Goal: Information Seeking & Learning: Learn about a topic

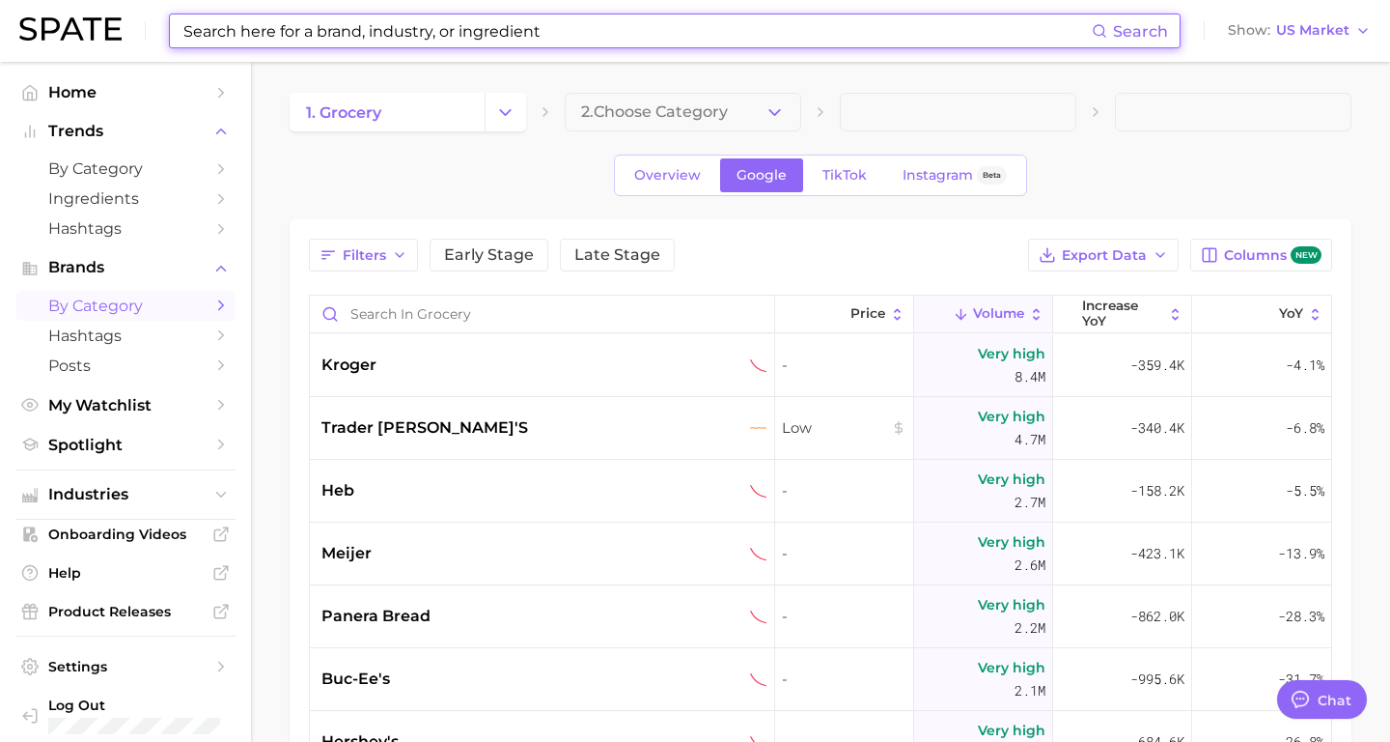
click at [215, 40] on input at bounding box center [637, 30] width 911 height 33
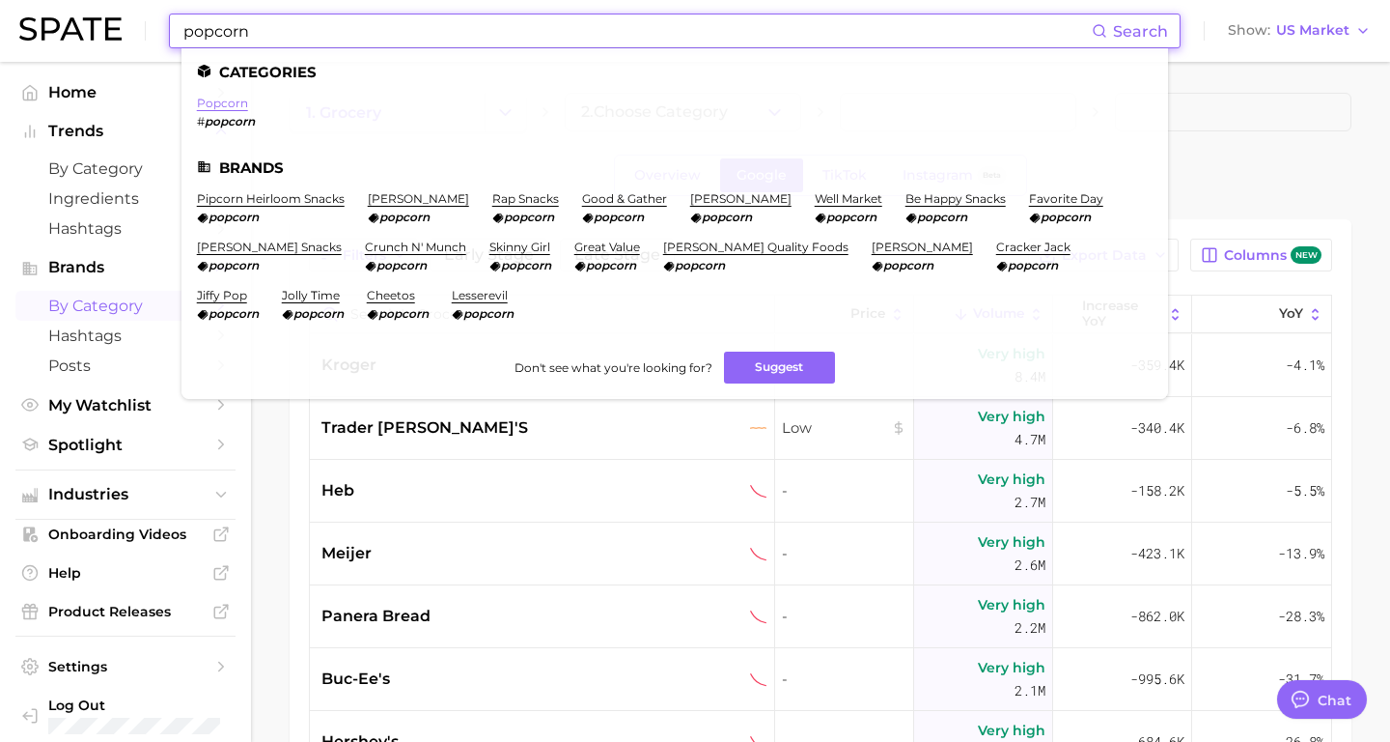
type input "popcorn"
click at [220, 103] on link "popcorn" at bounding box center [222, 103] width 51 height 14
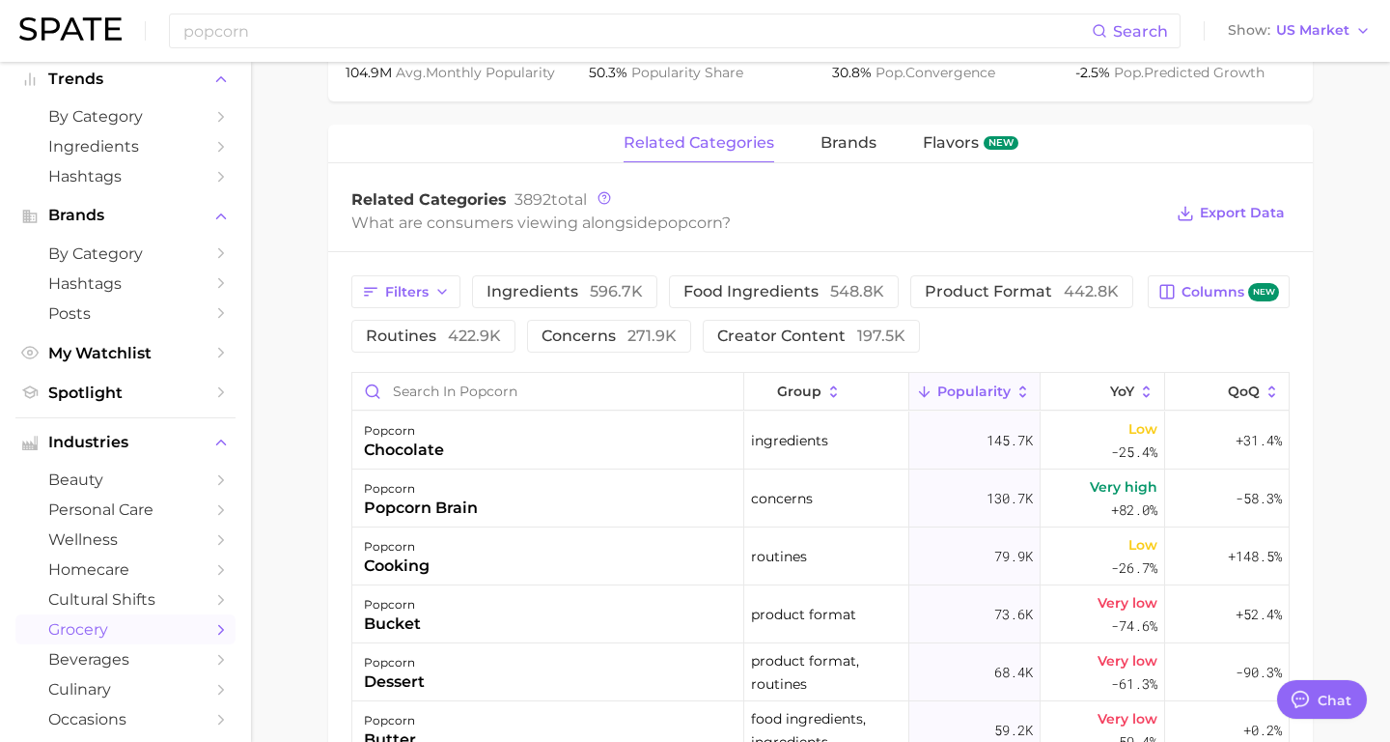
scroll to position [866, 0]
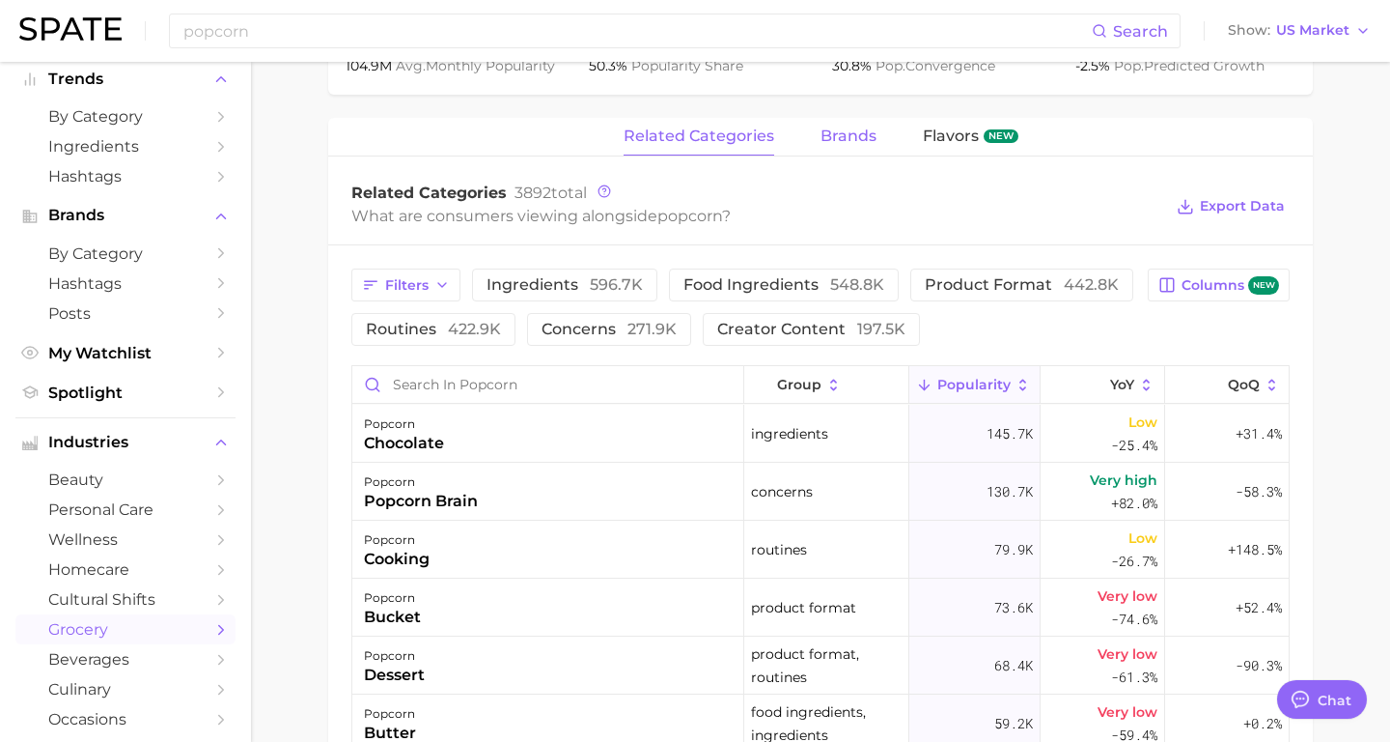
click at [840, 138] on span "brands" at bounding box center [849, 135] width 56 height 17
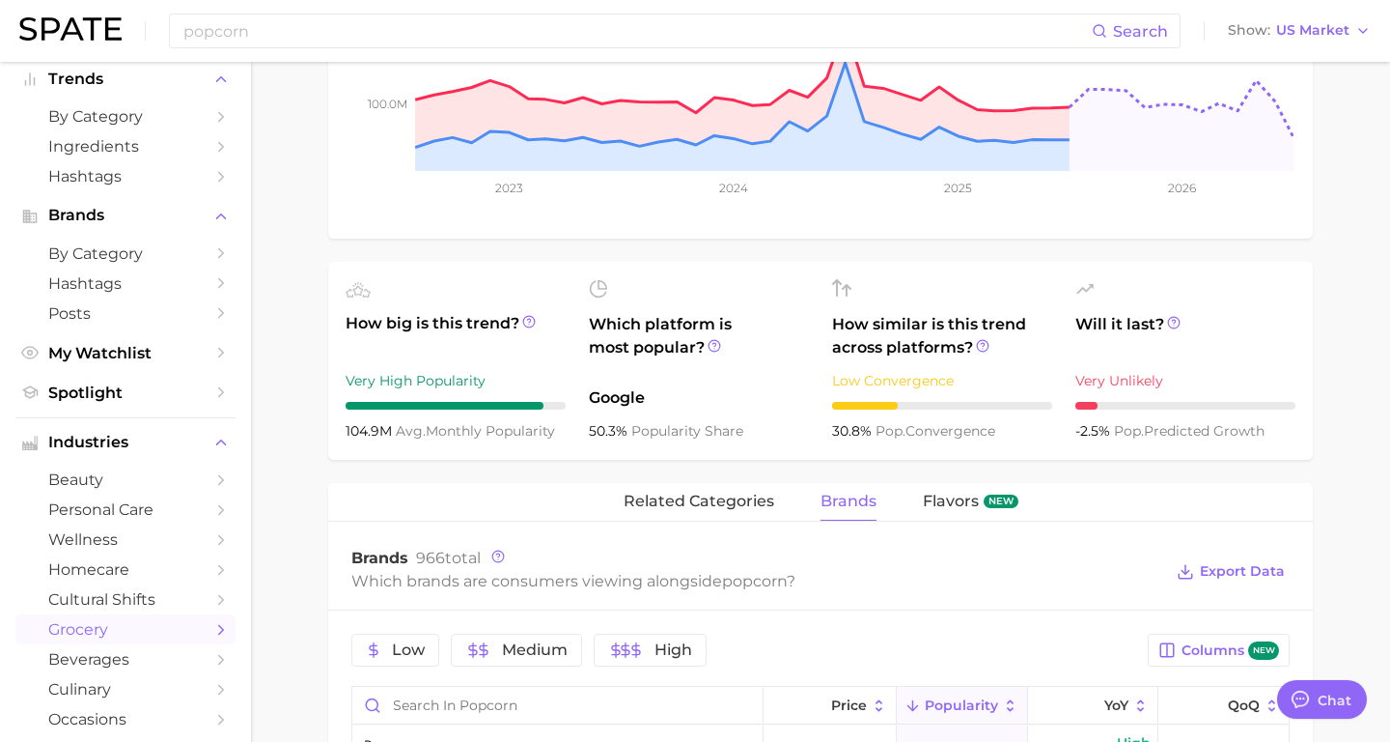
scroll to position [0, 0]
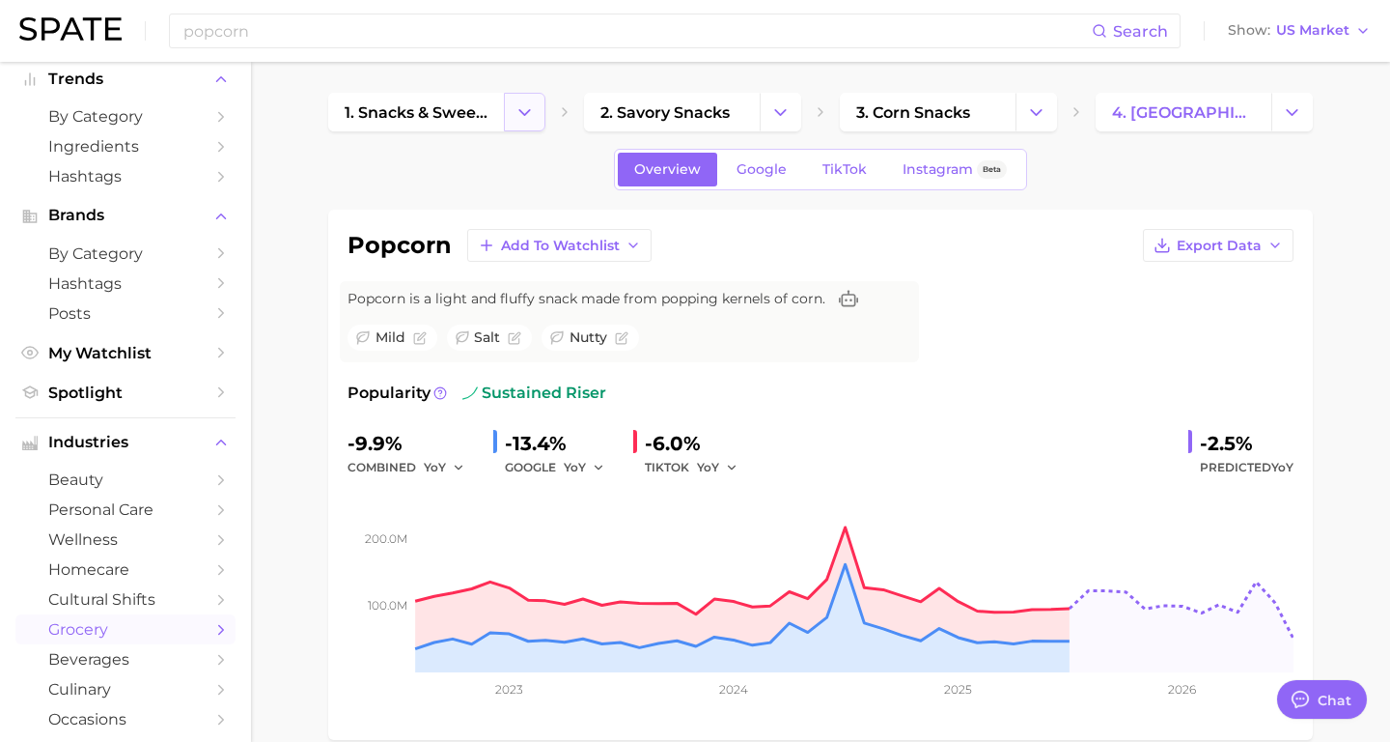
click at [525, 121] on icon "Change Category" at bounding box center [525, 112] width 20 height 20
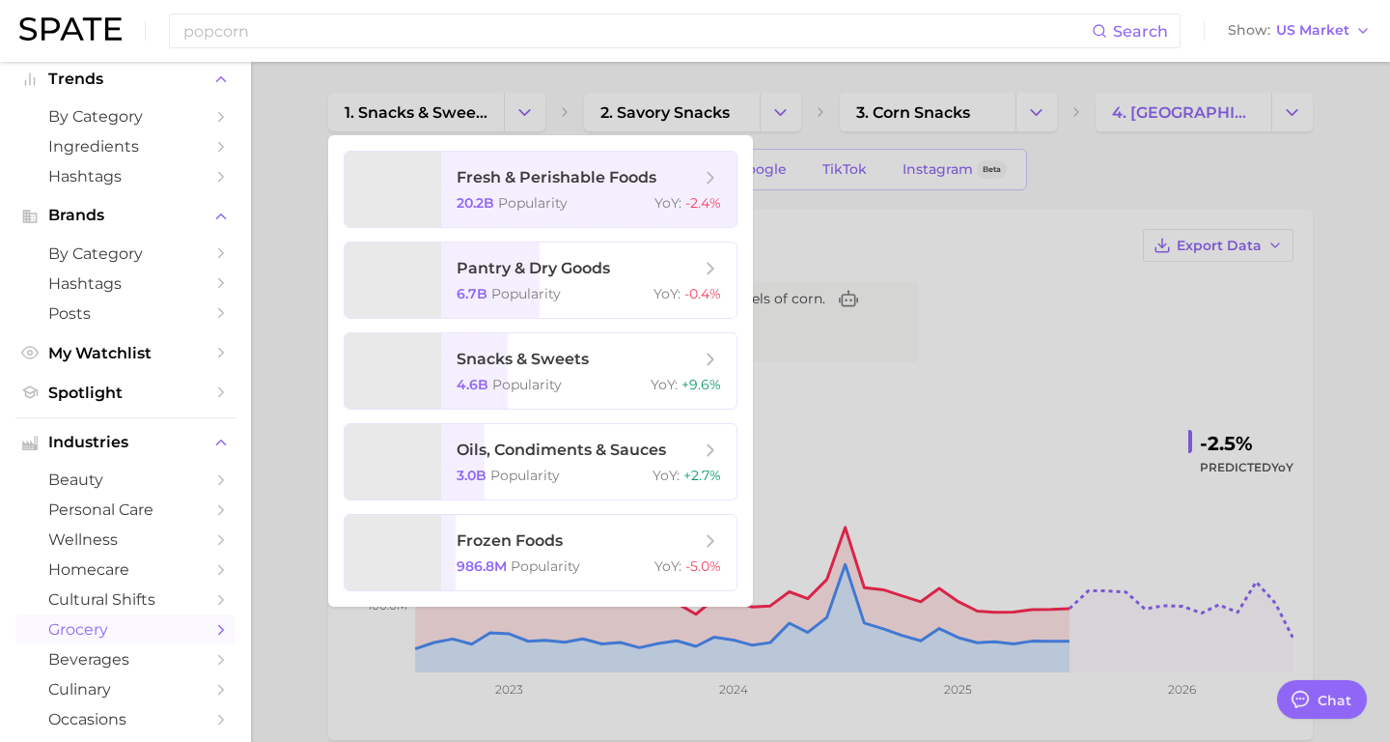
click at [275, 192] on div at bounding box center [695, 371] width 1390 height 742
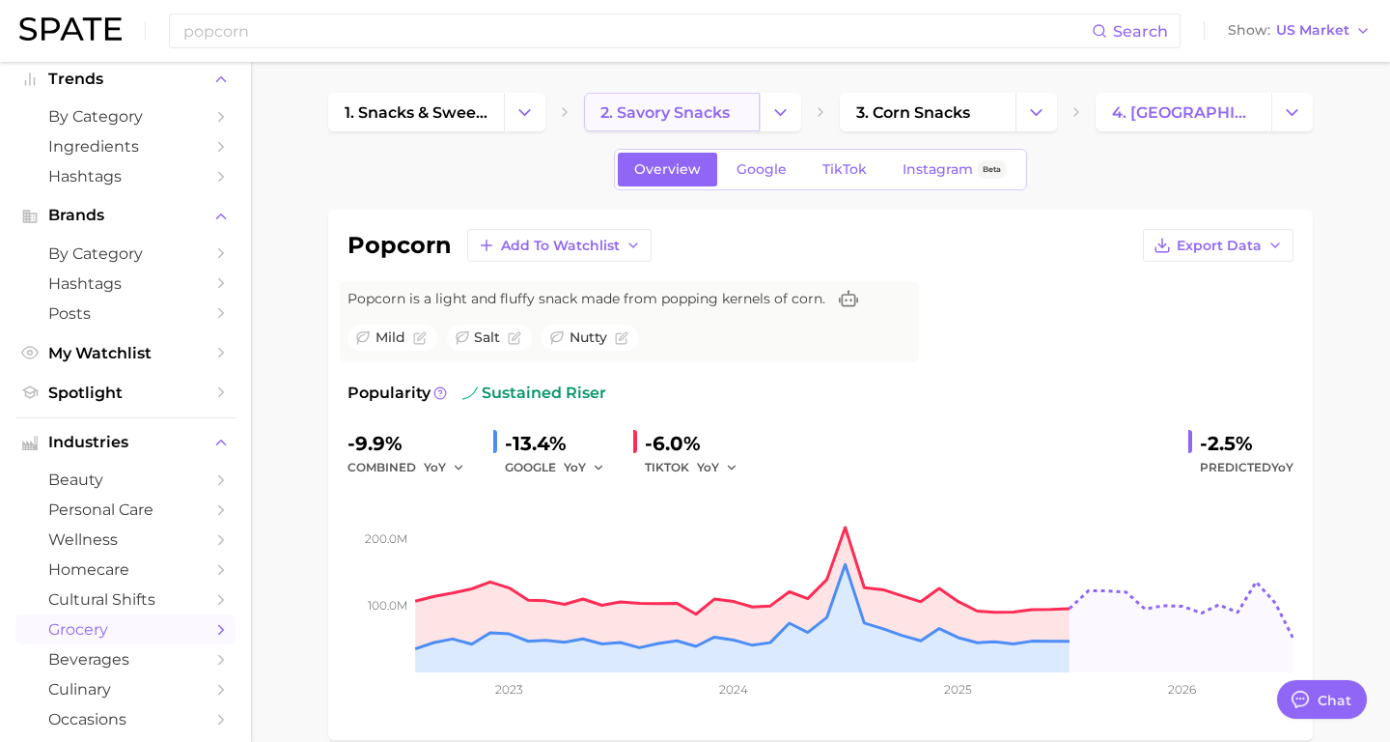
click at [696, 117] on span "2. savory snacks" at bounding box center [665, 112] width 129 height 18
type textarea "x"
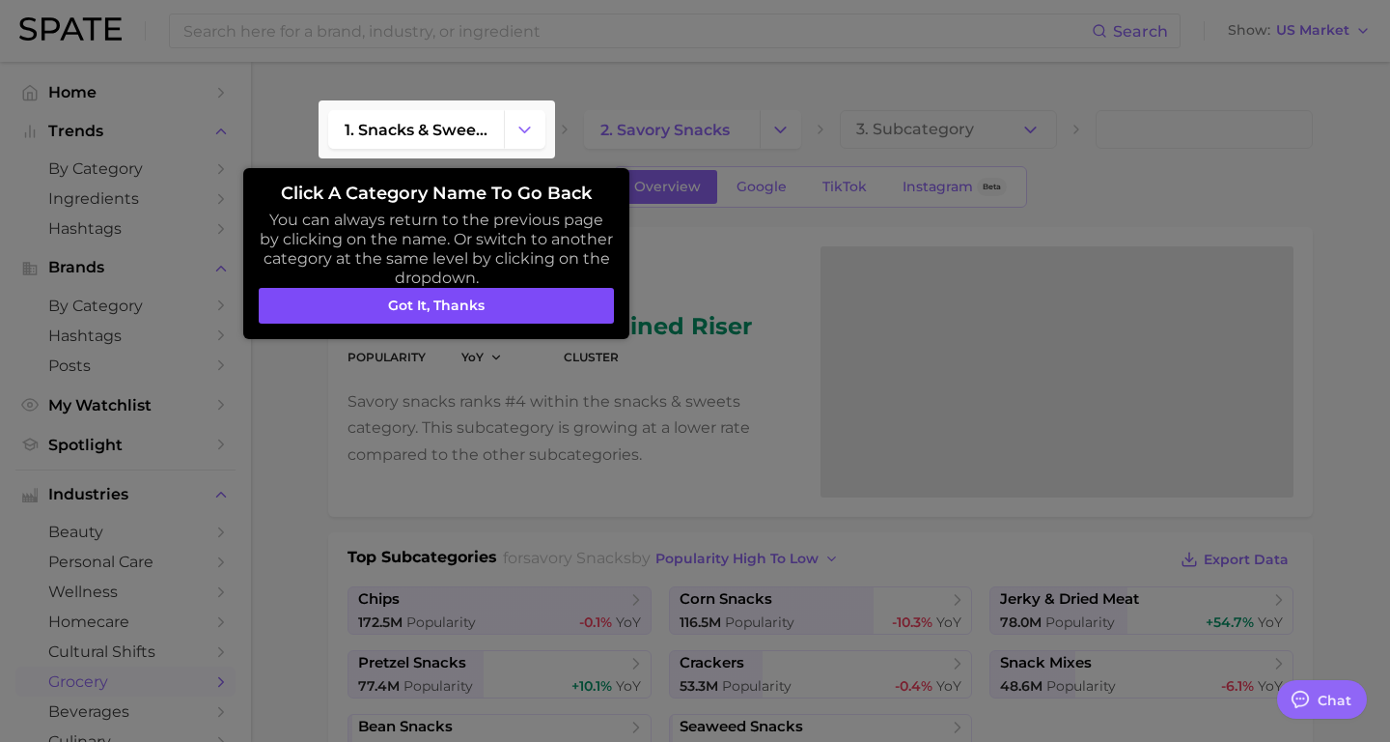
click at [521, 302] on button "Got it, thanks" at bounding box center [436, 306] width 355 height 37
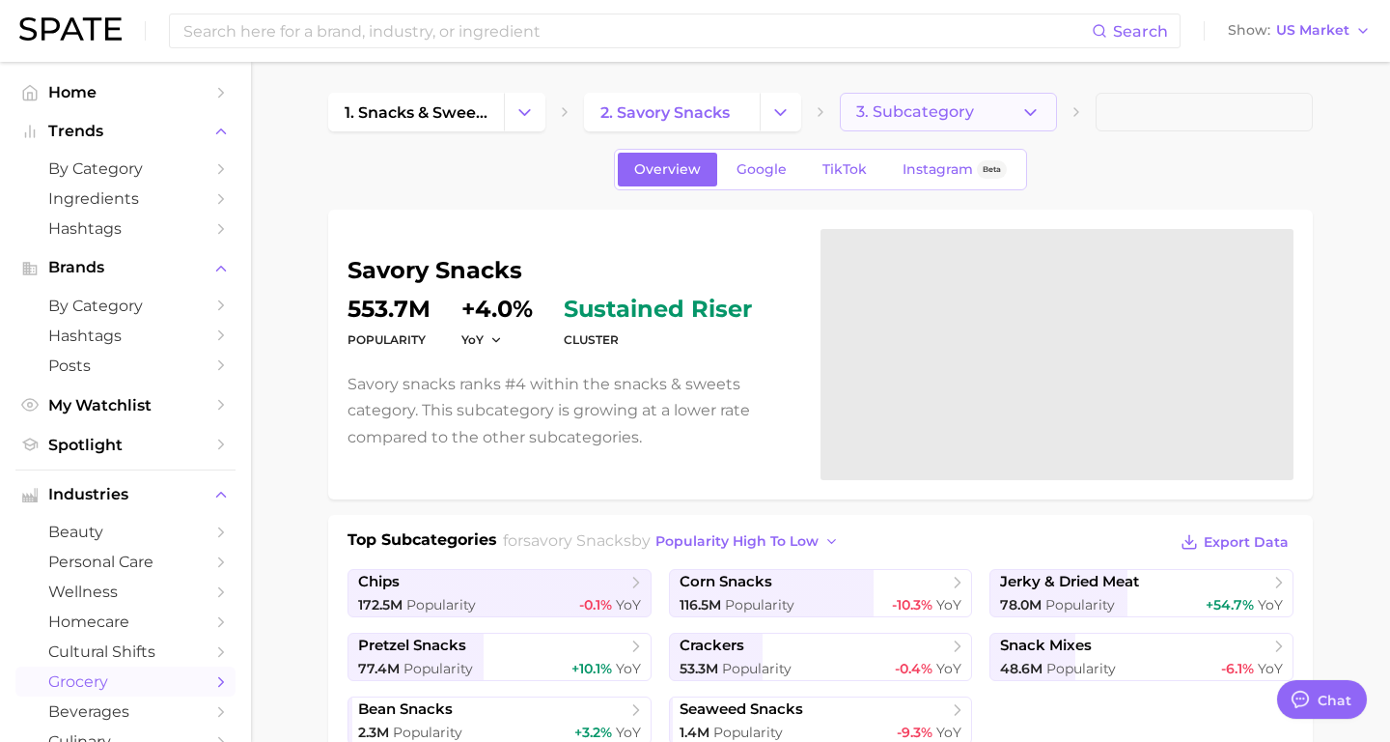
click at [1017, 120] on button "3. Subcategory" at bounding box center [948, 112] width 217 height 39
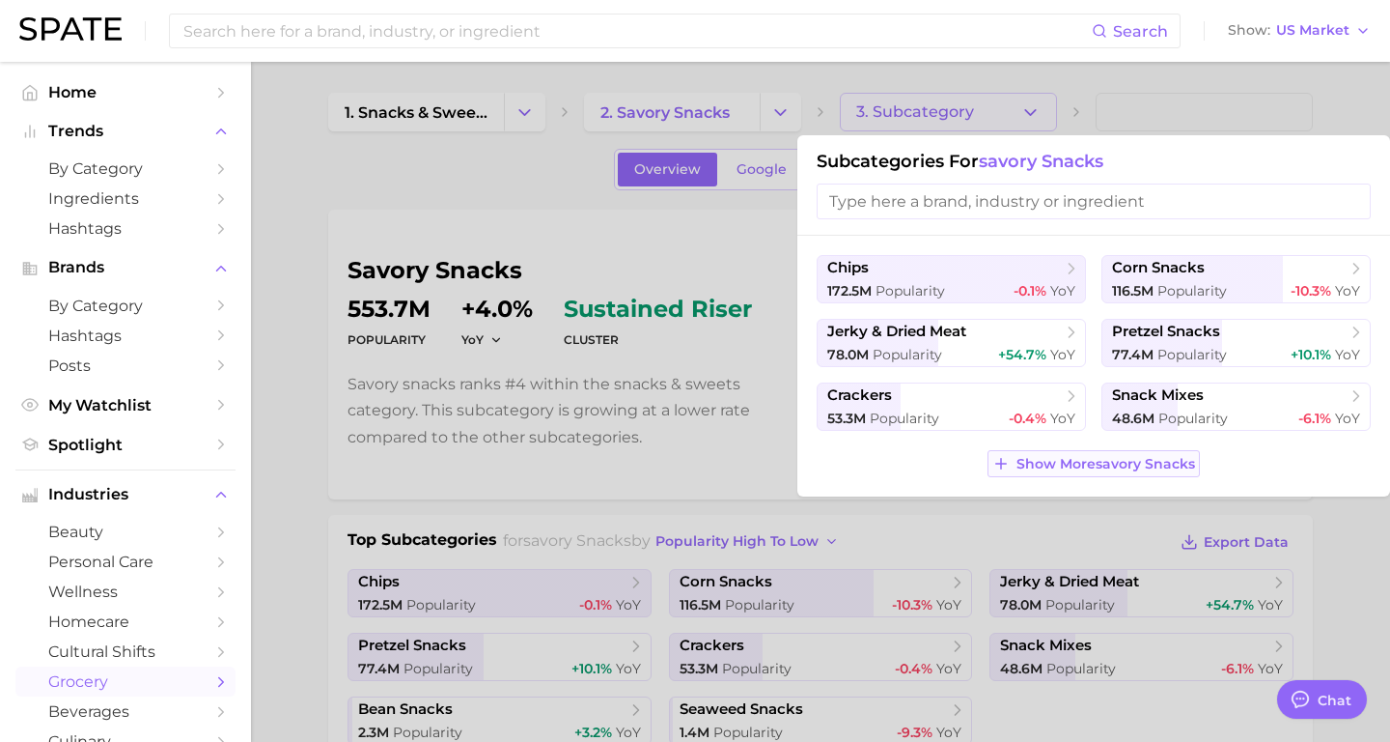
click at [1050, 455] on button "Show More savory snacks" at bounding box center [1093, 463] width 211 height 27
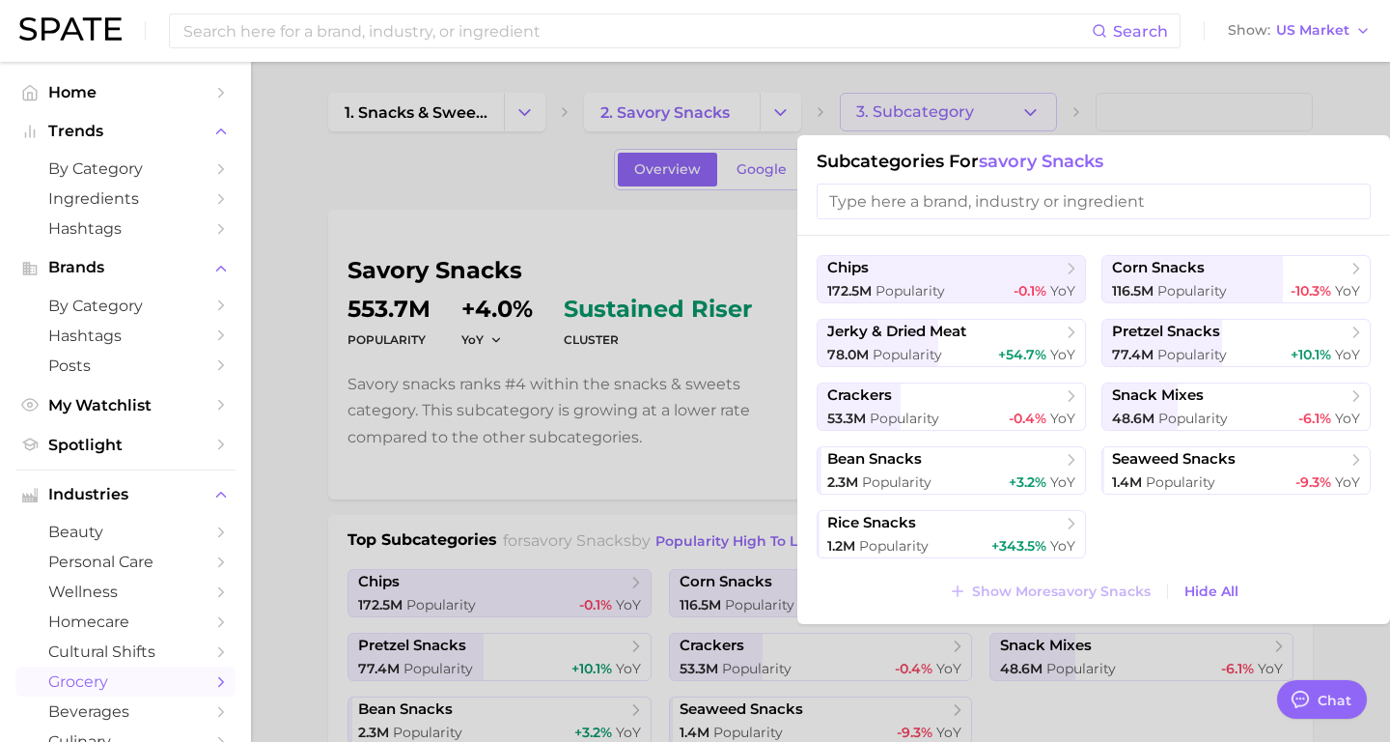
click at [733, 367] on div at bounding box center [695, 371] width 1390 height 742
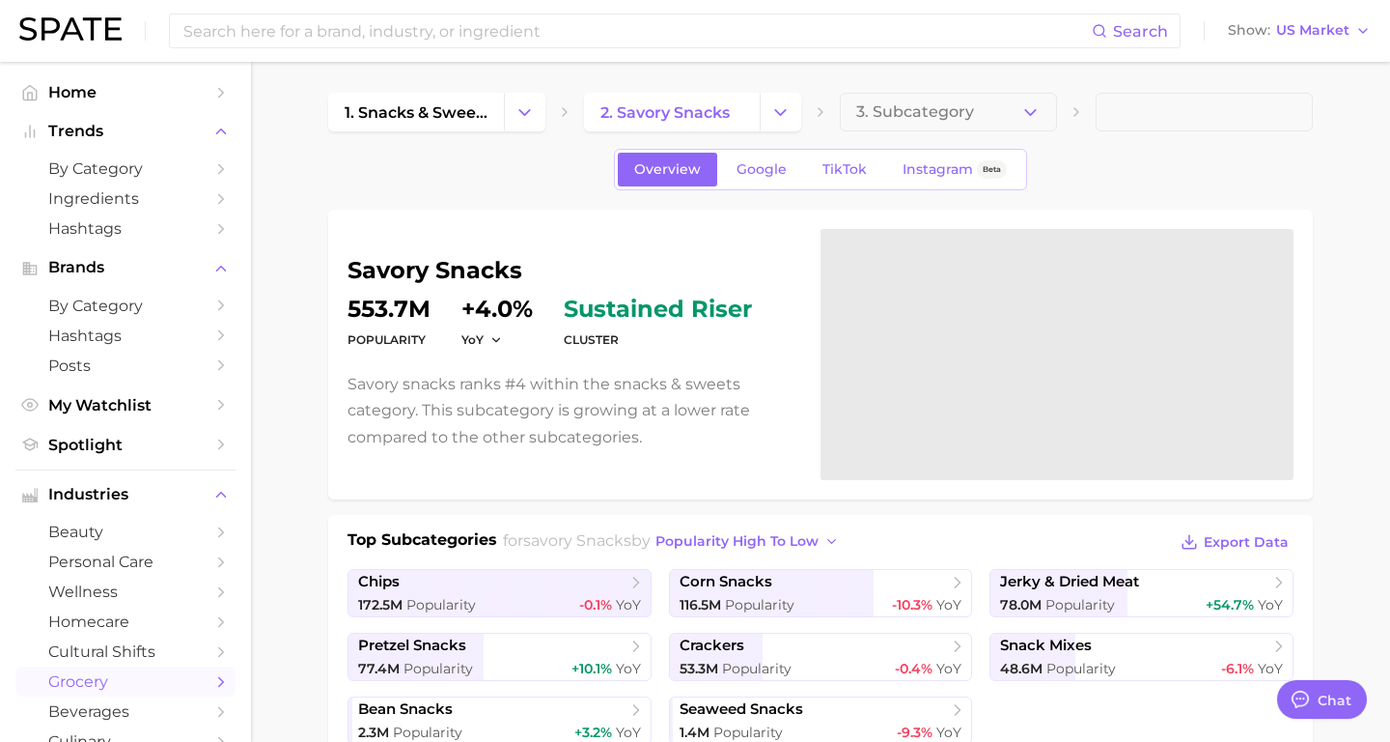
scroll to position [13, 0]
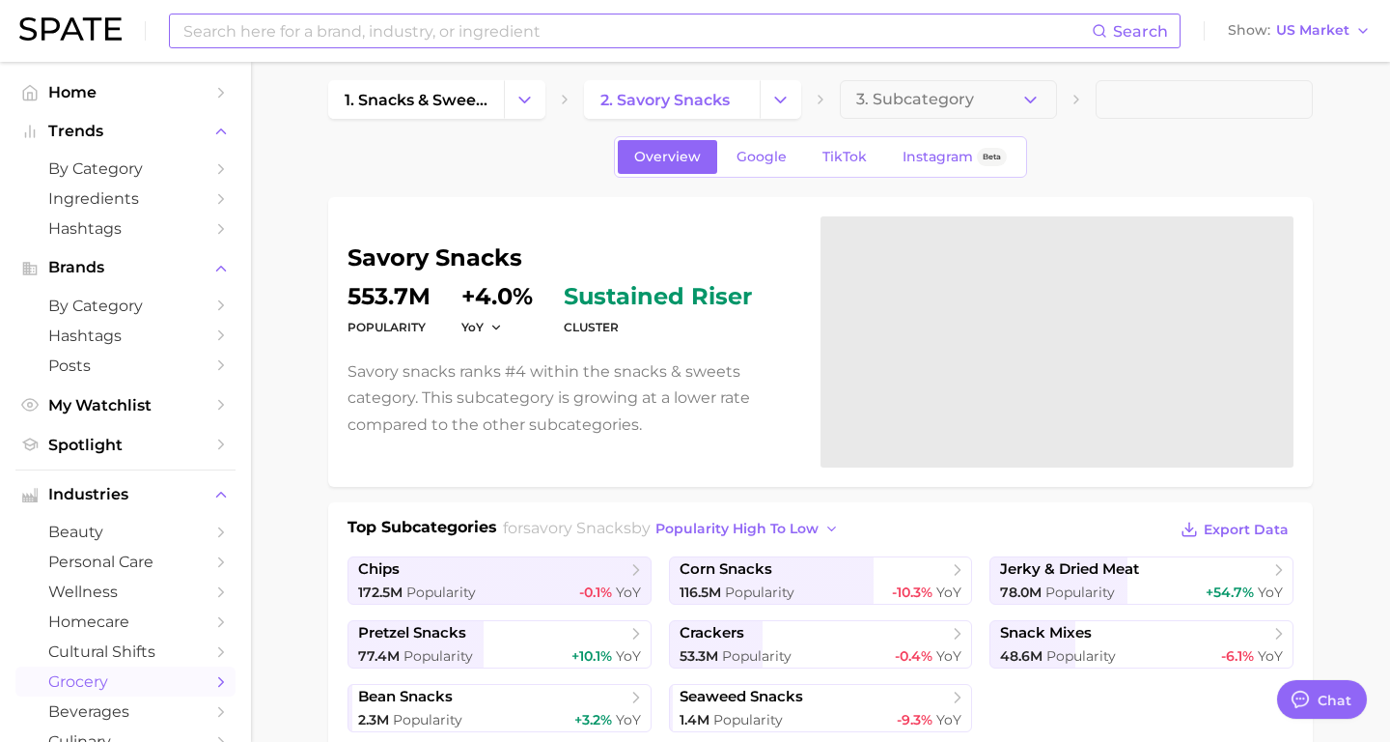
click at [342, 36] on input at bounding box center [637, 30] width 911 height 33
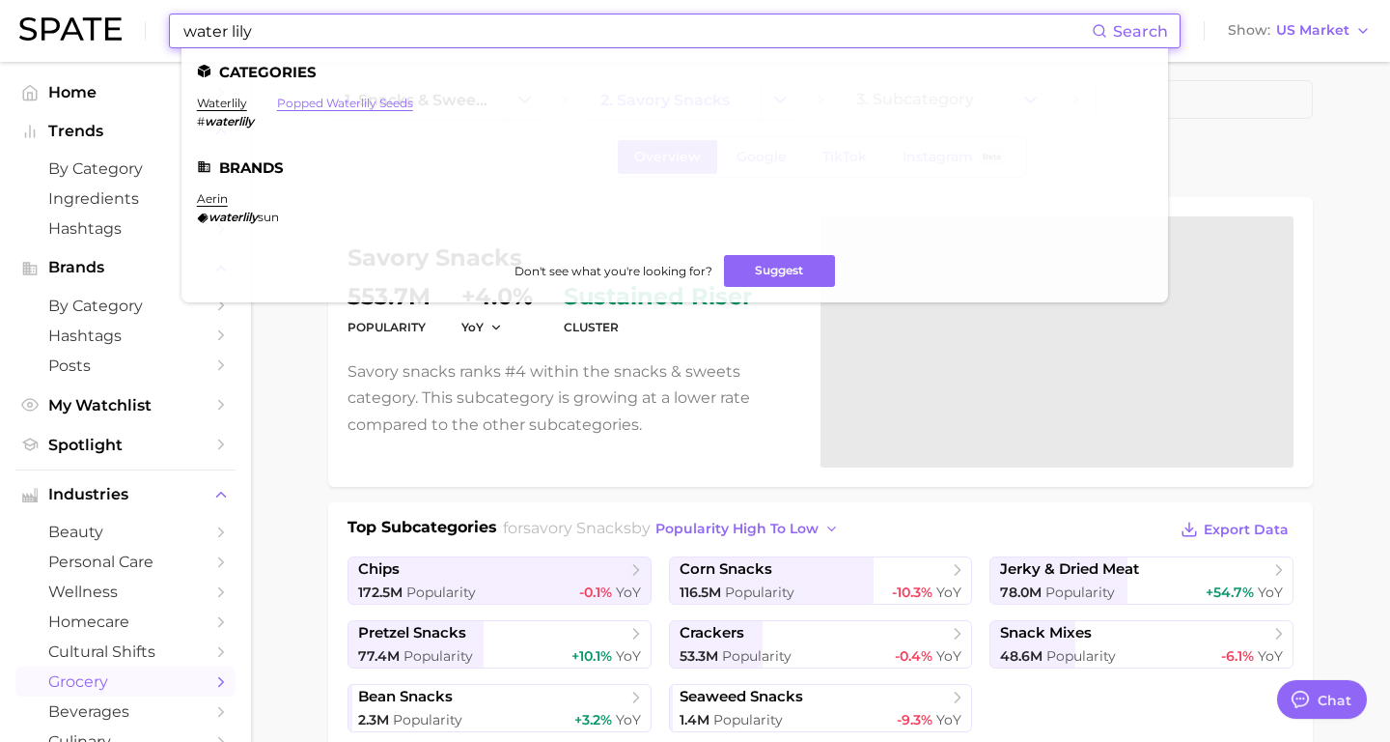
type input "water lily"
click at [362, 98] on link "popped waterlily seeds" at bounding box center [345, 103] width 136 height 14
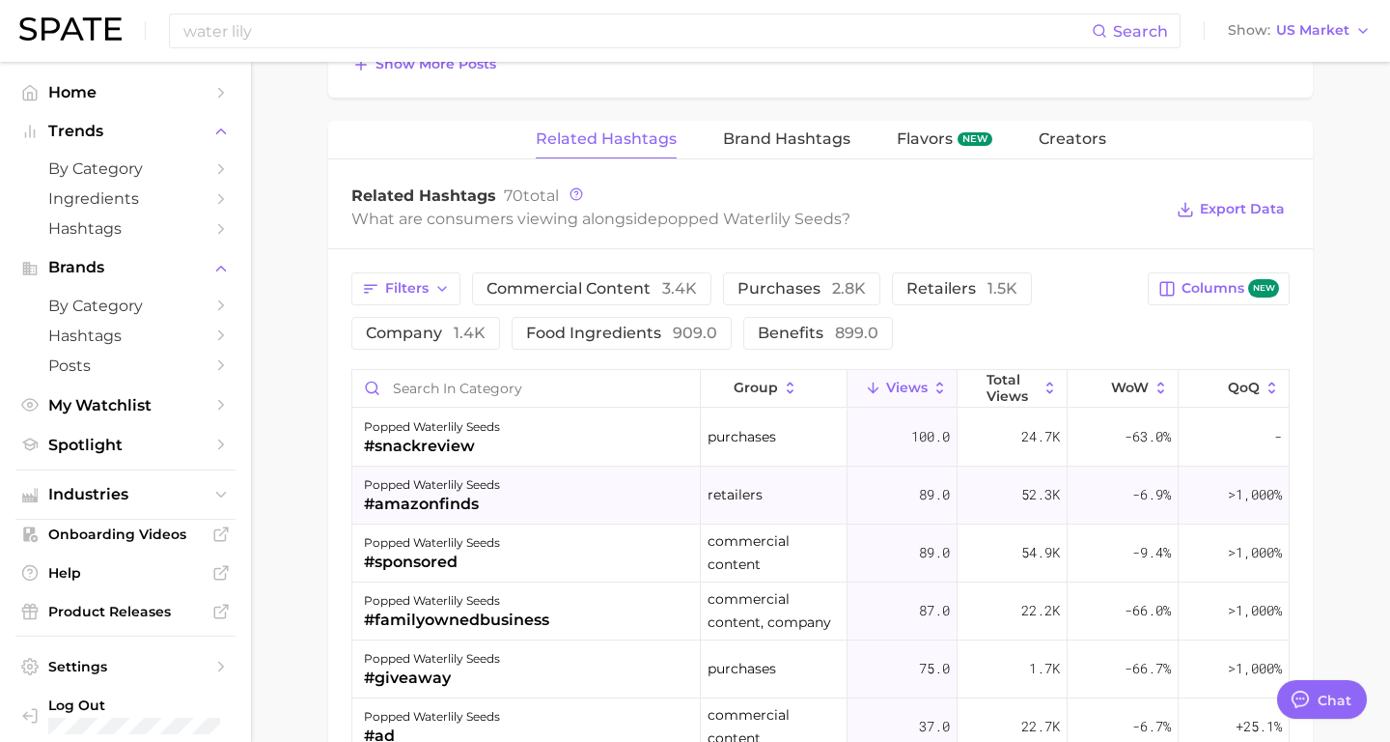
scroll to position [1452, 0]
click at [762, 133] on span "Brand Hashtags" at bounding box center [786, 139] width 127 height 17
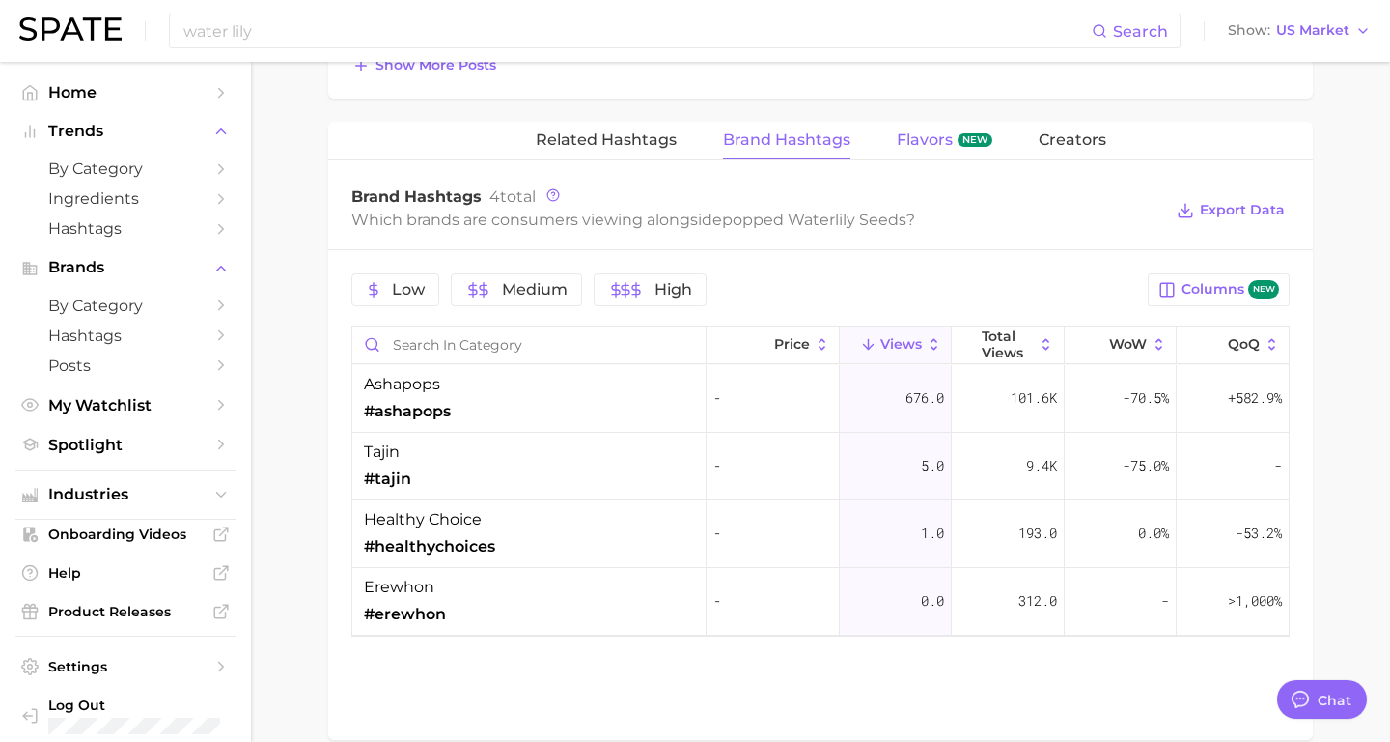
click at [936, 144] on span "Flavors" at bounding box center [925, 139] width 56 height 17
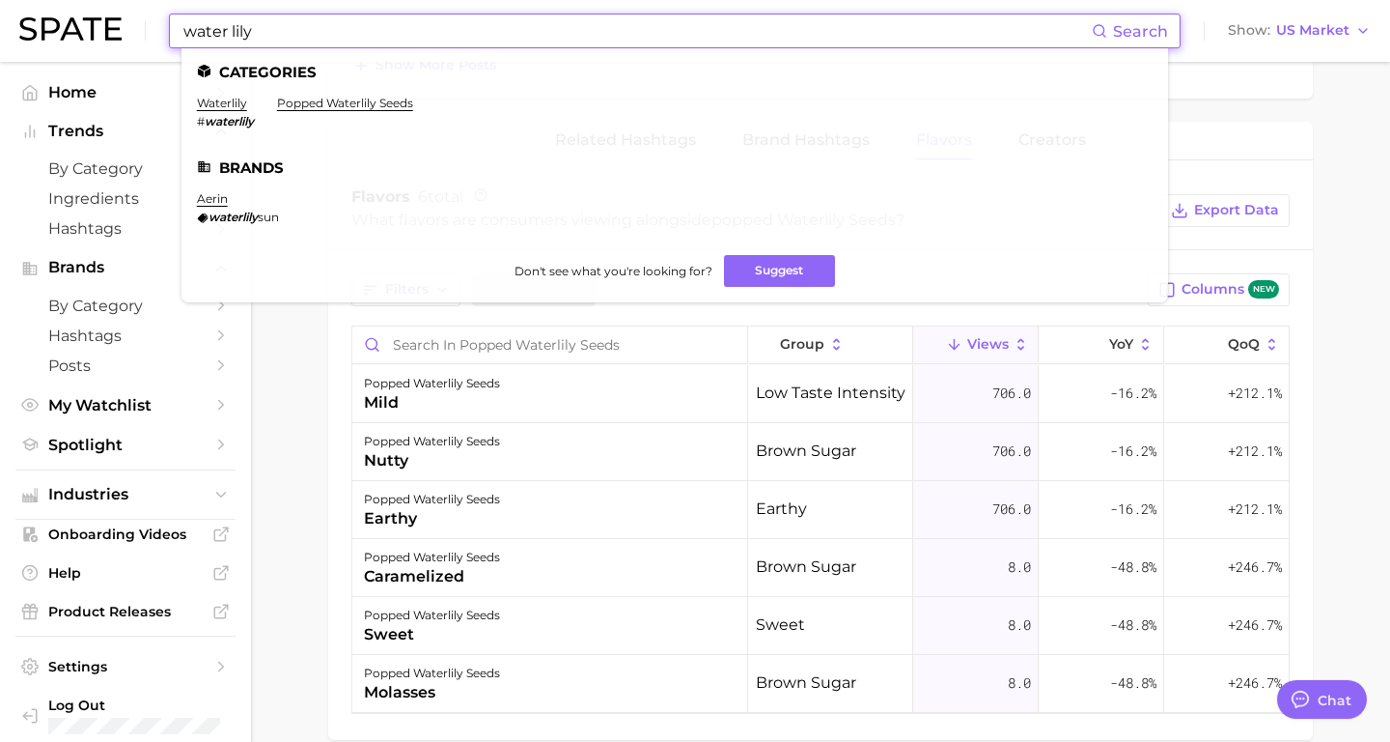
click at [243, 27] on input "water lily" at bounding box center [637, 30] width 911 height 33
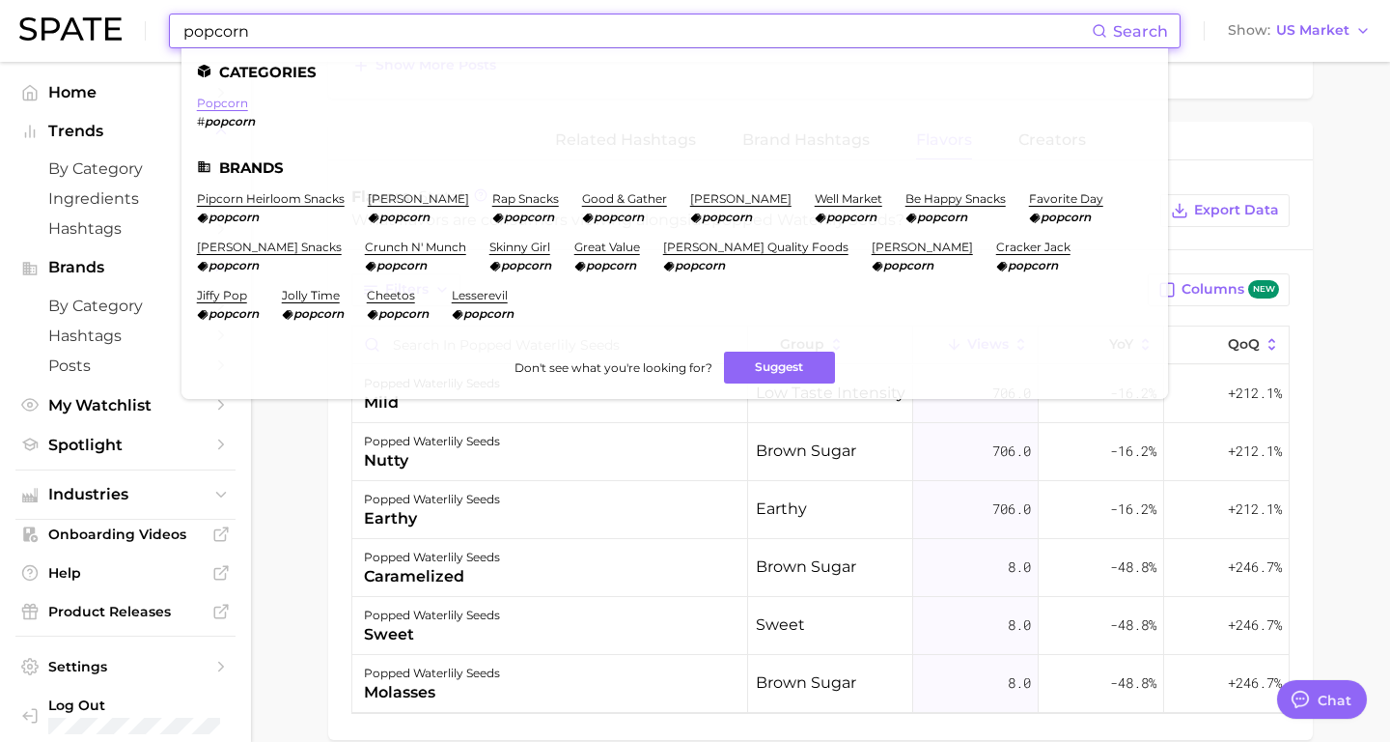
click at [223, 107] on link "popcorn" at bounding box center [222, 103] width 51 height 14
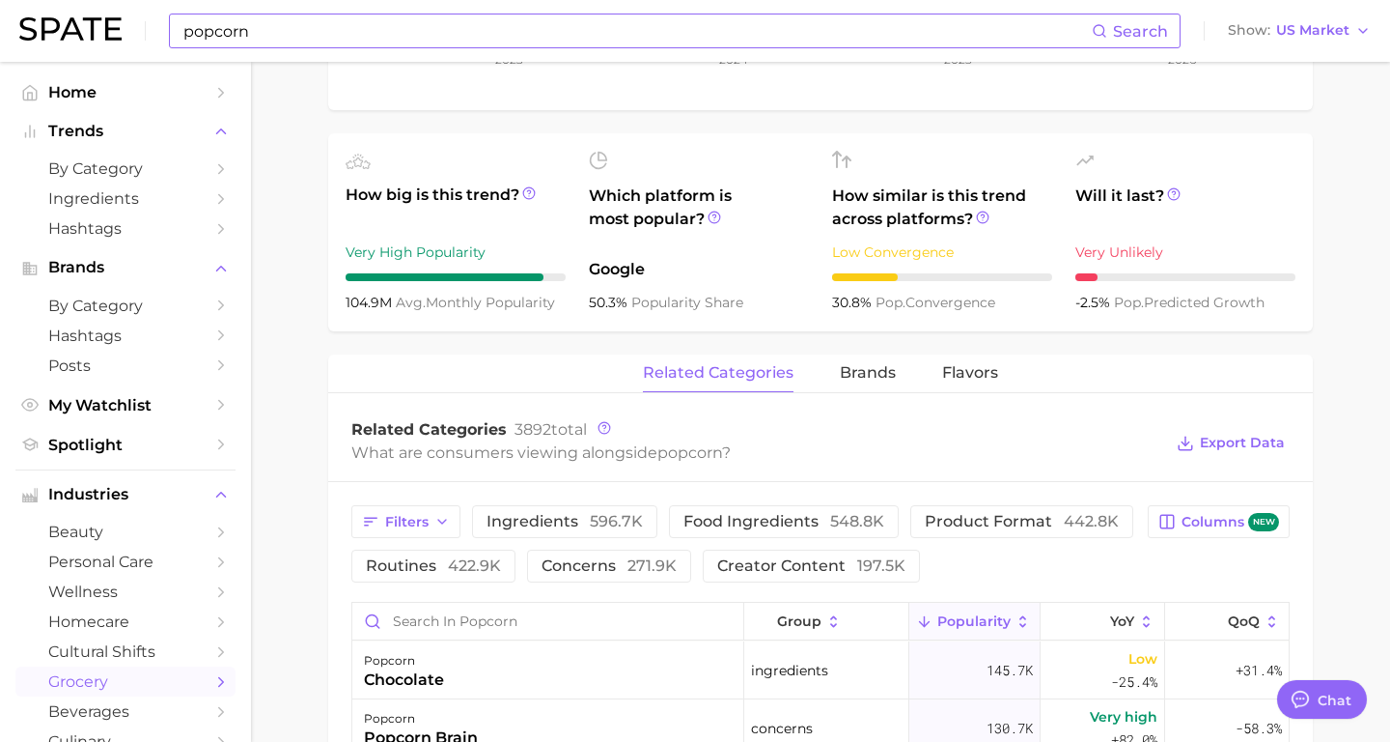
scroll to position [642, 0]
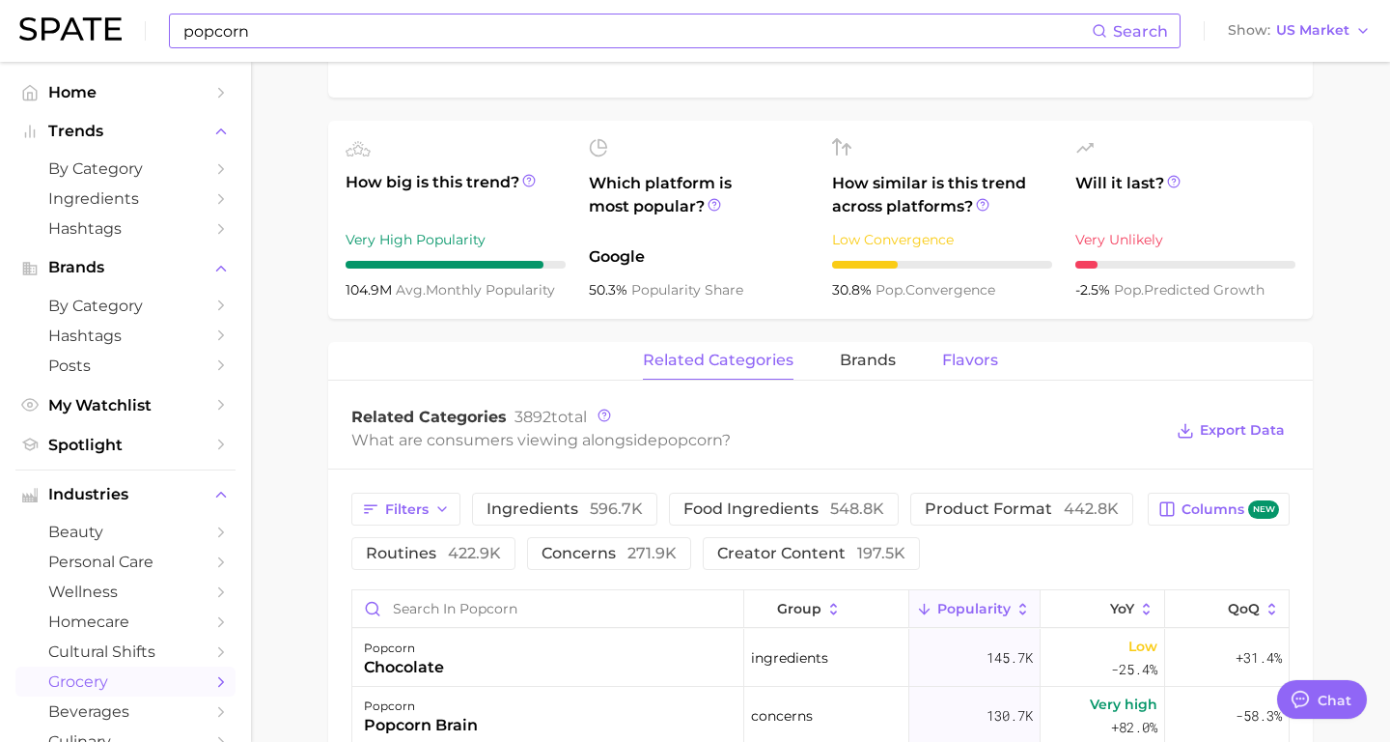
click at [952, 372] on button "Flavors" at bounding box center [970, 361] width 56 height 38
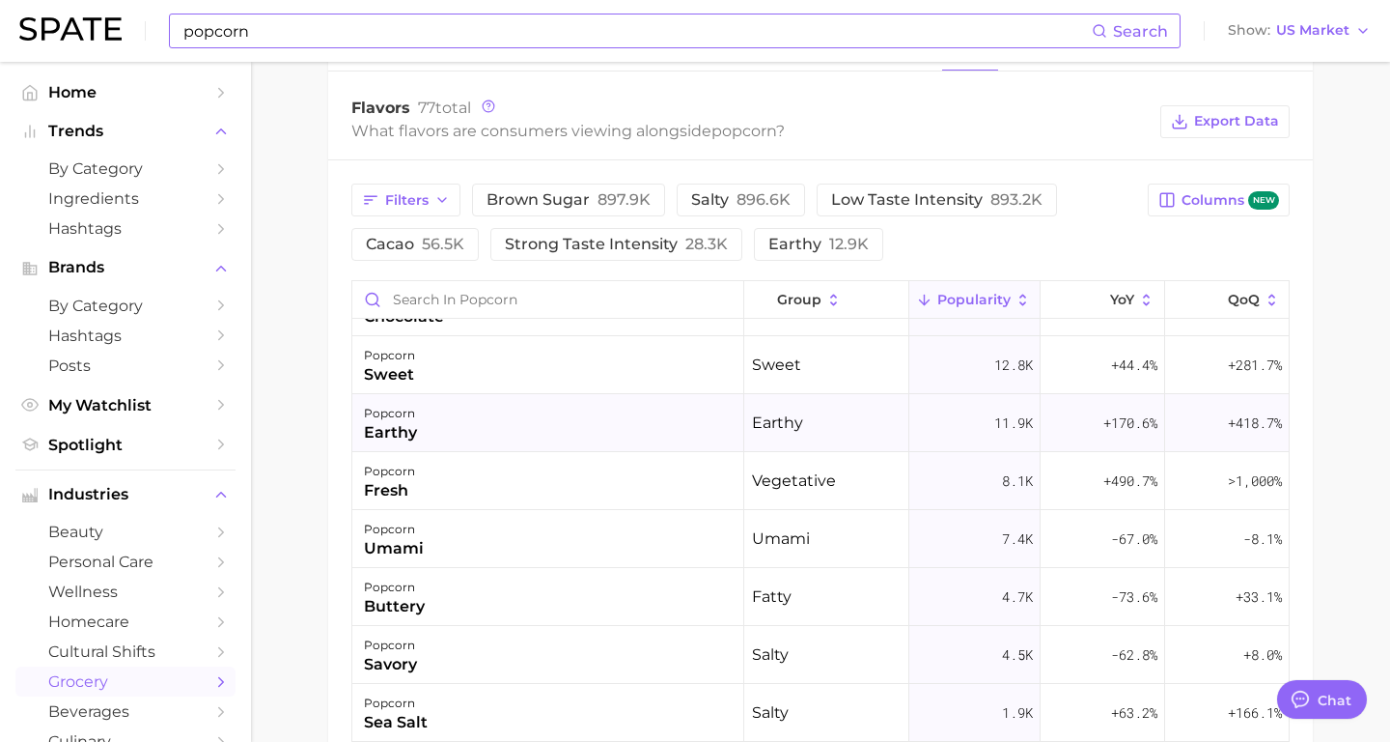
scroll to position [0, 0]
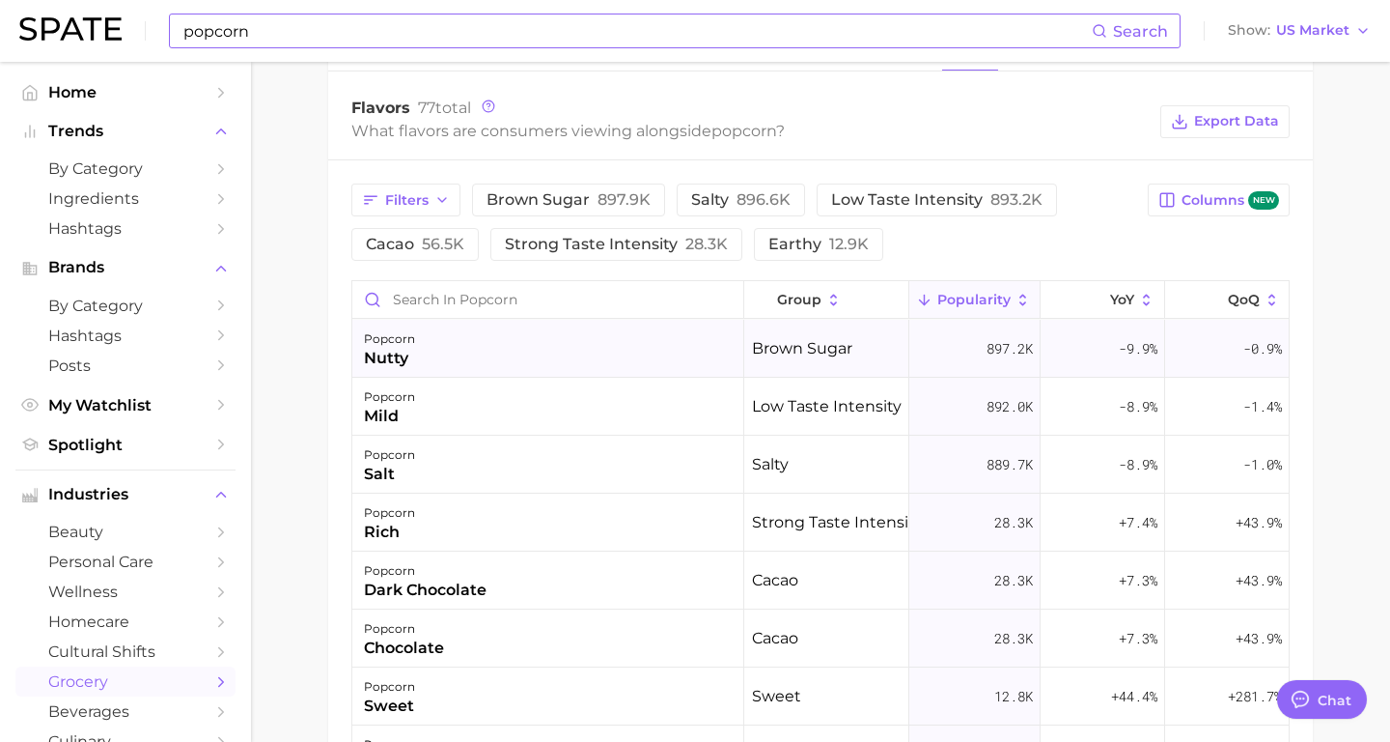
click at [504, 357] on div "popcorn nutty" at bounding box center [548, 349] width 392 height 58
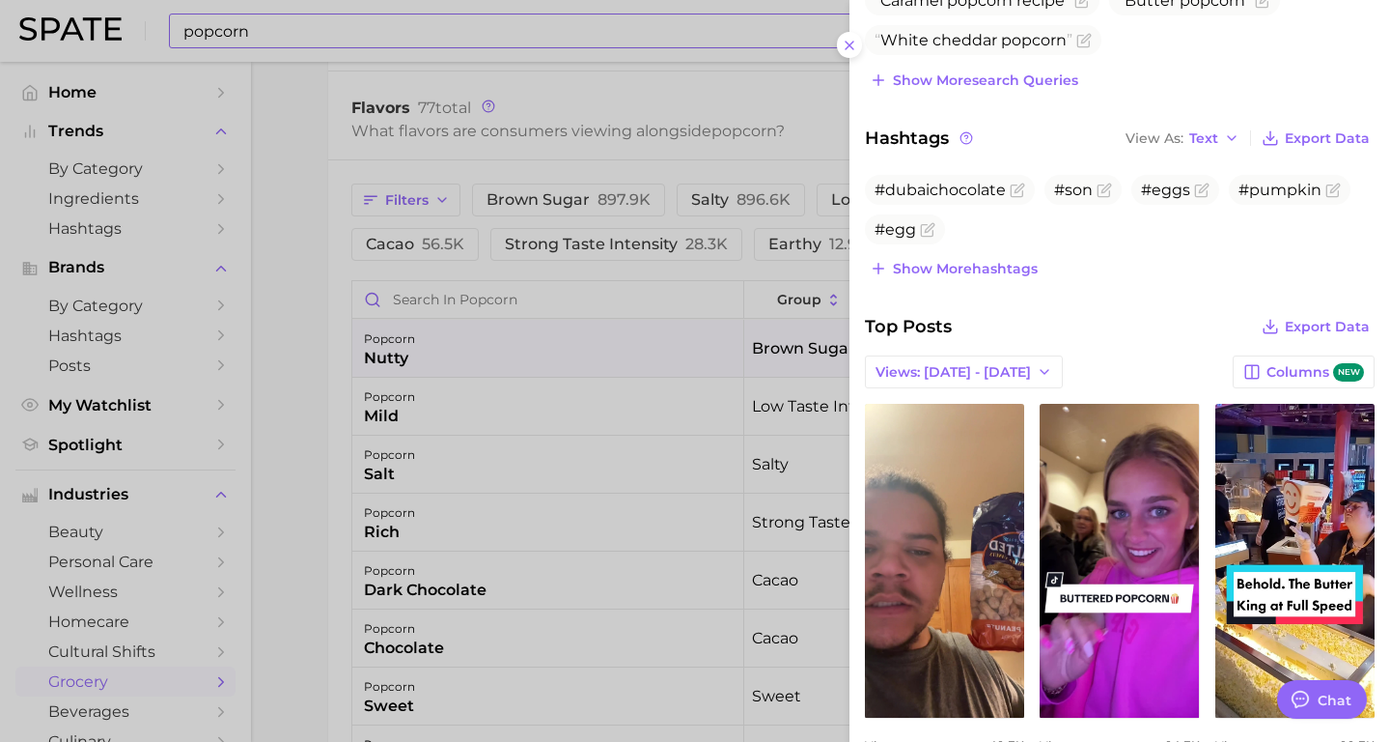
scroll to position [596, 0]
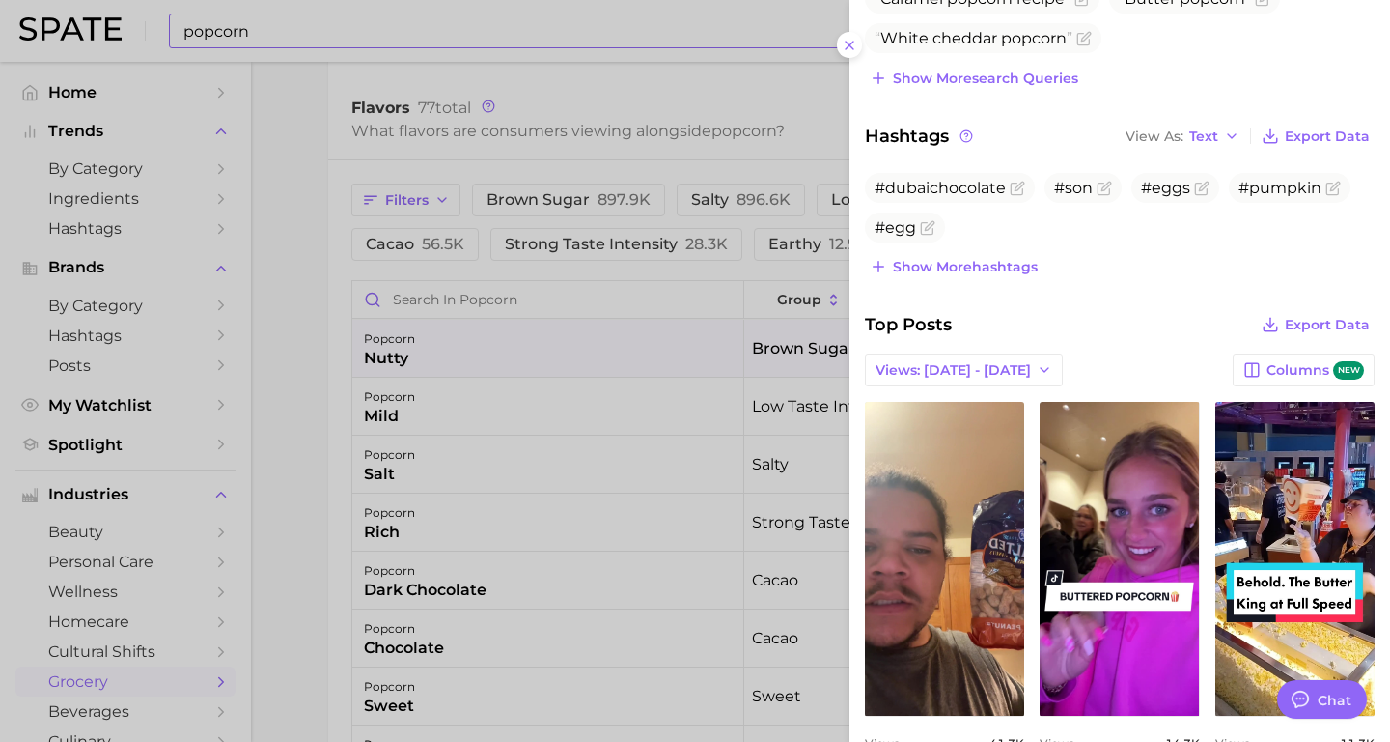
click at [541, 429] on div at bounding box center [695, 371] width 1390 height 742
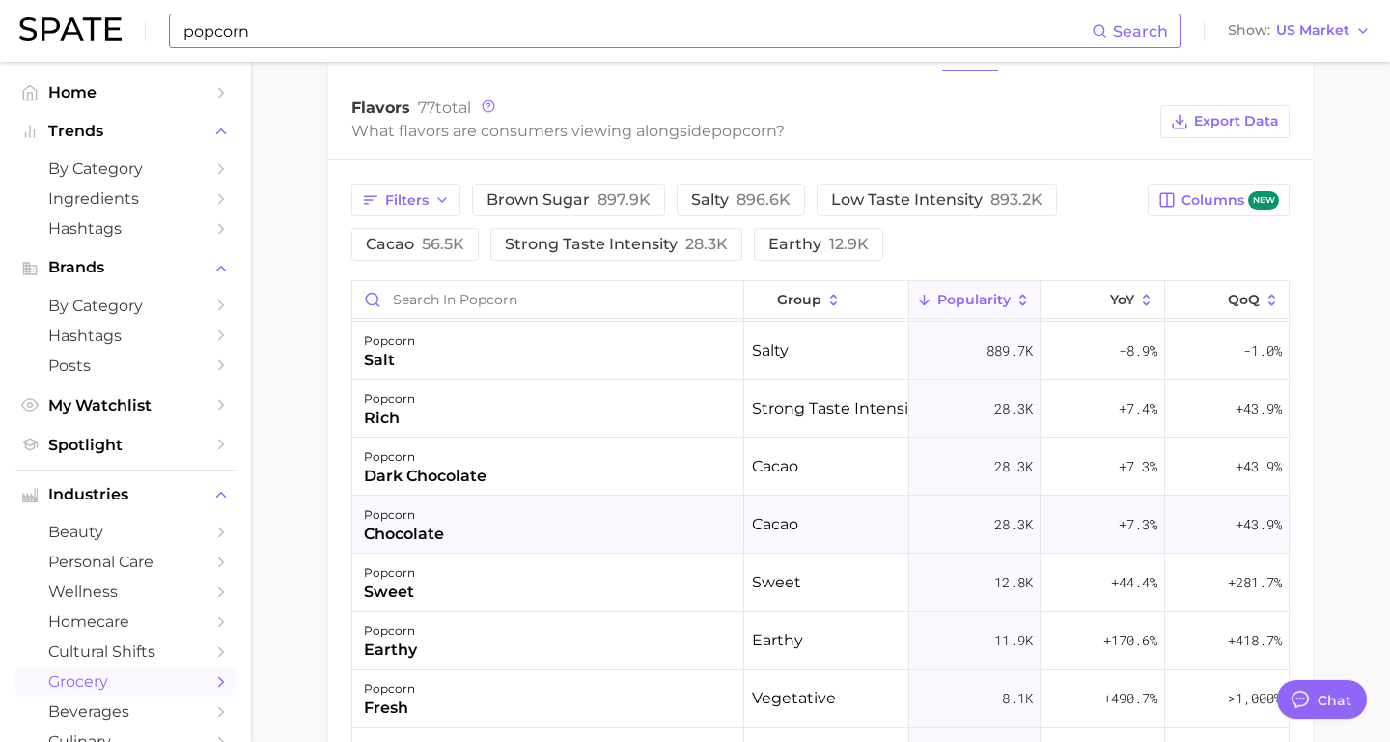
scroll to position [115, 0]
click at [517, 472] on div "popcorn dark chocolate" at bounding box center [548, 465] width 392 height 58
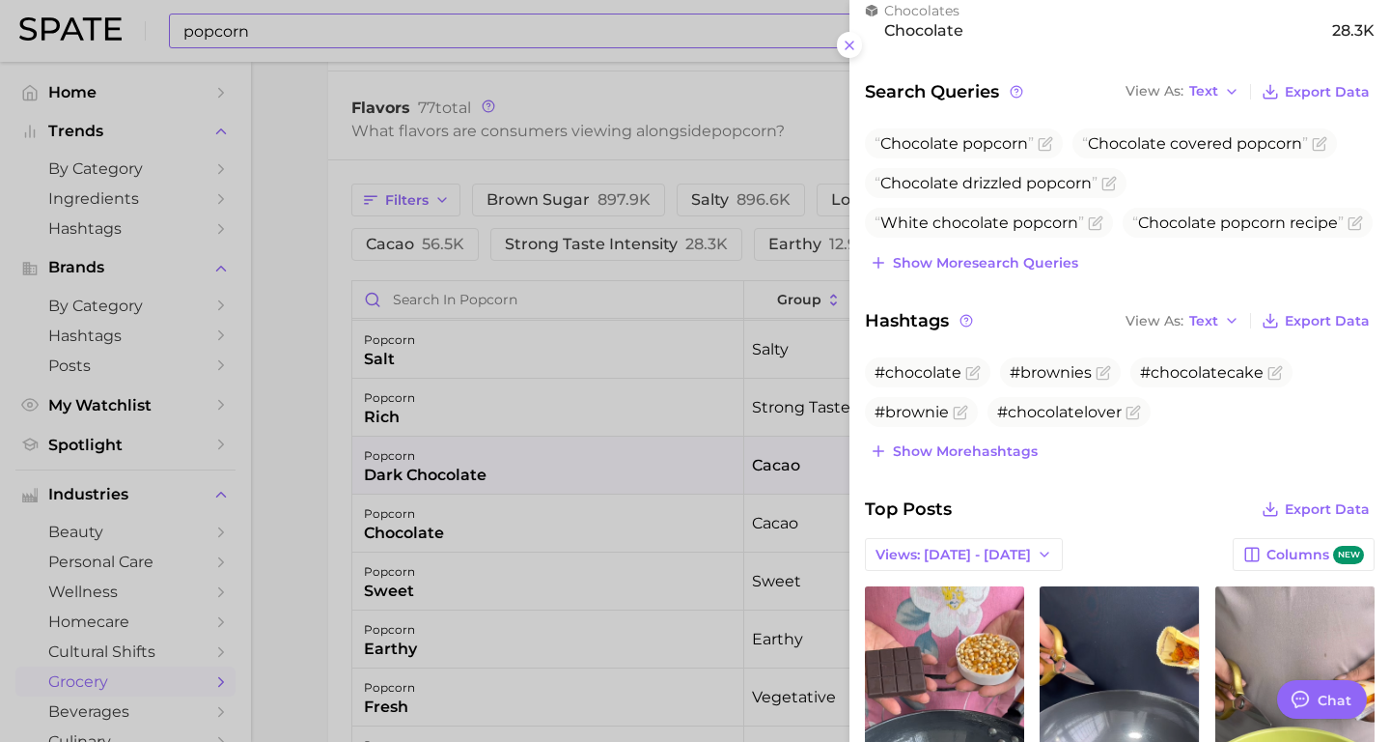
scroll to position [122, 0]
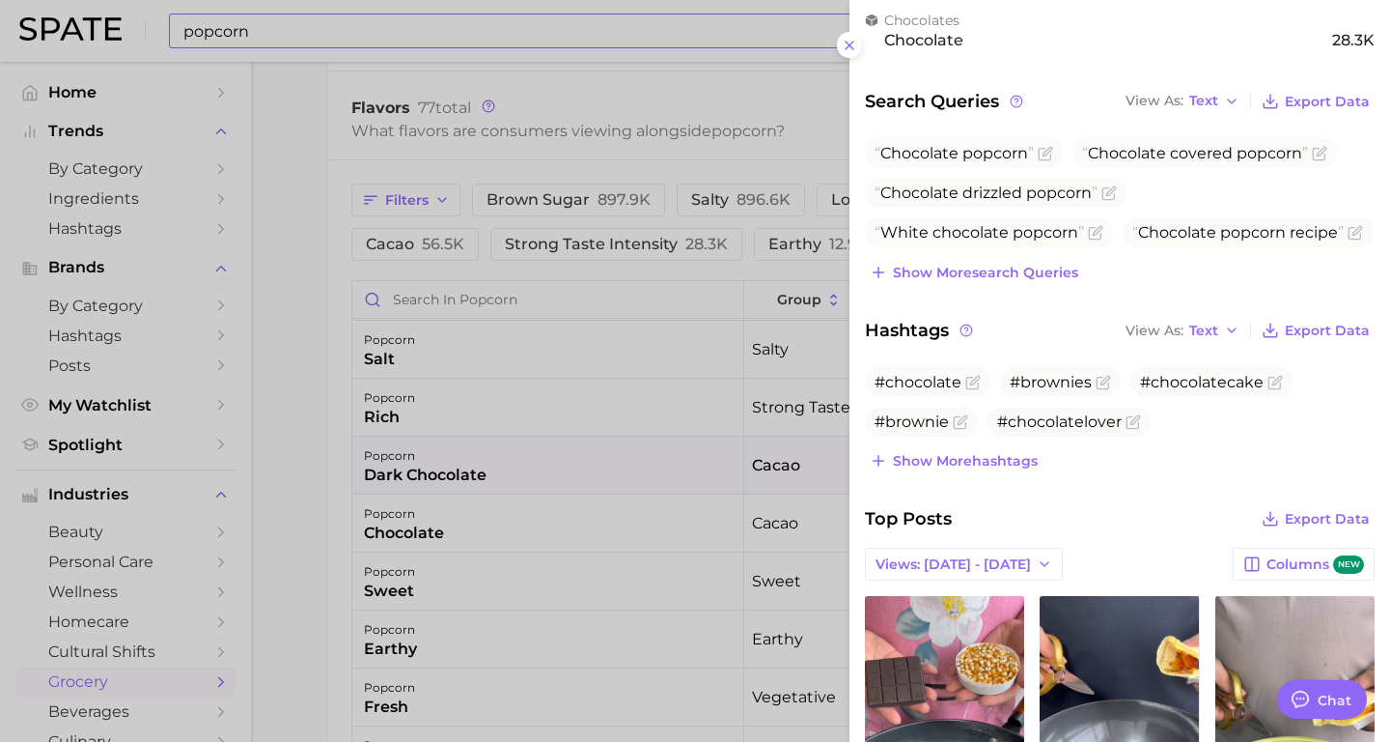
click at [695, 103] on div at bounding box center [695, 371] width 1390 height 742
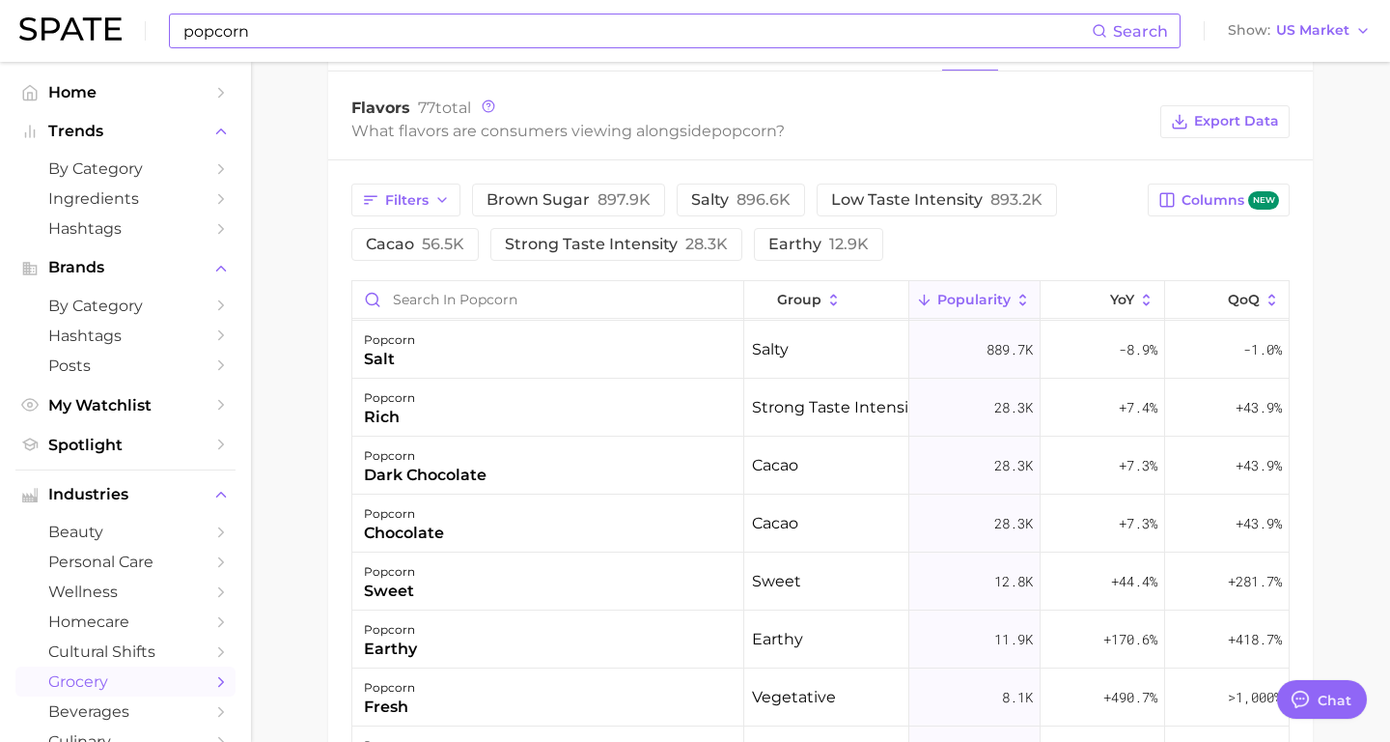
click at [394, 32] on input "popcorn" at bounding box center [637, 30] width 911 height 33
type input "p"
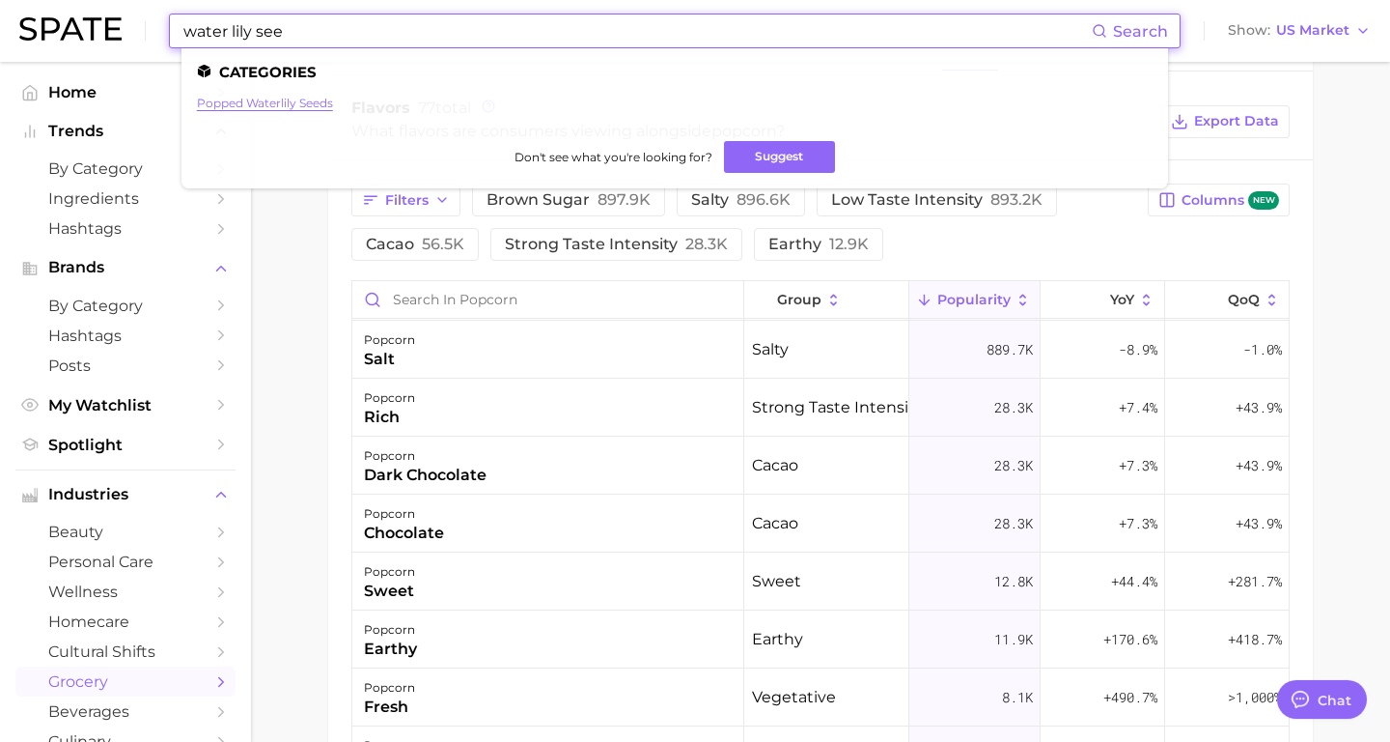
type input "water lily see"
click at [258, 103] on link "popped waterlily seeds" at bounding box center [265, 103] width 136 height 14
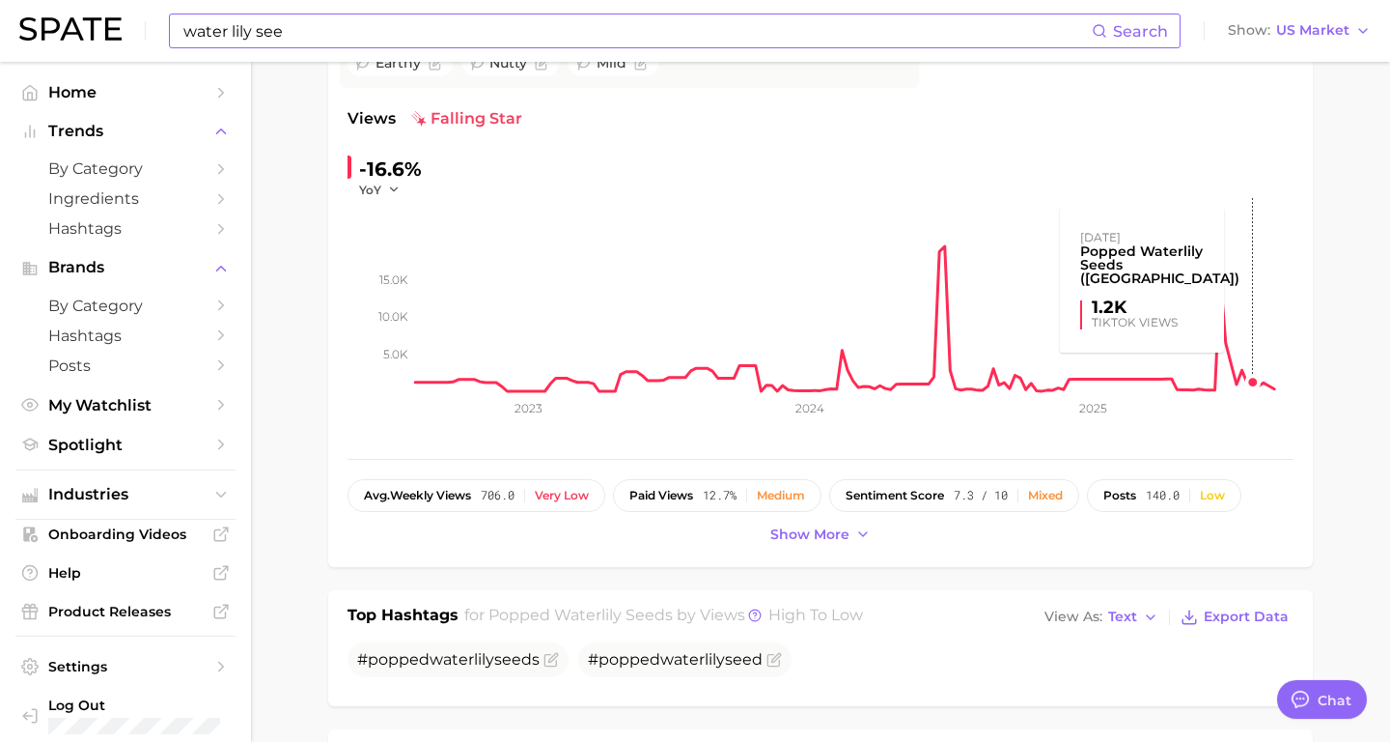
scroll to position [295, 0]
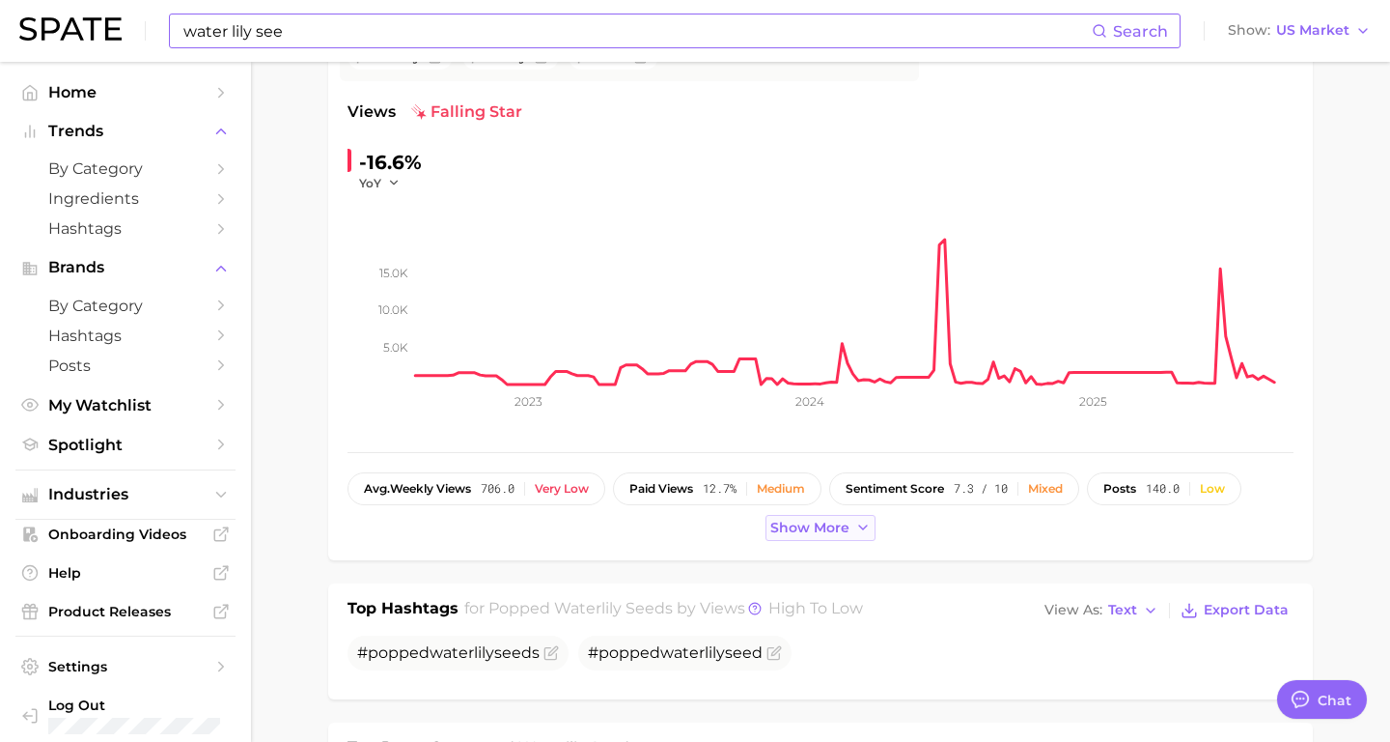
click at [800, 538] on button "Show more" at bounding box center [821, 528] width 110 height 26
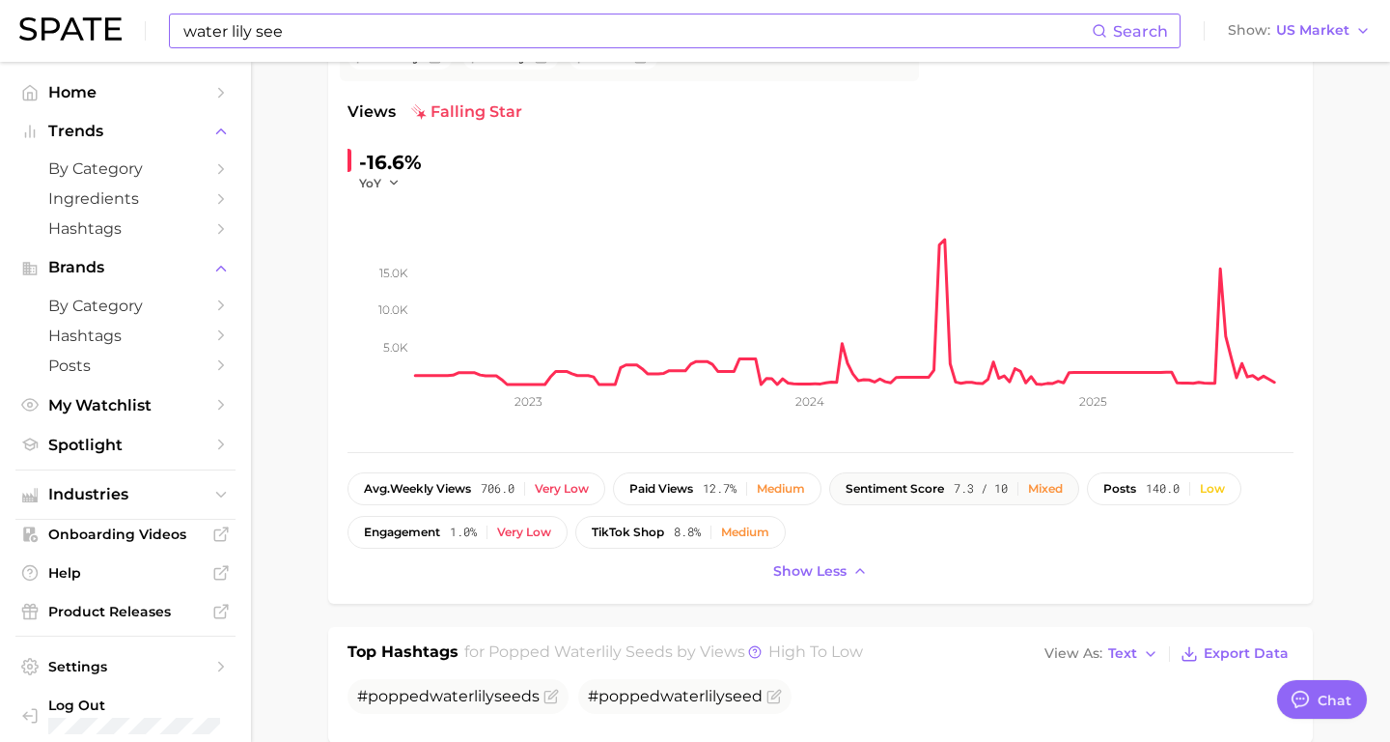
click at [928, 497] on button "sentiment score 7.3 / 10 Mixed" at bounding box center [954, 488] width 250 height 33
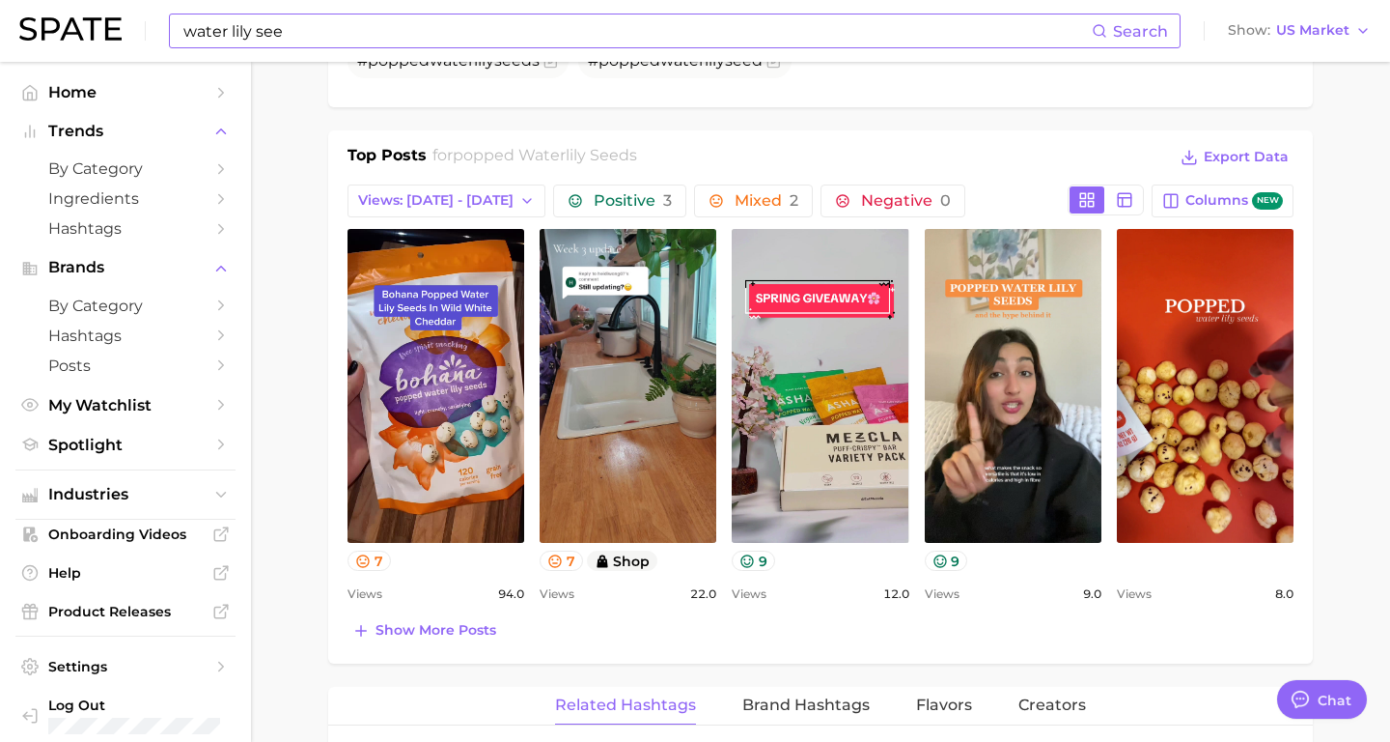
scroll to position [930, 0]
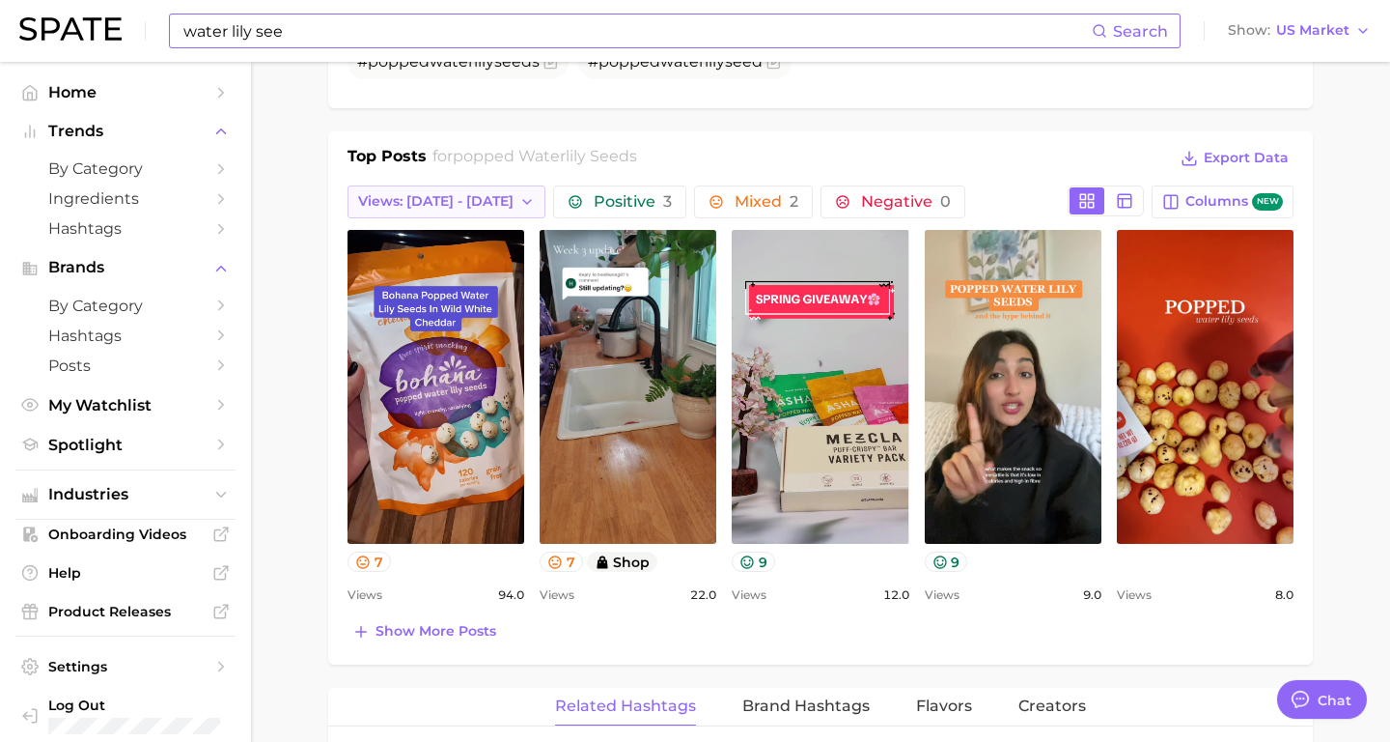
click at [519, 203] on icon "button" at bounding box center [526, 201] width 15 height 15
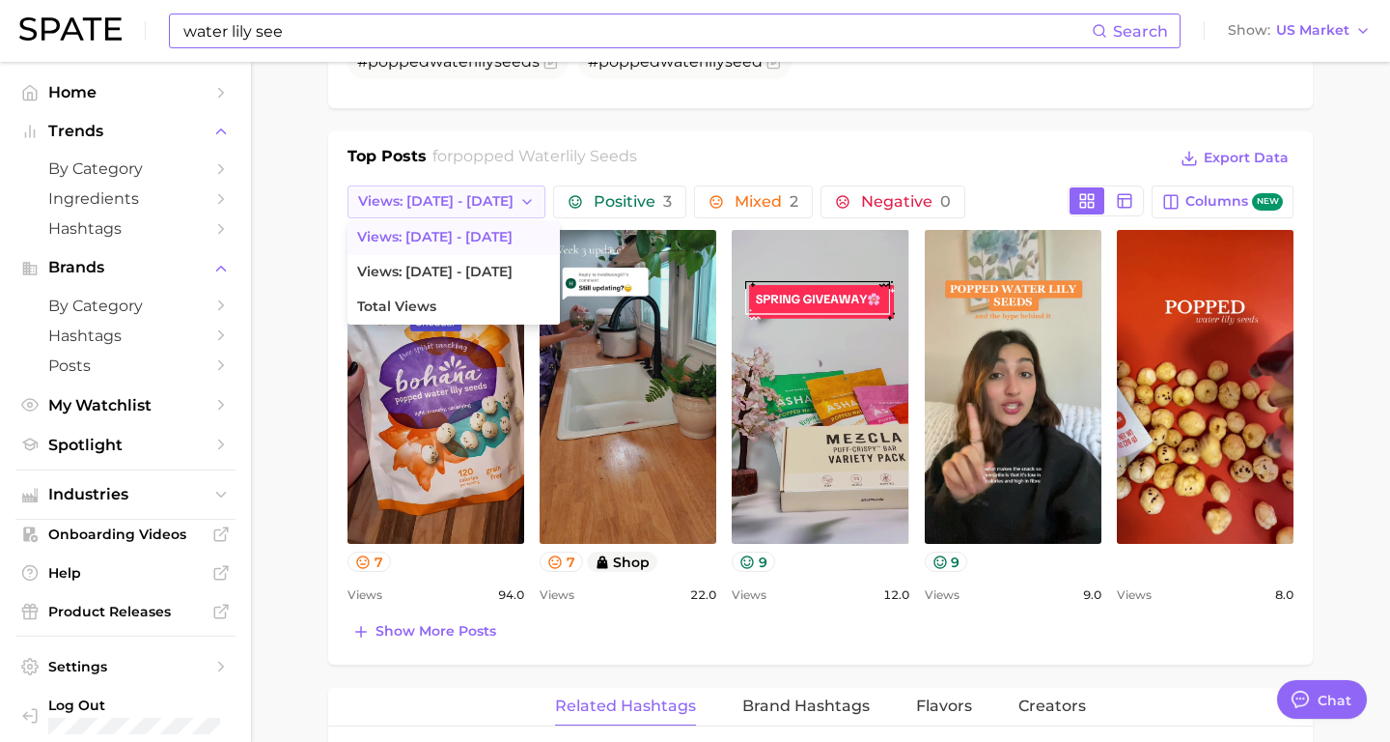
click at [519, 203] on icon "button" at bounding box center [526, 201] width 15 height 15
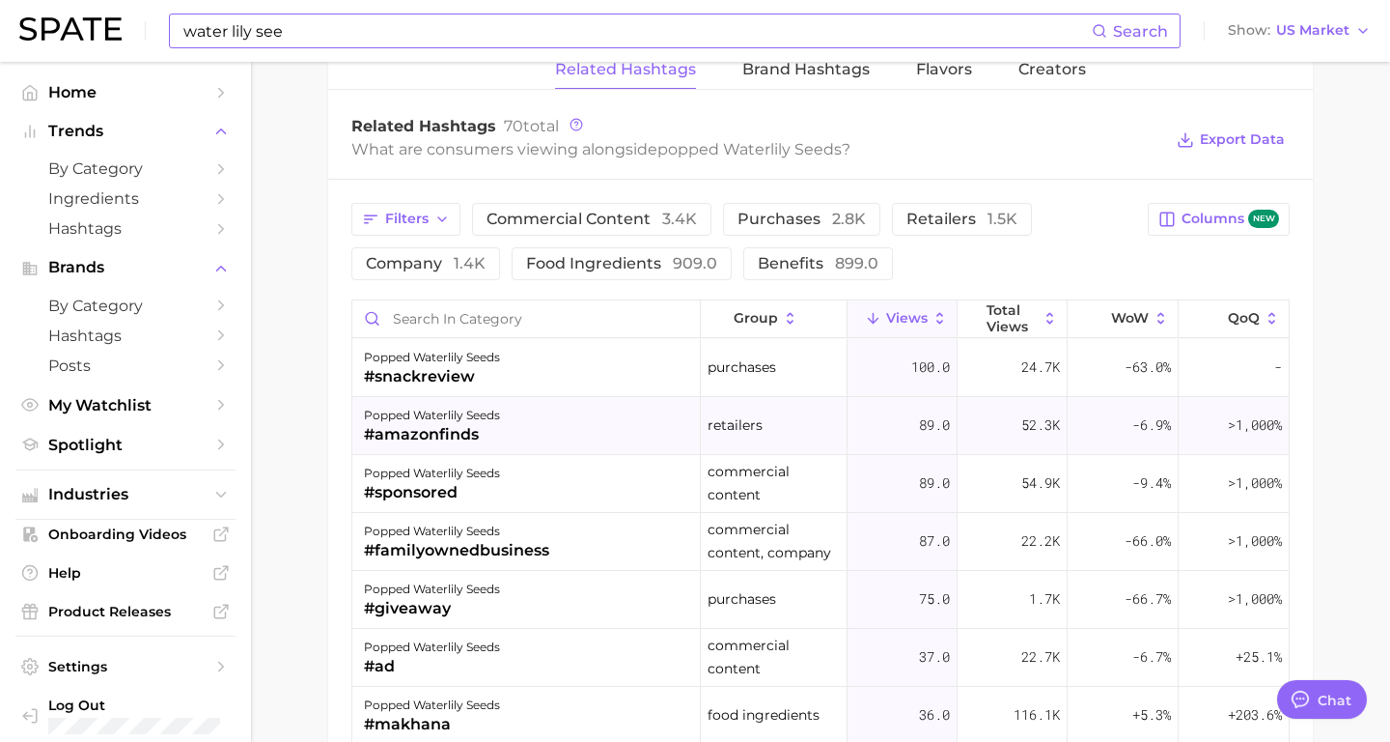
scroll to position [1563, 0]
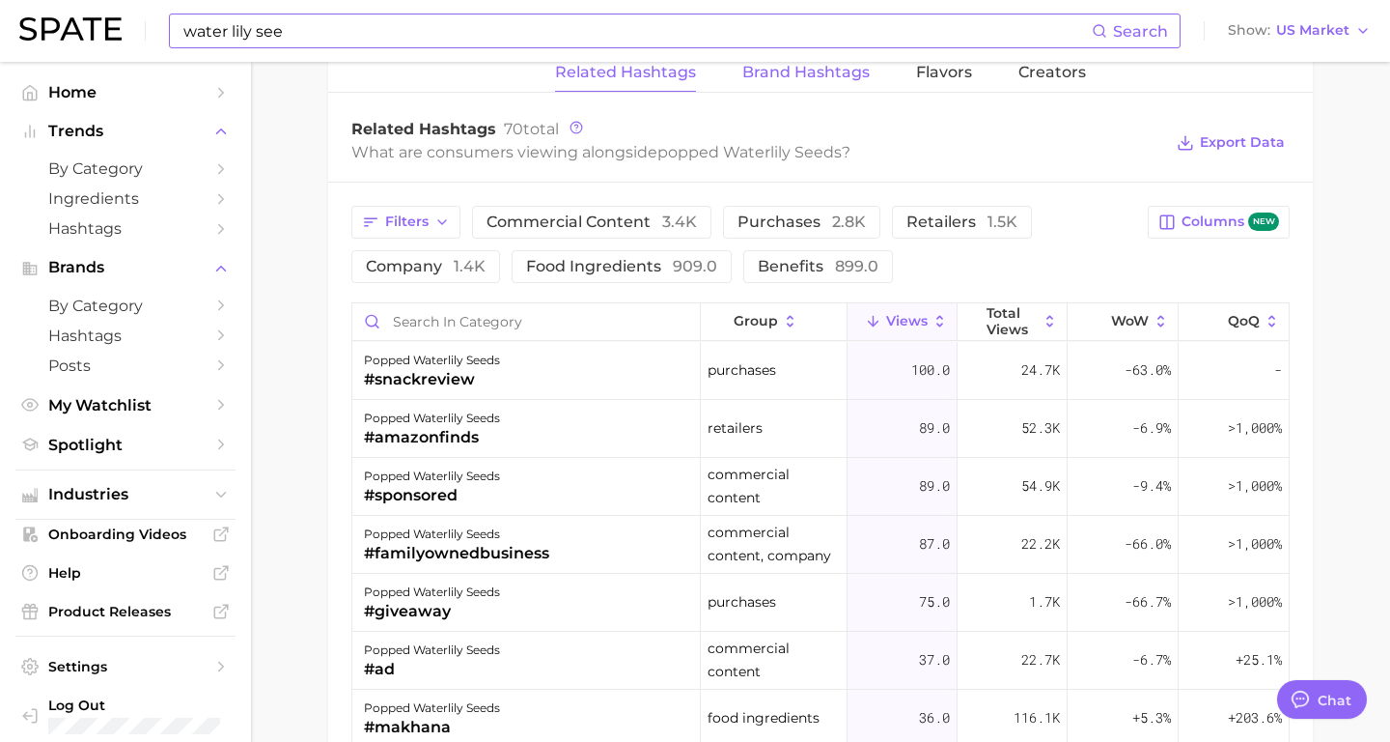
click at [800, 68] on span "Brand Hashtags" at bounding box center [806, 72] width 127 height 17
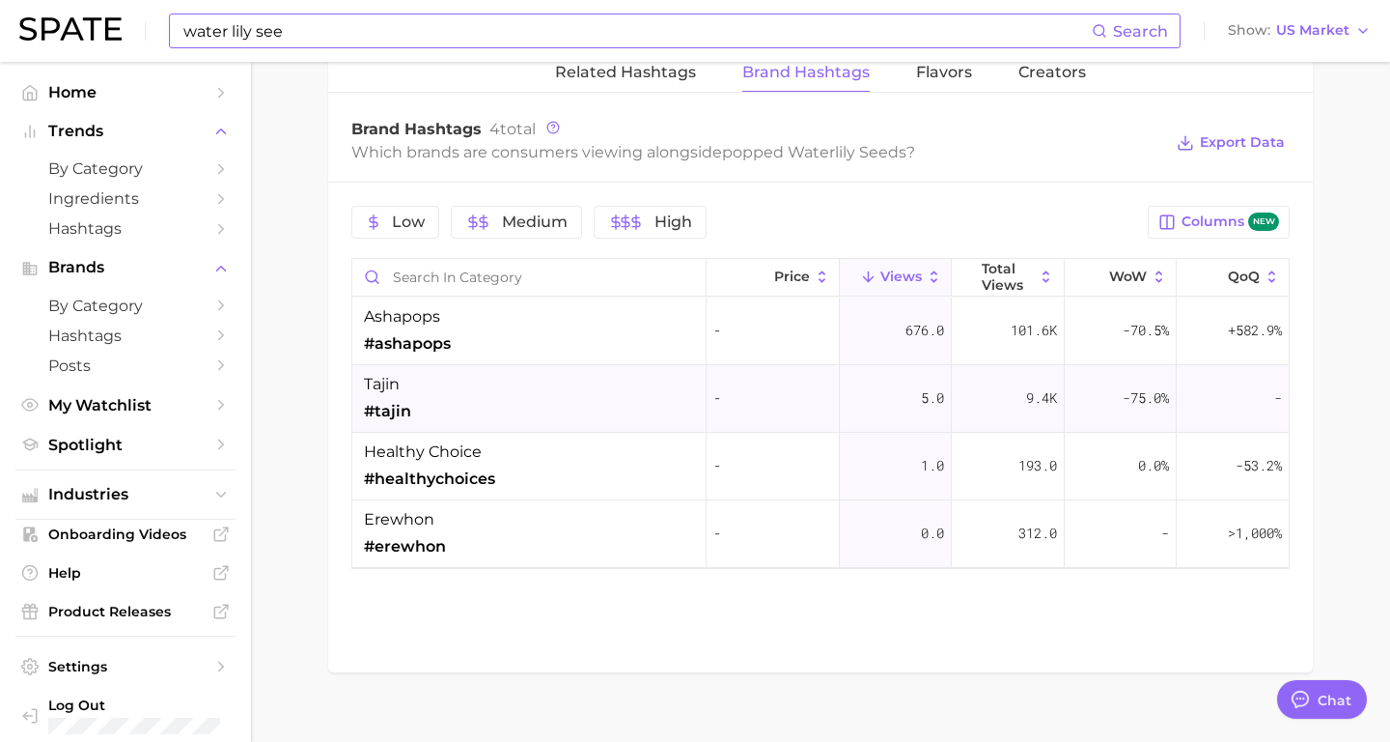
scroll to position [1534, 0]
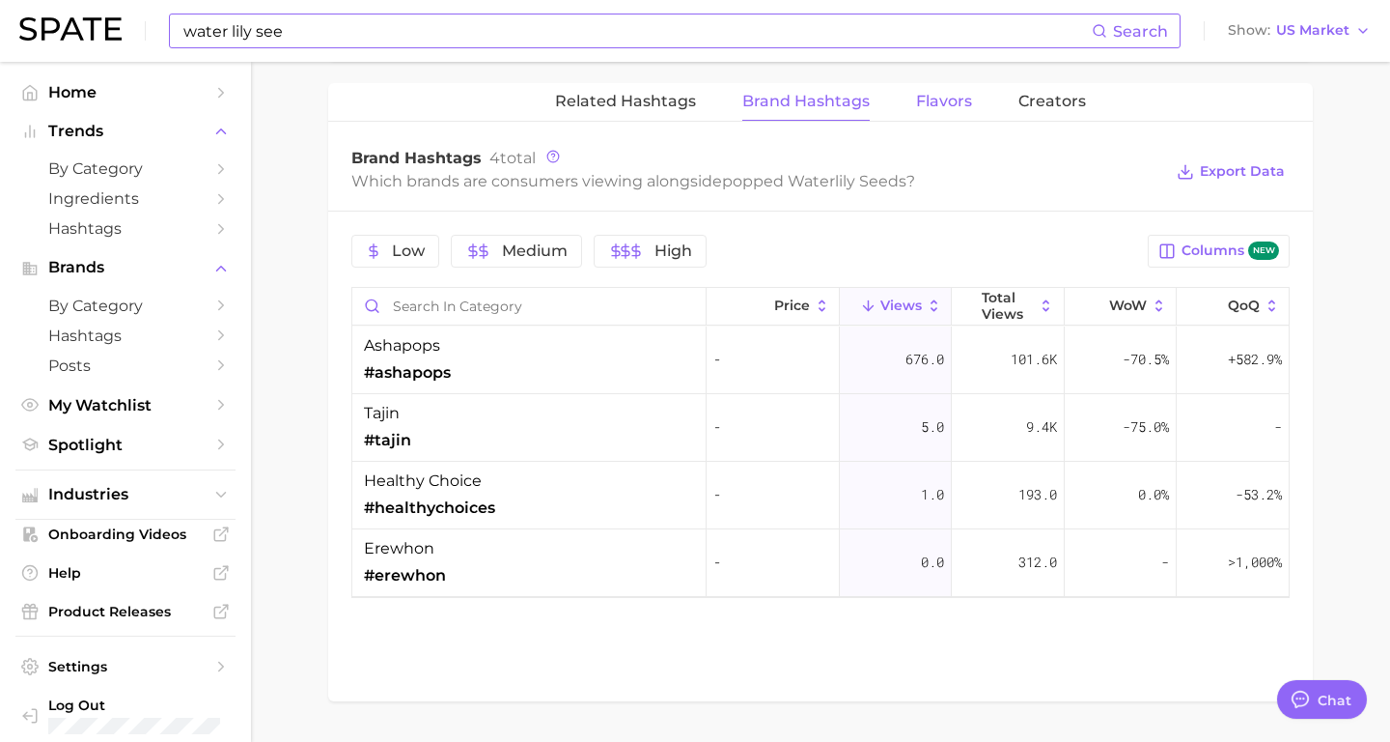
click at [957, 102] on span "Flavors" at bounding box center [944, 101] width 56 height 17
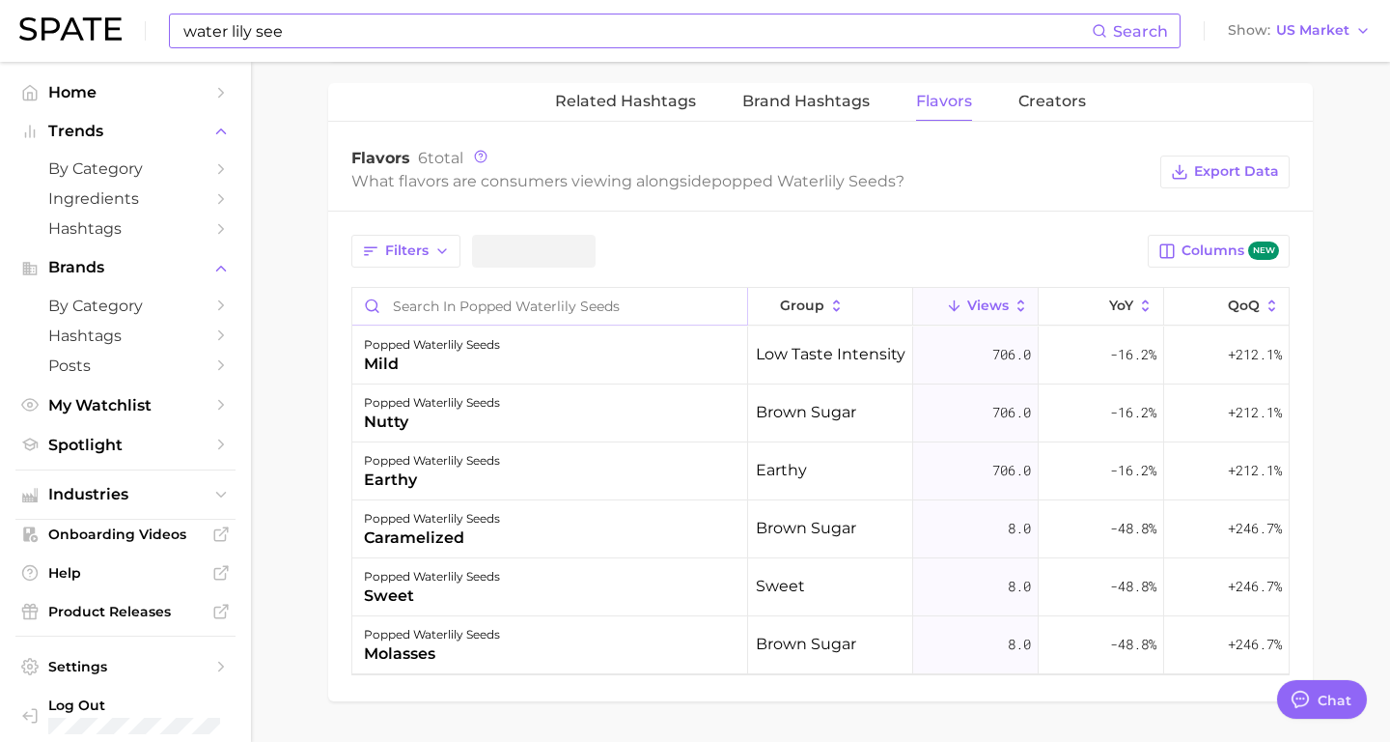
scroll to position [1589, 0]
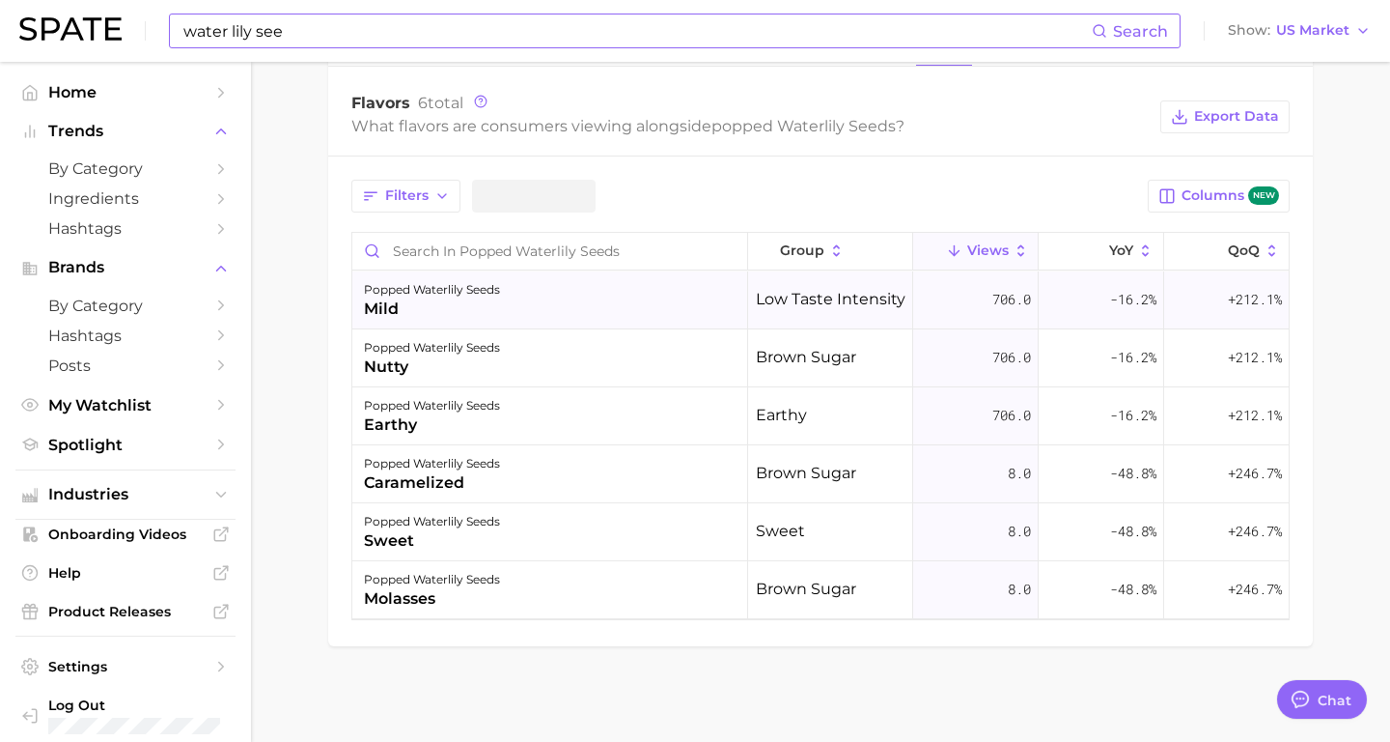
click at [535, 303] on div "popped waterlily seeds mild" at bounding box center [550, 300] width 396 height 58
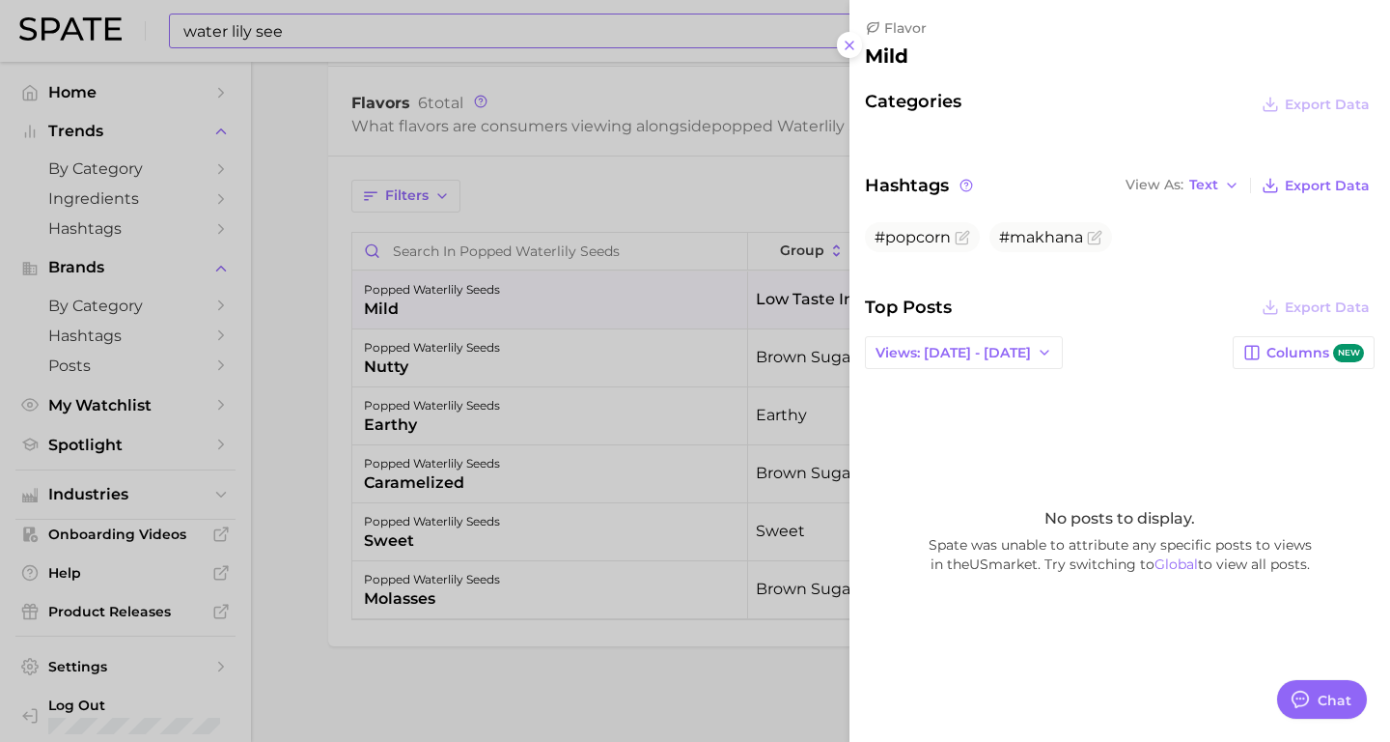
scroll to position [3, 0]
click at [651, 339] on div at bounding box center [695, 371] width 1390 height 742
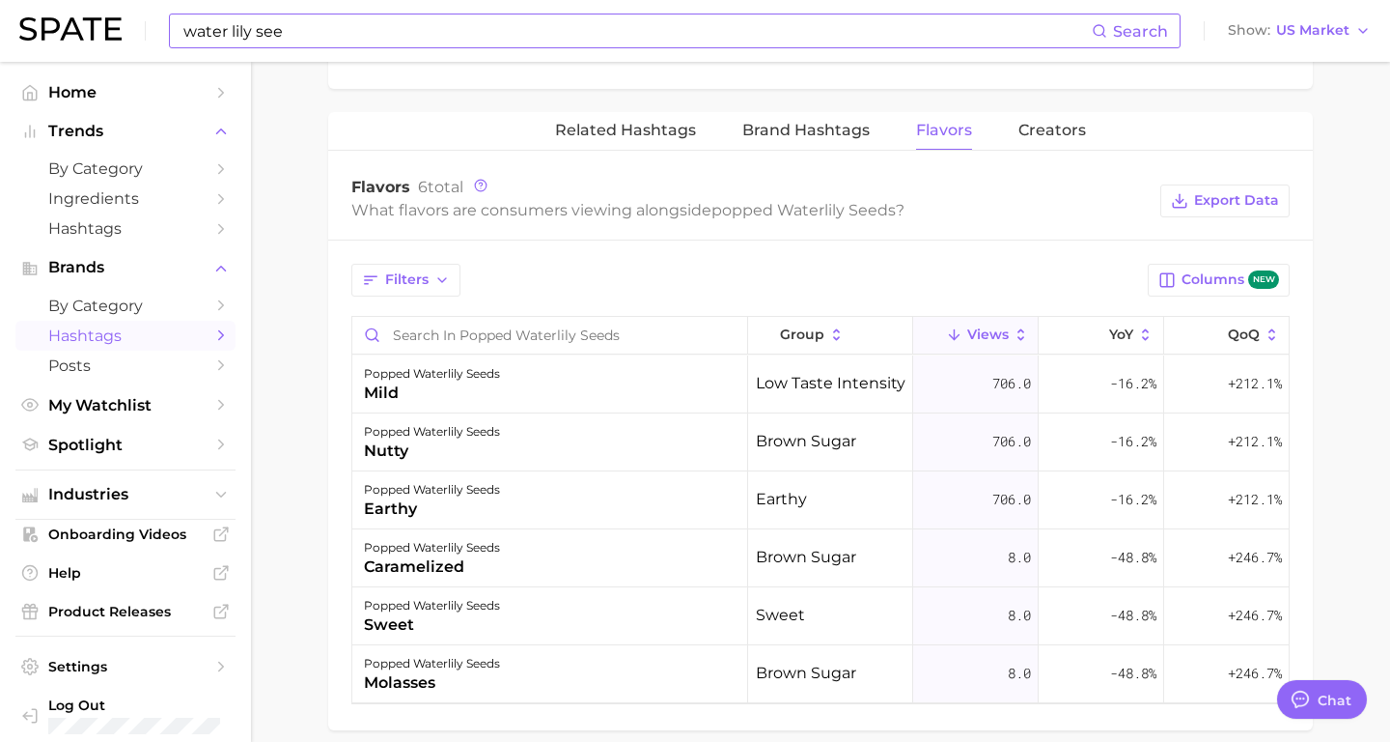
scroll to position [1500, 0]
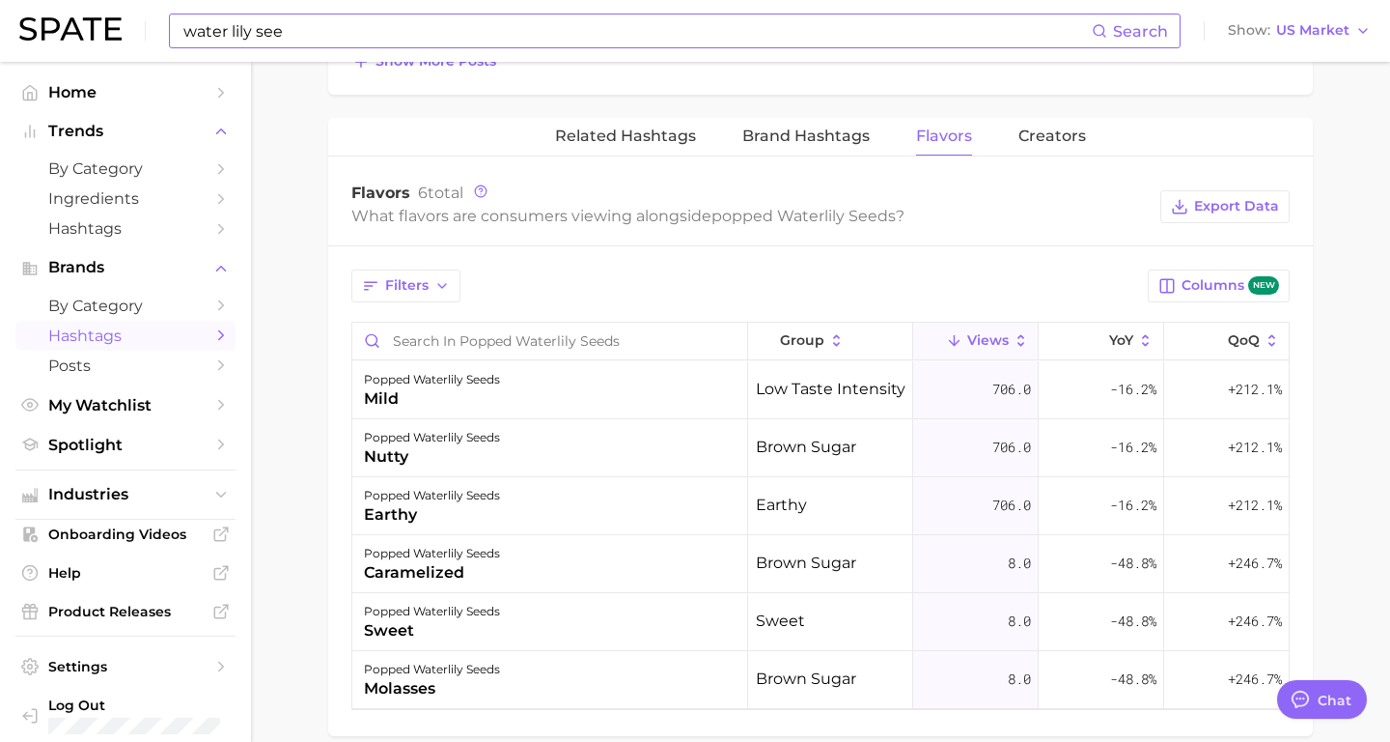
click at [103, 340] on span "Hashtags" at bounding box center [125, 335] width 154 height 18
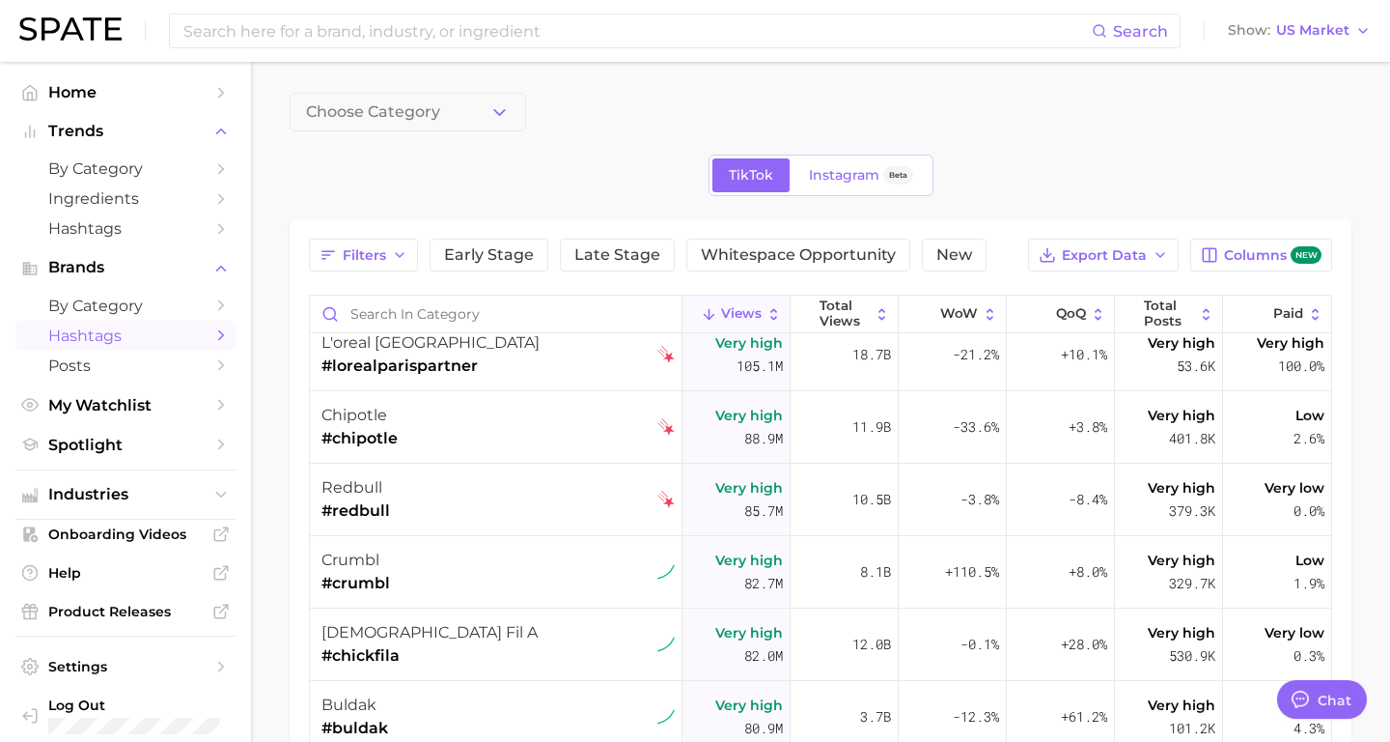
scroll to position [304, 0]
click at [90, 310] on span "by Category" at bounding box center [125, 305] width 154 height 18
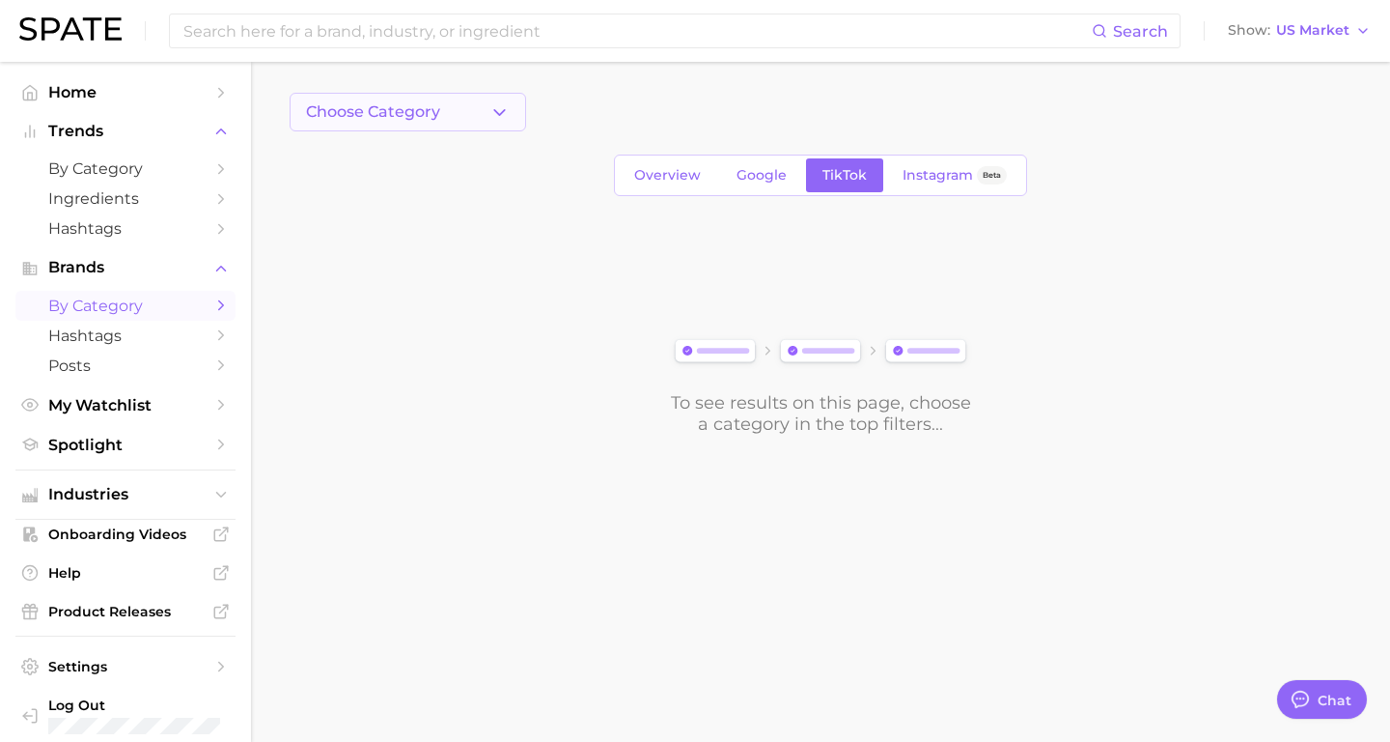
click at [491, 115] on icon "button" at bounding box center [500, 112] width 20 height 20
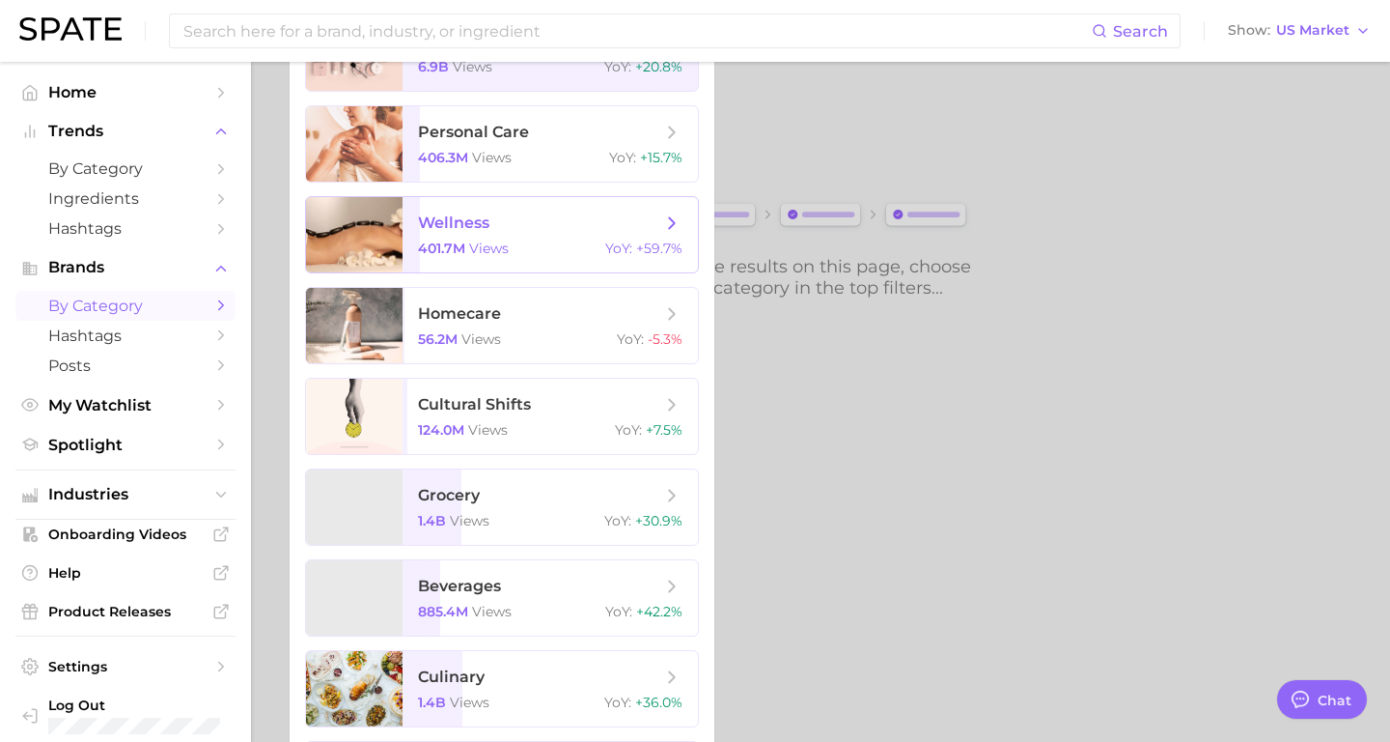
scroll to position [228, 0]
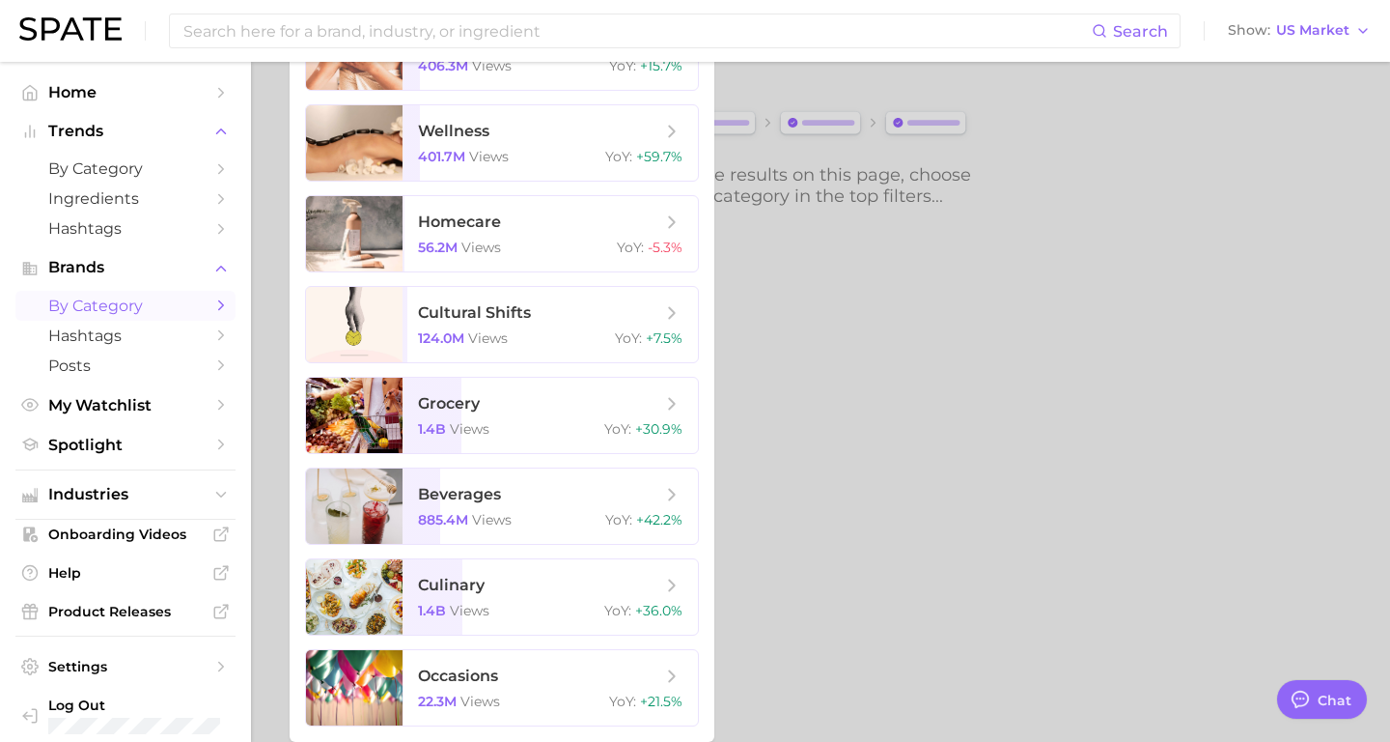
click at [1205, 273] on div at bounding box center [695, 371] width 1390 height 742
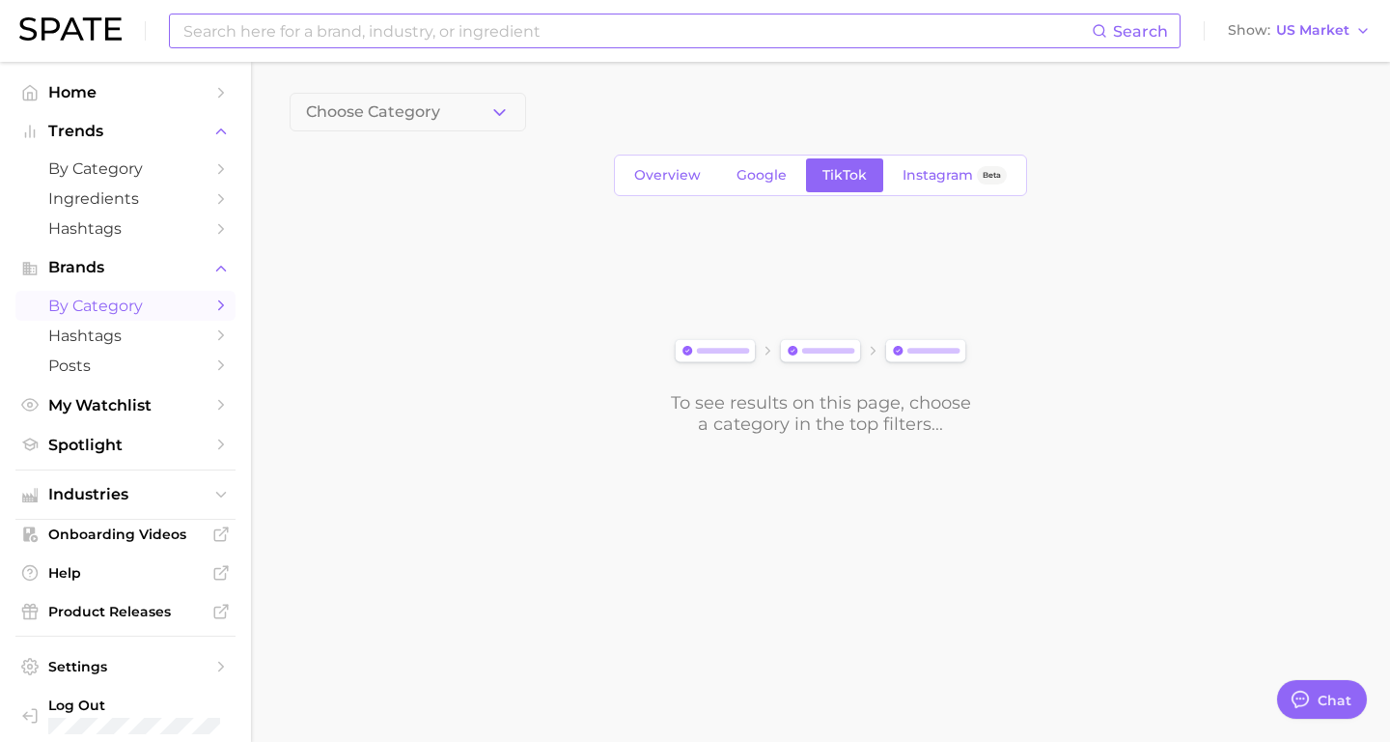
click at [314, 31] on input at bounding box center [637, 30] width 911 height 33
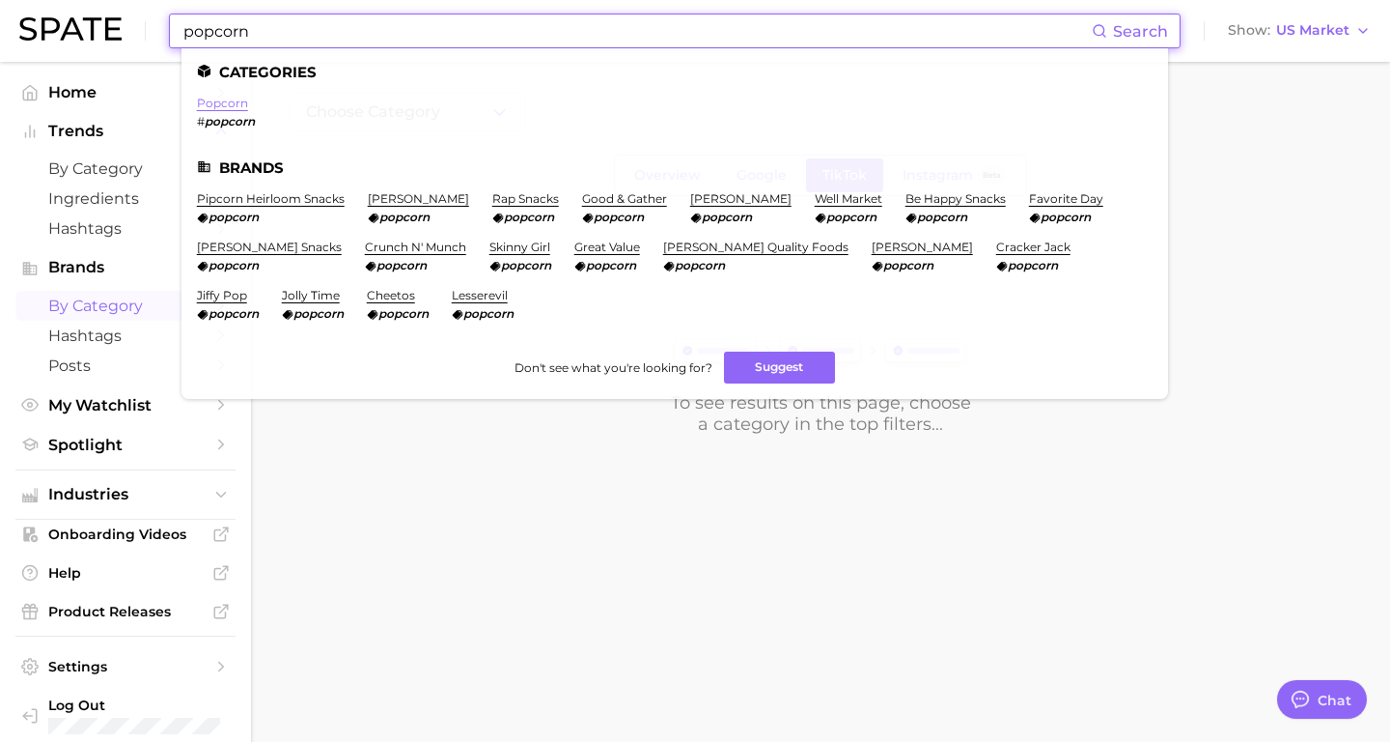
type input "popcorn"
click at [210, 105] on link "popcorn" at bounding box center [222, 103] width 51 height 14
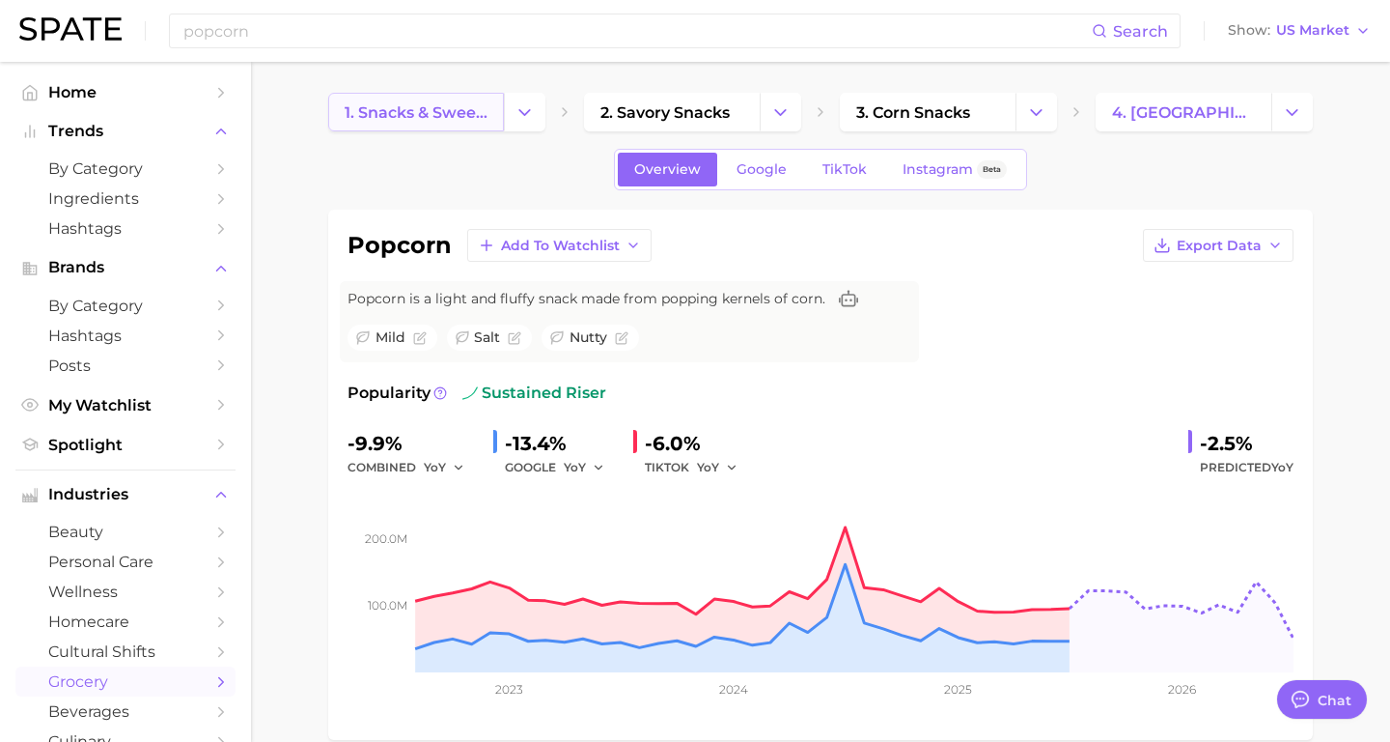
click at [438, 122] on link "1. snacks & sweets" at bounding box center [416, 112] width 176 height 39
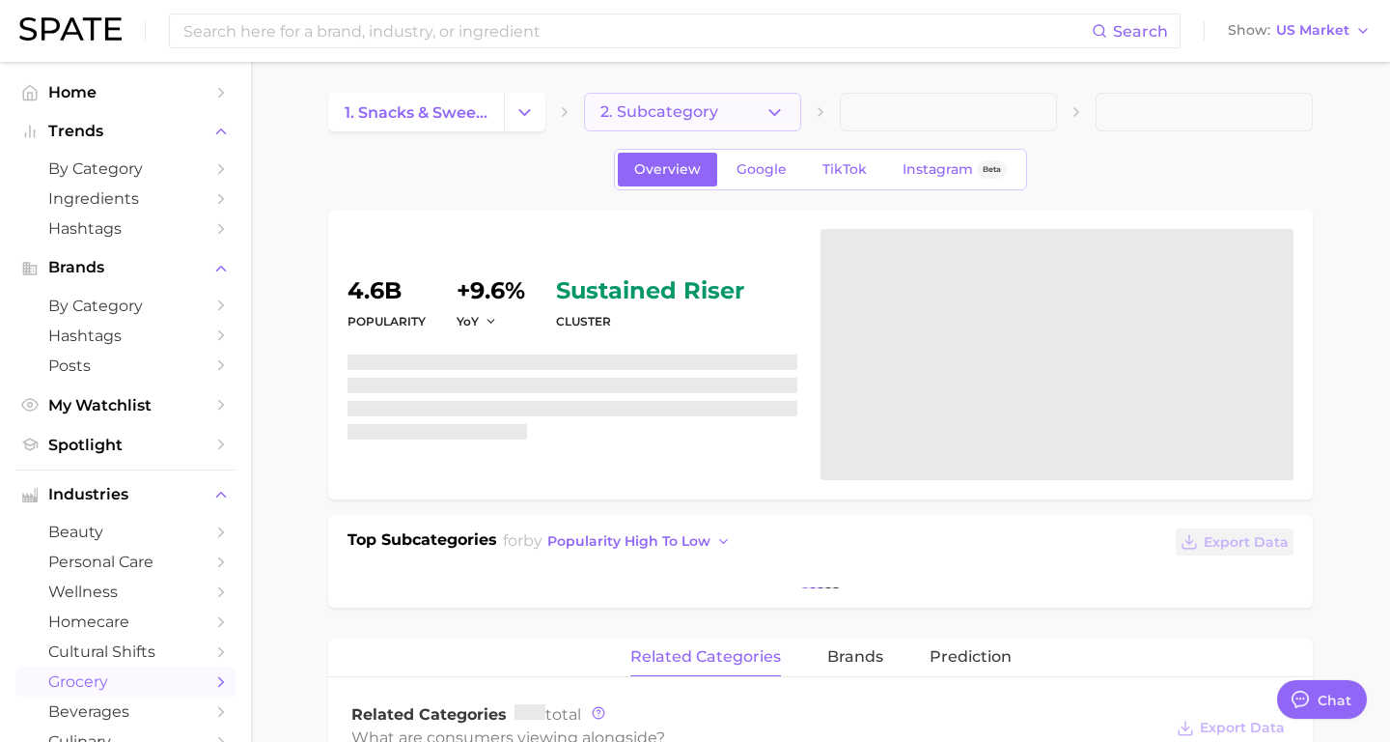
click at [651, 112] on span "2. Subcategory" at bounding box center [660, 111] width 118 height 17
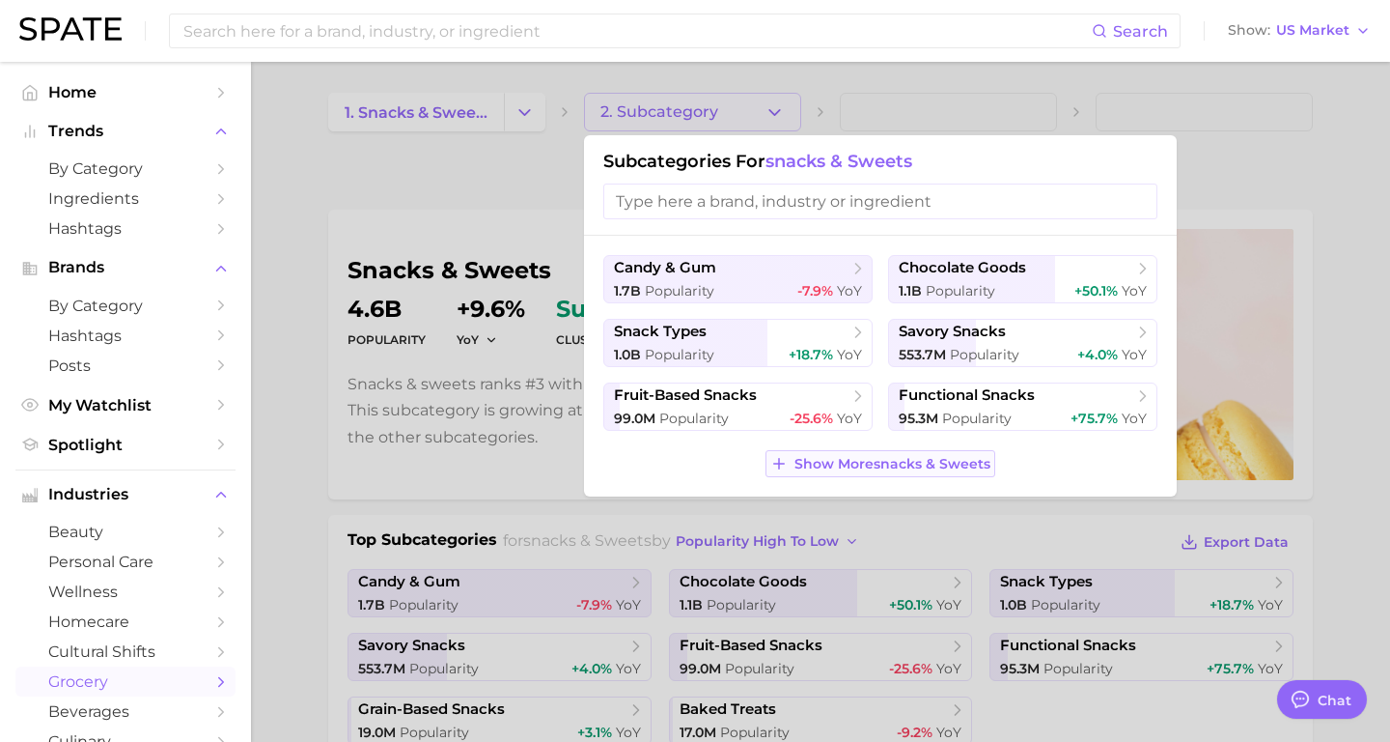
click at [895, 467] on span "Show More snacks & sweets" at bounding box center [893, 464] width 196 height 16
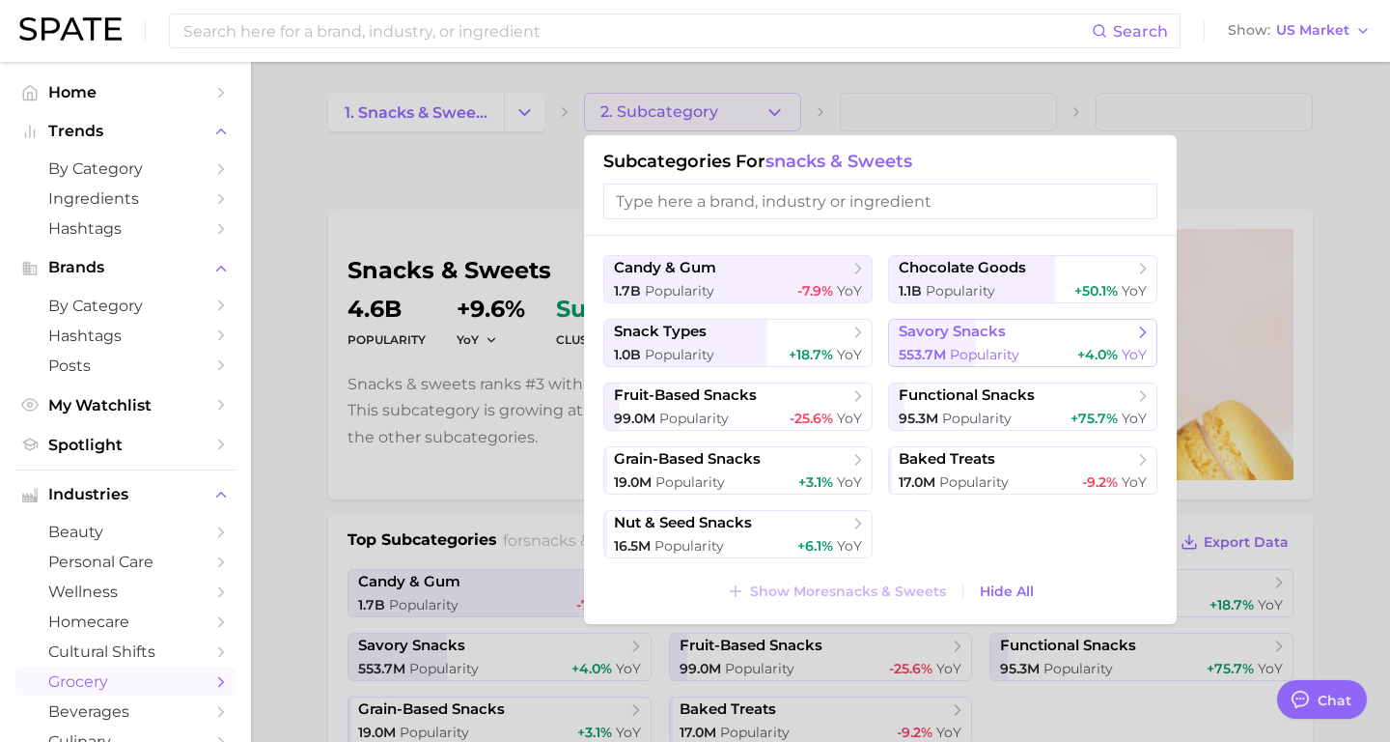
click at [996, 336] on span "savory snacks" at bounding box center [952, 332] width 107 height 18
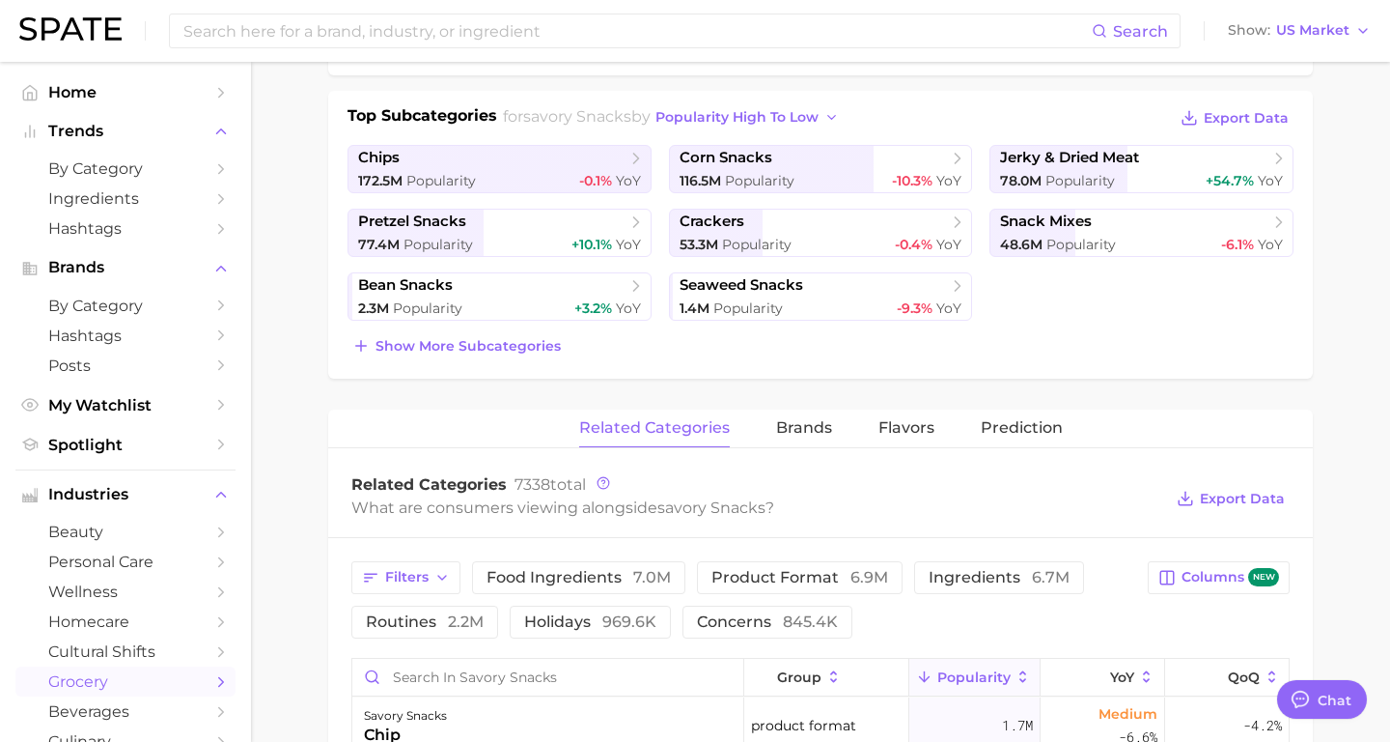
scroll to position [425, 0]
click at [809, 426] on span "brands" at bounding box center [804, 426] width 56 height 17
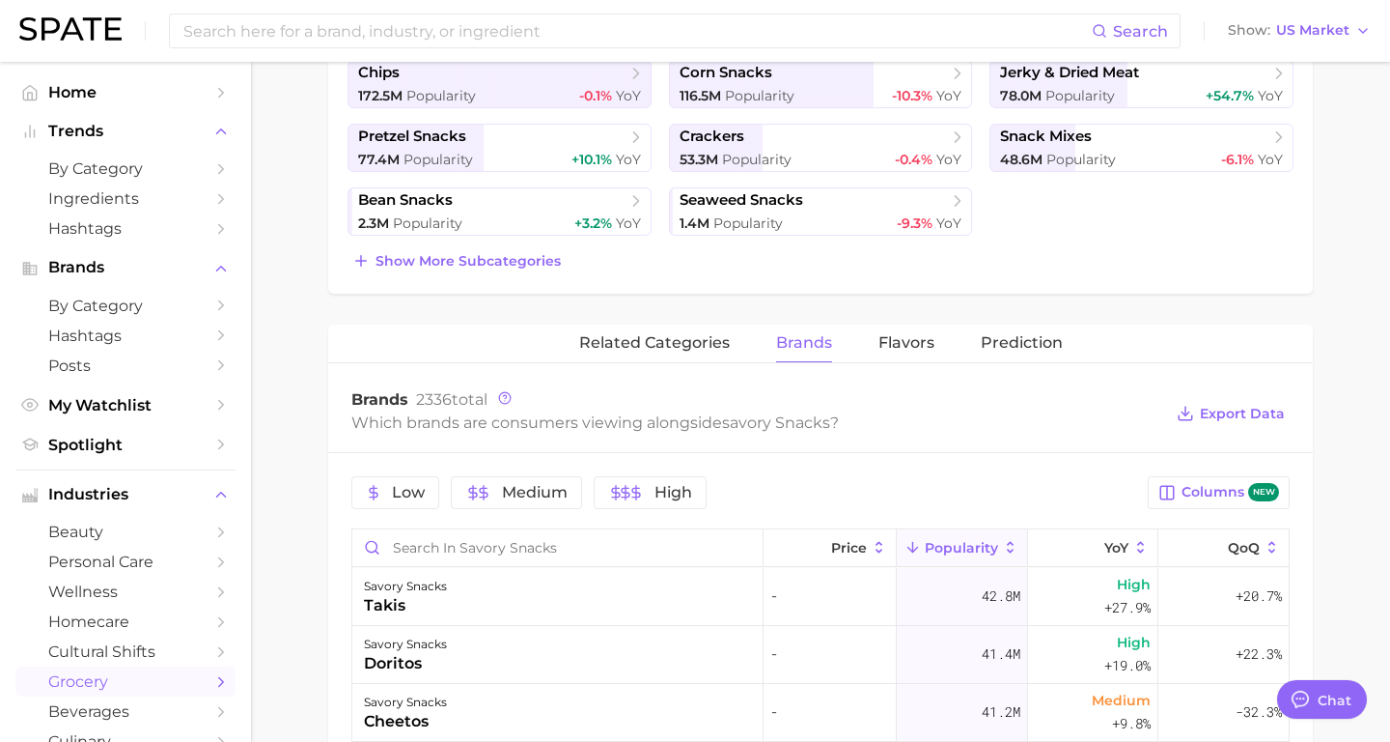
scroll to position [504, 0]
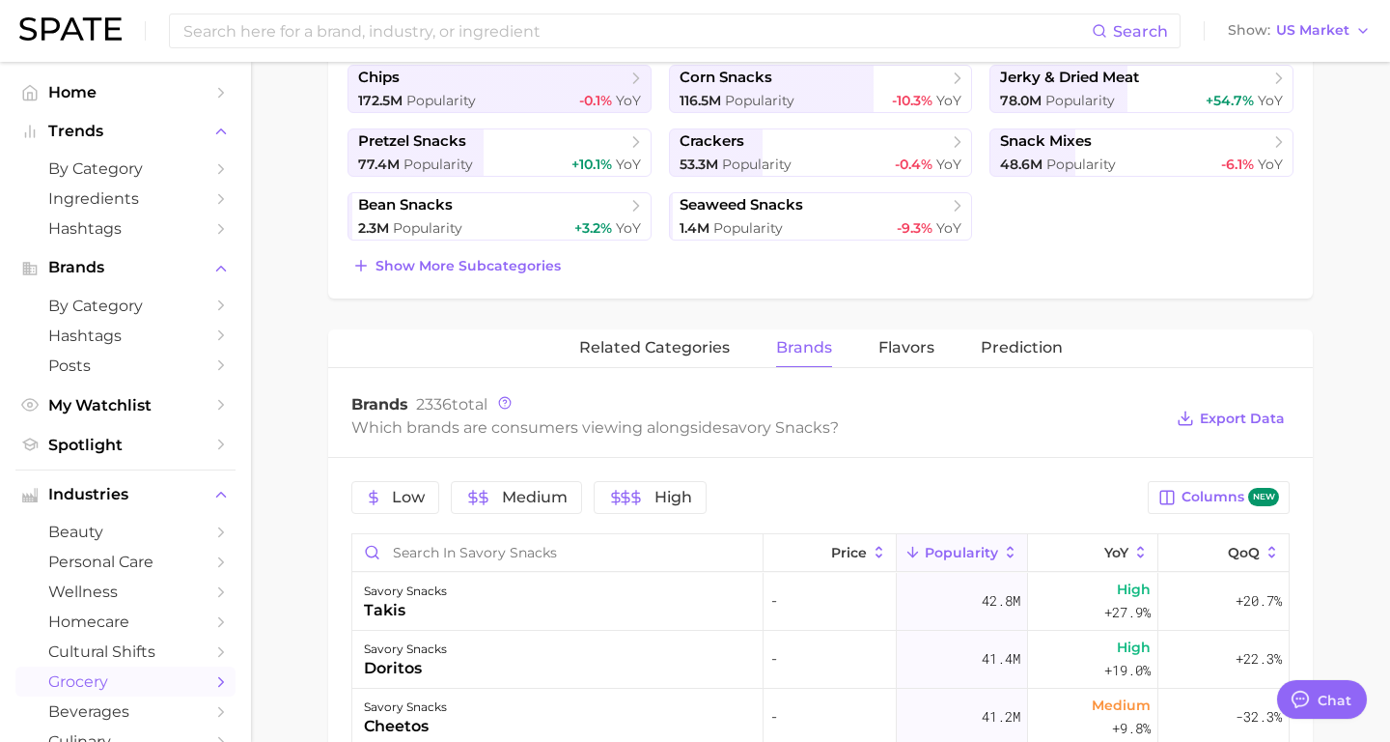
click at [912, 357] on button "Flavors" at bounding box center [907, 348] width 56 height 38
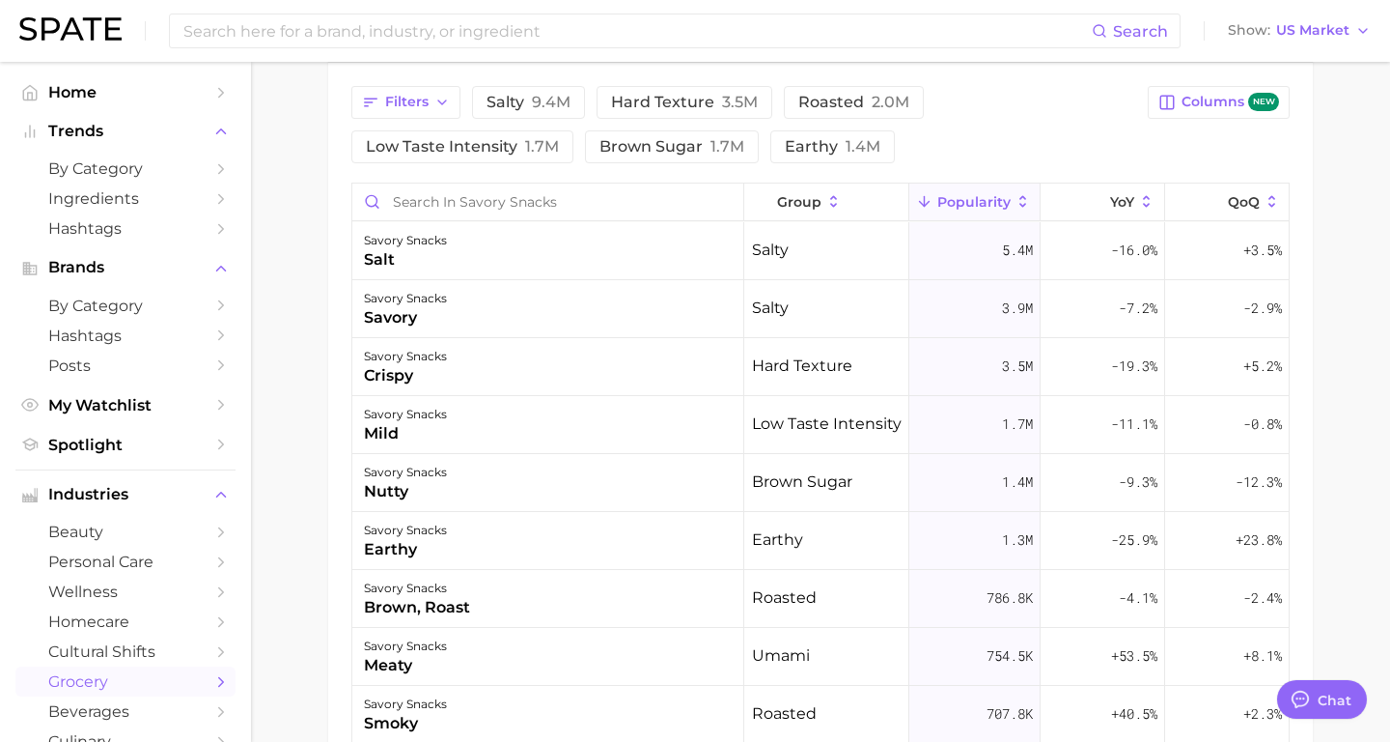
scroll to position [903, 0]
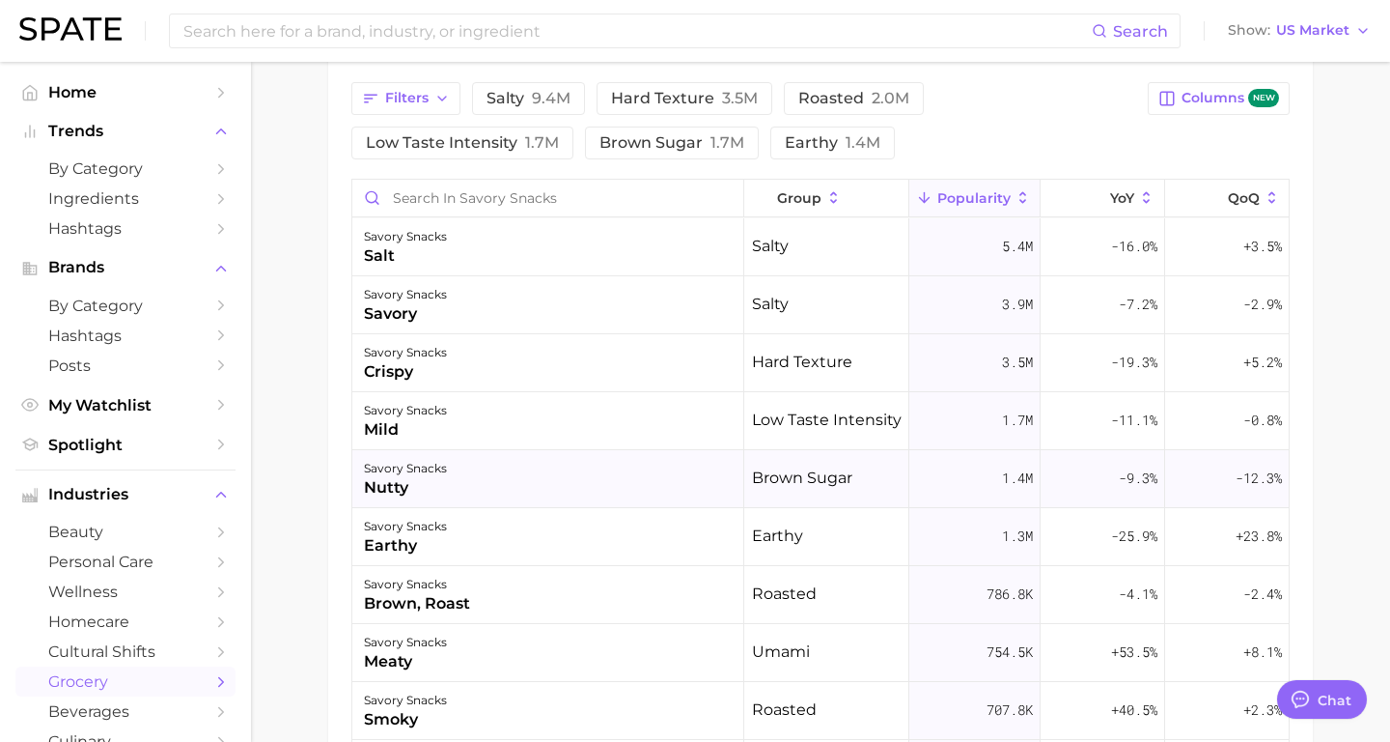
click at [493, 474] on div "savory snacks nutty" at bounding box center [548, 479] width 392 height 58
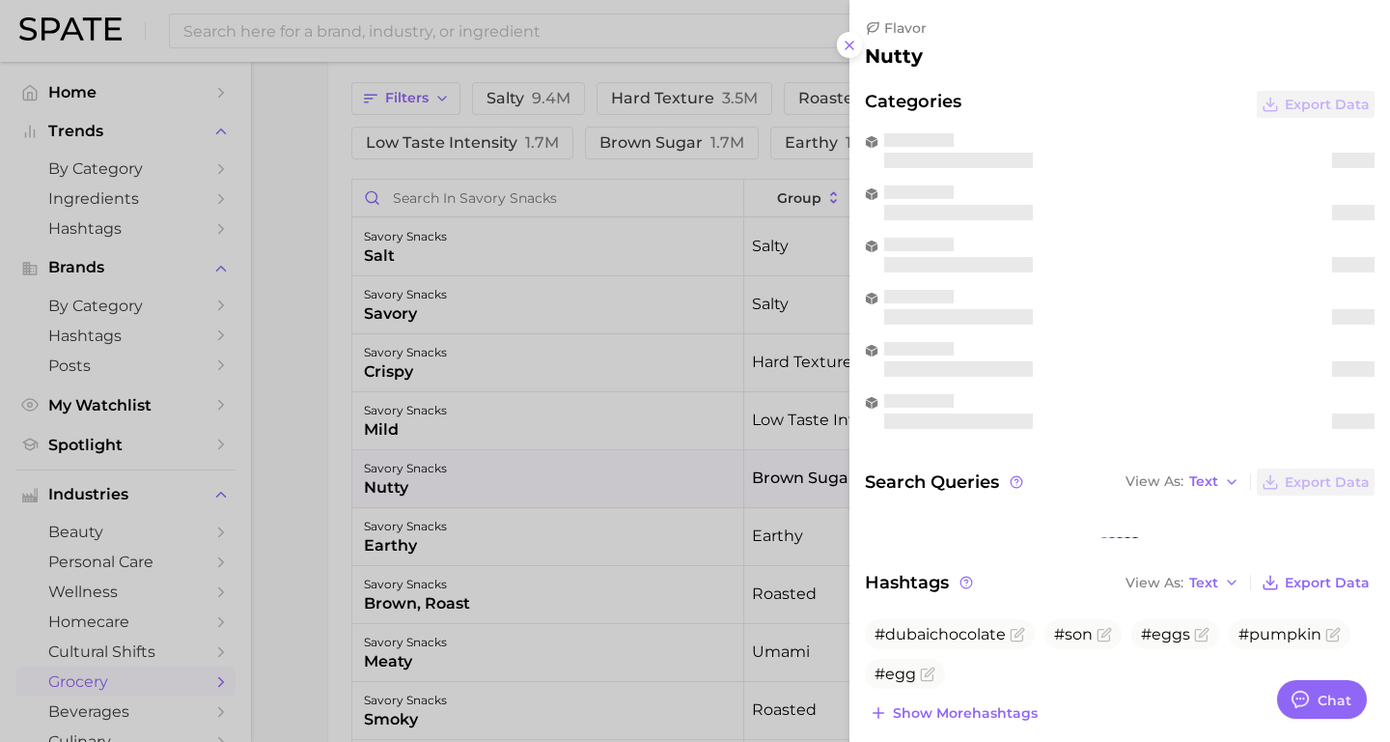
scroll to position [0, 0]
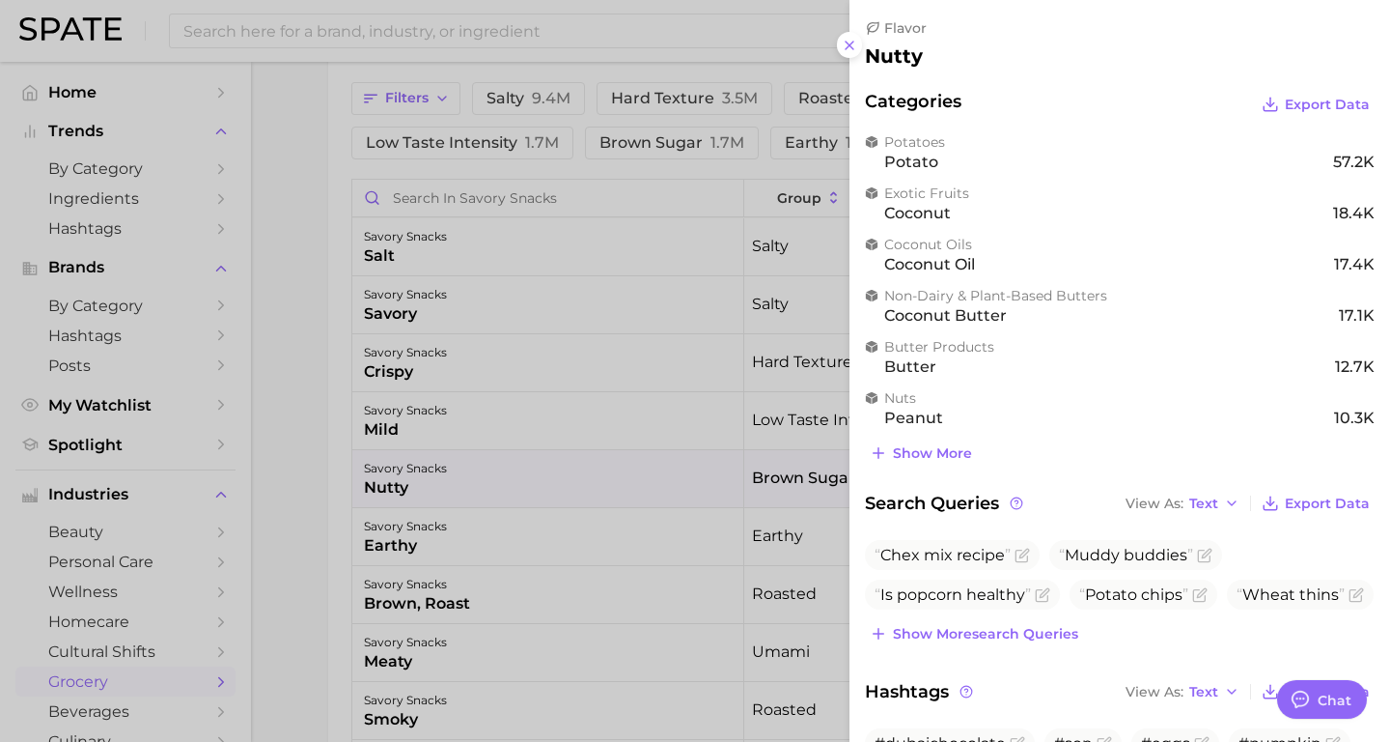
click at [489, 335] on div at bounding box center [695, 371] width 1390 height 742
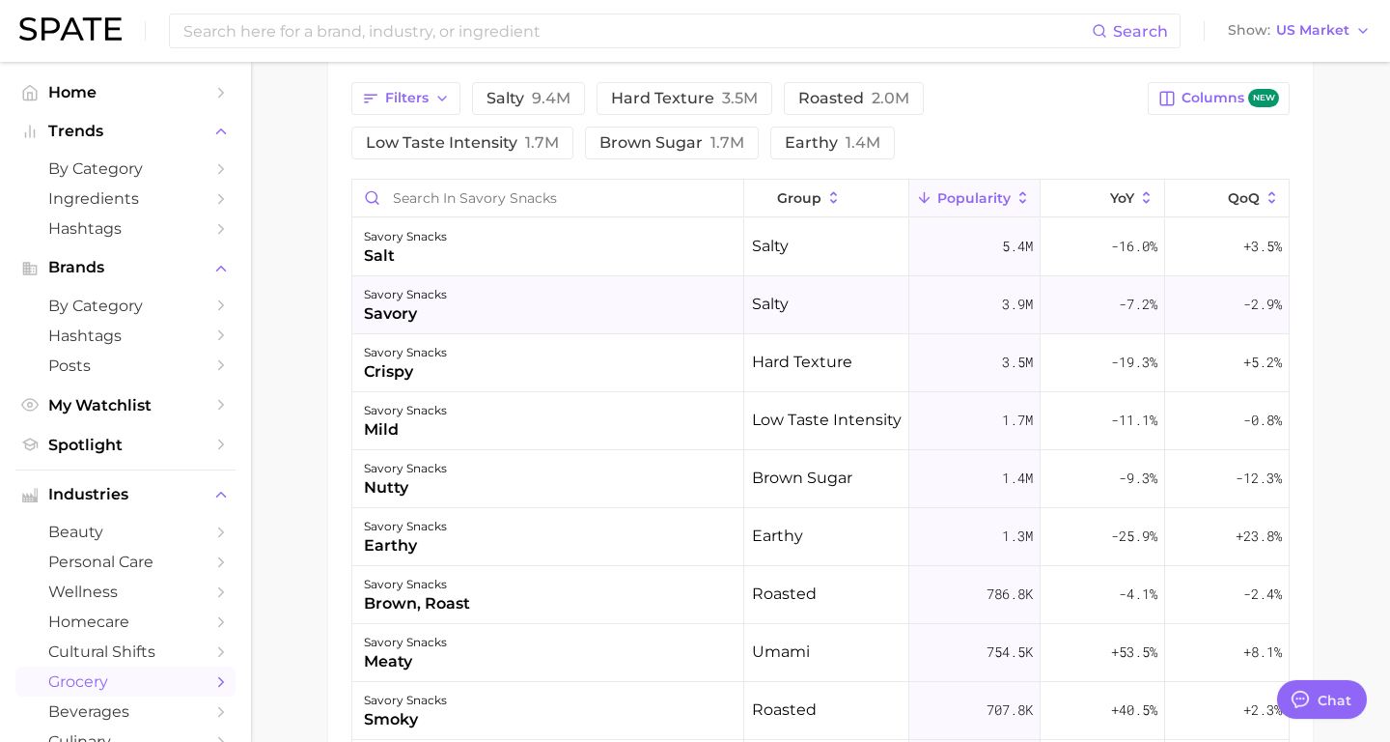
click at [479, 306] on div "savory snacks savory" at bounding box center [548, 305] width 392 height 58
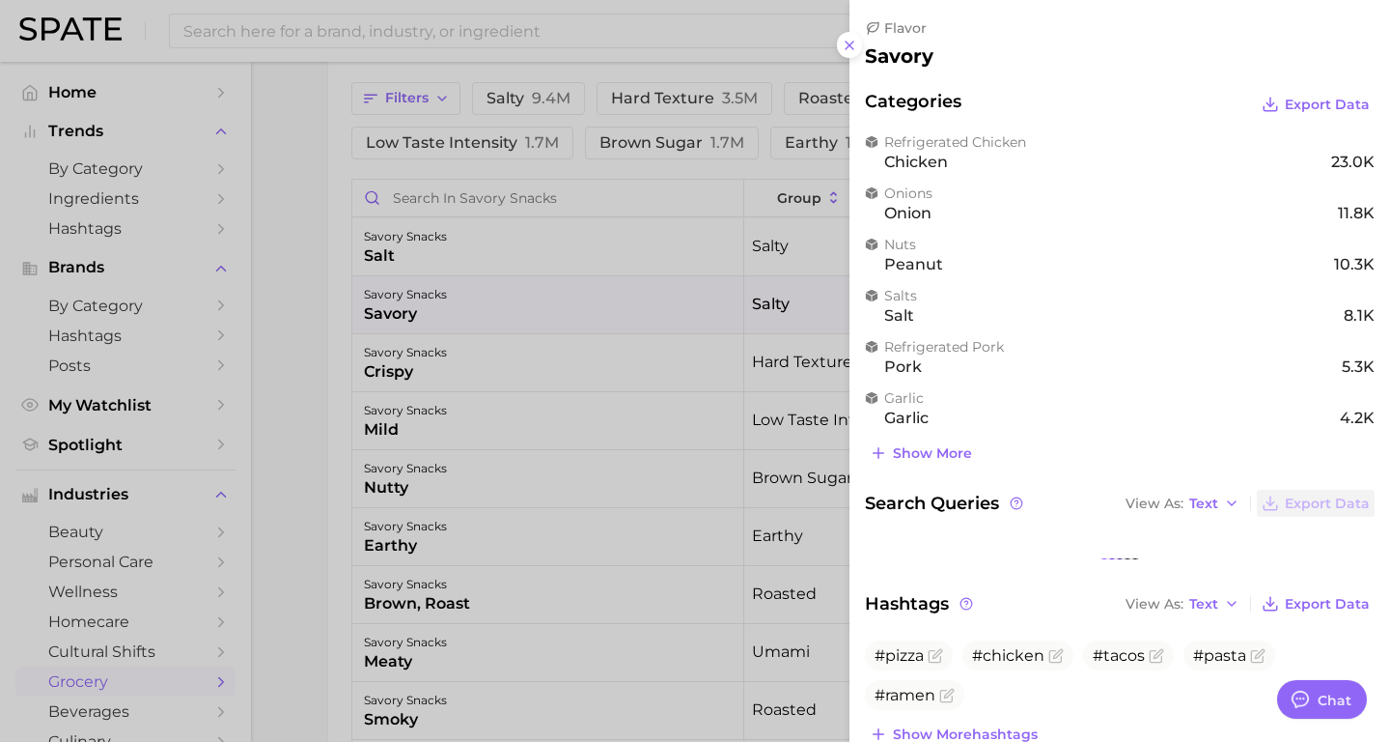
click at [631, 302] on div at bounding box center [695, 371] width 1390 height 742
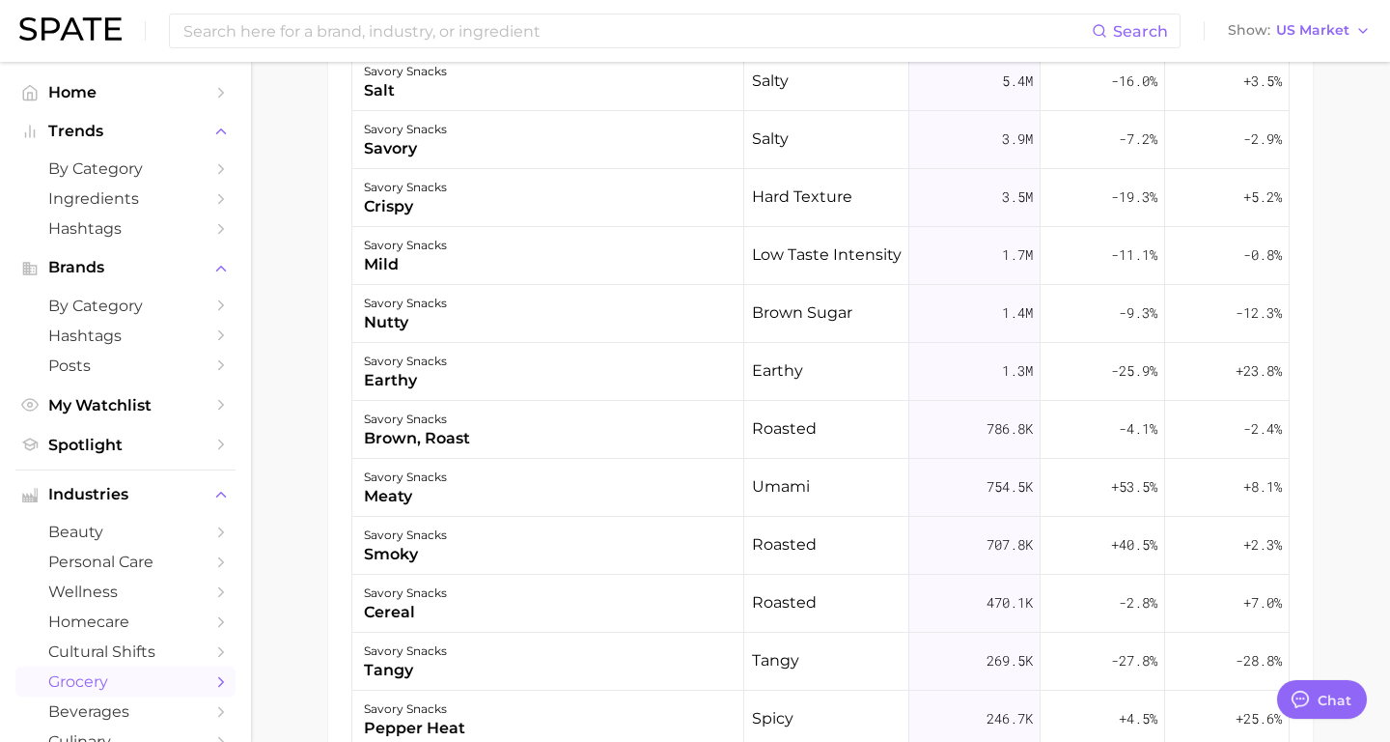
scroll to position [1071, 0]
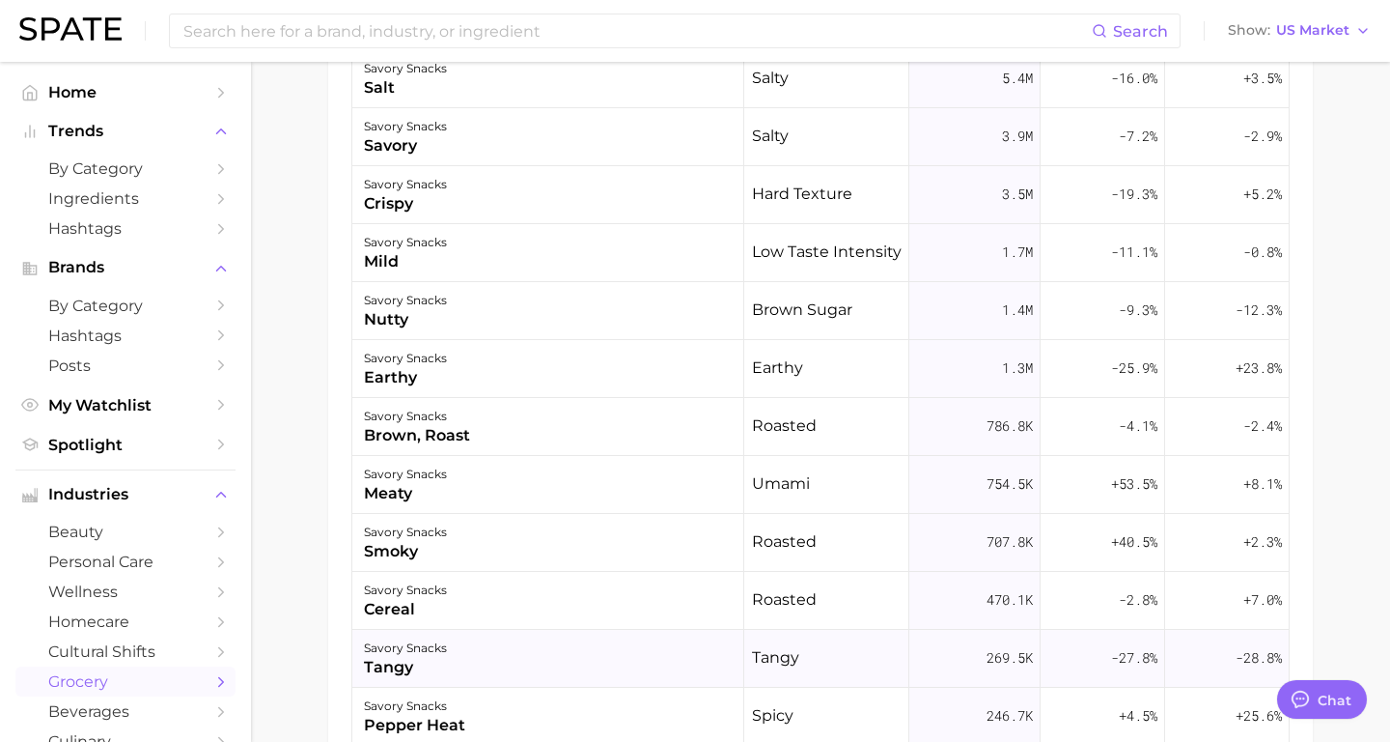
click at [477, 649] on div "savory snacks tangy" at bounding box center [548, 659] width 392 height 58
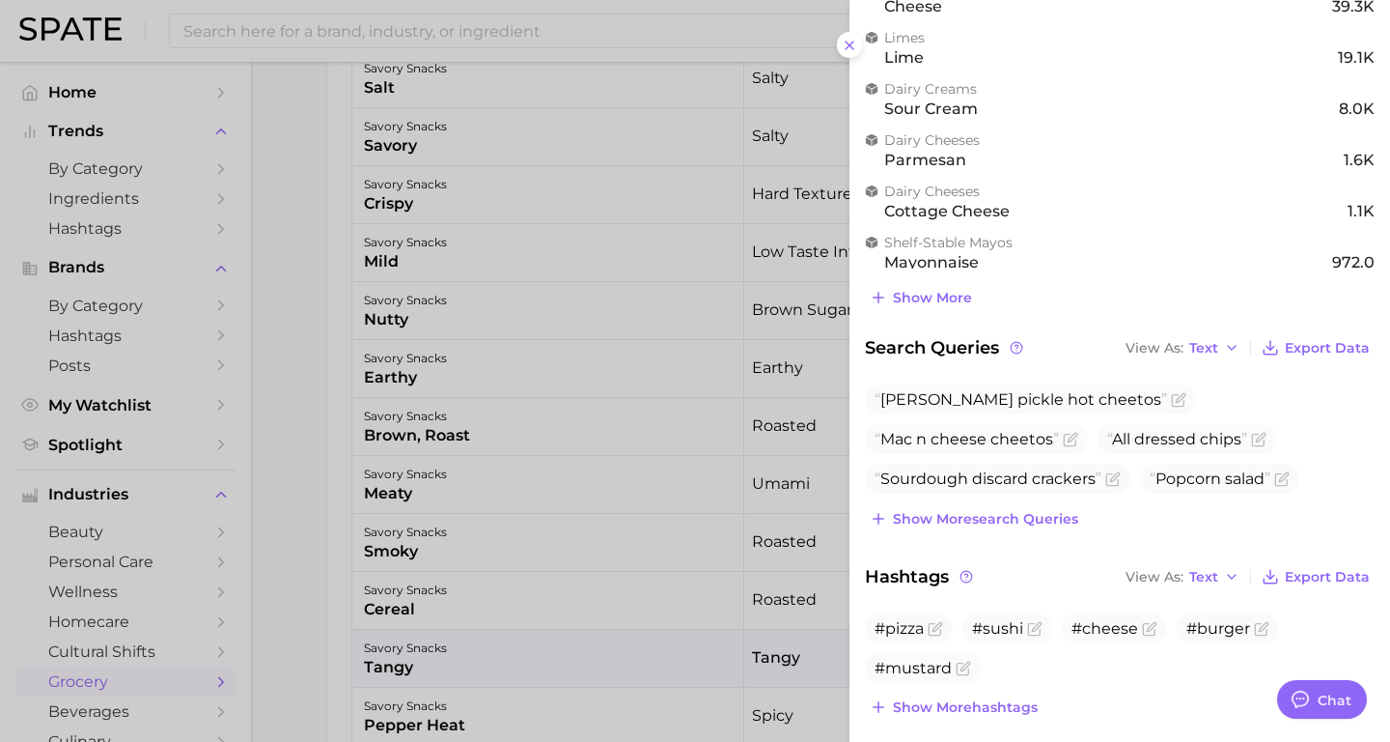
scroll to position [0, 0]
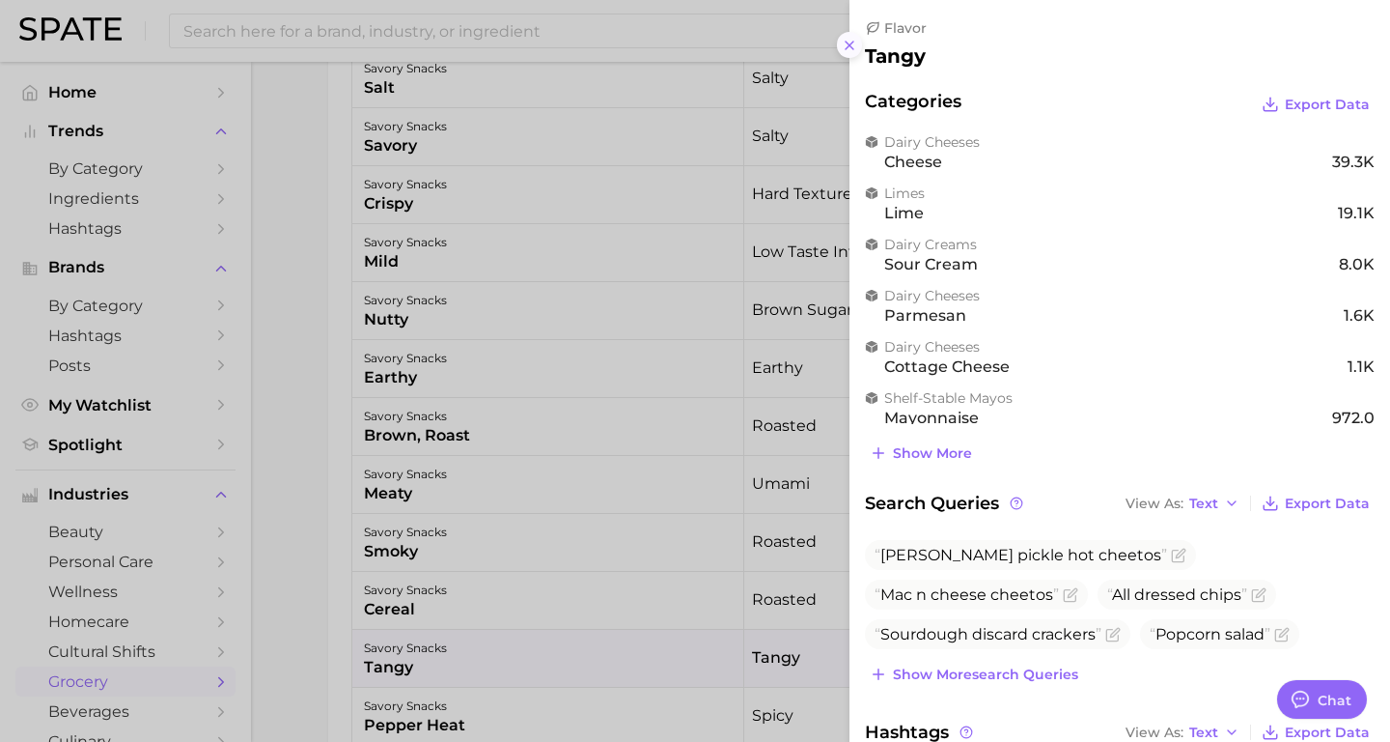
click at [849, 45] on line at bounding box center [850, 46] width 8 height 8
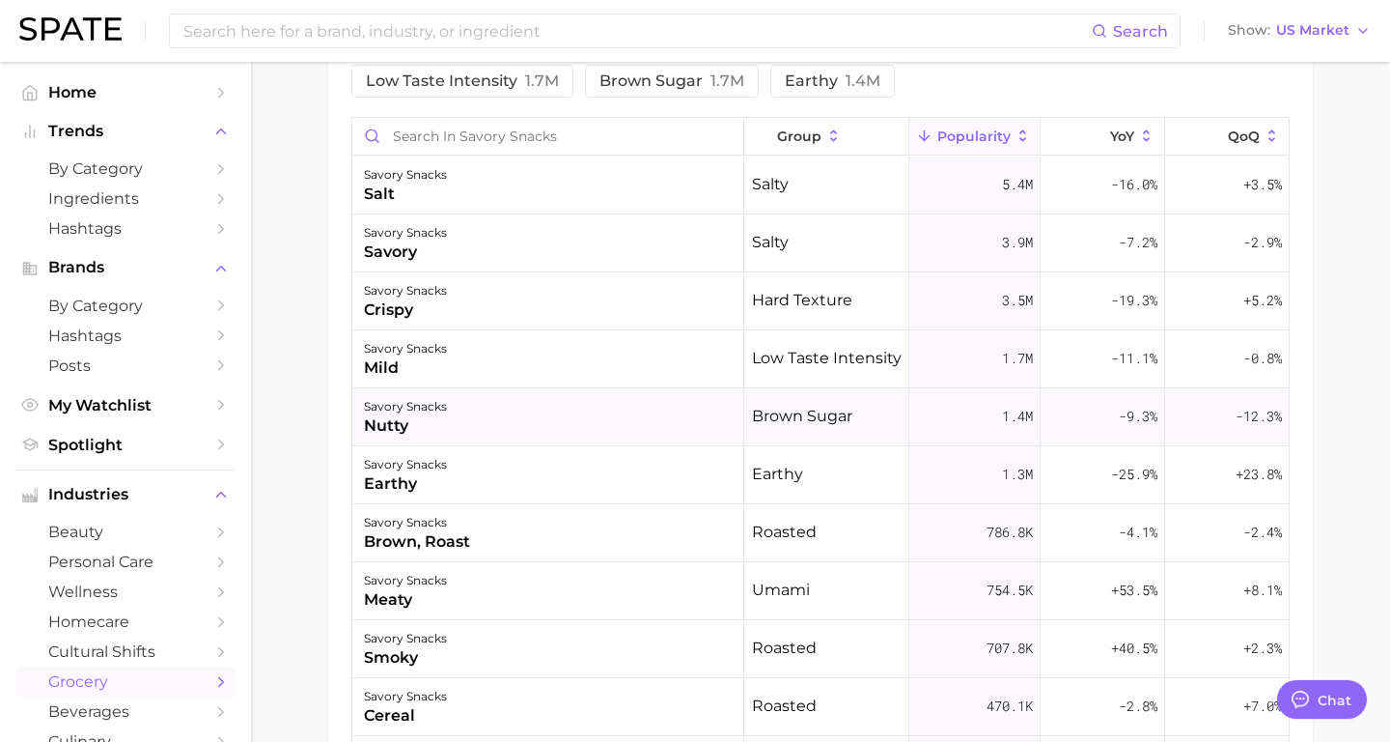
click at [535, 430] on div "savory snacks nutty" at bounding box center [548, 417] width 392 height 58
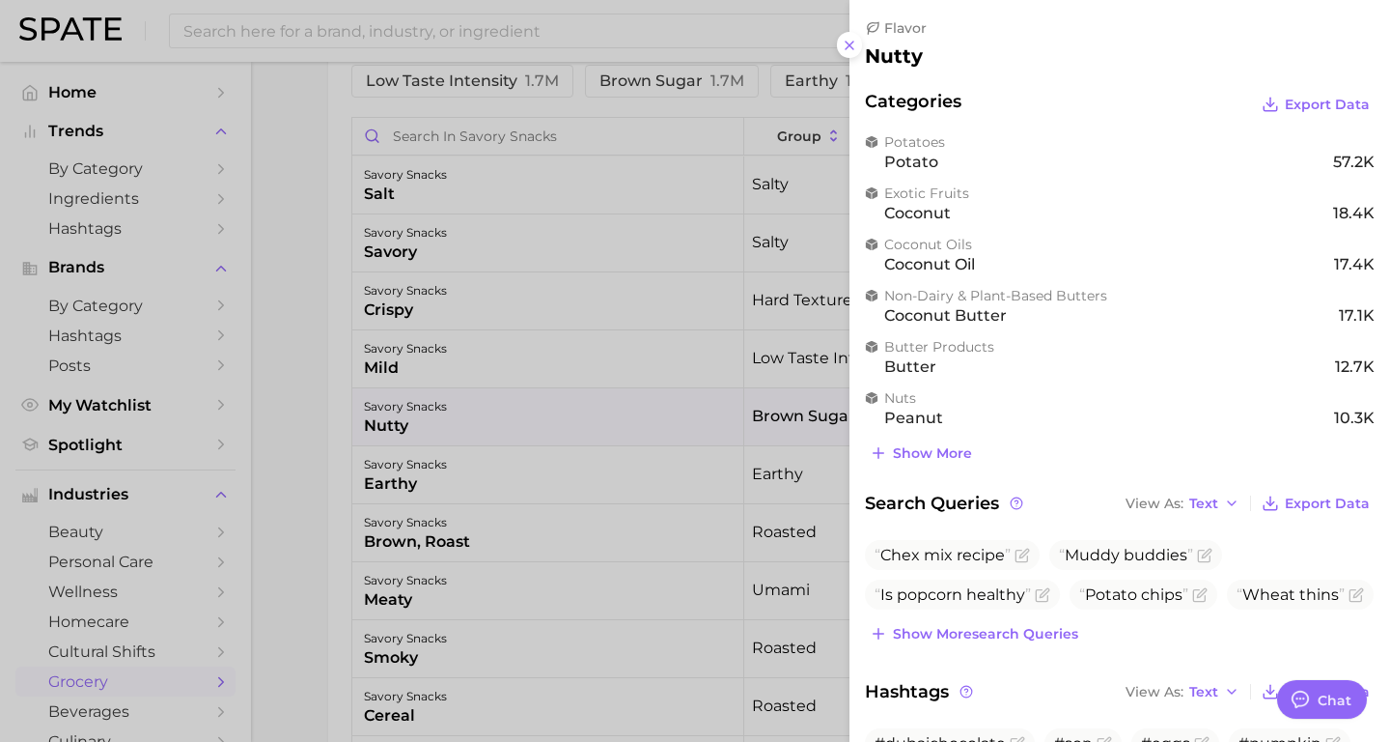
click at [628, 319] on div at bounding box center [695, 371] width 1390 height 742
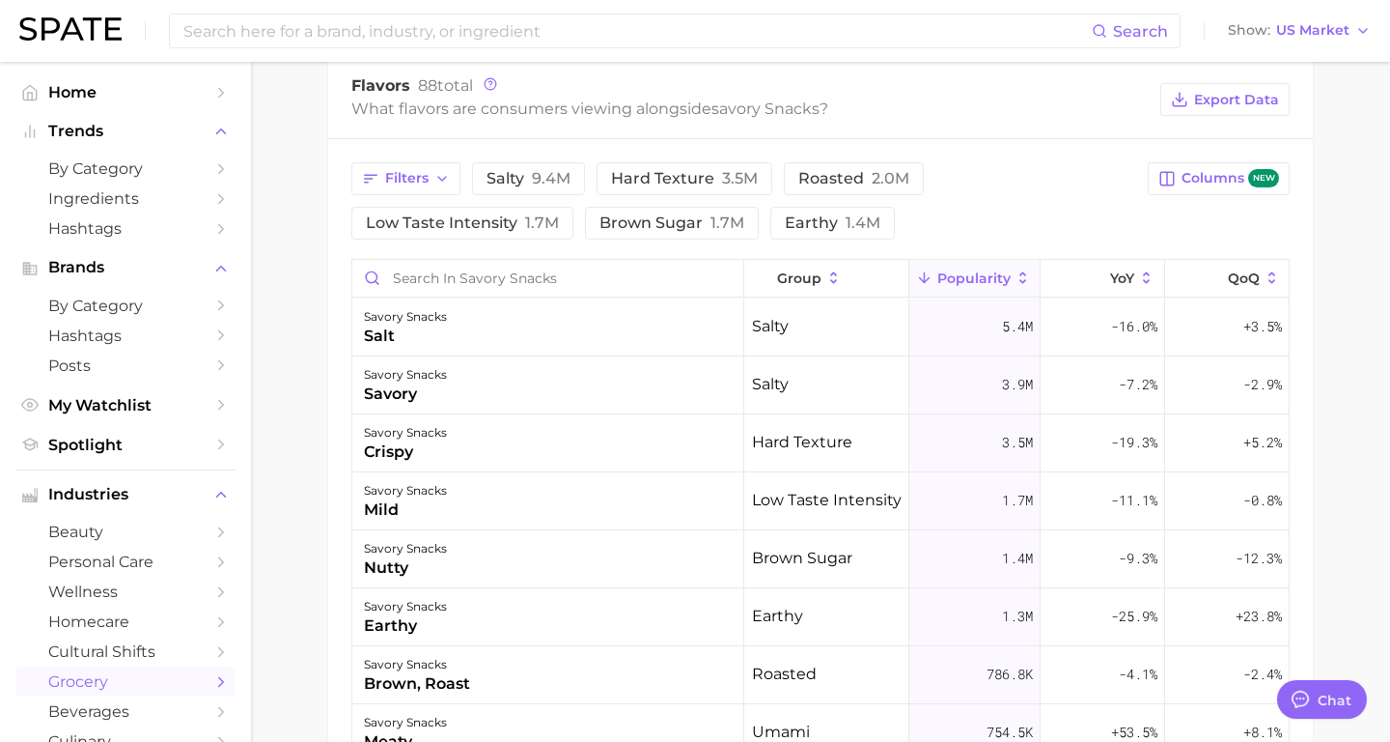
click at [1004, 274] on span "Popularity" at bounding box center [974, 277] width 73 height 15
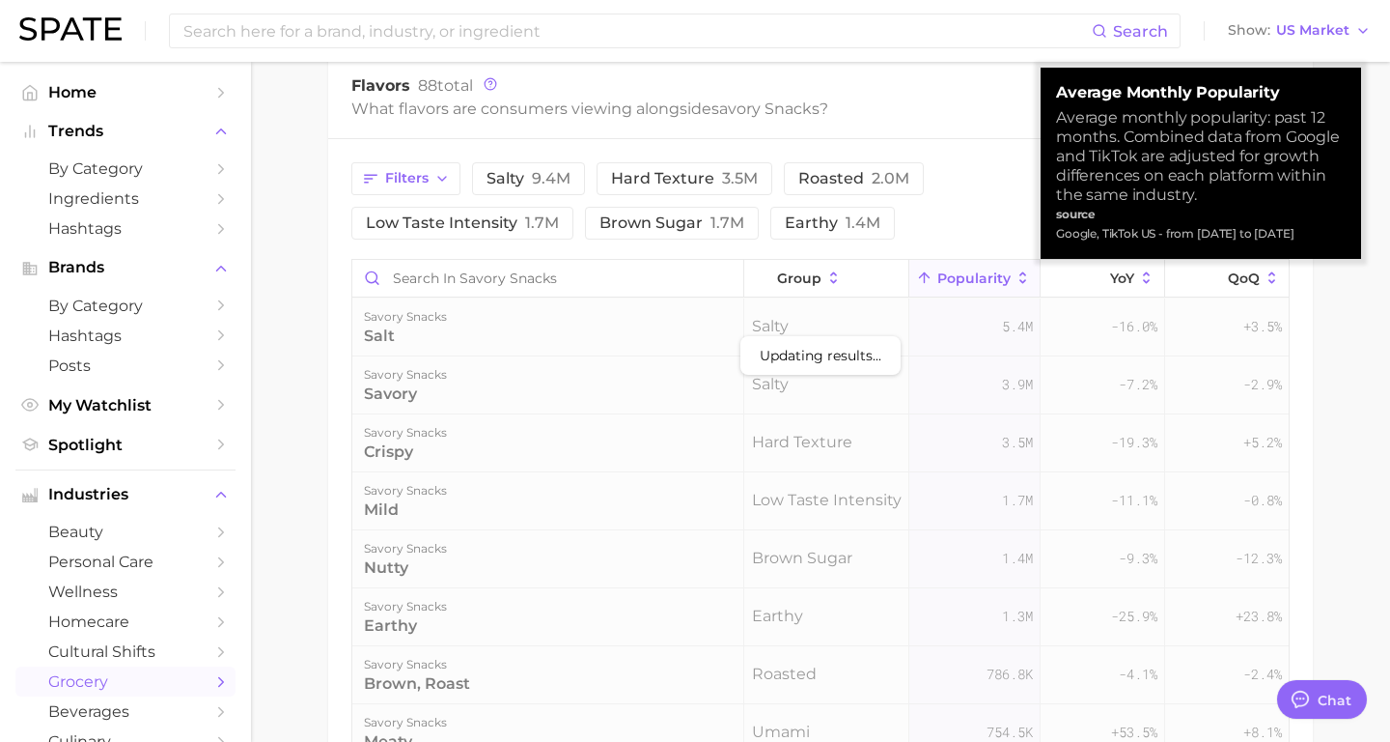
click at [1009, 278] on span "Popularity" at bounding box center [974, 277] width 73 height 15
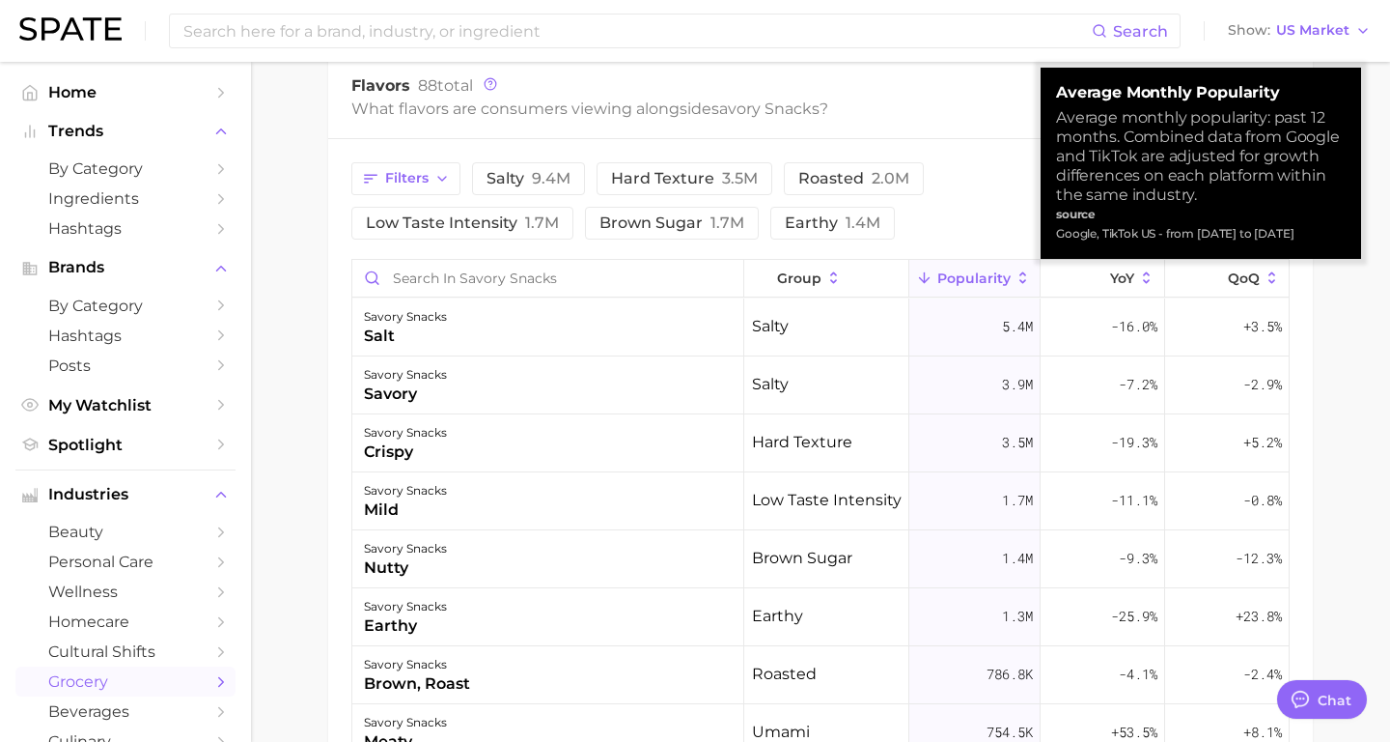
click at [1015, 278] on icon at bounding box center [1023, 277] width 17 height 17
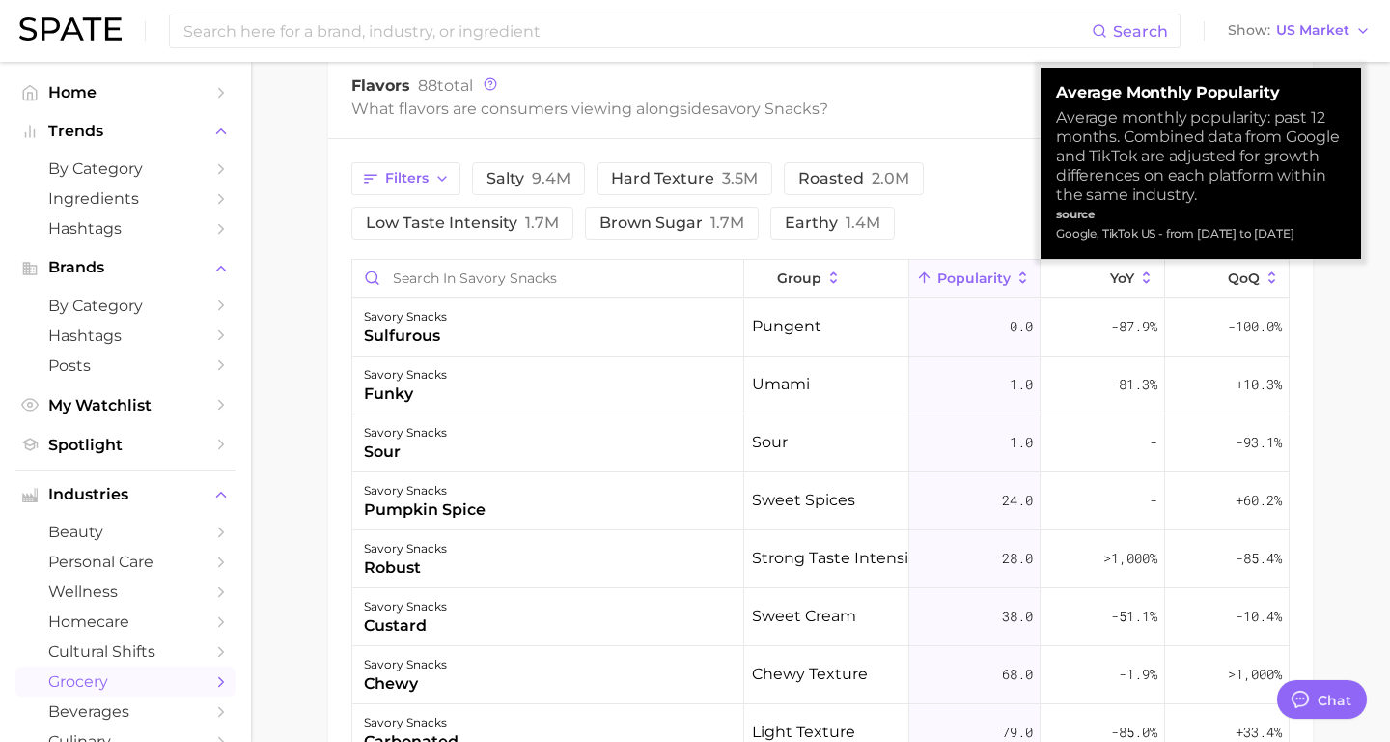
click at [1015, 278] on icon at bounding box center [1023, 277] width 17 height 17
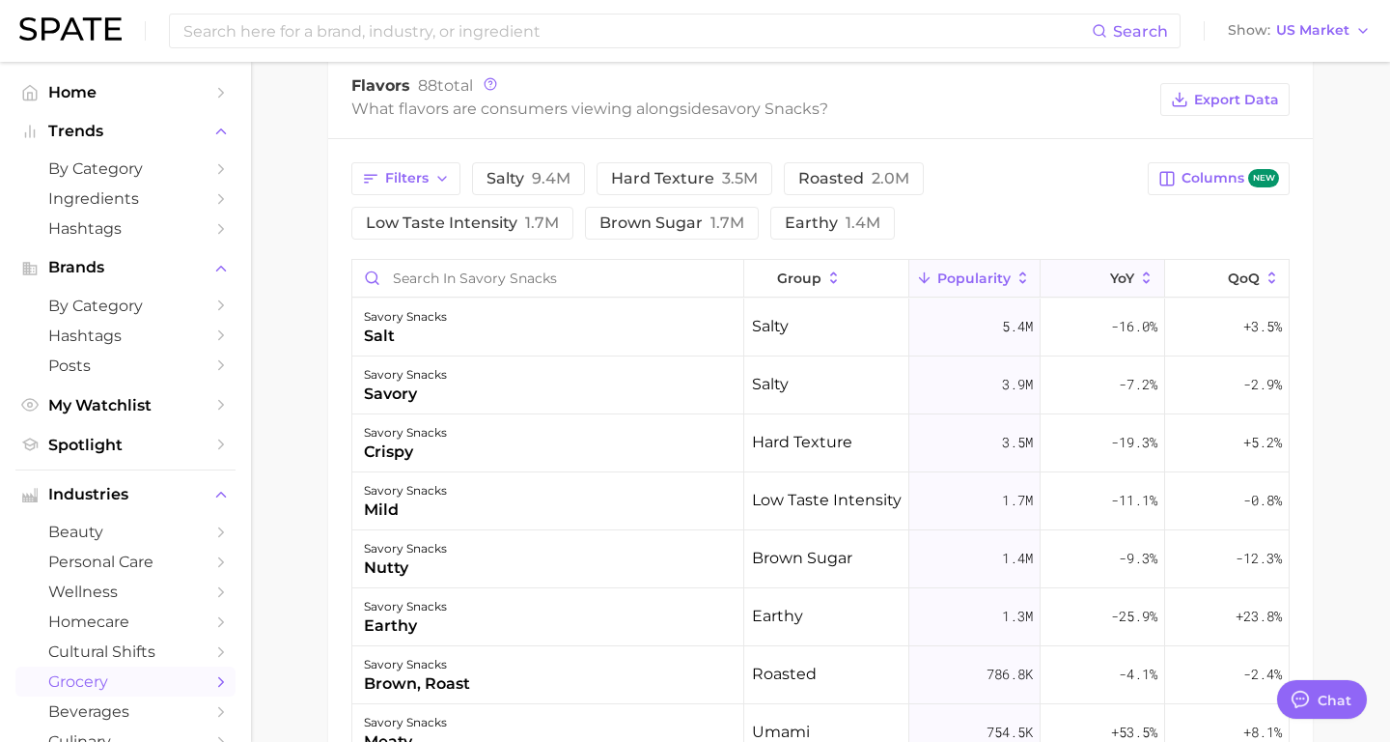
click at [1135, 275] on span "YoY" at bounding box center [1122, 277] width 24 height 15
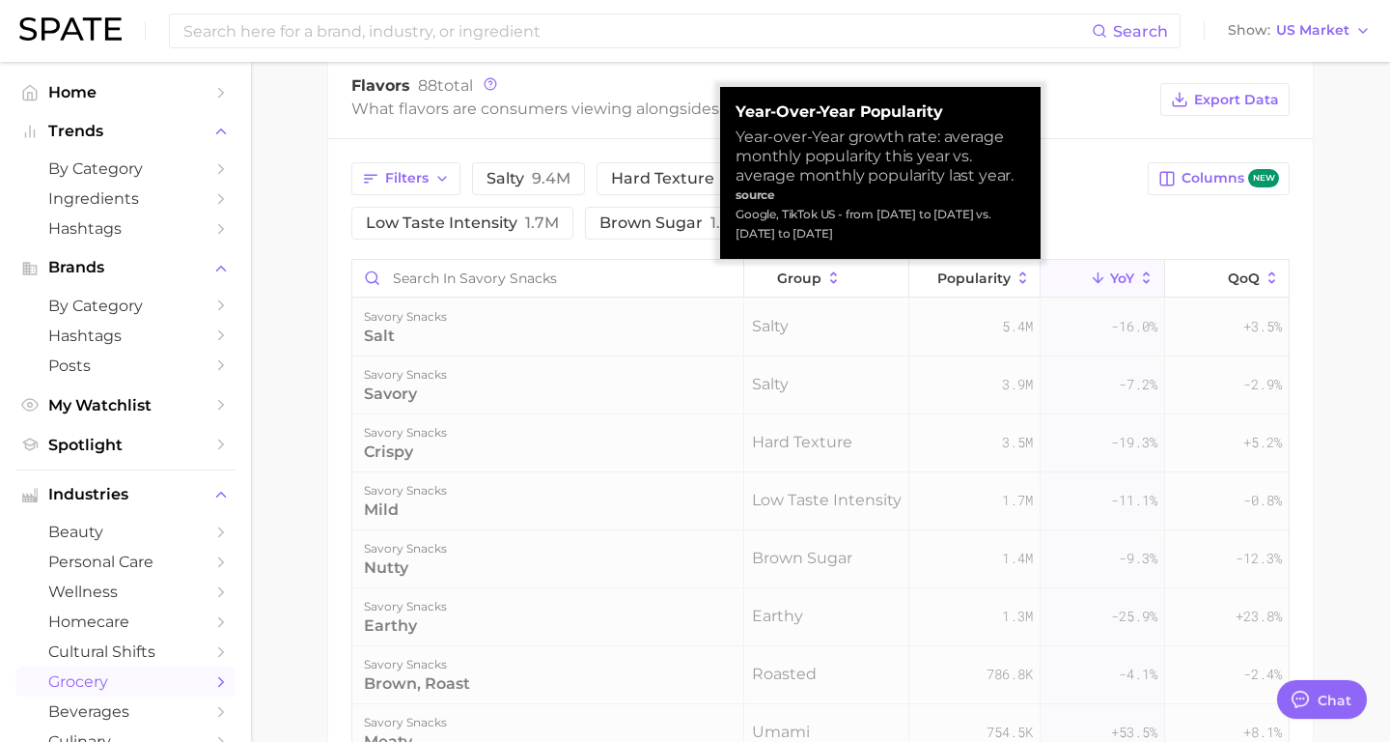
click at [1146, 283] on icon at bounding box center [1146, 277] width 17 height 17
click at [1153, 280] on icon at bounding box center [1146, 277] width 17 height 17
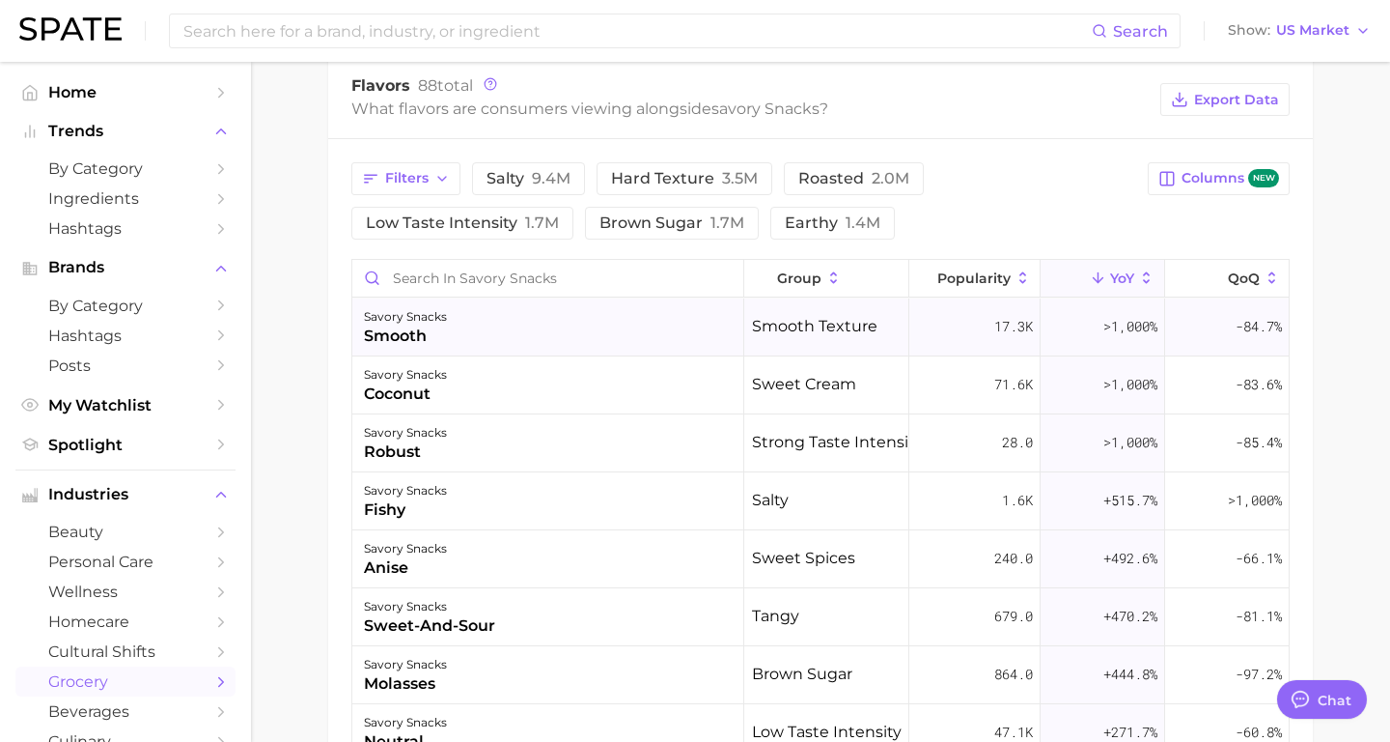
click at [552, 330] on div "savory snacks smooth" at bounding box center [548, 327] width 392 height 58
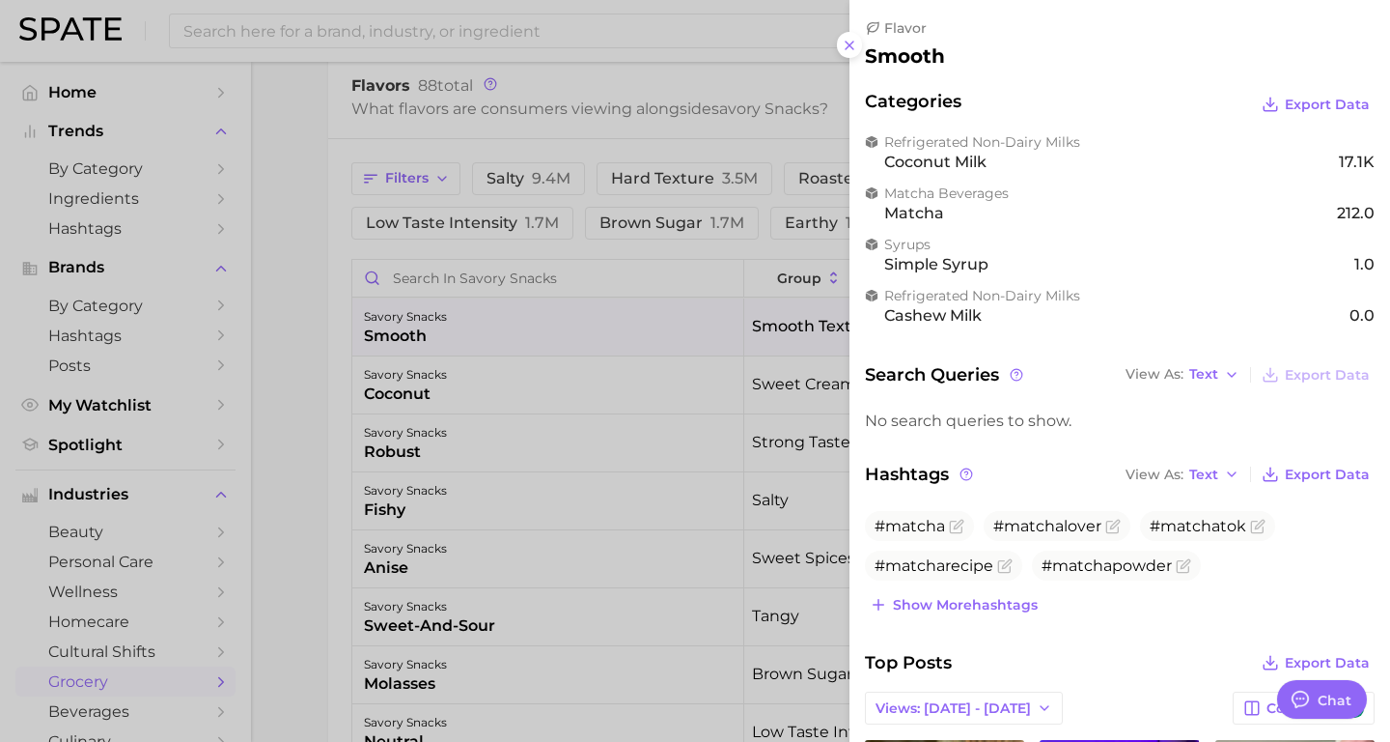
click at [437, 427] on div at bounding box center [695, 371] width 1390 height 742
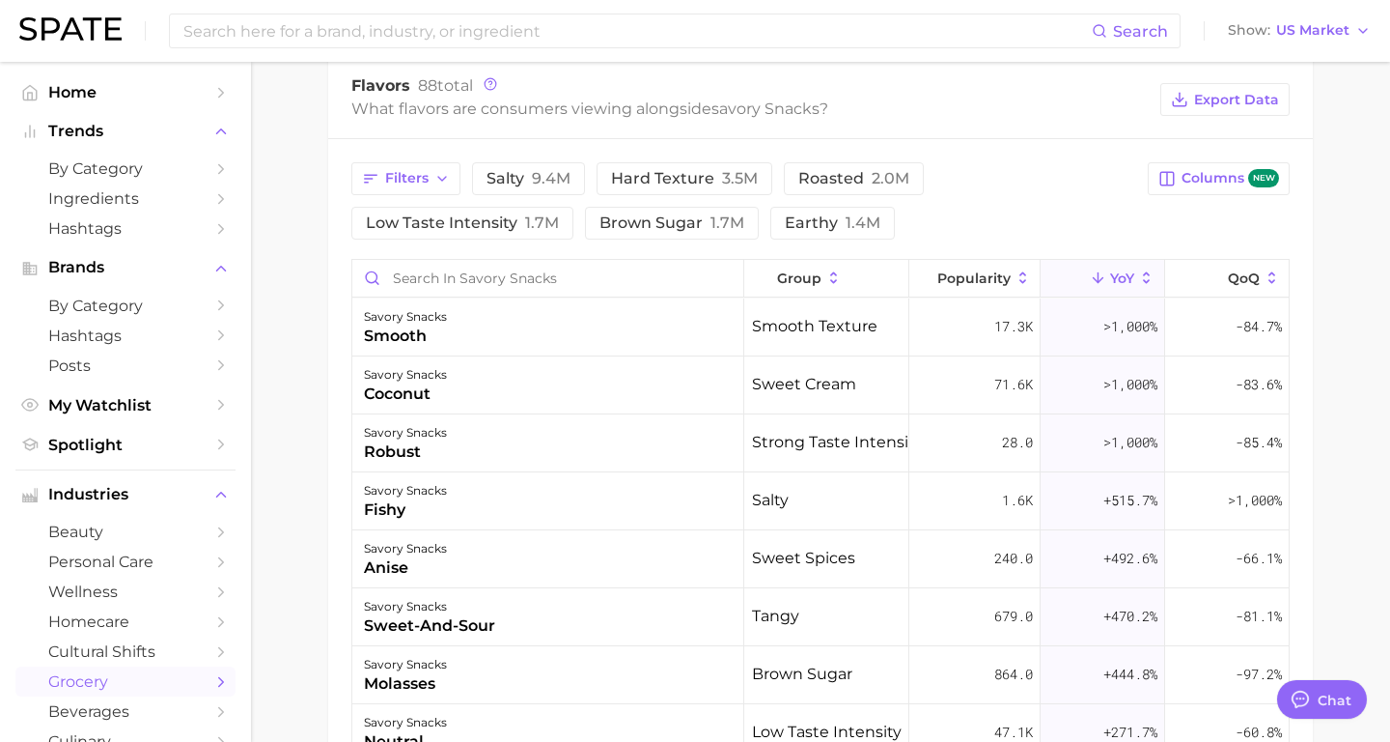
click at [480, 400] on div "savory snacks coconut" at bounding box center [548, 385] width 392 height 58
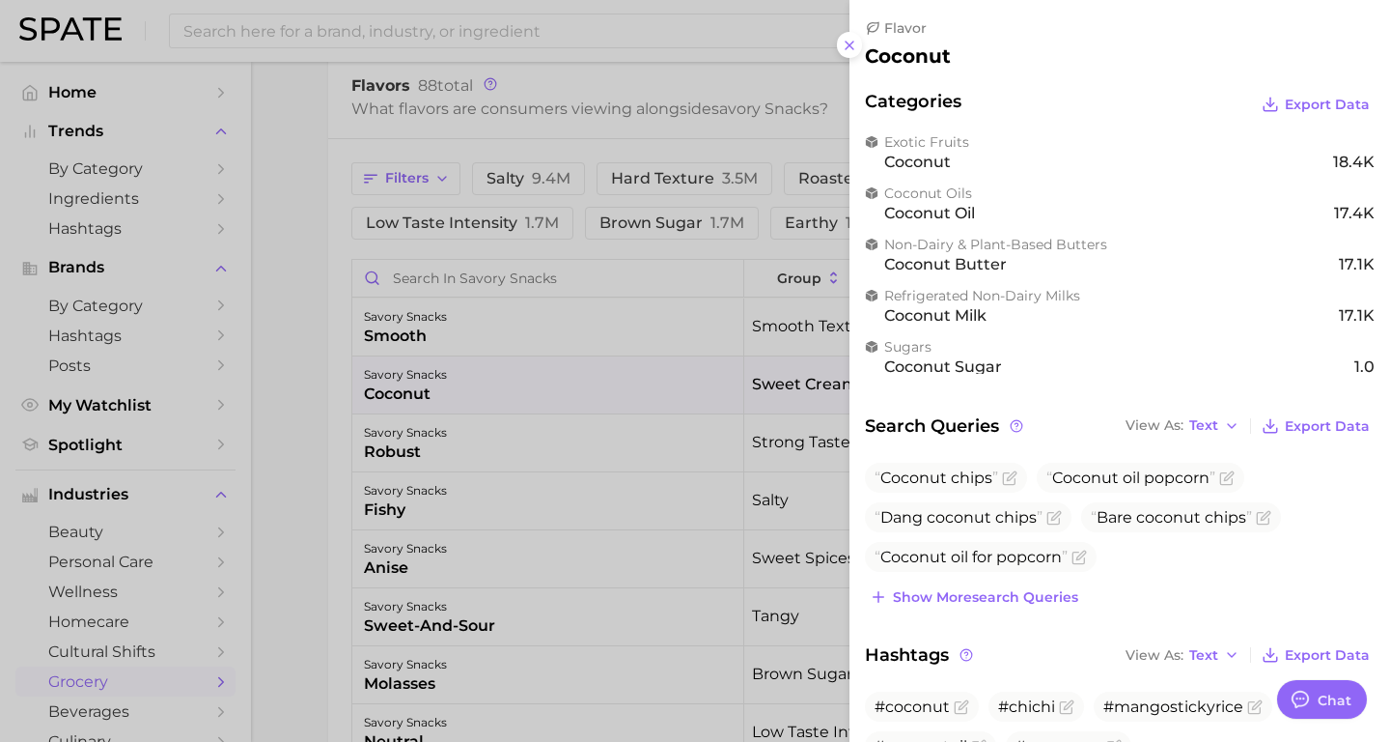
click at [480, 400] on div at bounding box center [695, 371] width 1390 height 742
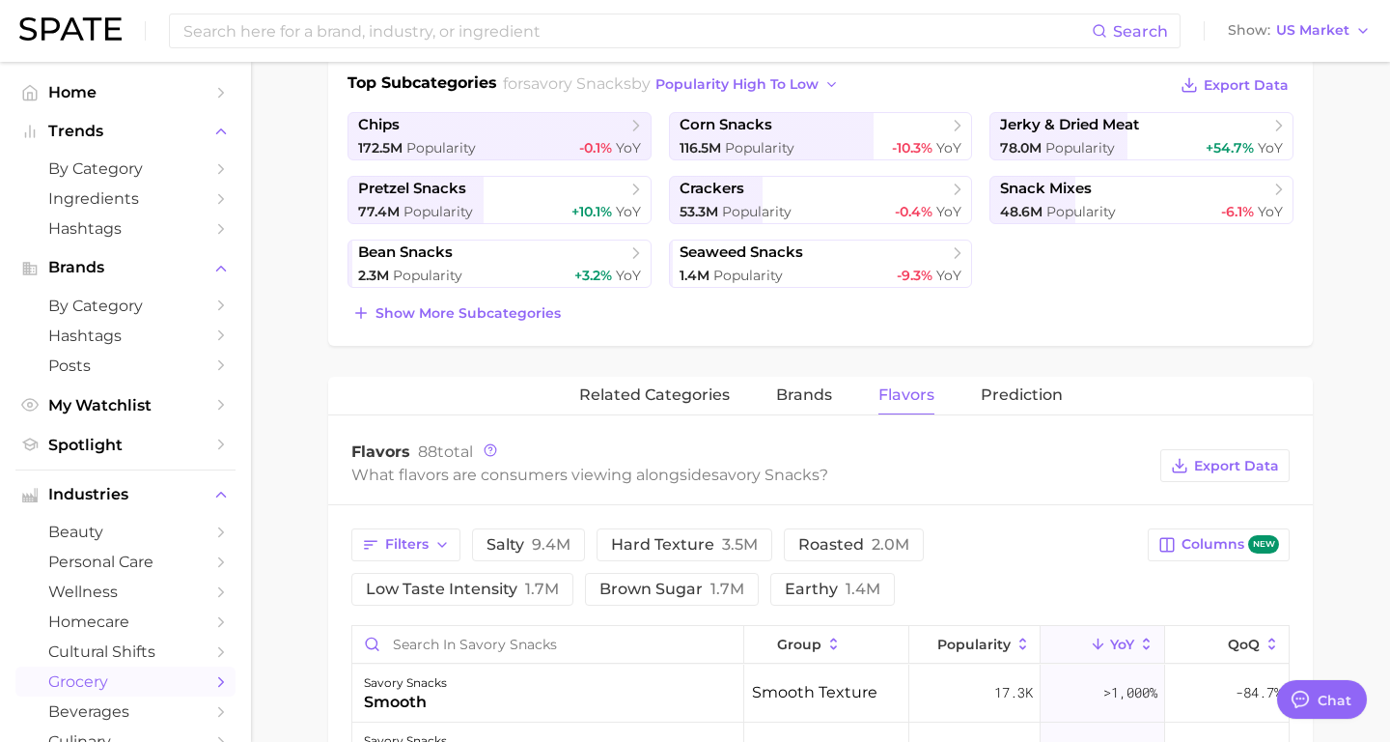
scroll to position [458, 0]
click at [798, 399] on span "brands" at bounding box center [804, 393] width 56 height 17
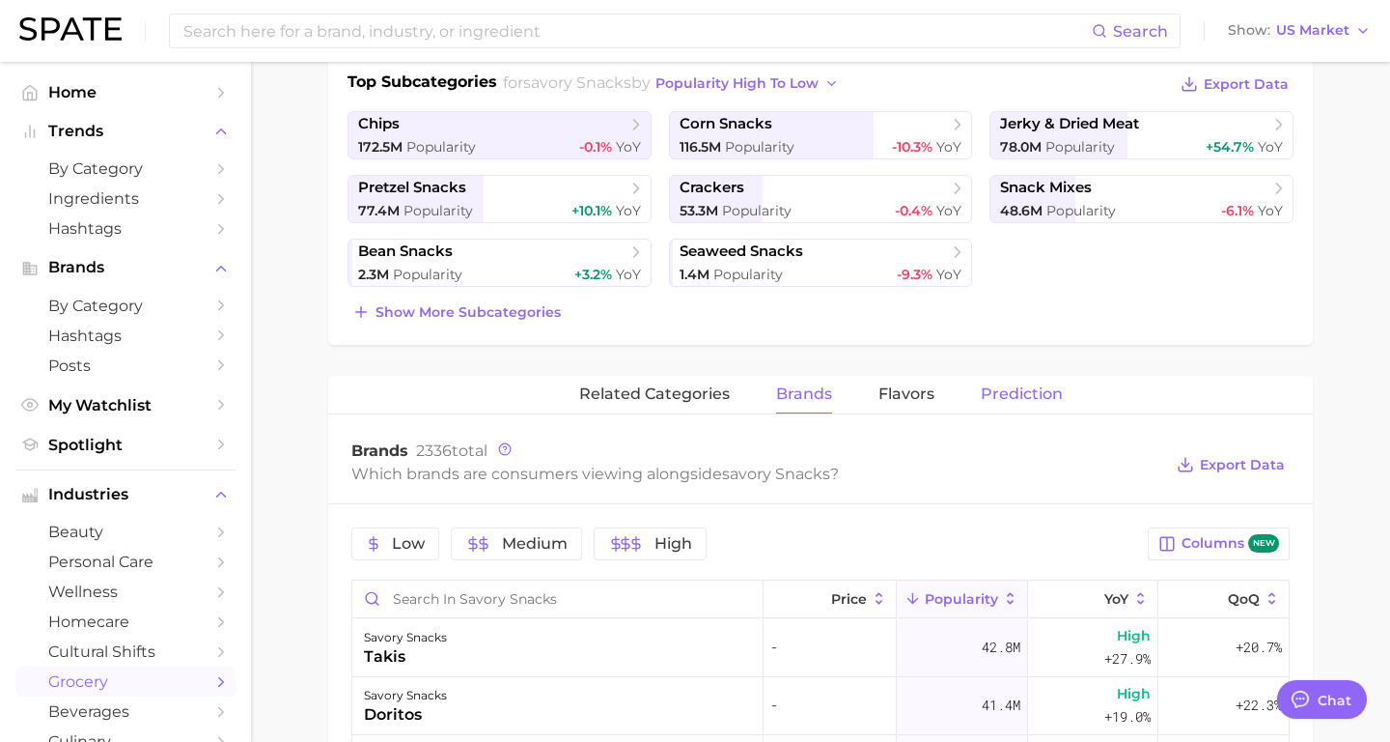
click at [1045, 407] on button "Prediction" at bounding box center [1022, 395] width 82 height 38
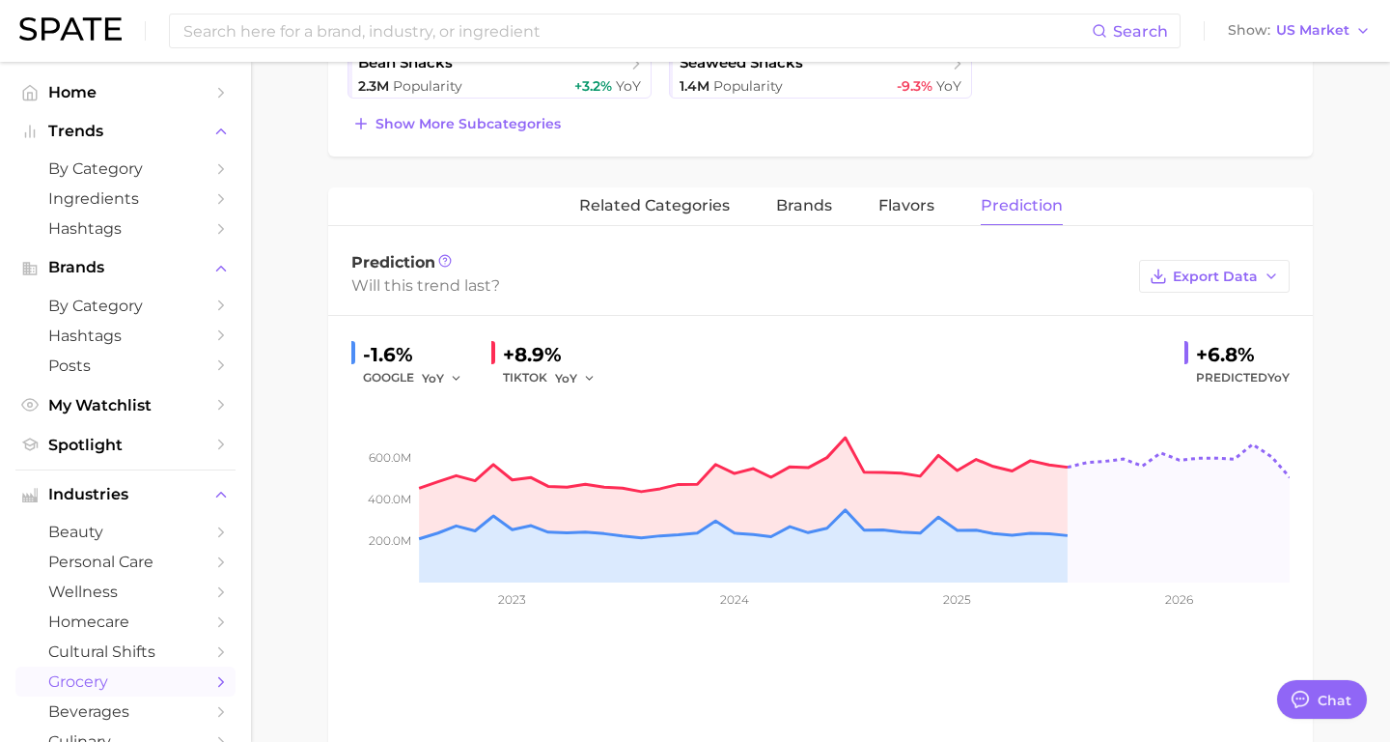
scroll to position [614, 0]
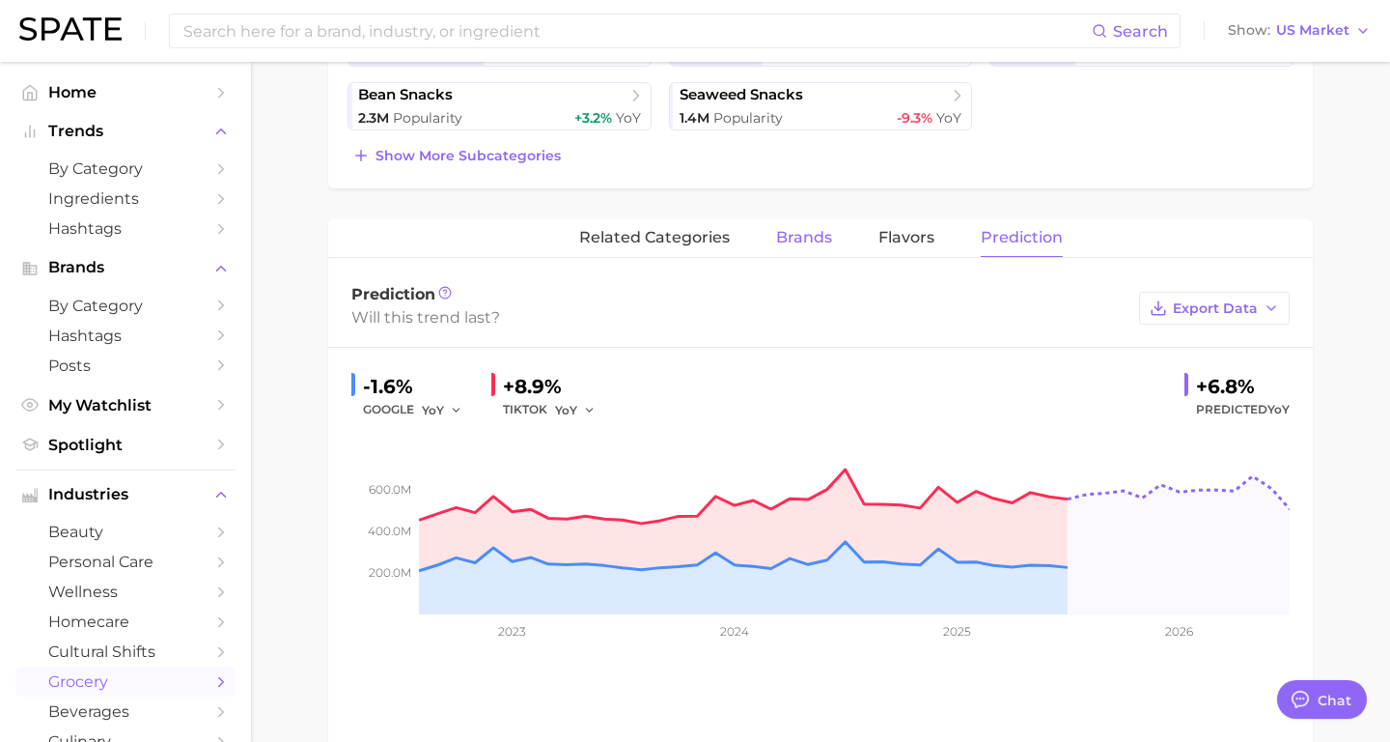
click at [812, 250] on button "brands" at bounding box center [804, 238] width 56 height 38
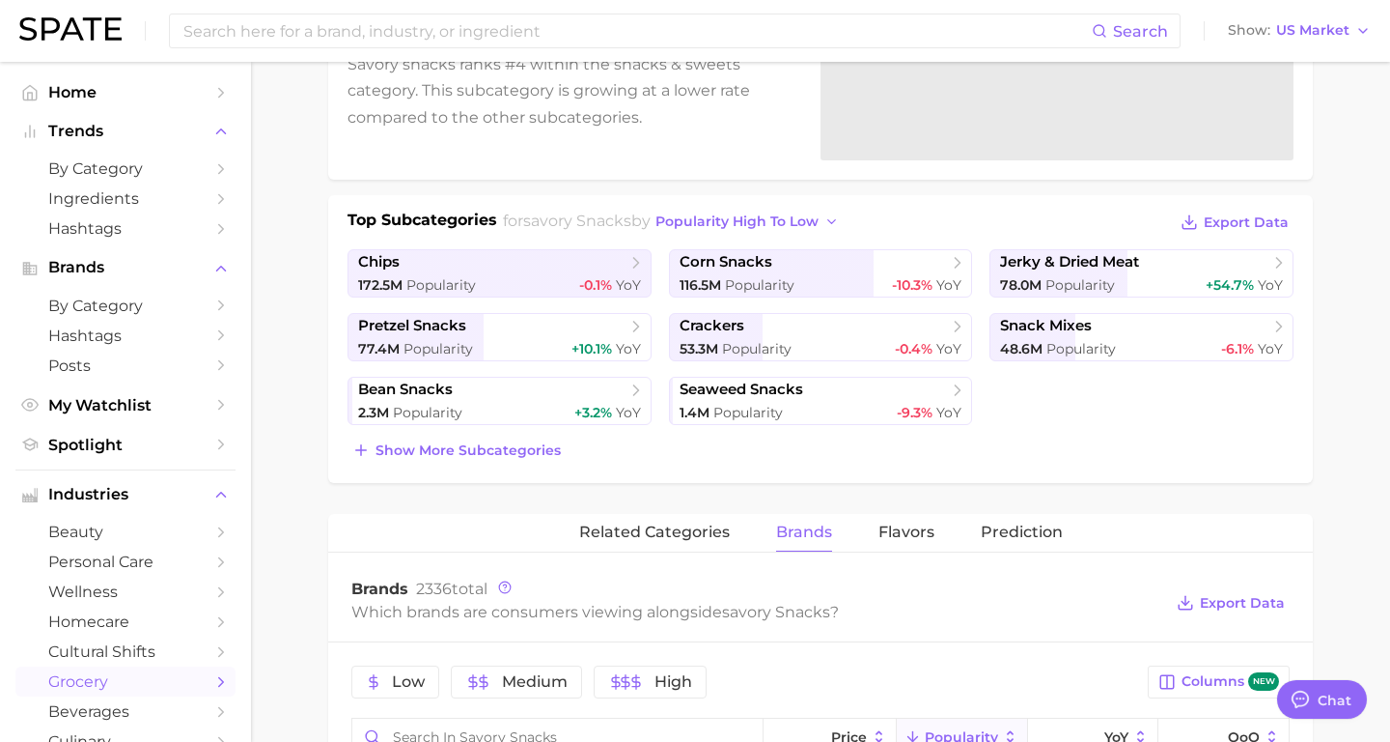
scroll to position [313, 0]
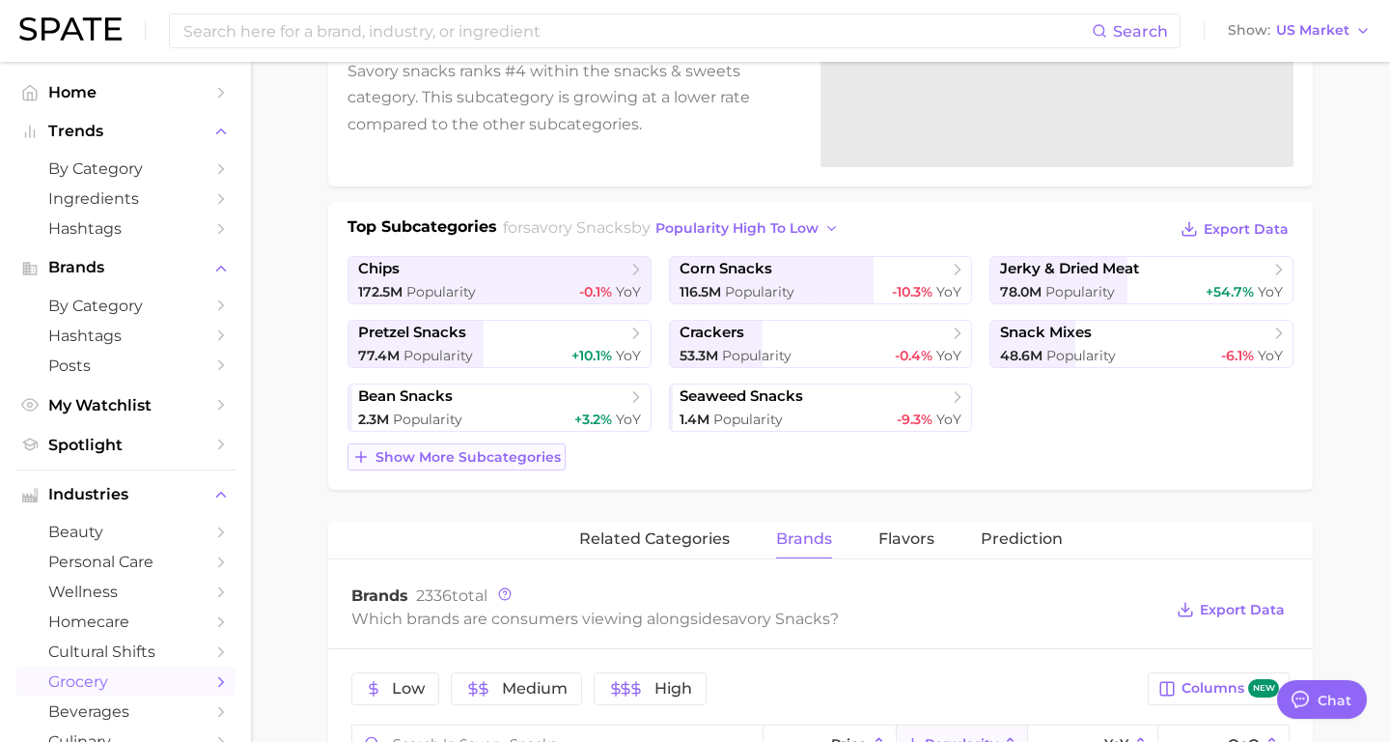
click at [531, 457] on span "Show more subcategories" at bounding box center [468, 457] width 185 height 16
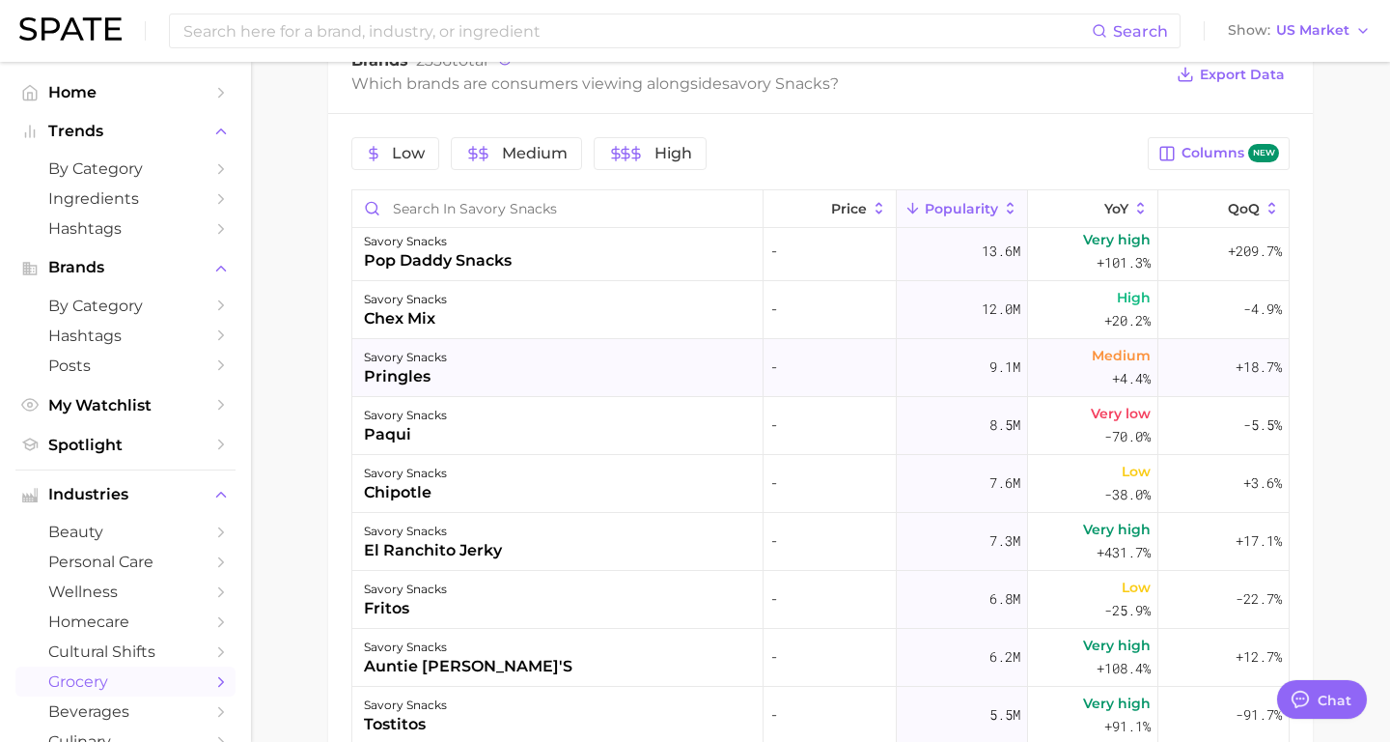
scroll to position [0, 0]
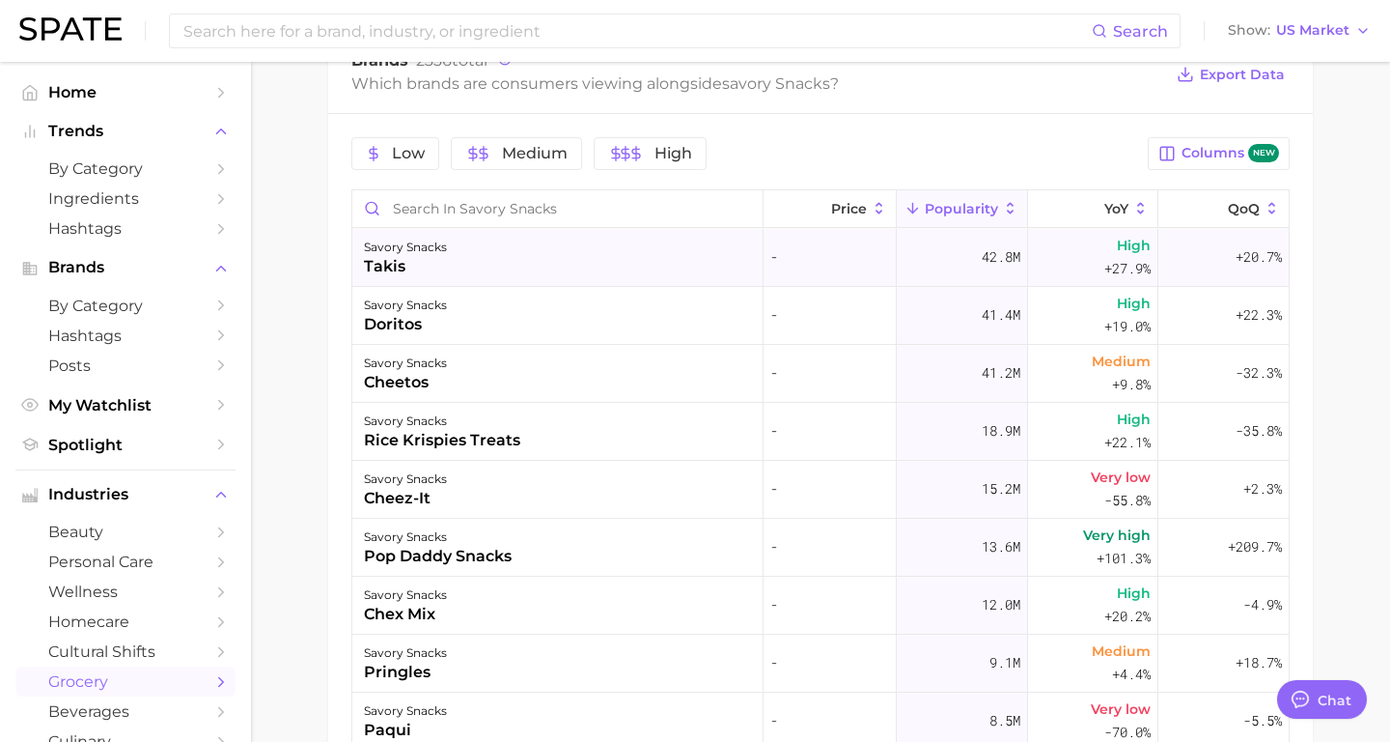
click at [983, 261] on span "42.8m" at bounding box center [1001, 256] width 39 height 23
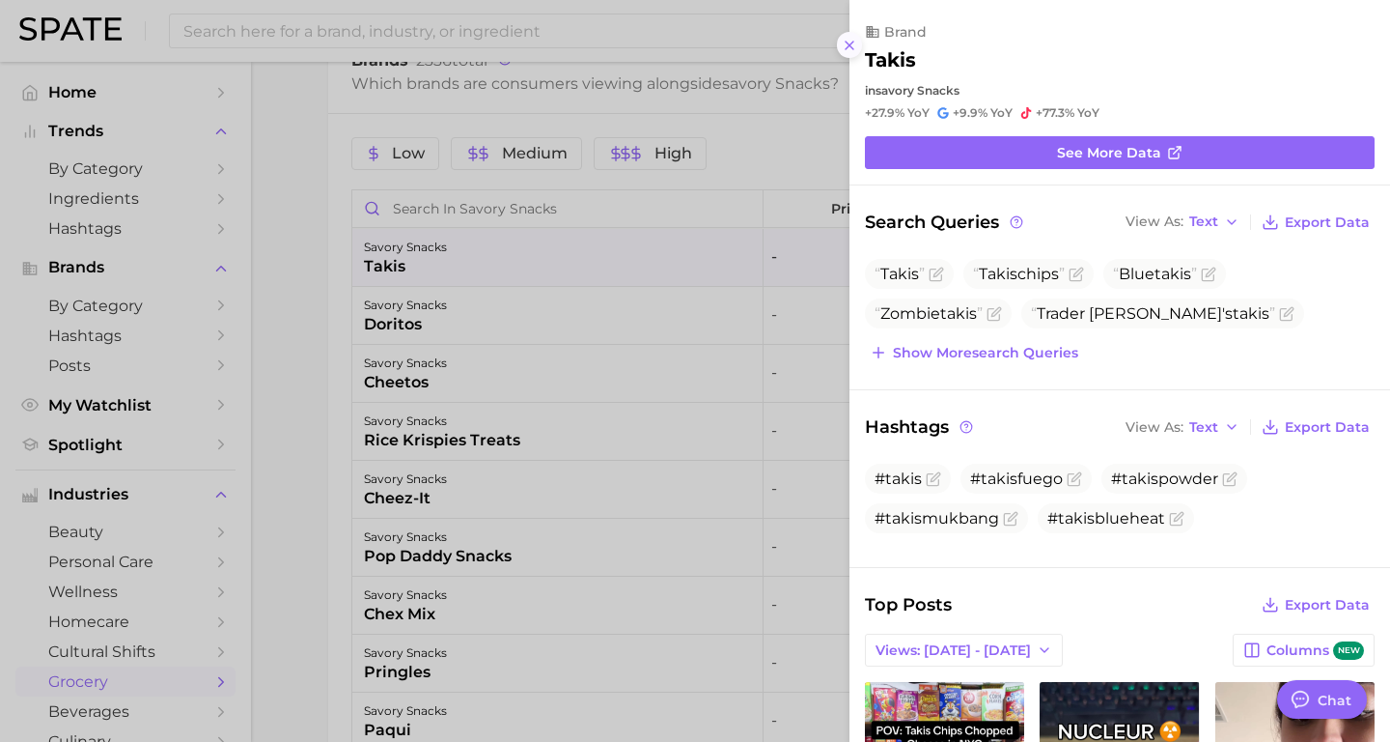
click at [846, 51] on icon at bounding box center [849, 45] width 15 height 15
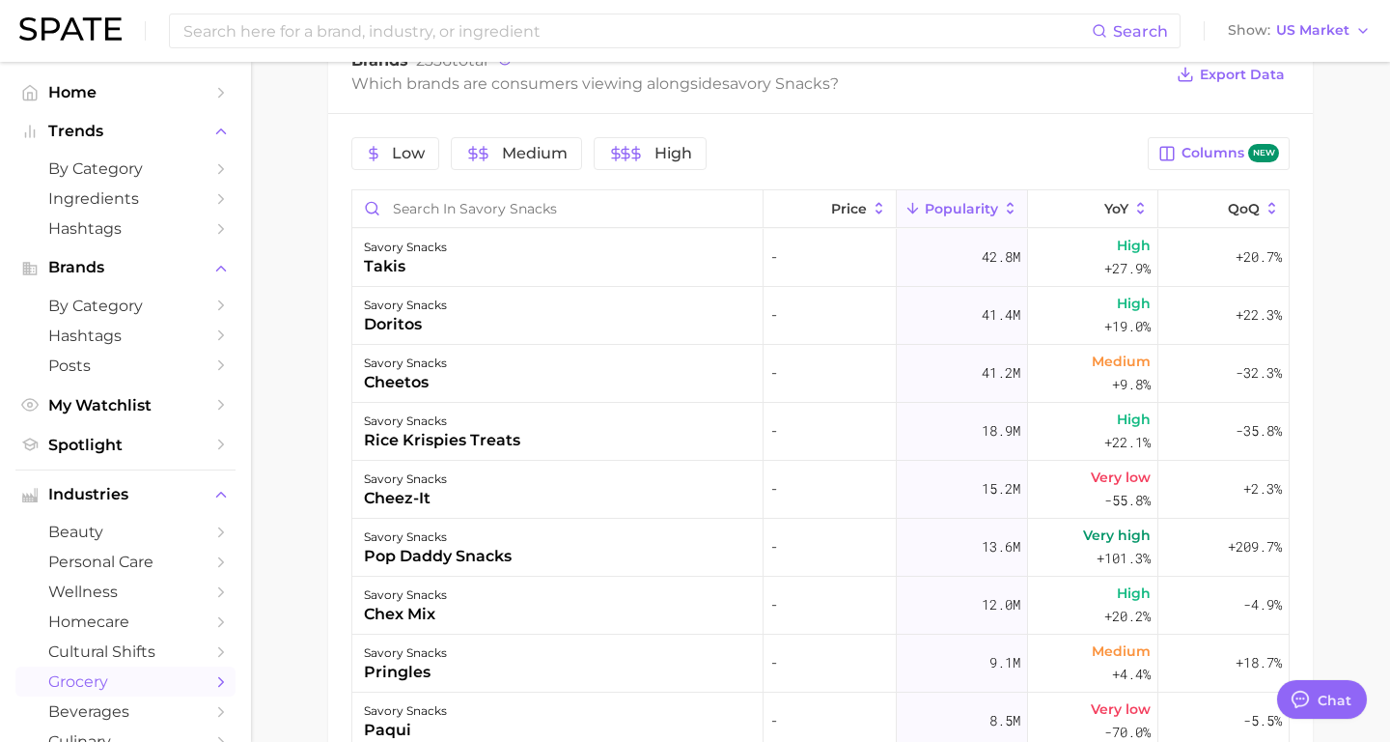
click at [1004, 210] on icon at bounding box center [1010, 208] width 17 height 17
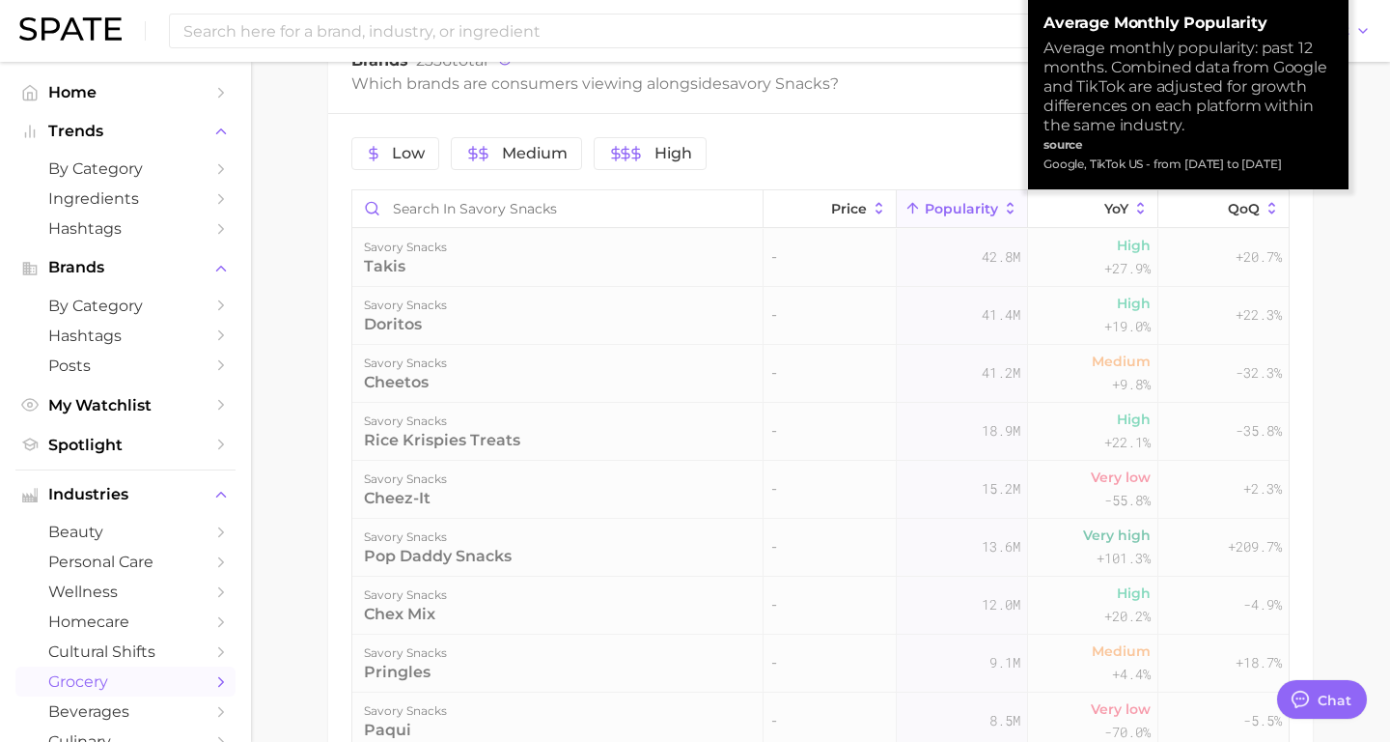
click at [1004, 210] on icon at bounding box center [1010, 208] width 17 height 17
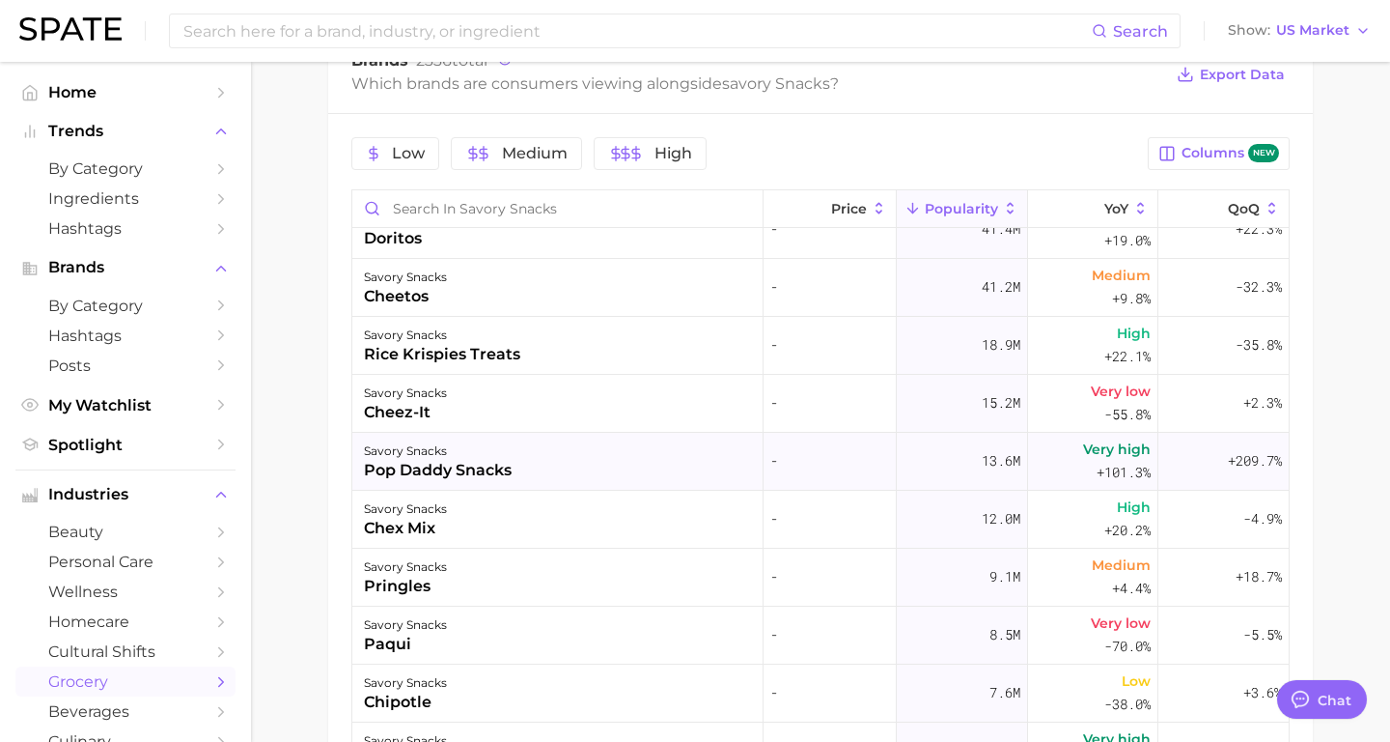
scroll to position [91, 0]
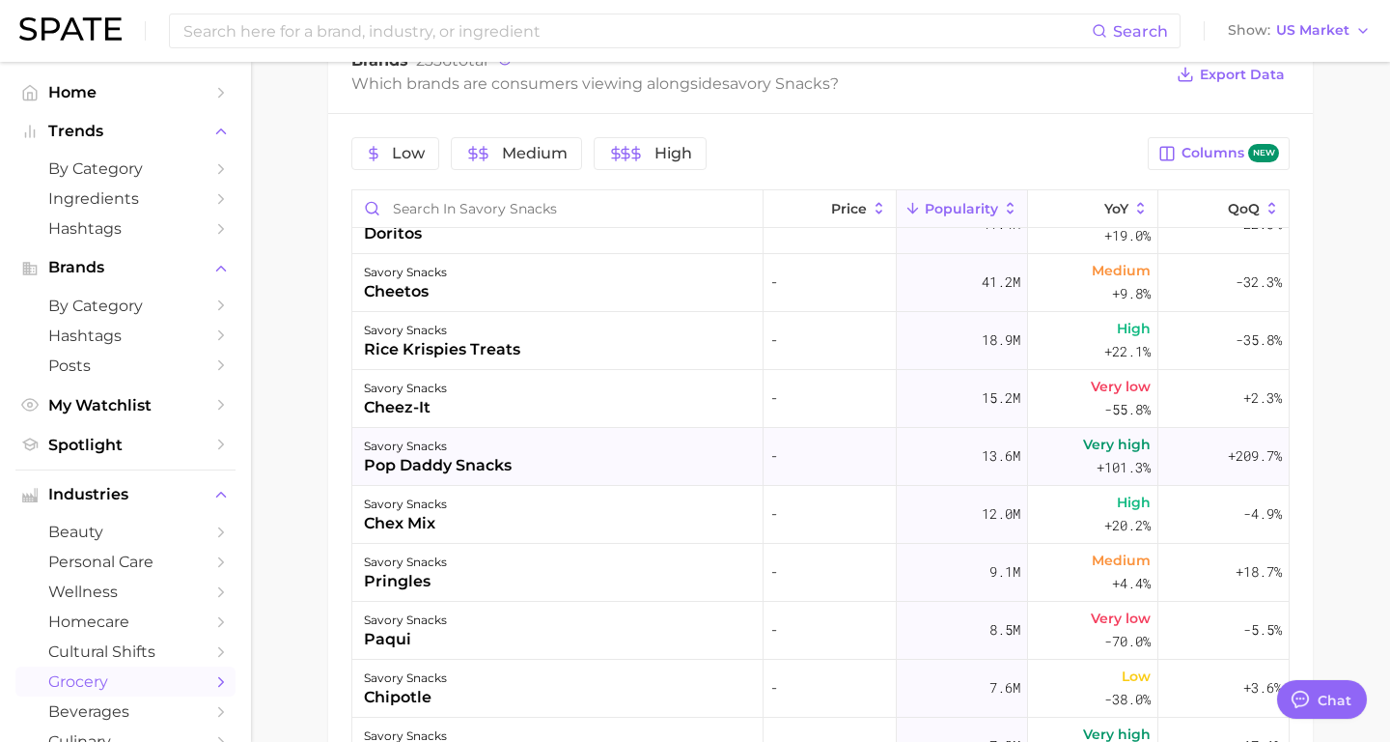
click at [1077, 457] on div "Very high +101.3%" at bounding box center [1093, 457] width 130 height 58
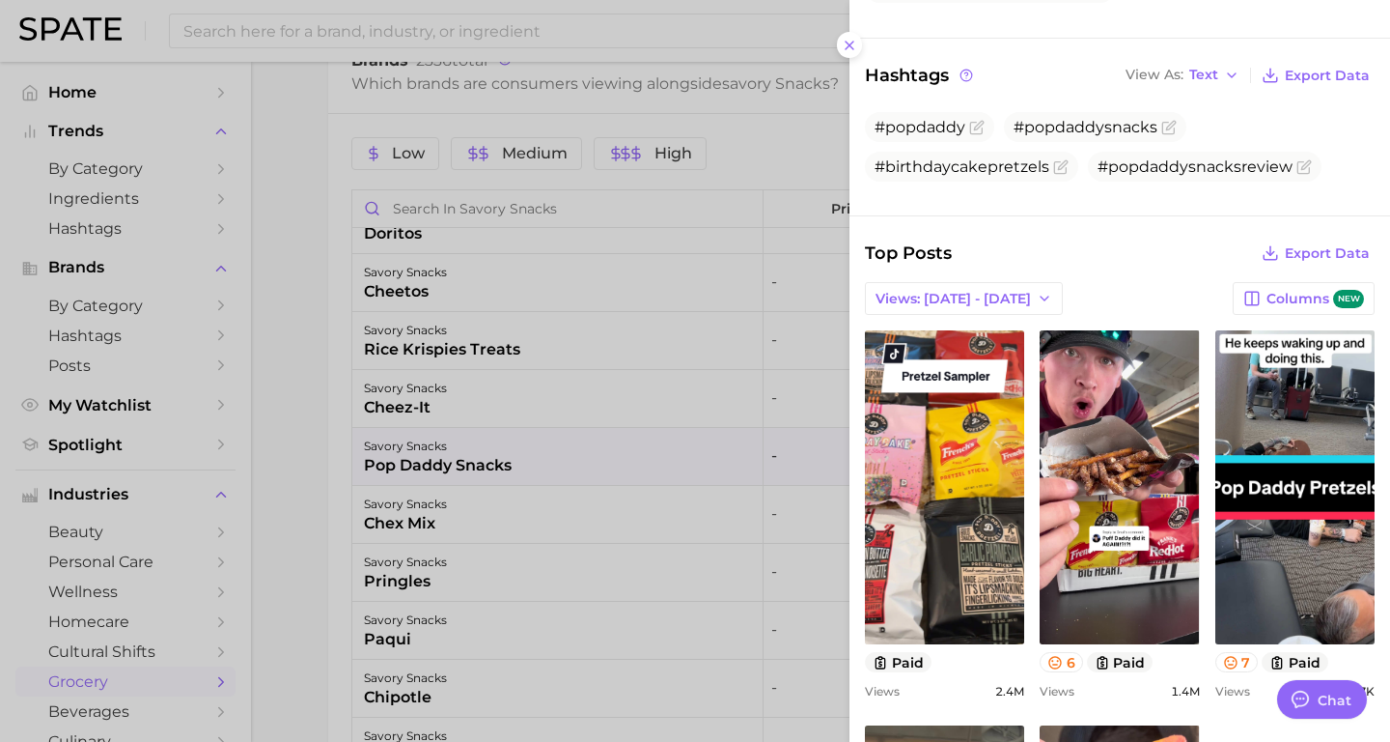
scroll to position [0, 0]
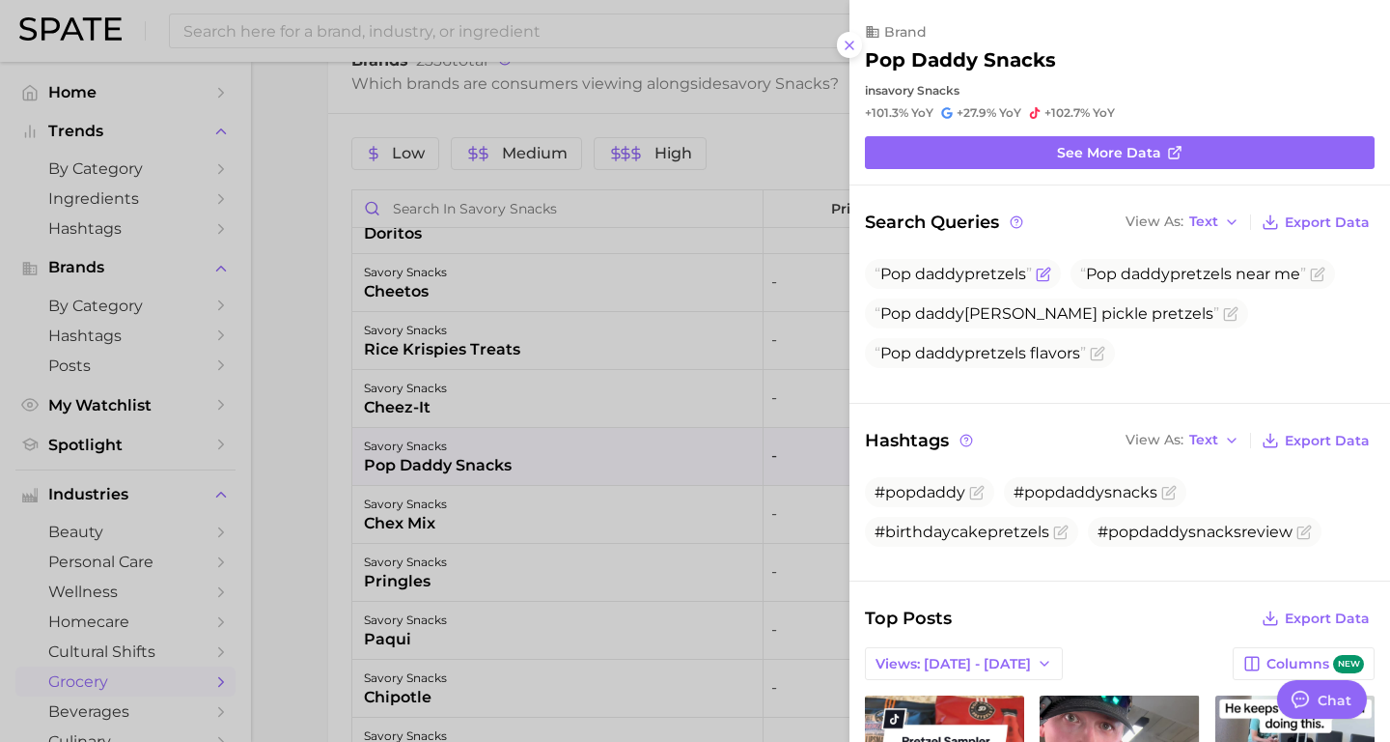
click at [995, 275] on span "Pop daddy pretzels" at bounding box center [953, 274] width 157 height 18
click at [995, 360] on span "Pop daddy pretzels flavors" at bounding box center [980, 353] width 211 height 18
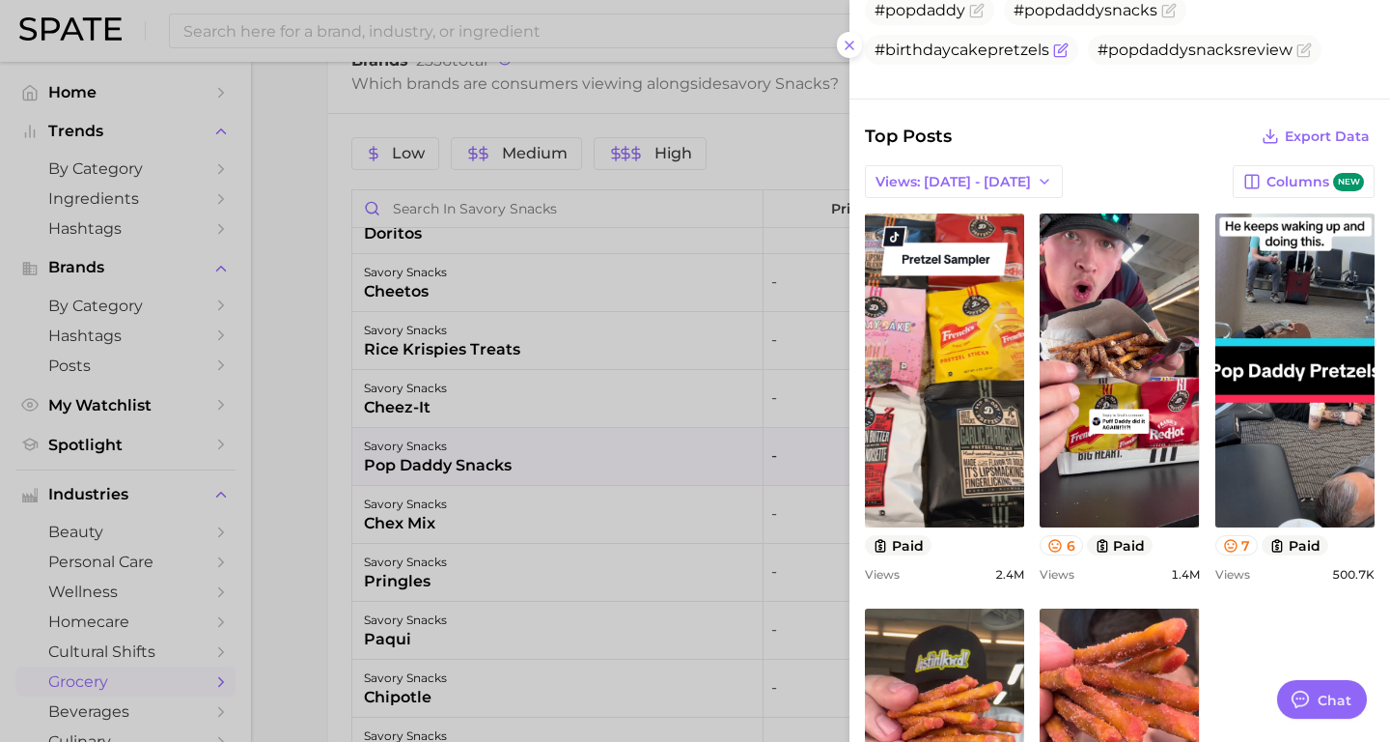
scroll to position [486, 0]
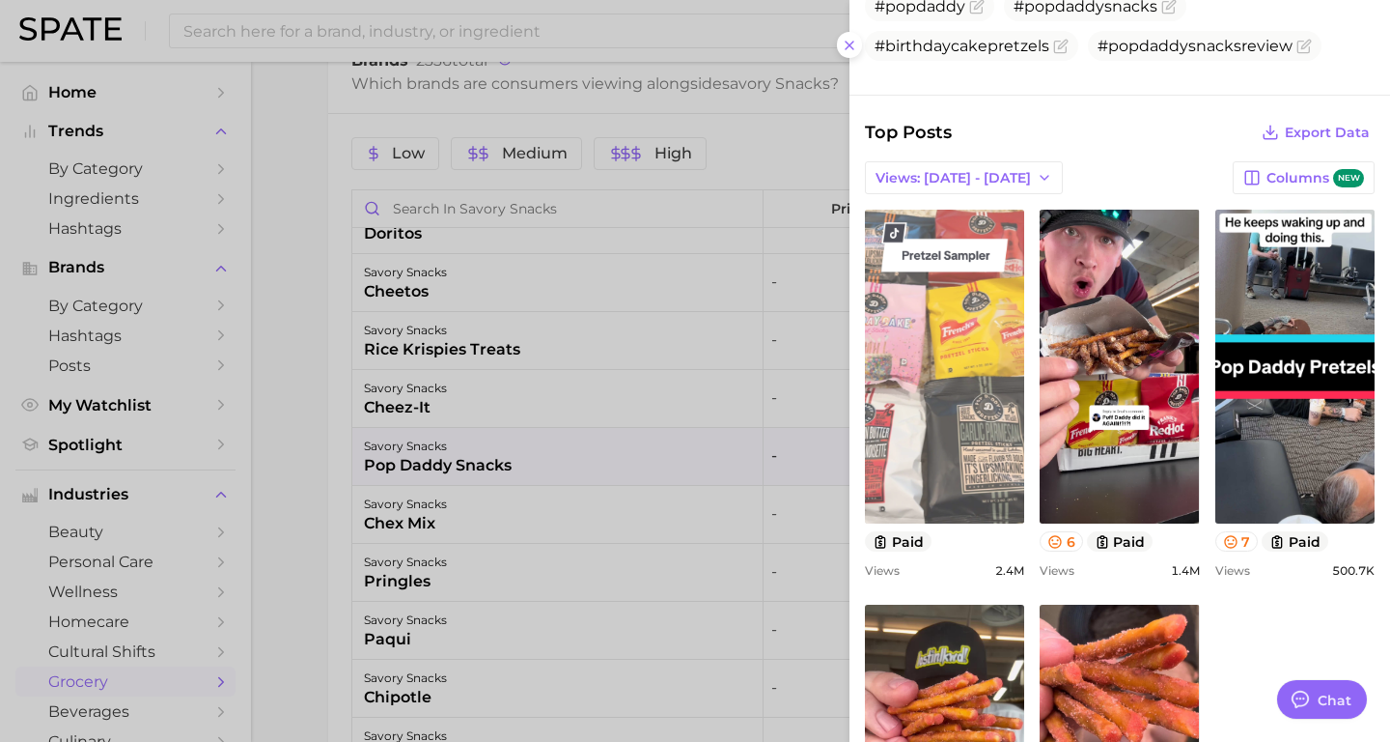
click at [970, 444] on link "view post on TikTok" at bounding box center [944, 367] width 159 height 314
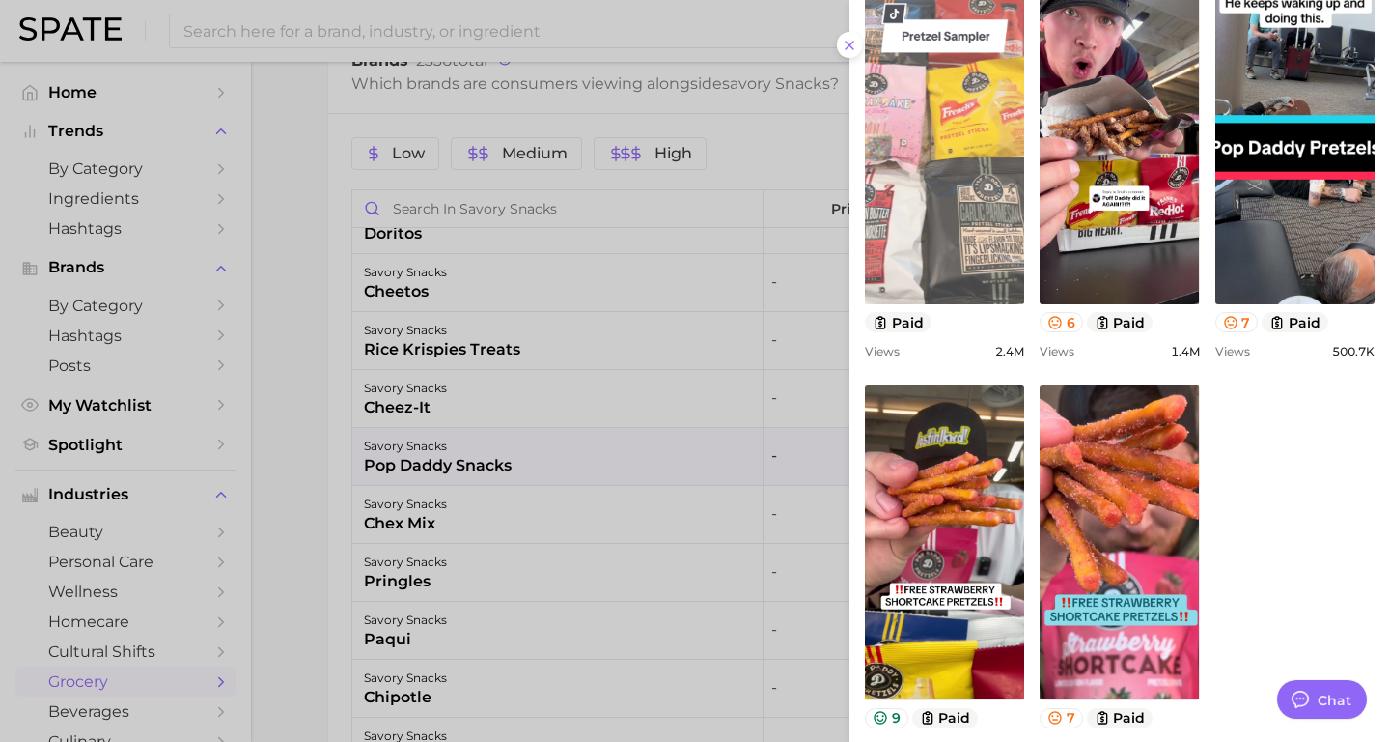
scroll to position [781, 0]
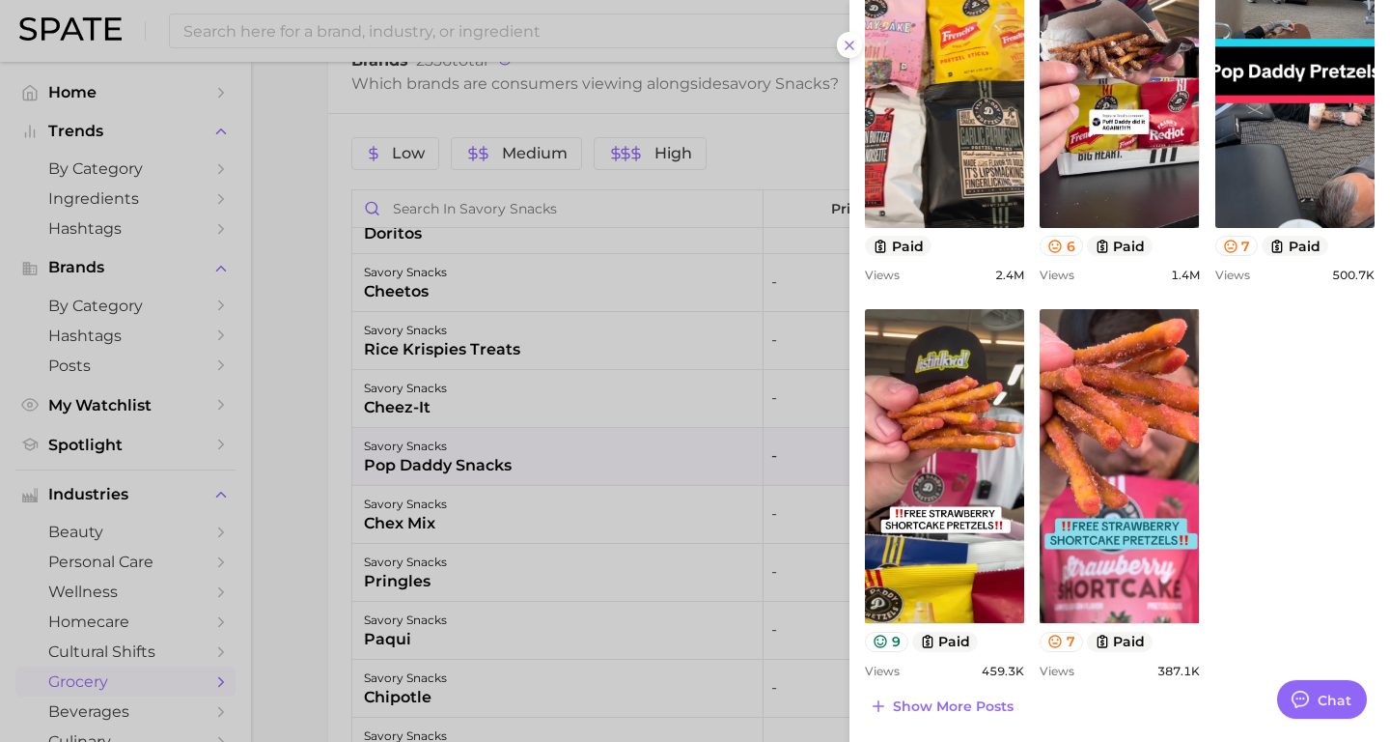
click at [670, 501] on div at bounding box center [695, 371] width 1390 height 742
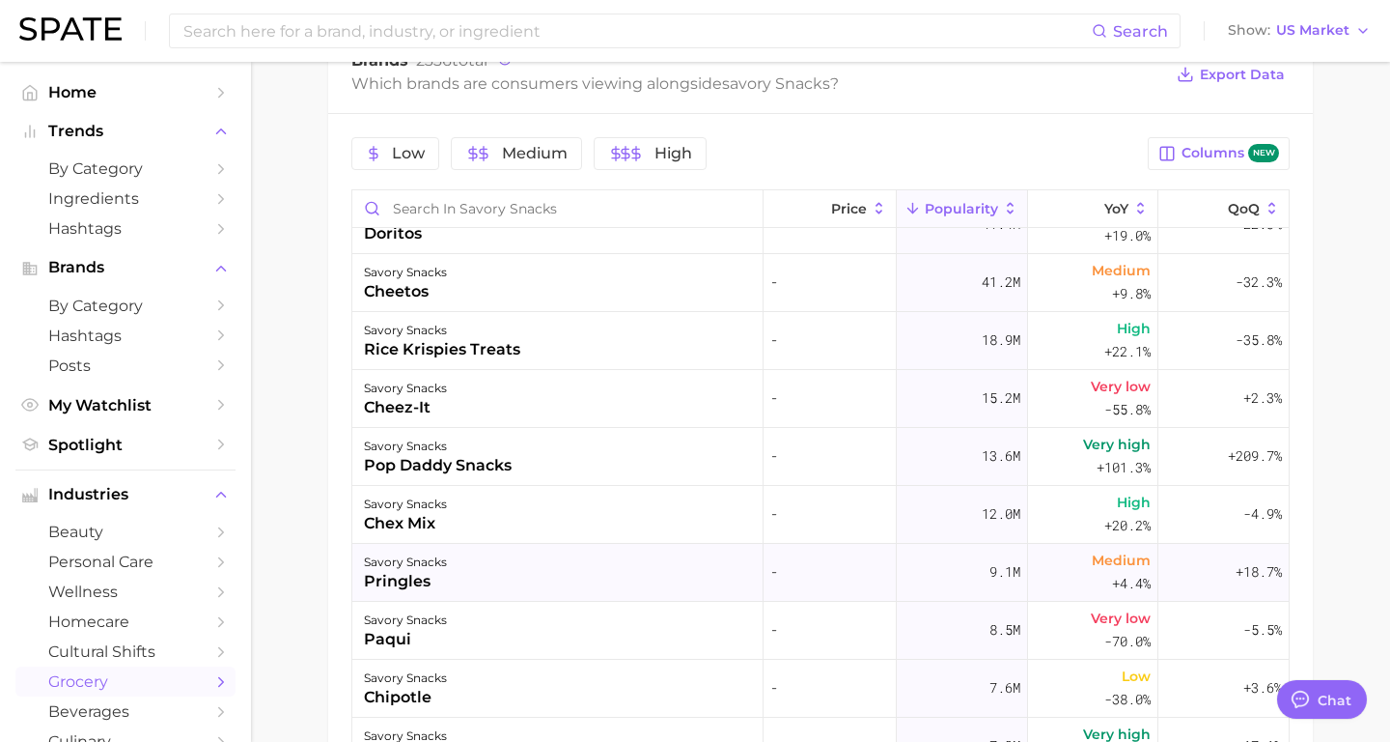
click at [502, 579] on div "savory snacks pringles" at bounding box center [557, 573] width 411 height 58
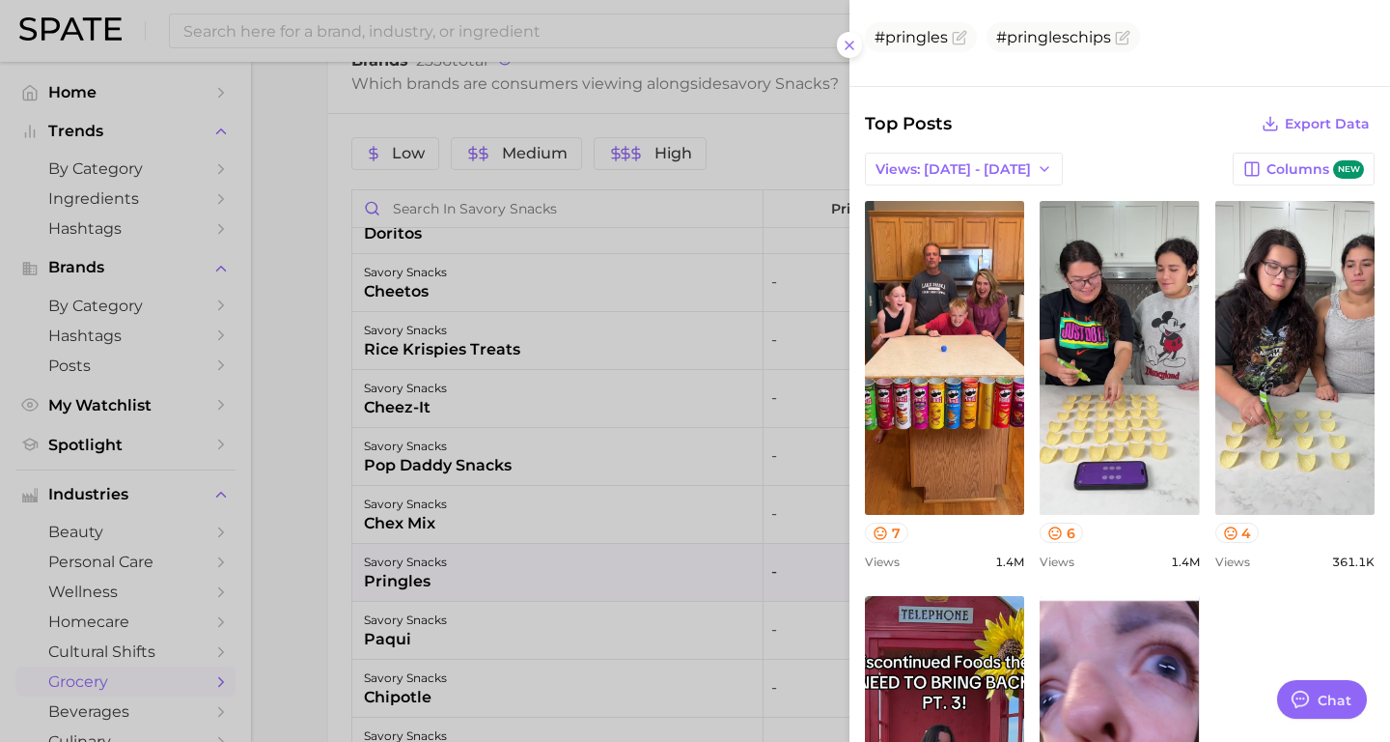
scroll to position [485, 0]
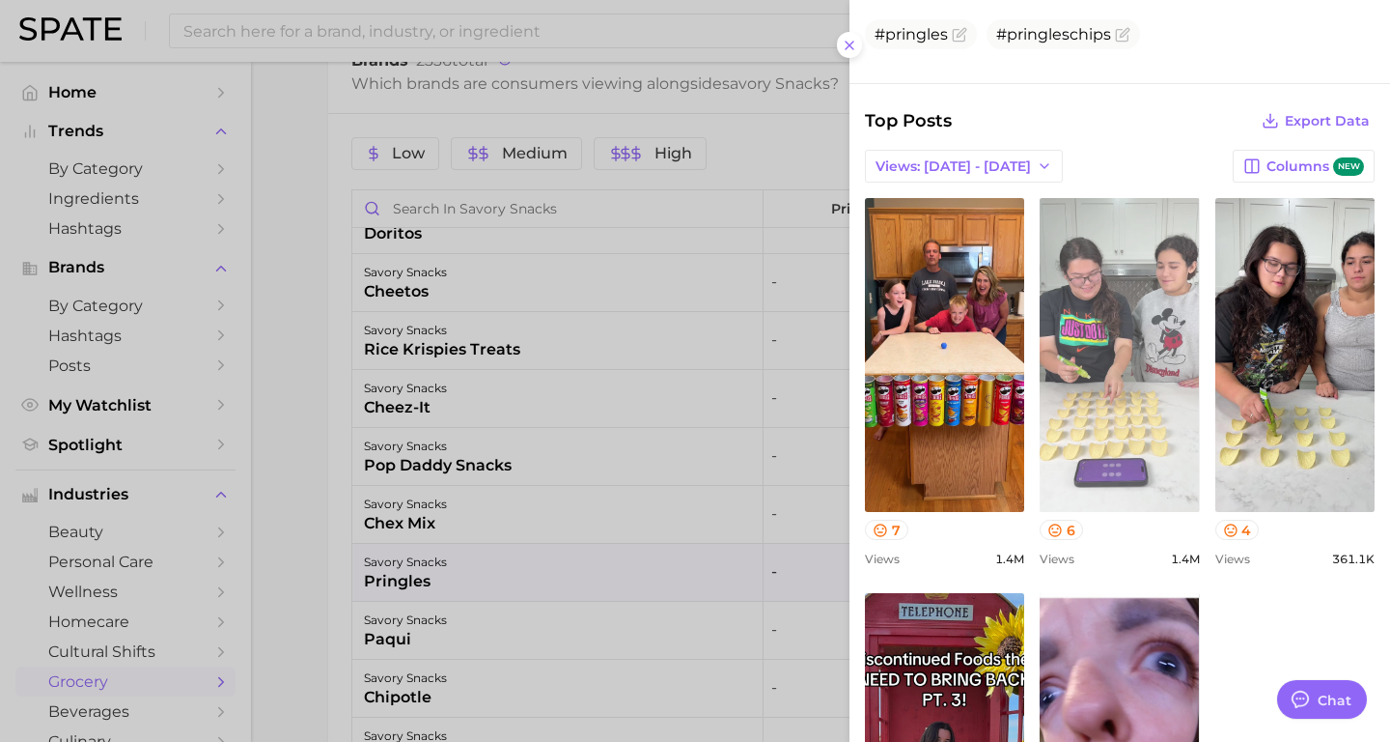
click at [1119, 472] on link "view post on TikTok" at bounding box center [1119, 355] width 159 height 314
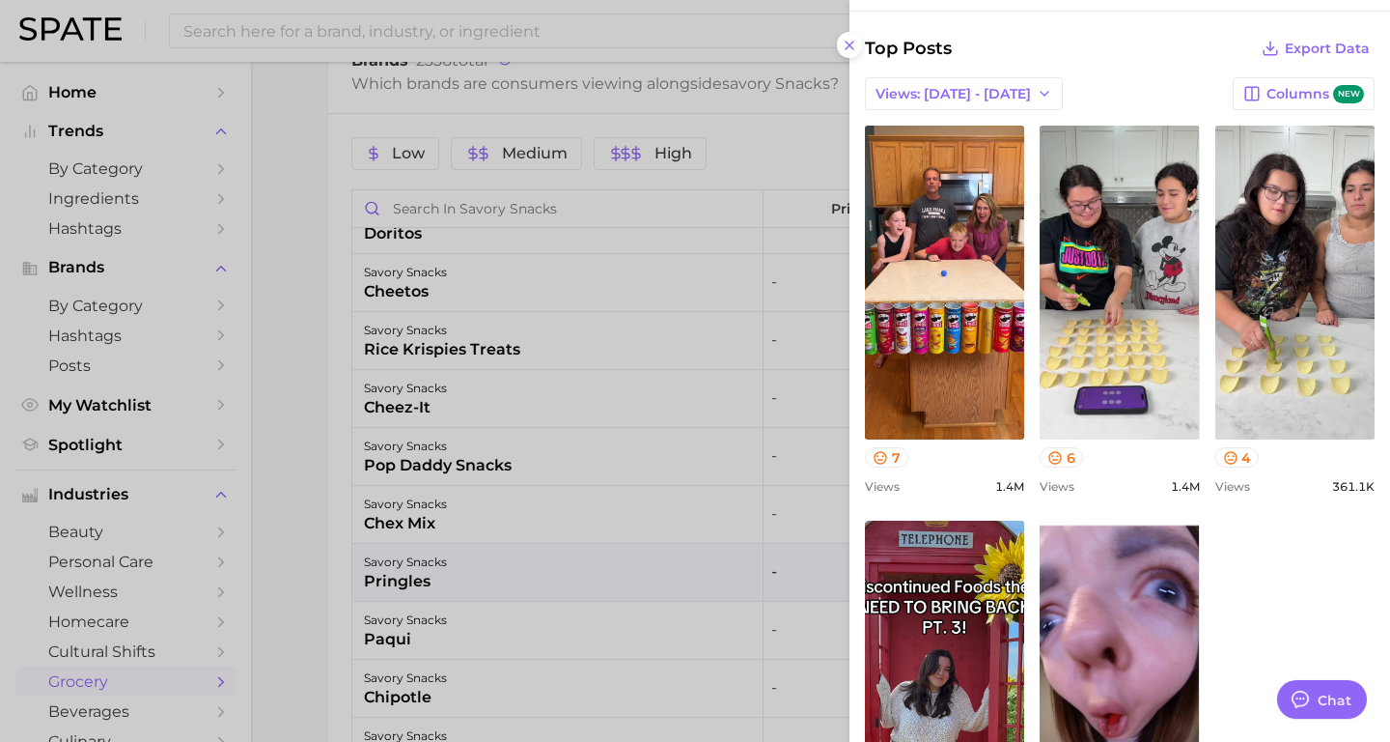
scroll to position [0, 0]
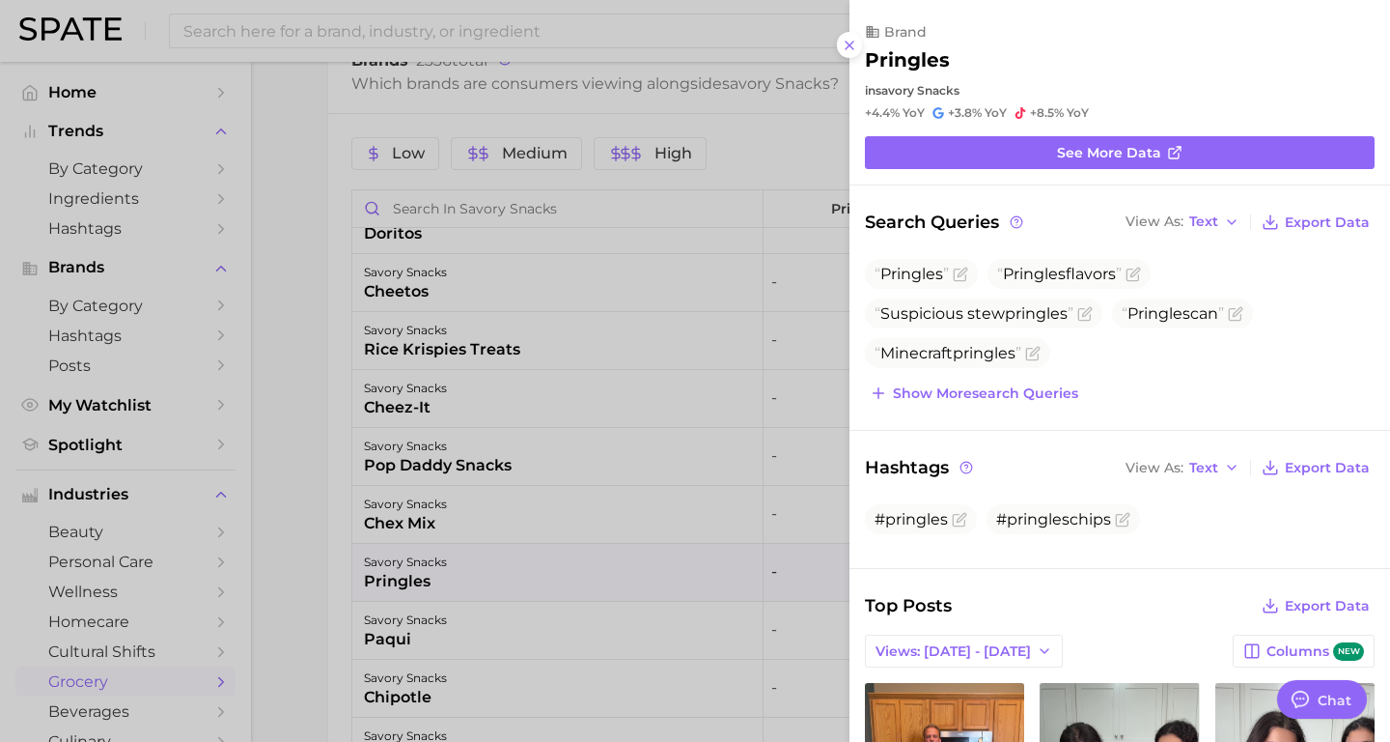
click at [625, 484] on div at bounding box center [695, 371] width 1390 height 742
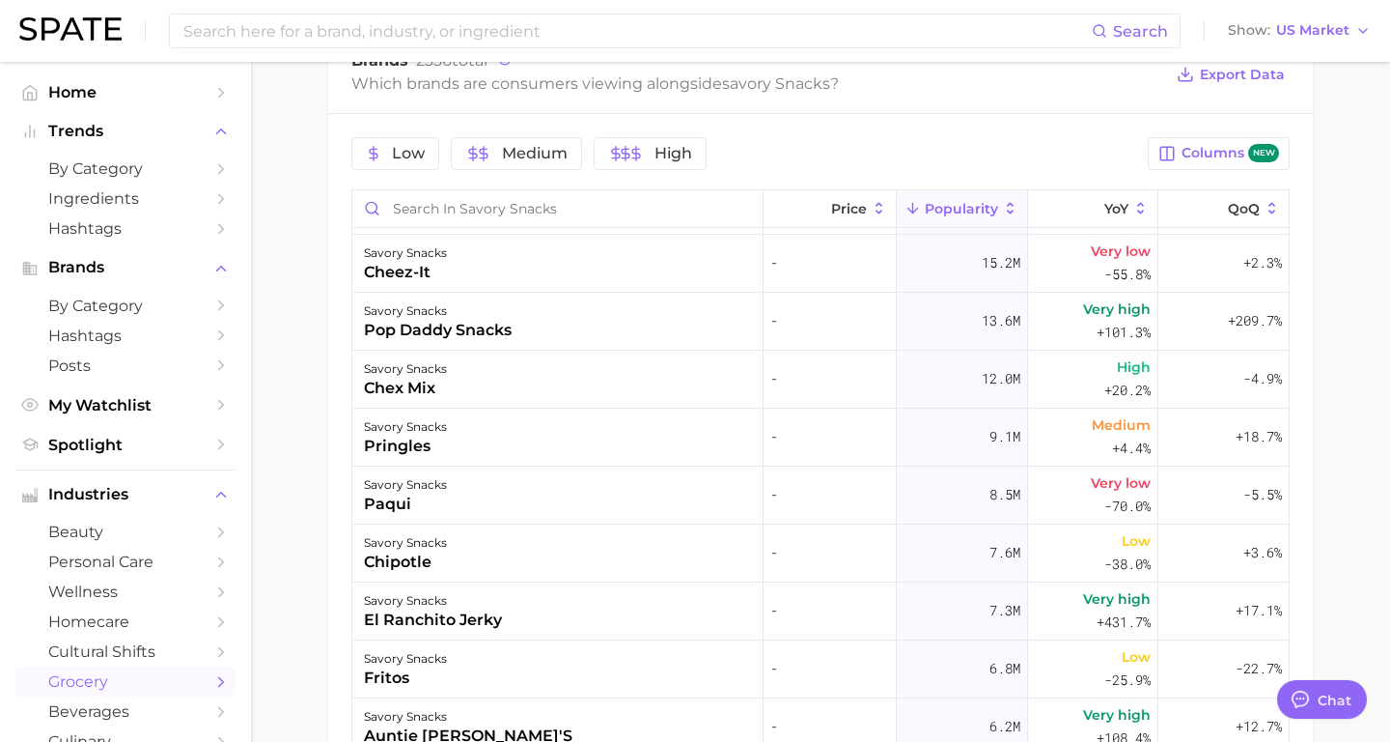
scroll to position [231, 0]
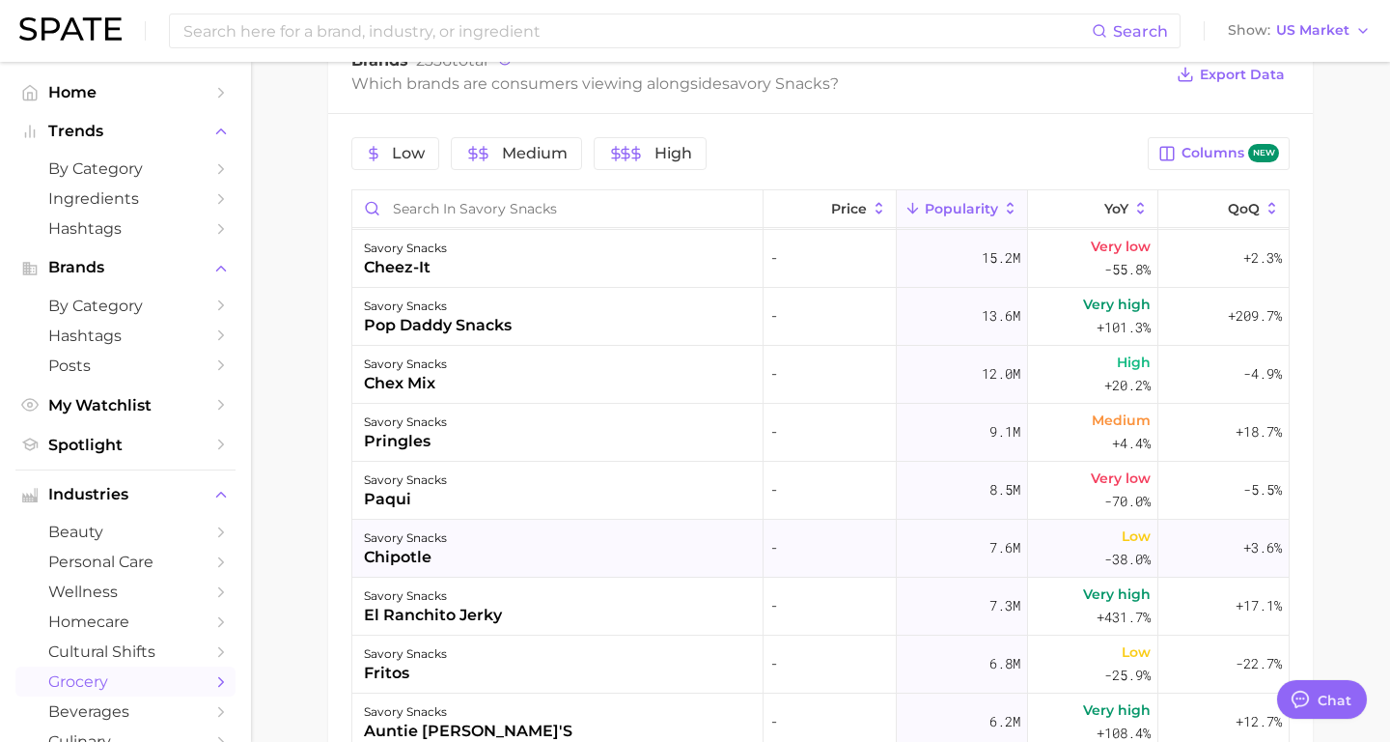
click at [463, 550] on div "savory snacks chipotle" at bounding box center [557, 548] width 411 height 58
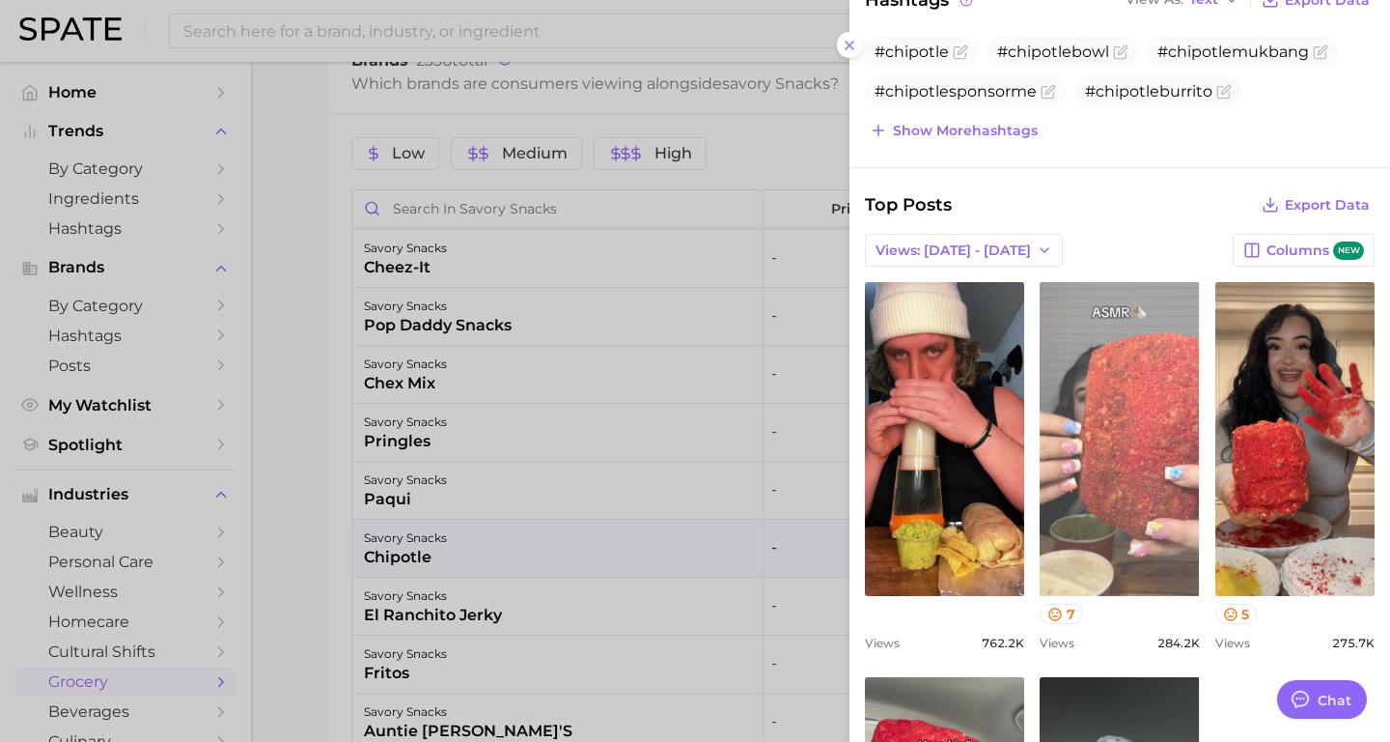
scroll to position [407, 0]
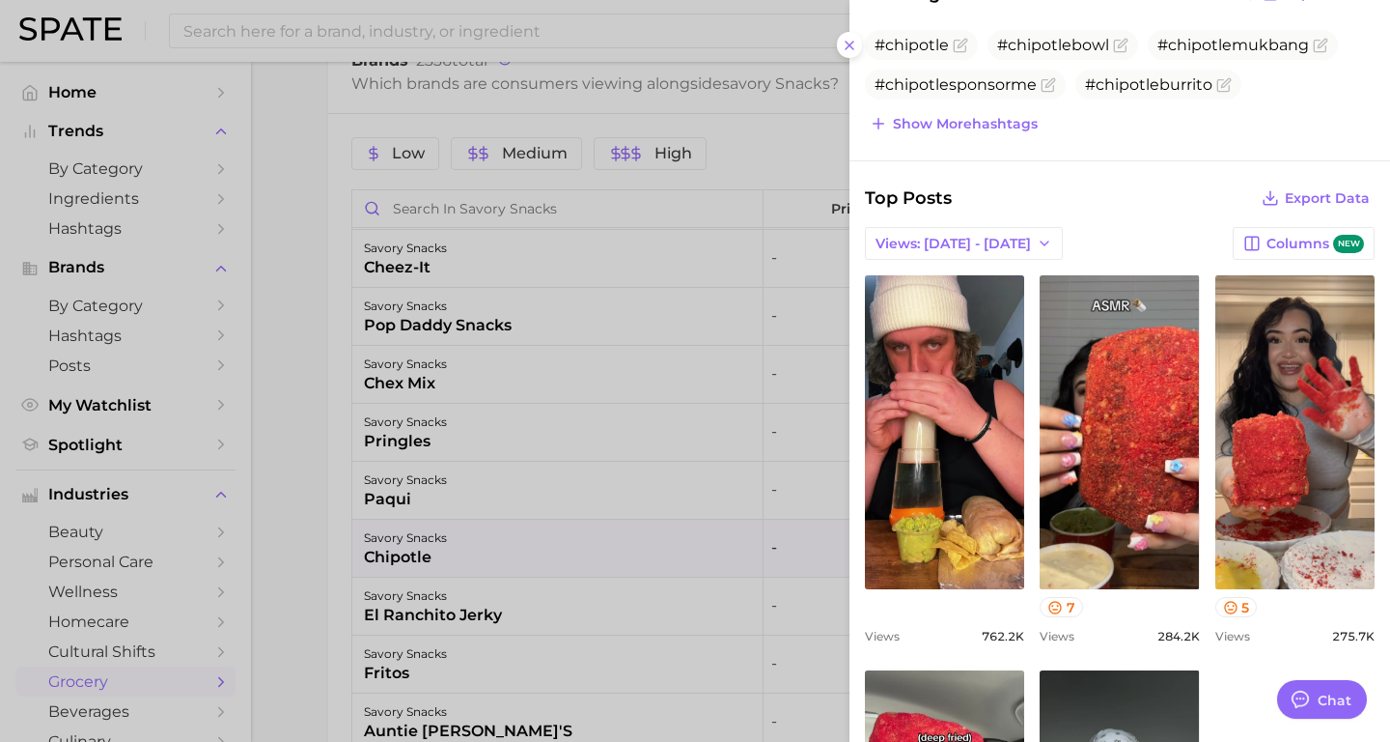
click at [671, 440] on div at bounding box center [695, 371] width 1390 height 742
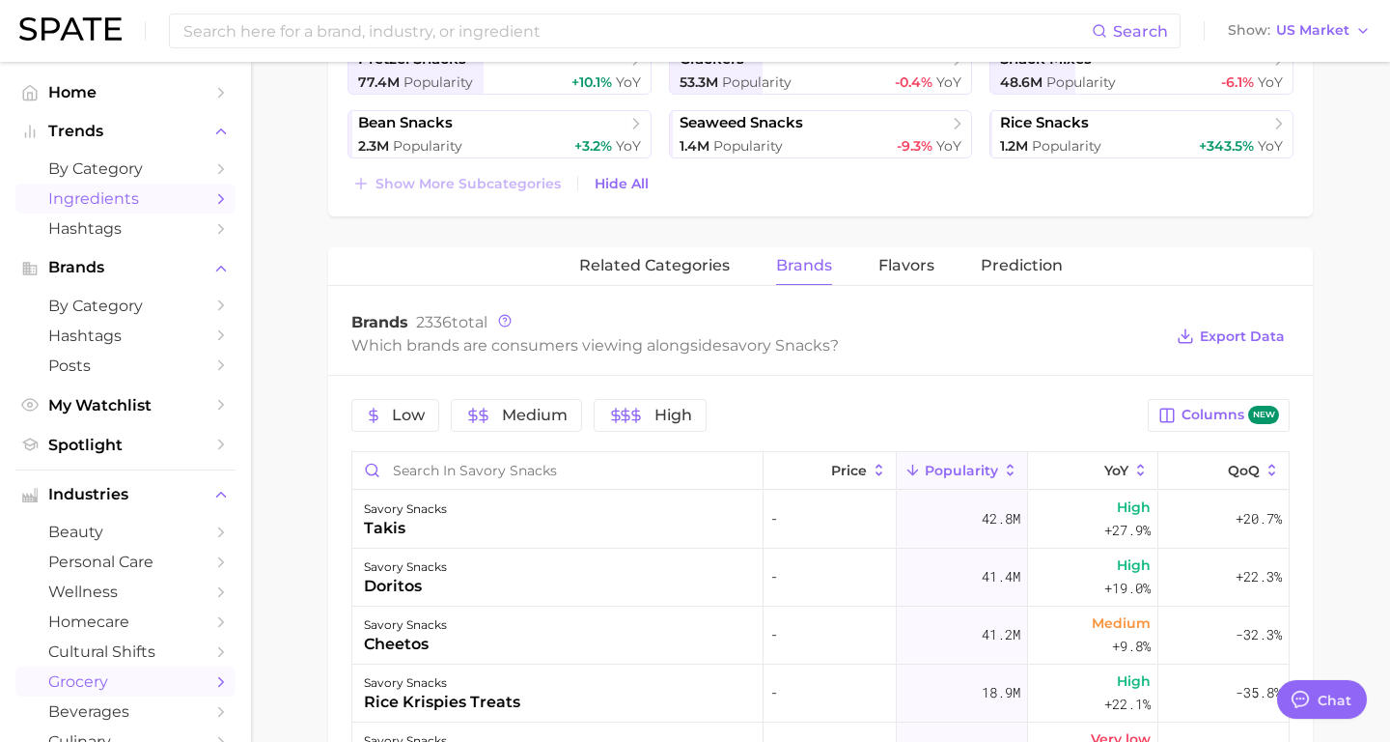
scroll to position [0, 0]
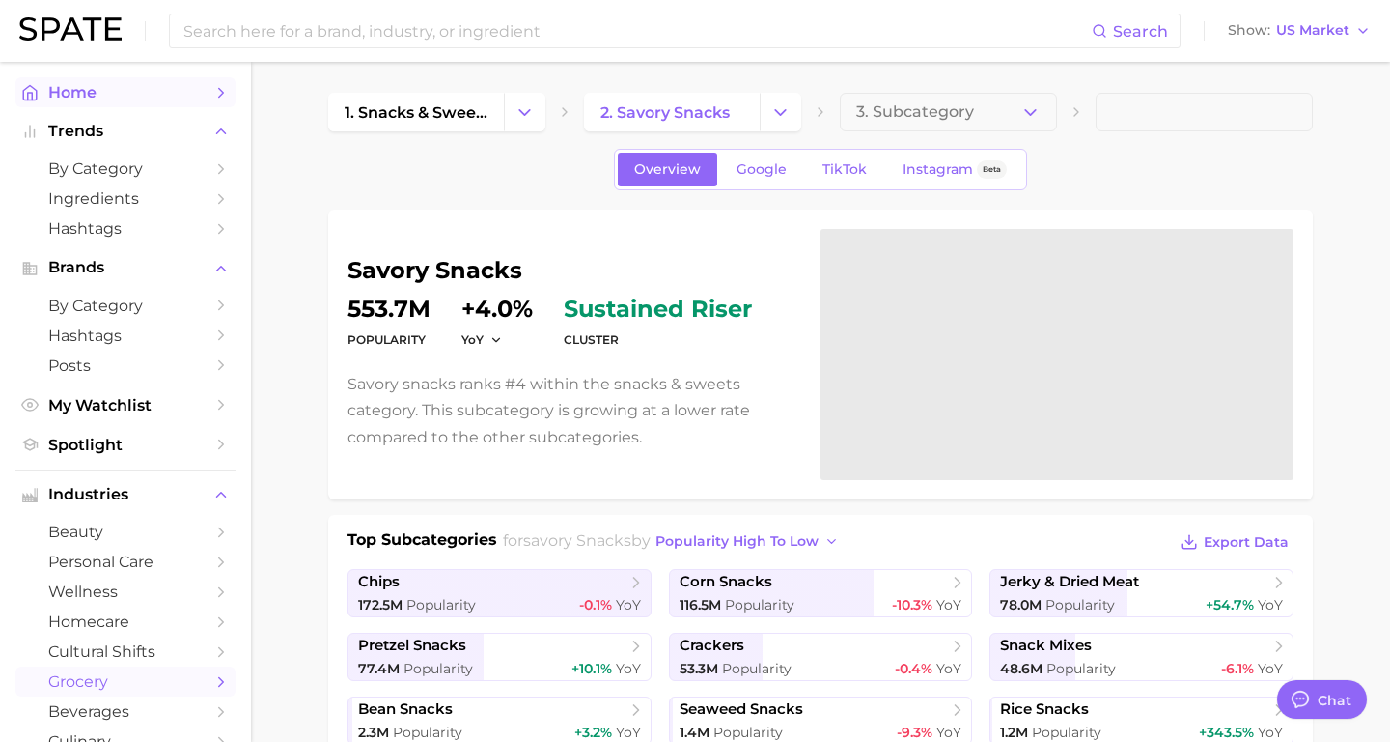
click at [84, 102] on link "Home" at bounding box center [125, 92] width 220 height 30
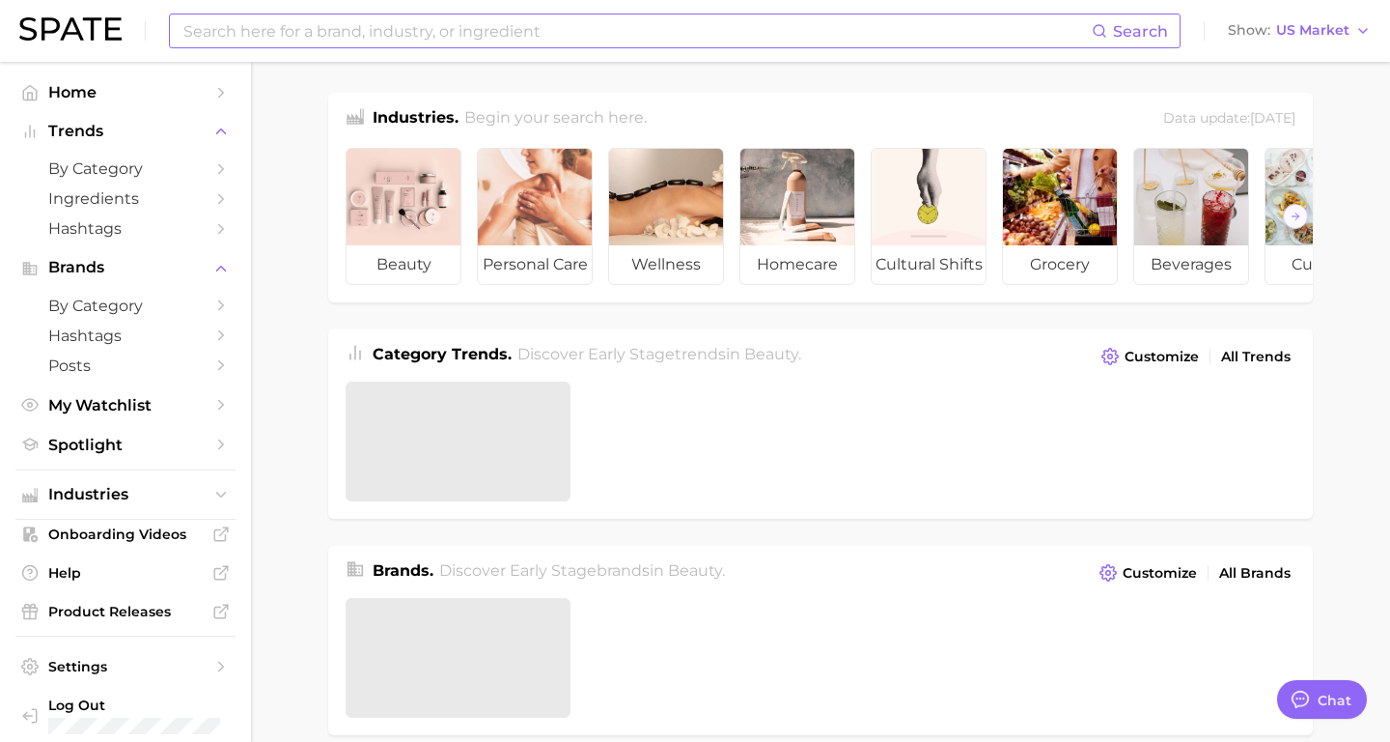
click at [305, 37] on input at bounding box center [637, 30] width 911 height 33
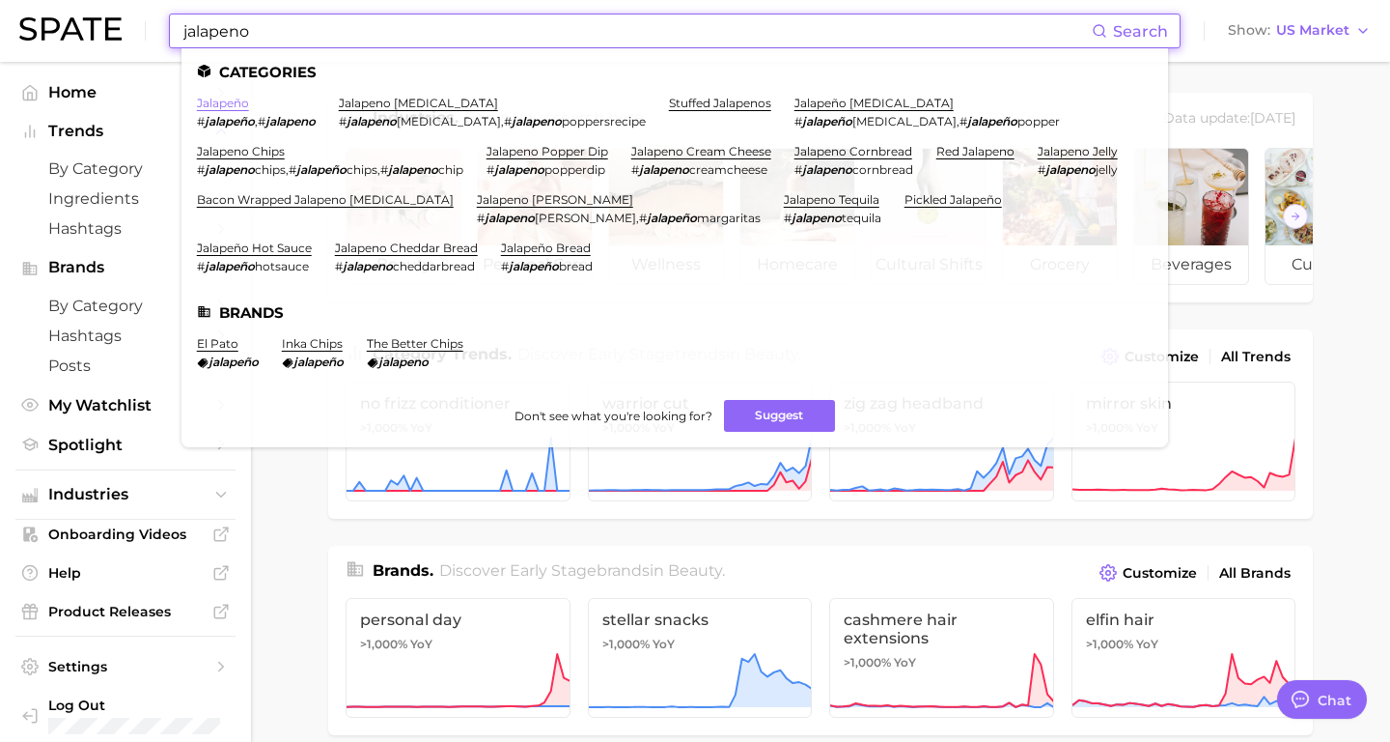
type input "jalapeno"
click at [231, 102] on link "jalapeño" at bounding box center [223, 103] width 52 height 14
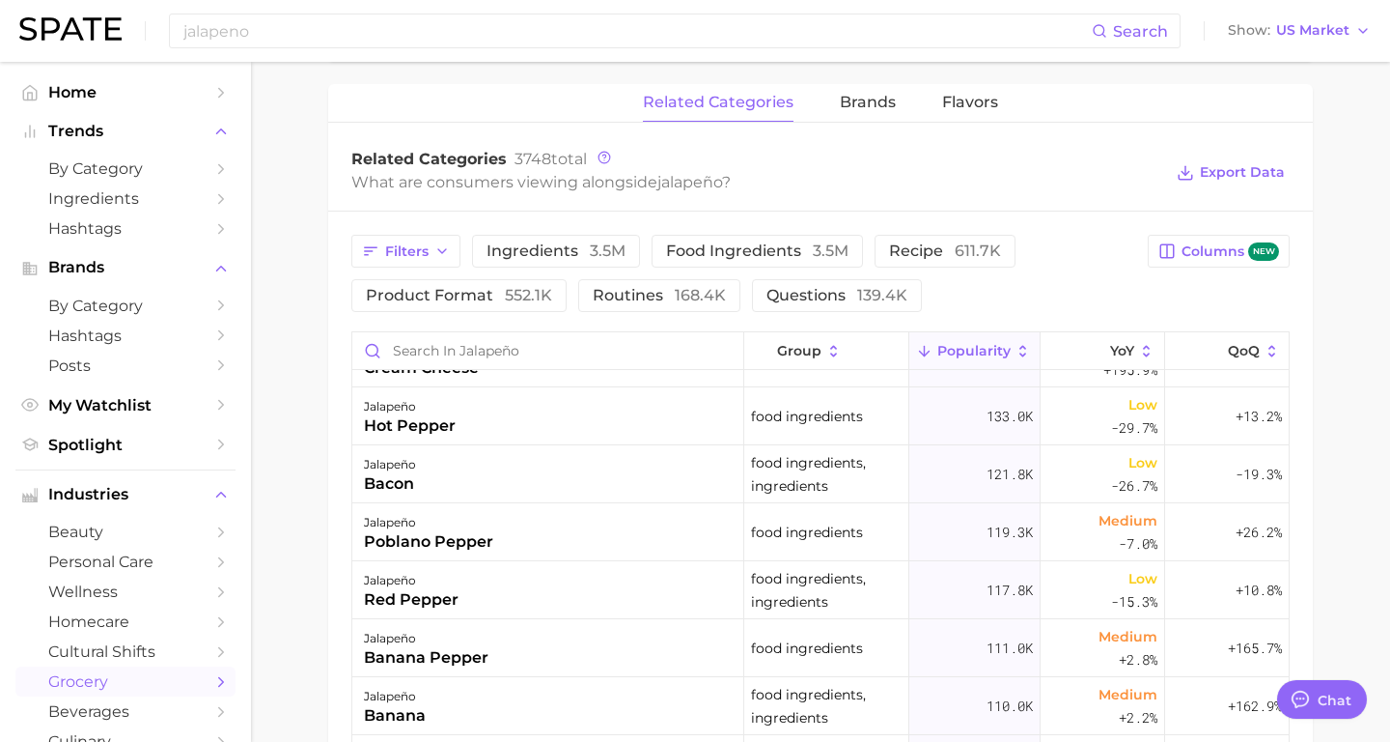
scroll to position [336, 0]
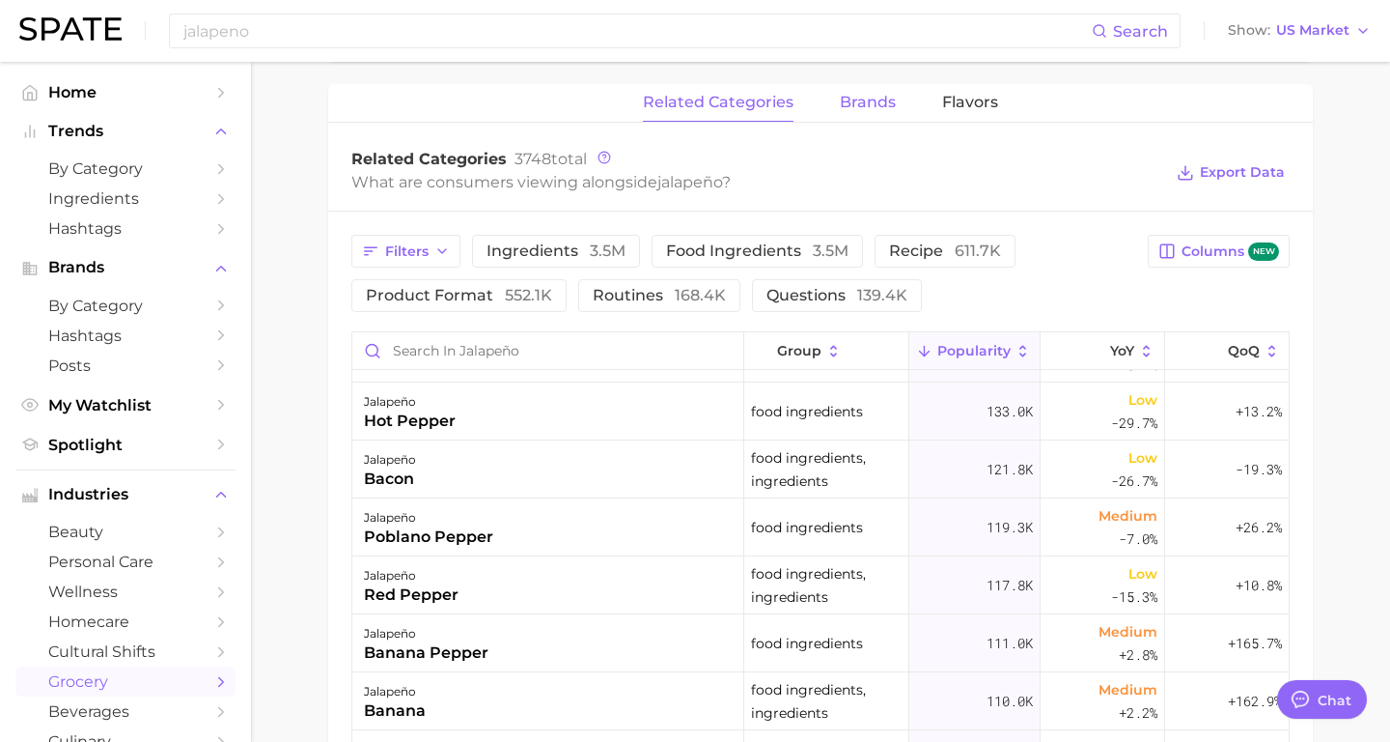
click at [856, 110] on span "brands" at bounding box center [868, 102] width 56 height 17
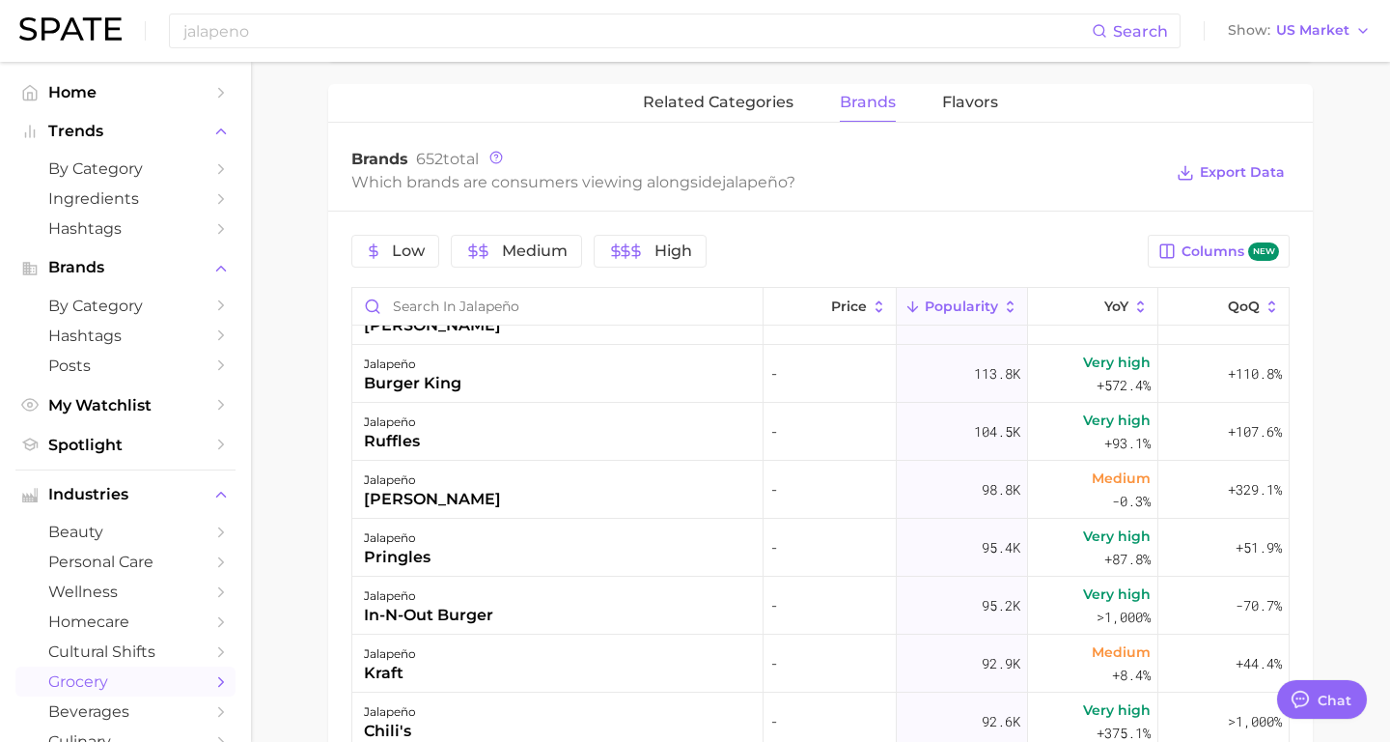
scroll to position [921, 0]
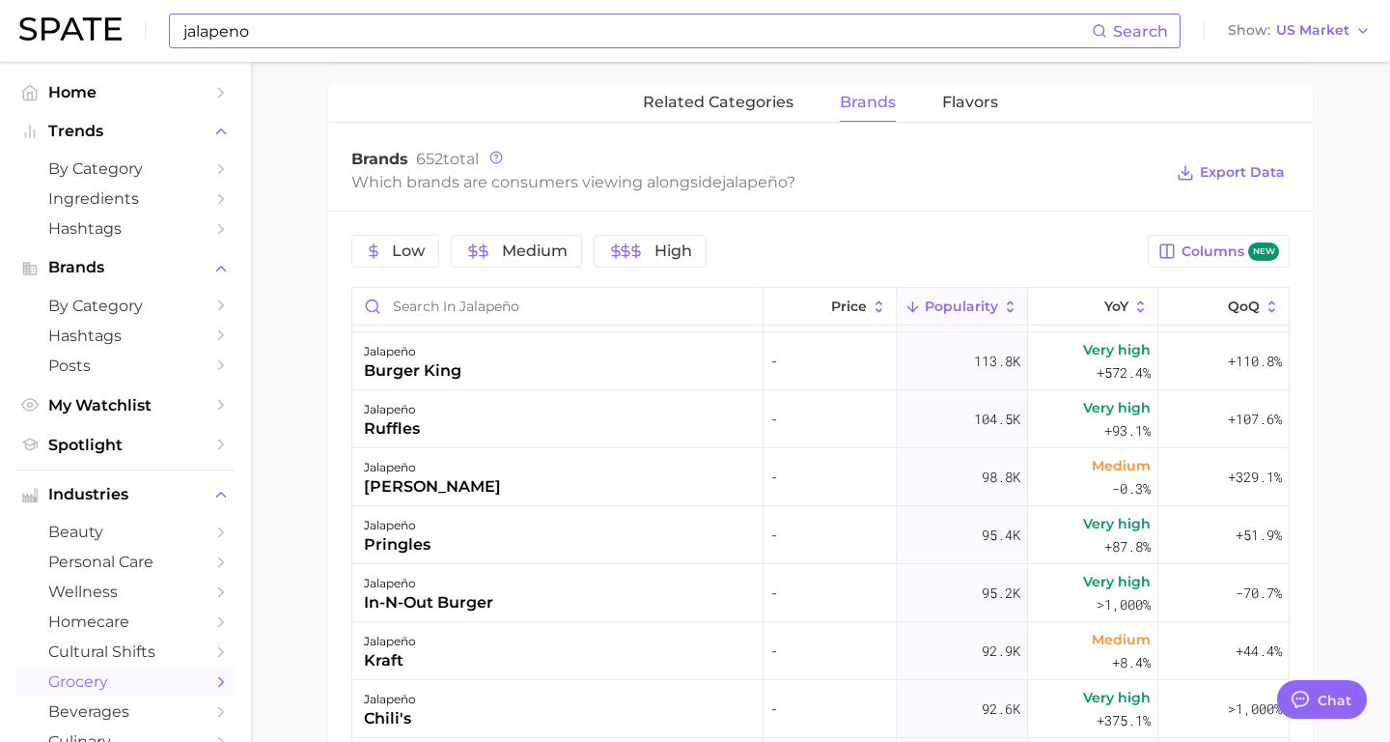
click at [661, 29] on input "jalapeno" at bounding box center [637, 30] width 911 height 33
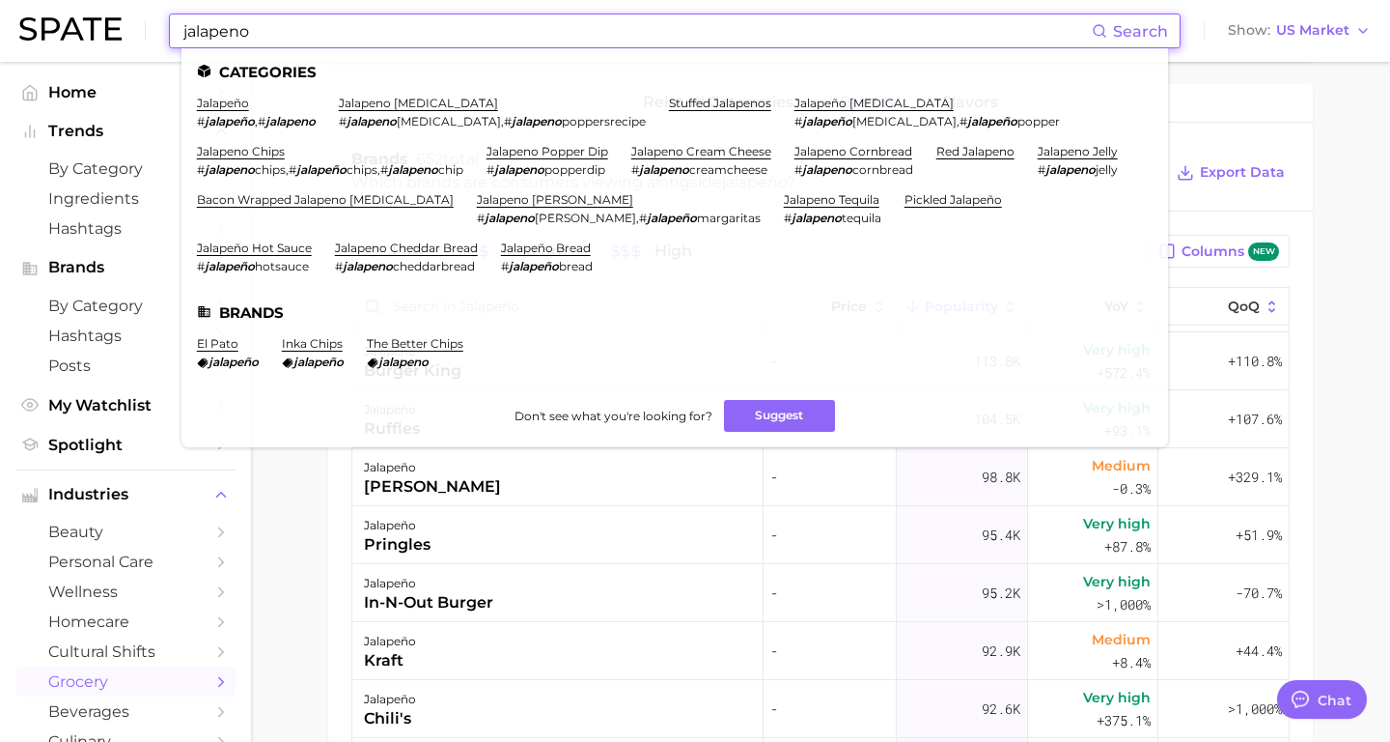
click at [661, 29] on input "jalapeno" at bounding box center [637, 30] width 911 height 33
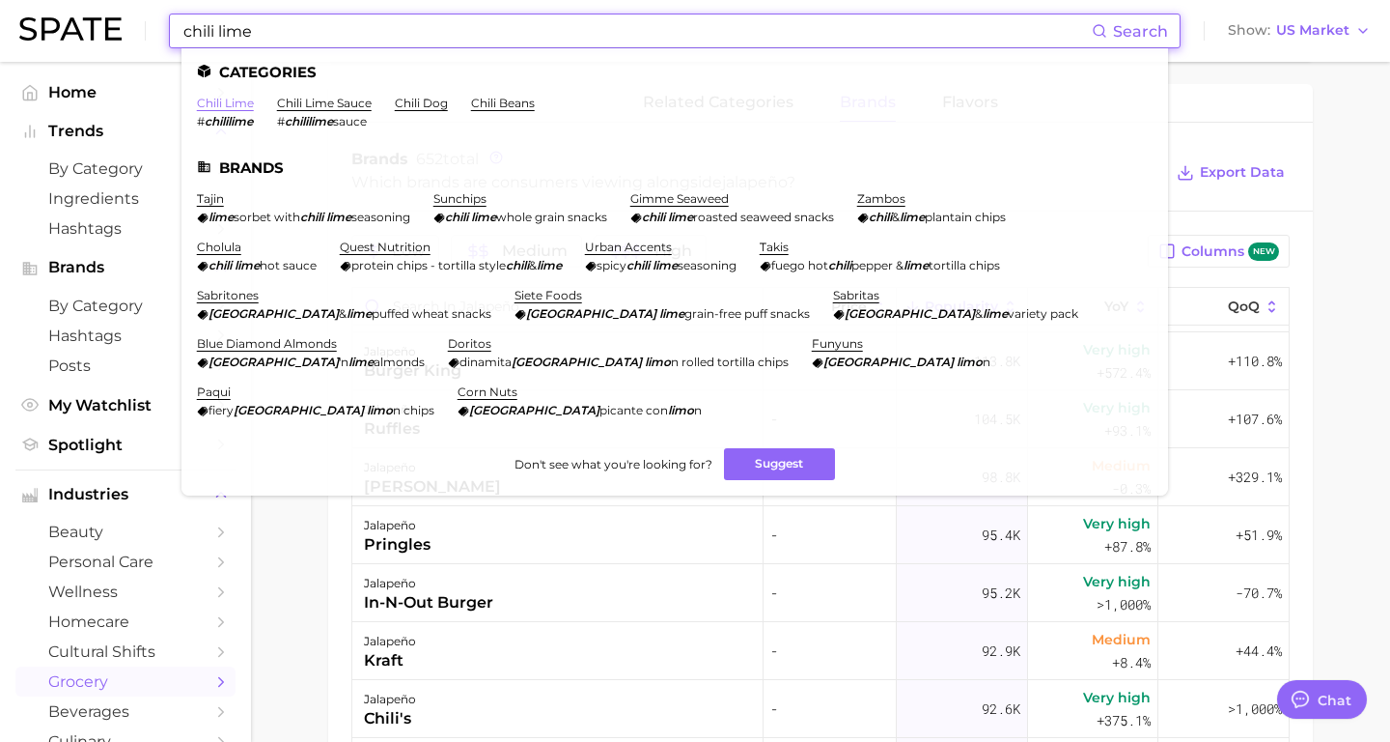
type input "chili lime"
click at [243, 100] on link "chili lime" at bounding box center [225, 103] width 57 height 14
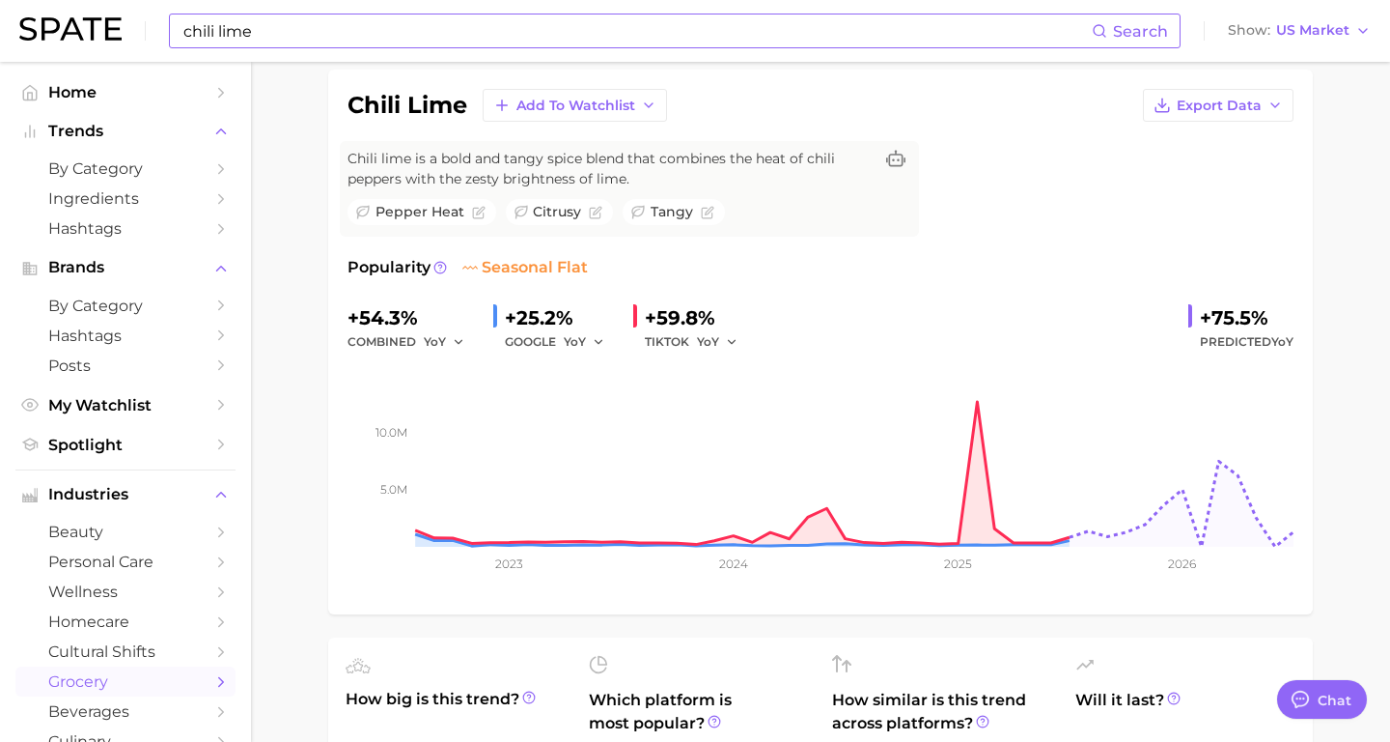
scroll to position [143, 0]
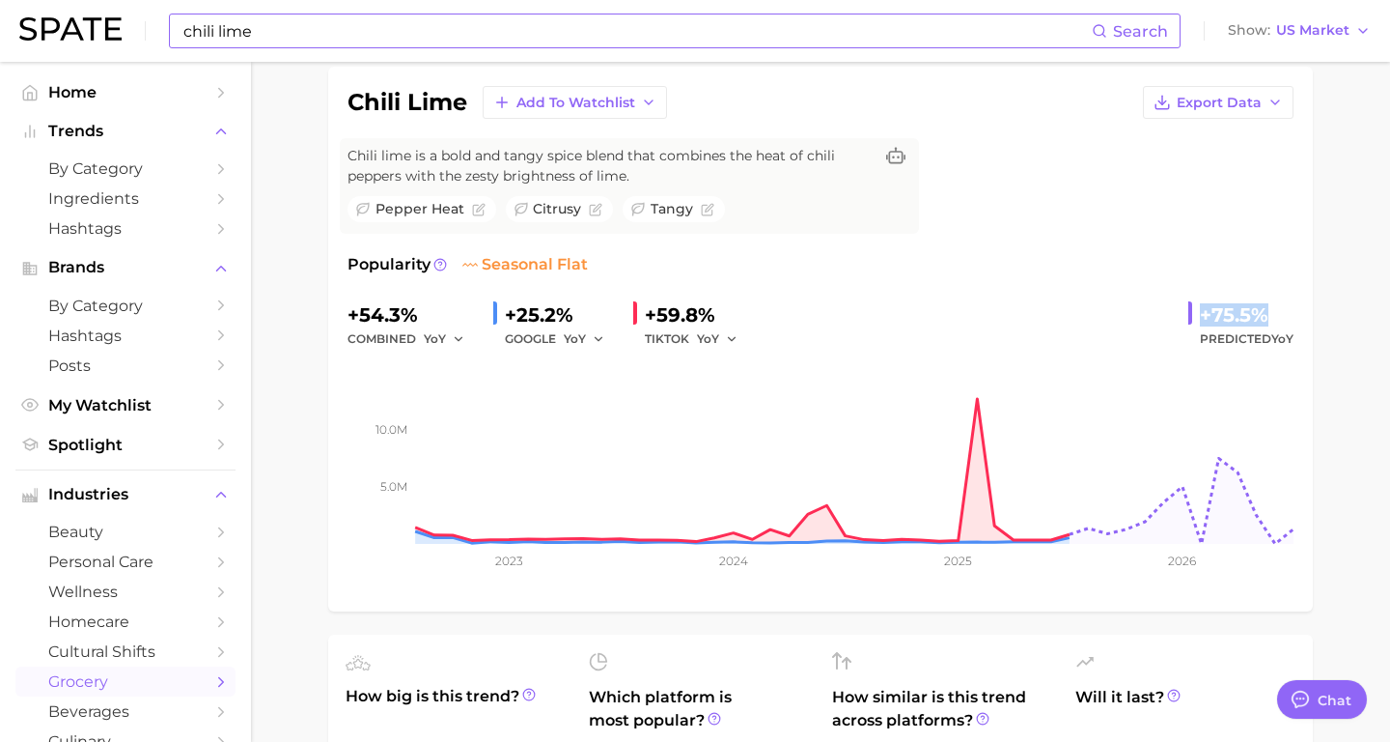
drag, startPoint x: 1199, startPoint y: 318, endPoint x: 1279, endPoint y: 318, distance: 80.1
click at [1281, 317] on div "+75.5%" at bounding box center [1247, 314] width 94 height 31
click at [1221, 331] on span "Predicted YoY" at bounding box center [1247, 338] width 94 height 23
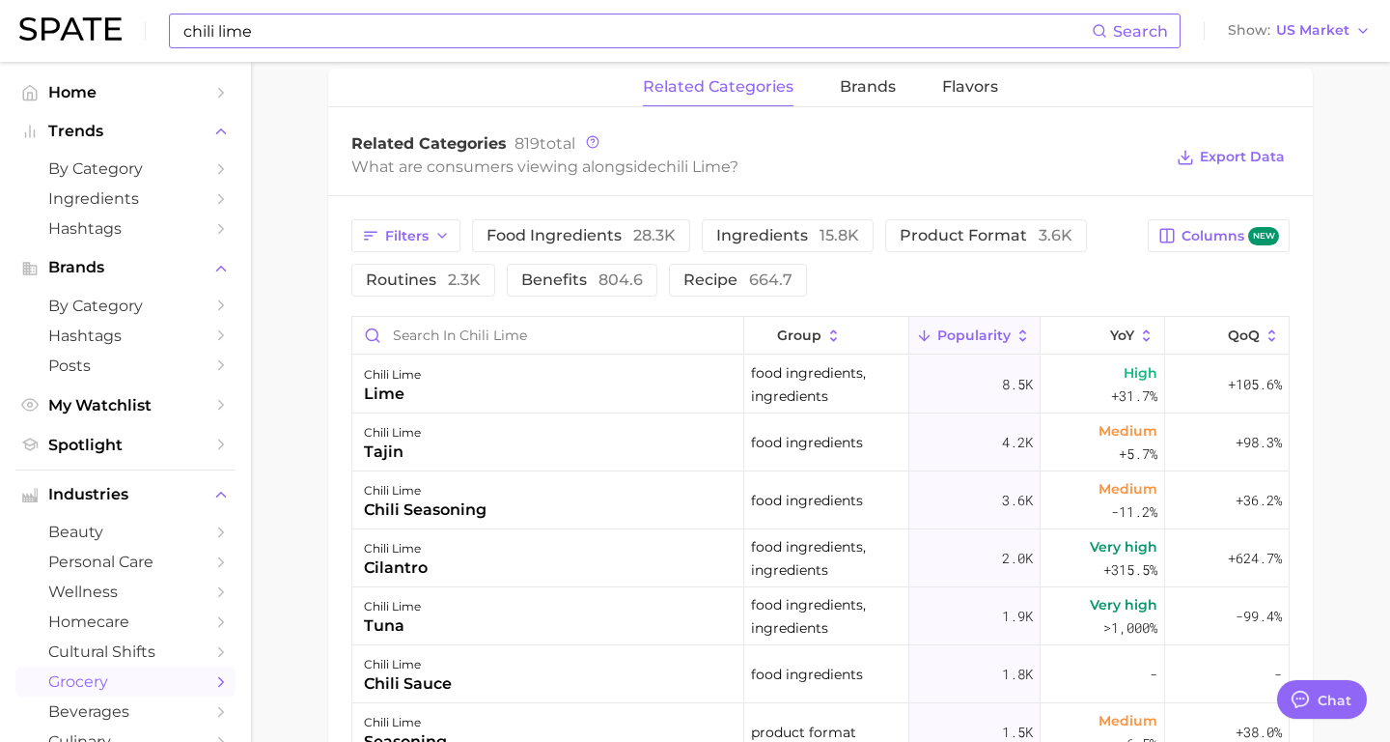
scroll to position [904, 0]
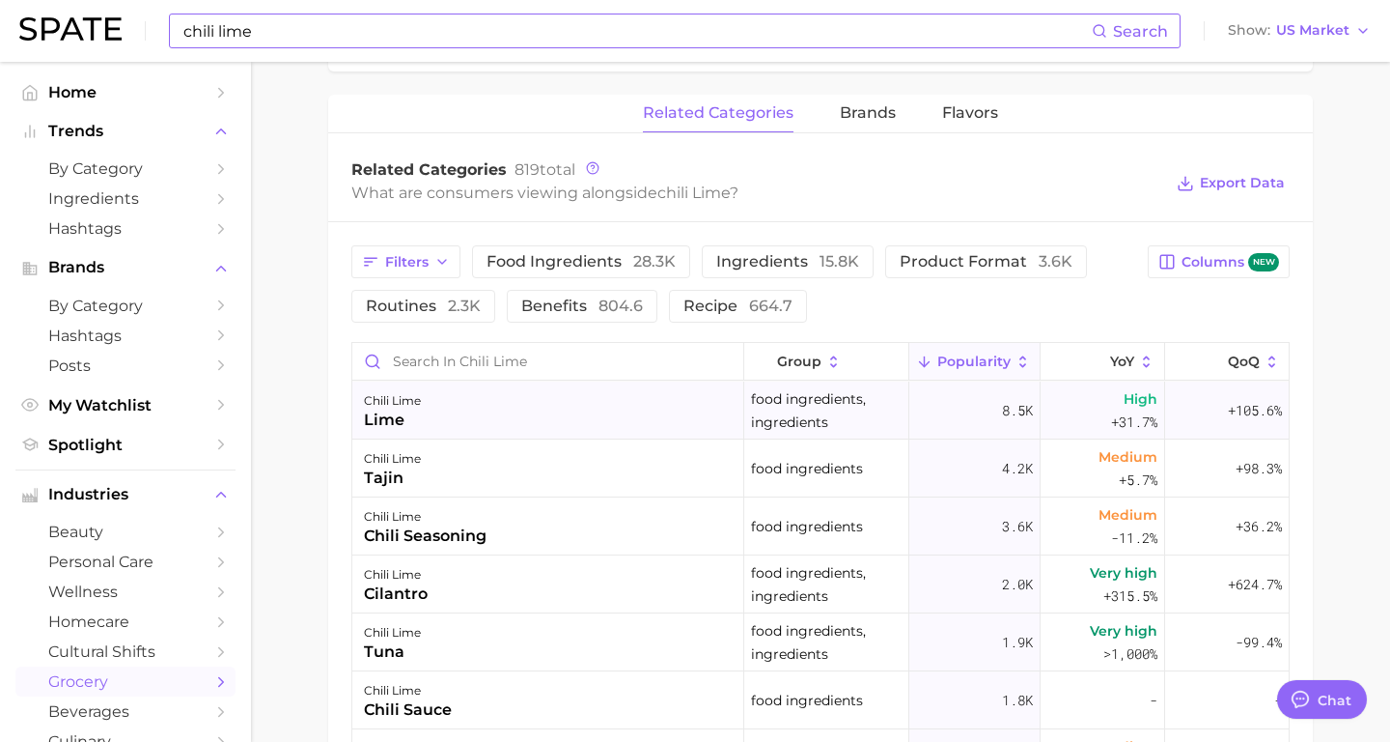
click at [586, 386] on div "chili lime lime" at bounding box center [548, 410] width 392 height 58
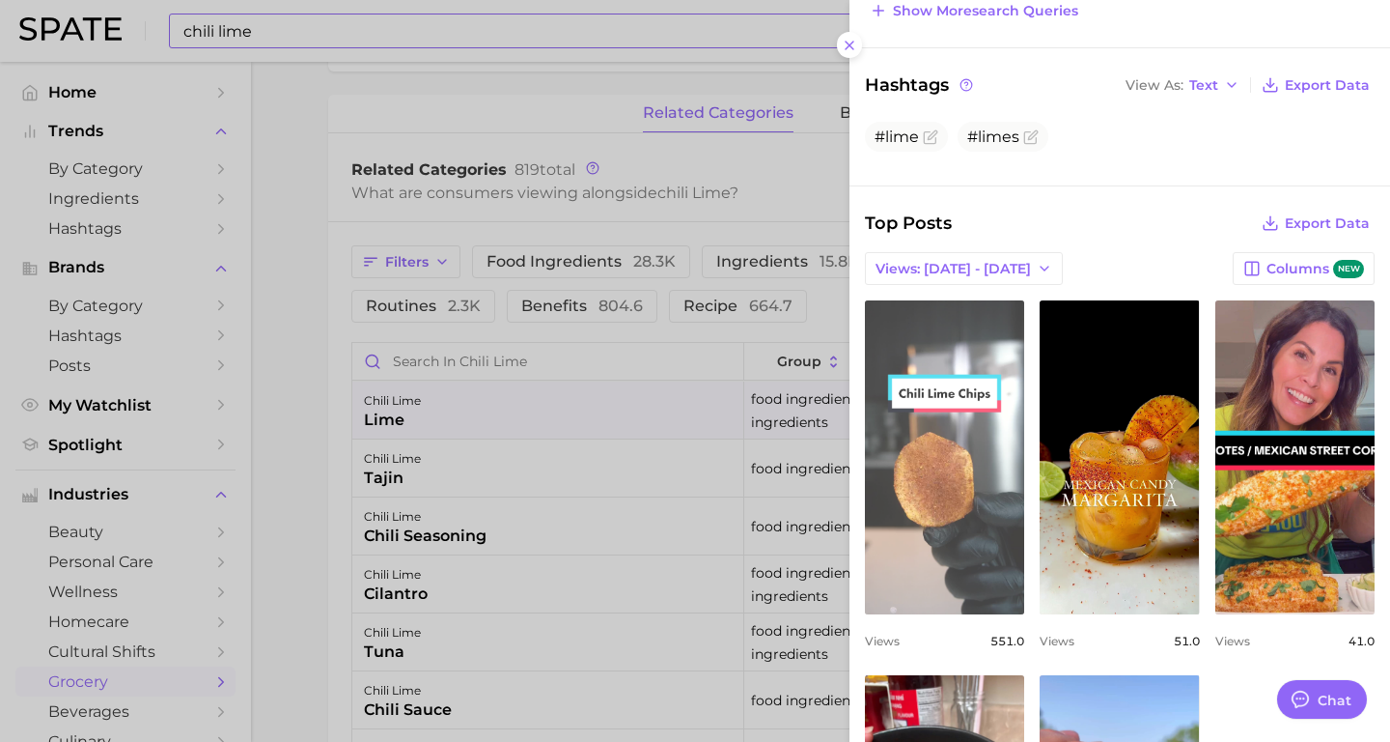
scroll to position [363, 0]
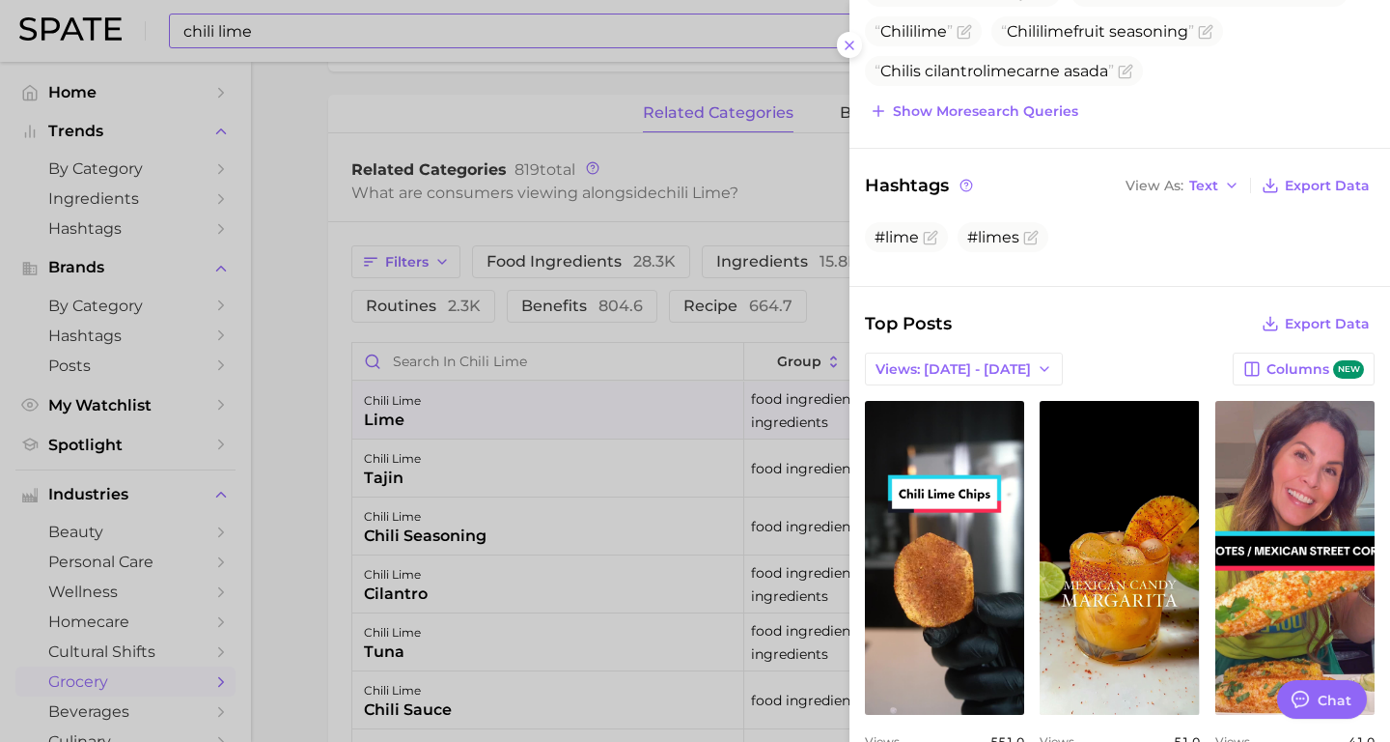
click at [435, 364] on div at bounding box center [695, 371] width 1390 height 742
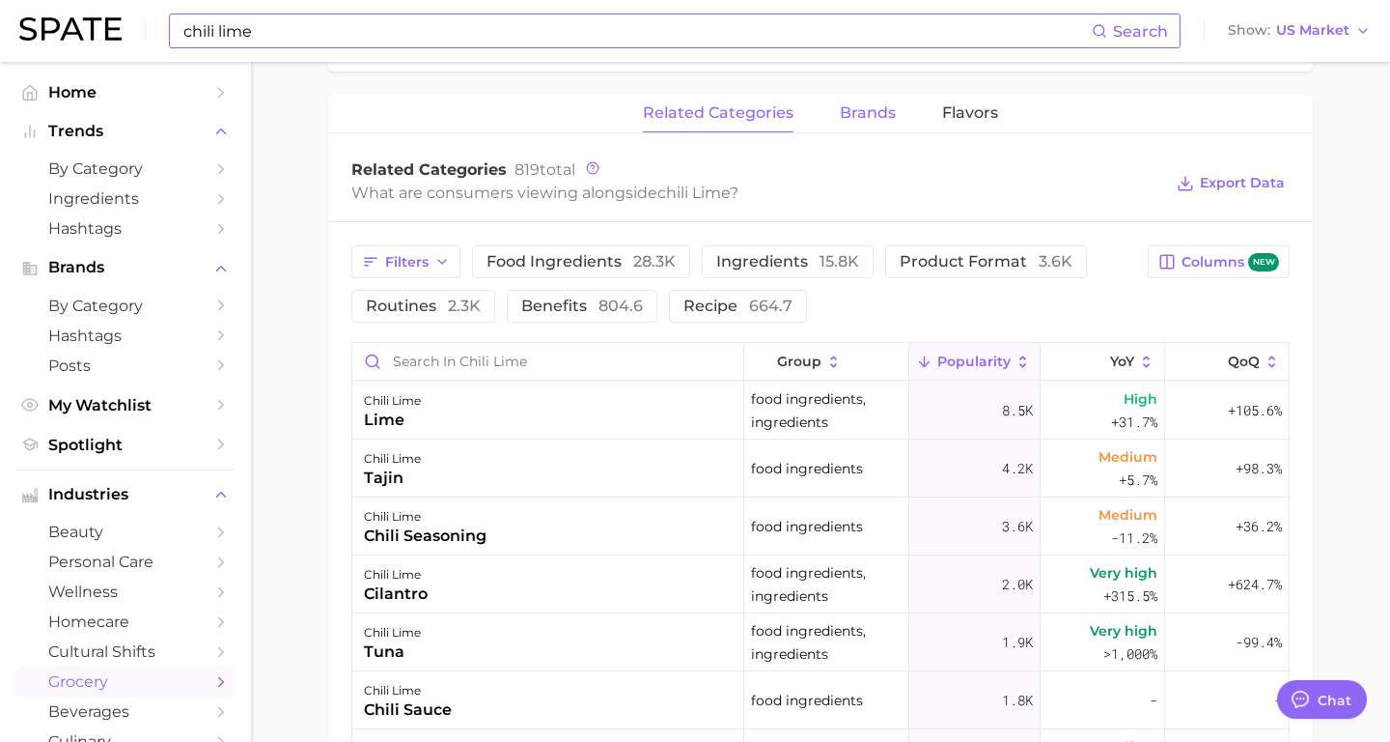
click at [857, 108] on span "brands" at bounding box center [868, 112] width 56 height 17
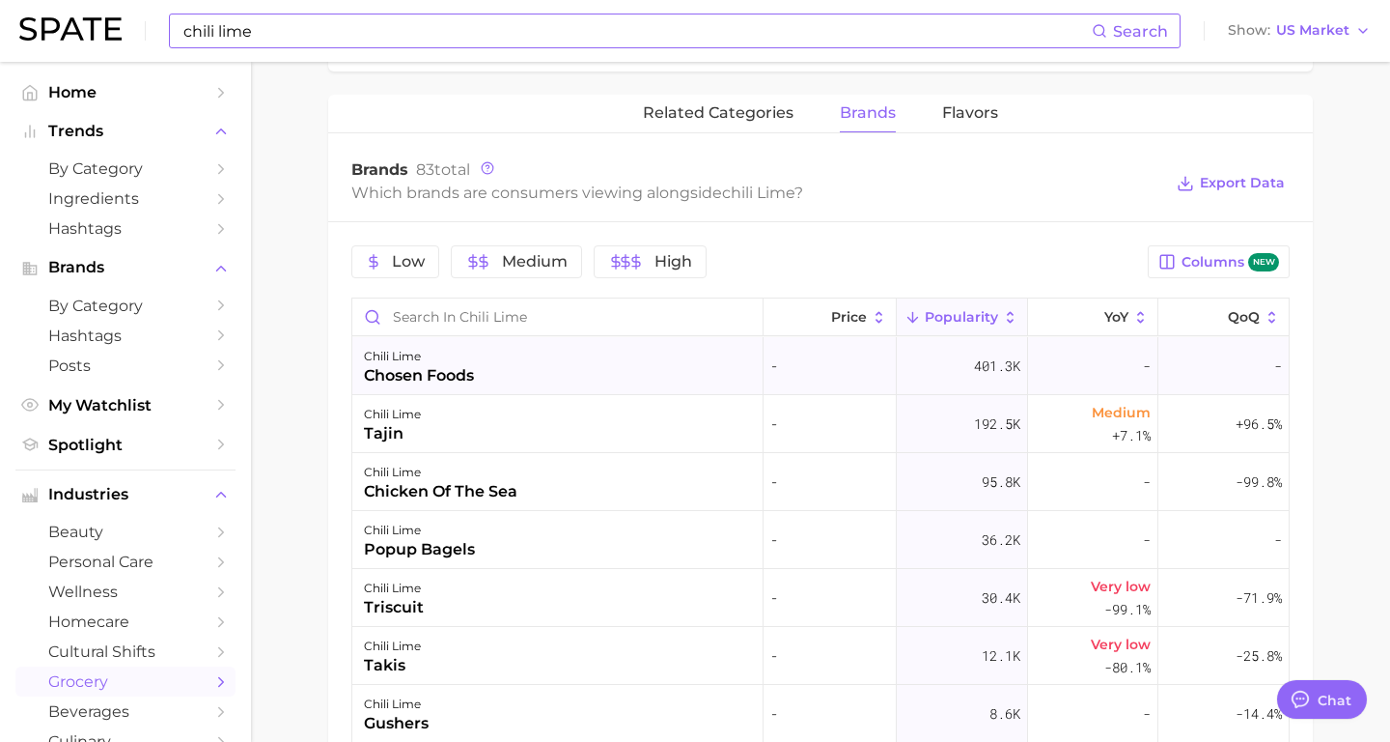
click at [574, 371] on div "chili lime chosen foods" at bounding box center [557, 366] width 411 height 58
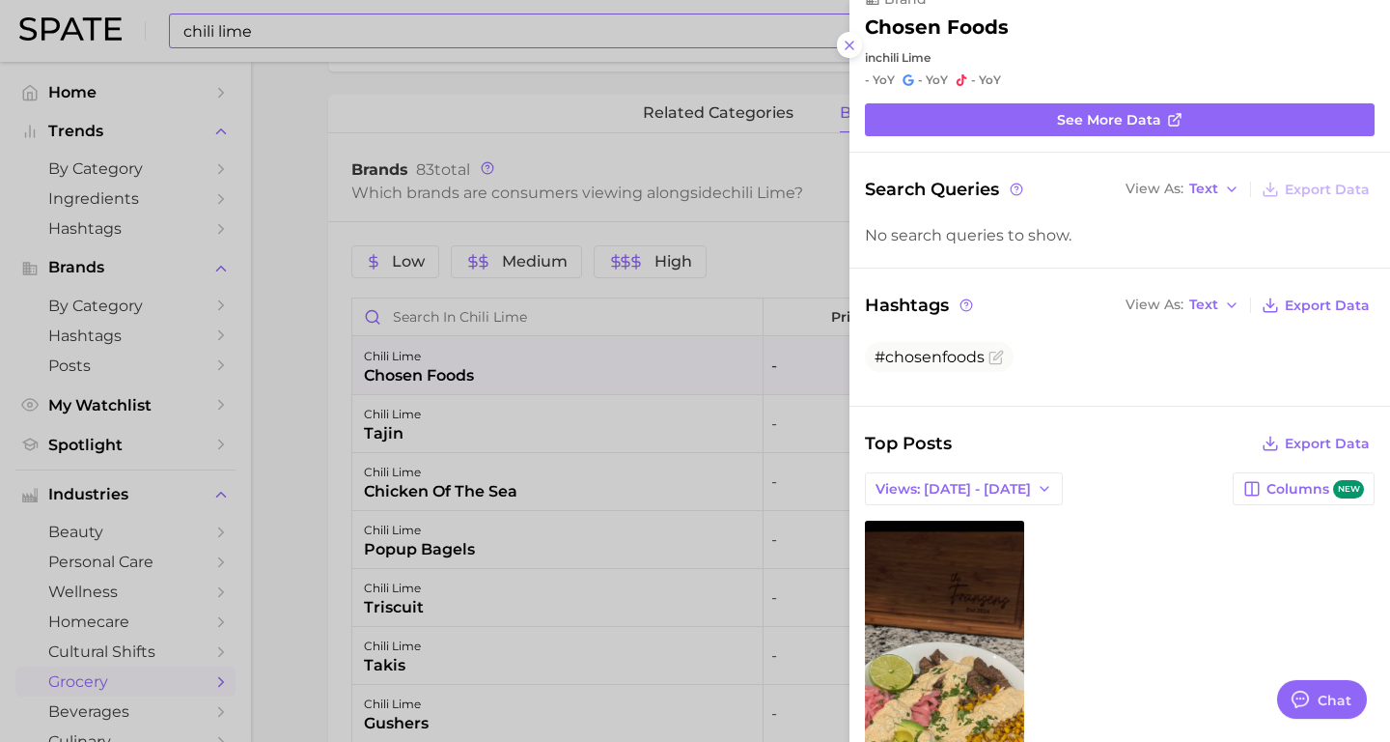
scroll to position [0, 0]
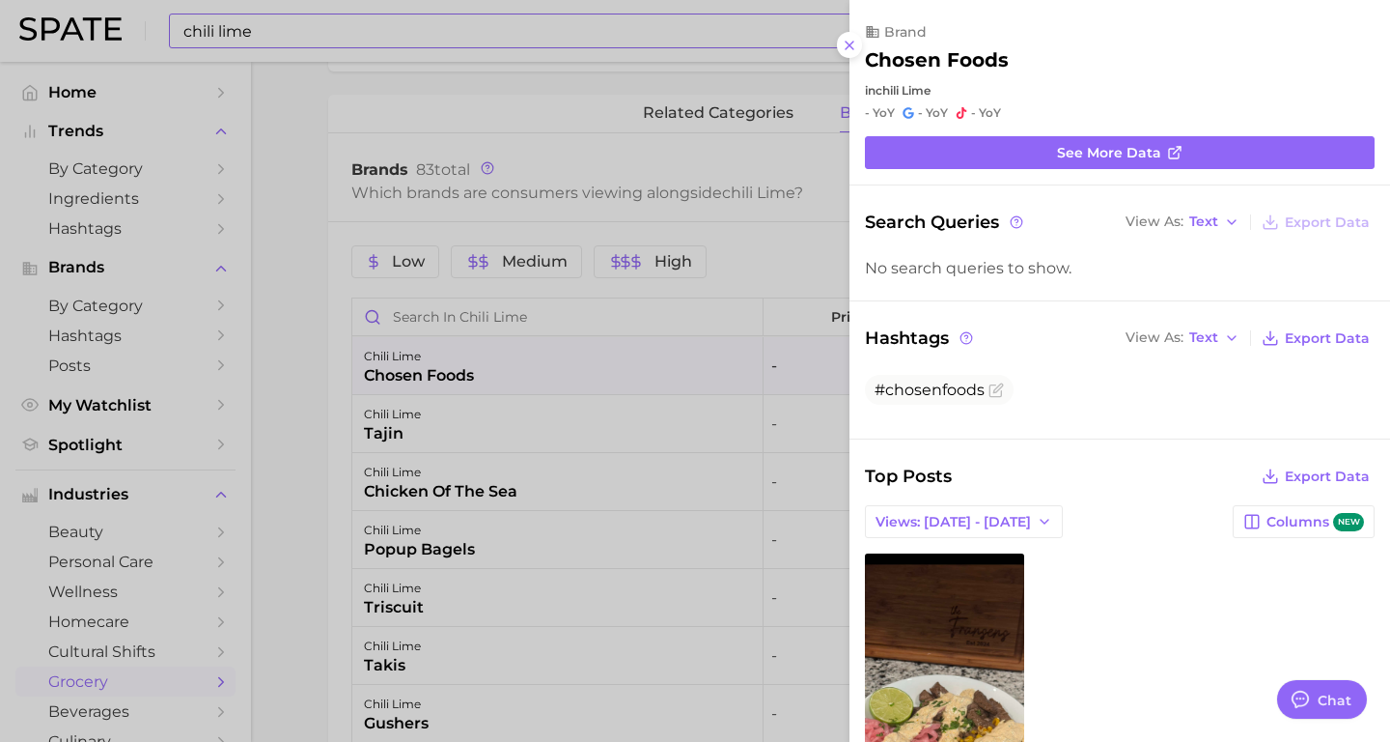
click at [434, 387] on div at bounding box center [695, 371] width 1390 height 742
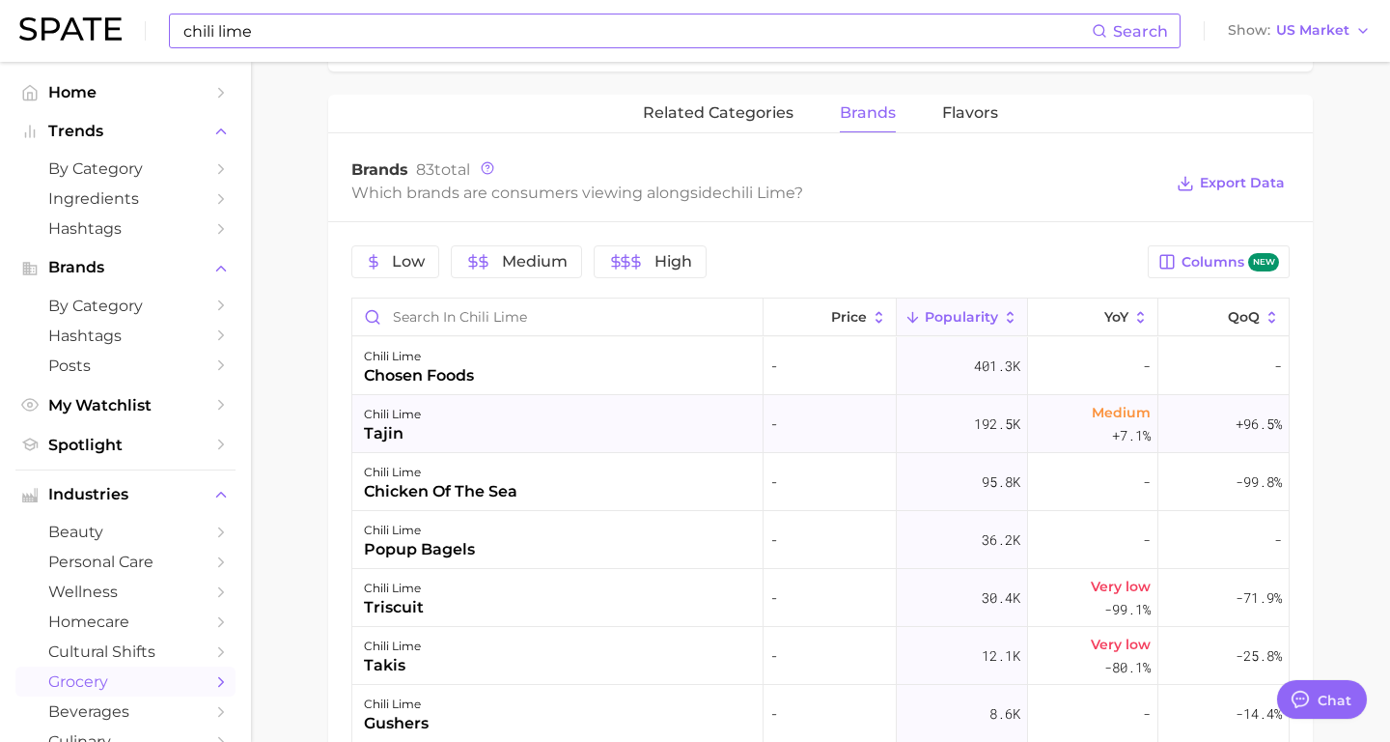
click at [433, 435] on div "chili lime tajin" at bounding box center [557, 424] width 411 height 58
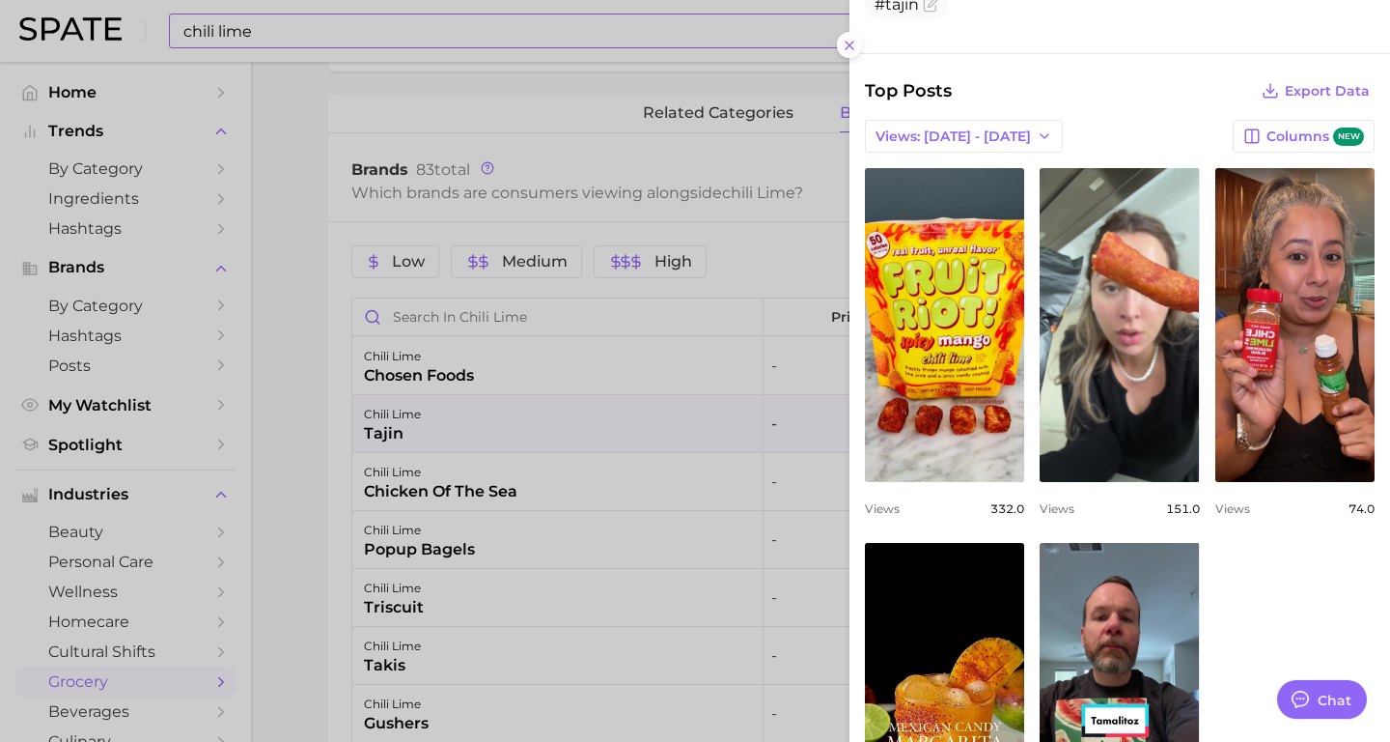
scroll to position [440, 0]
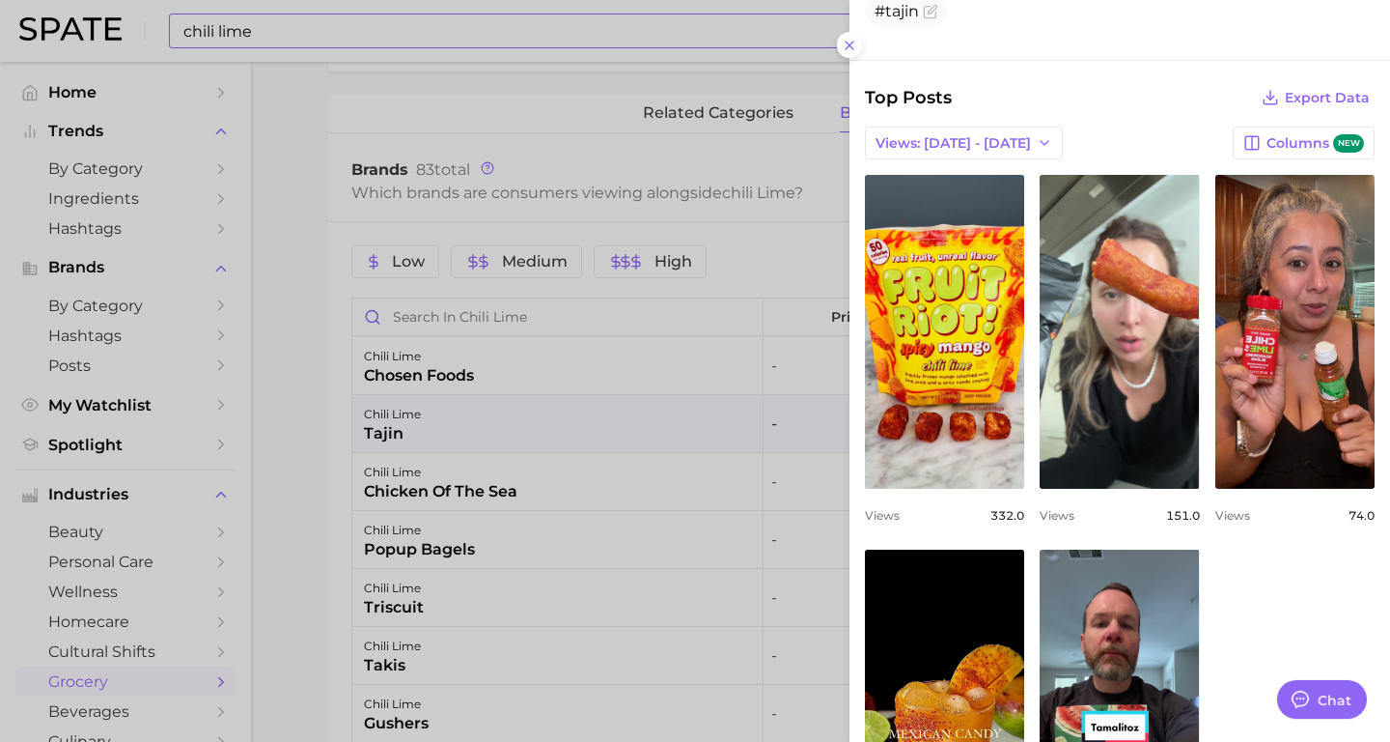
click at [752, 523] on div at bounding box center [695, 371] width 1390 height 742
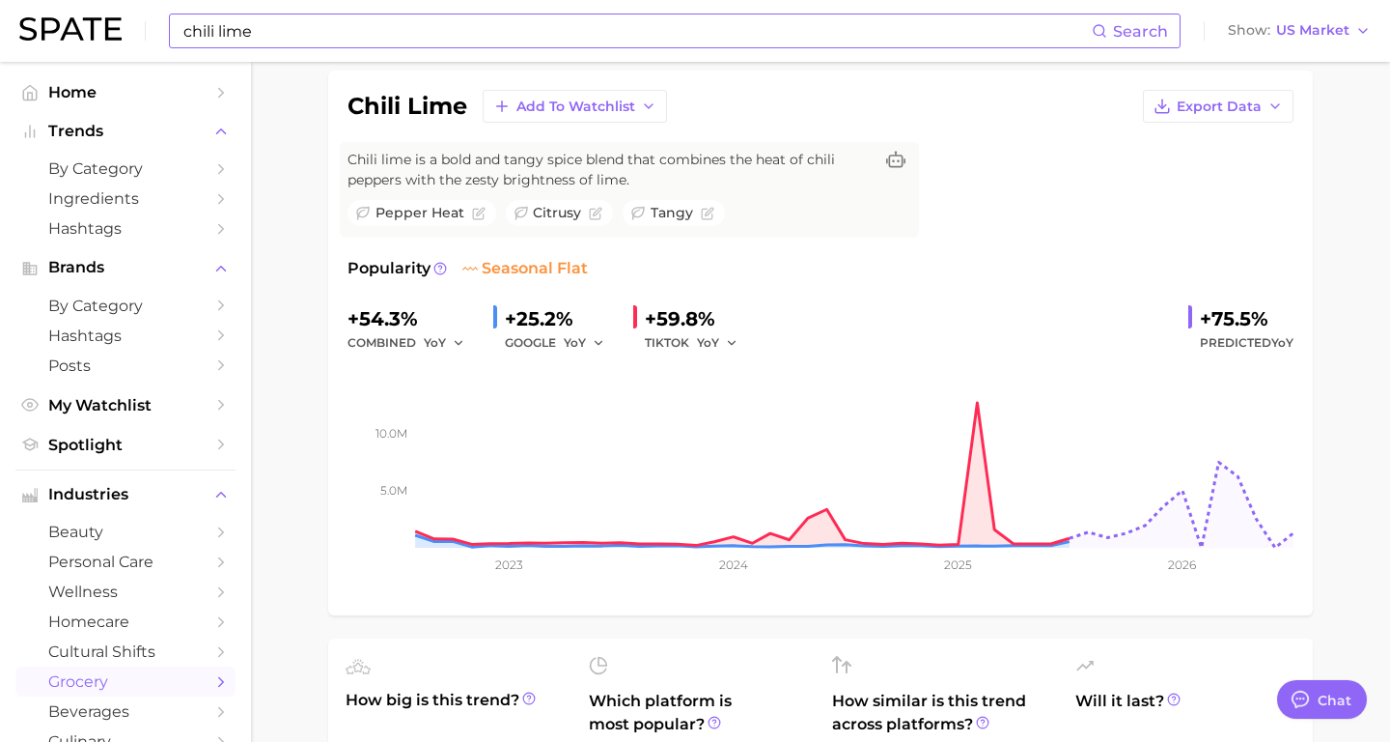
scroll to position [0, 0]
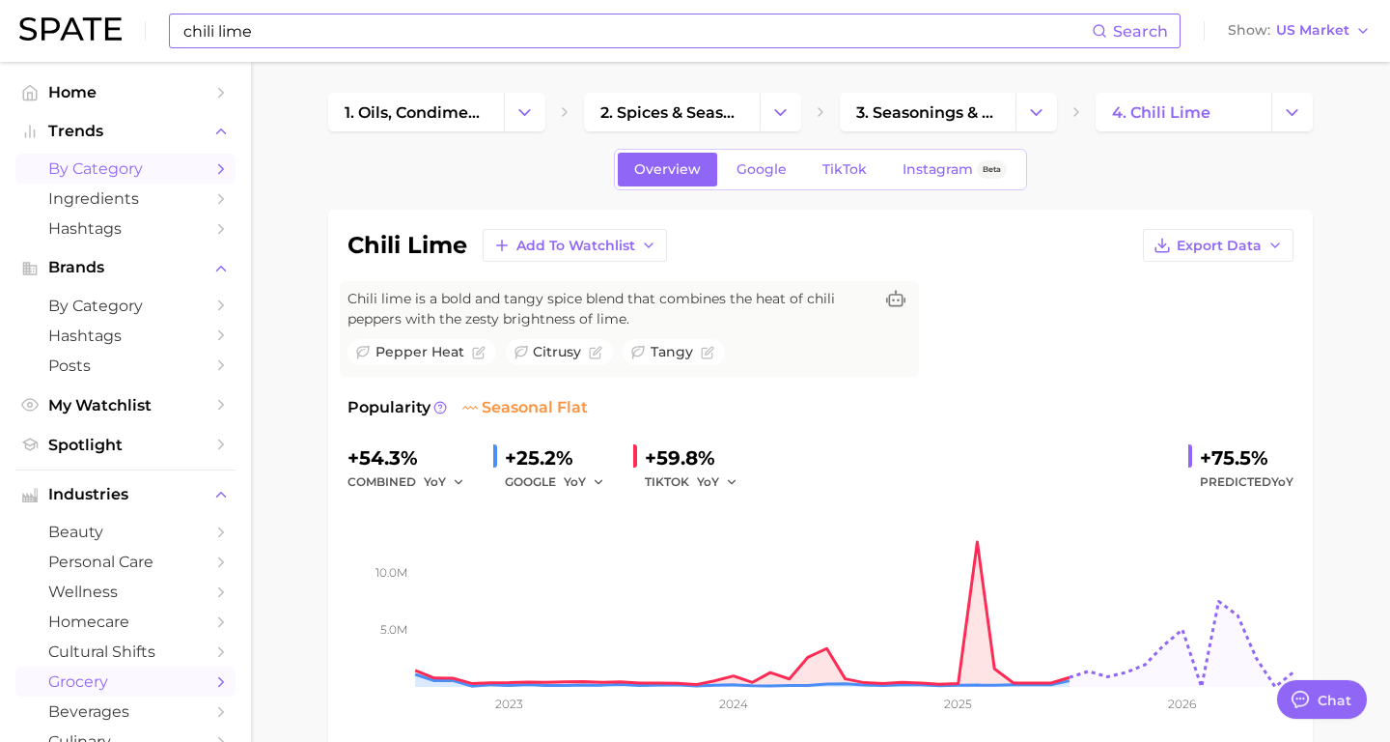
click at [149, 174] on span "by Category" at bounding box center [125, 168] width 154 height 18
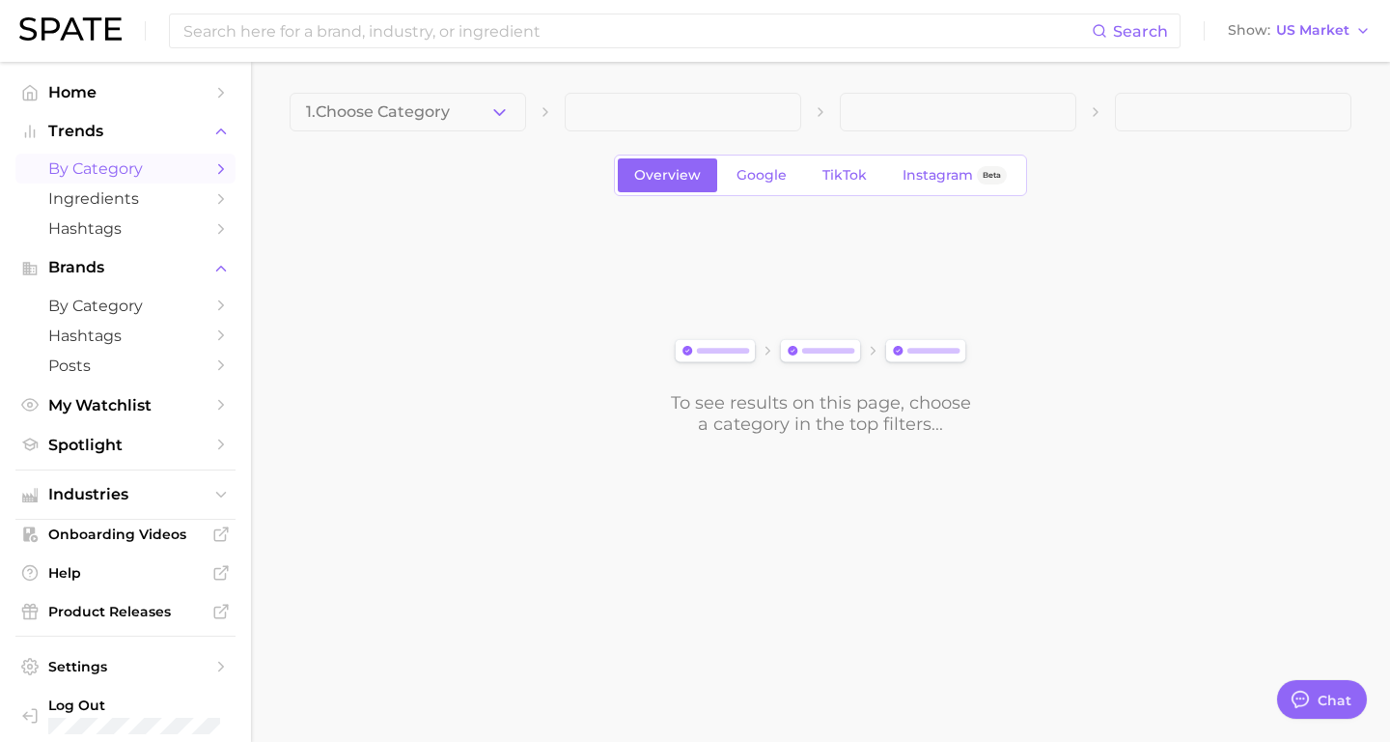
click at [142, 19] on div "Search Show US Market" at bounding box center [695, 31] width 1352 height 62
click at [487, 113] on button "1. Choose Category" at bounding box center [408, 112] width 237 height 39
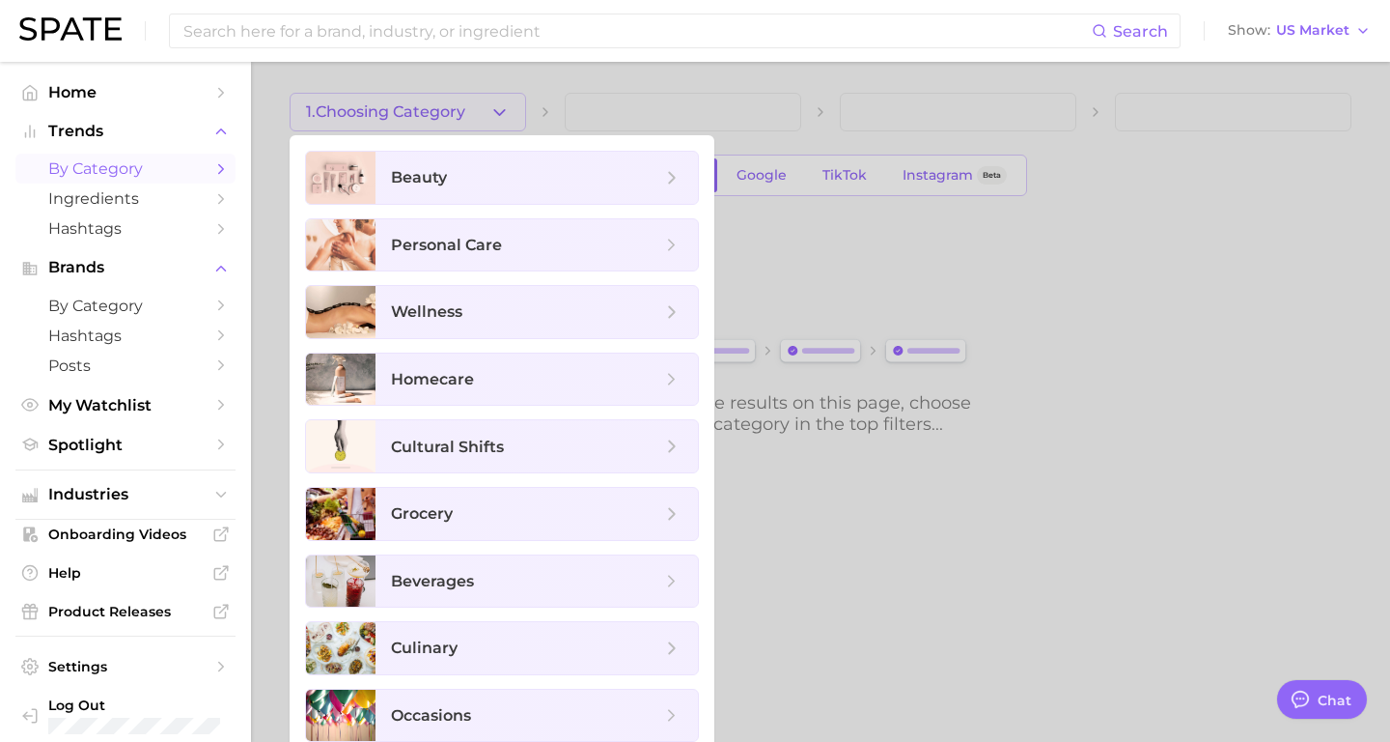
click at [955, 524] on div at bounding box center [695, 371] width 1390 height 742
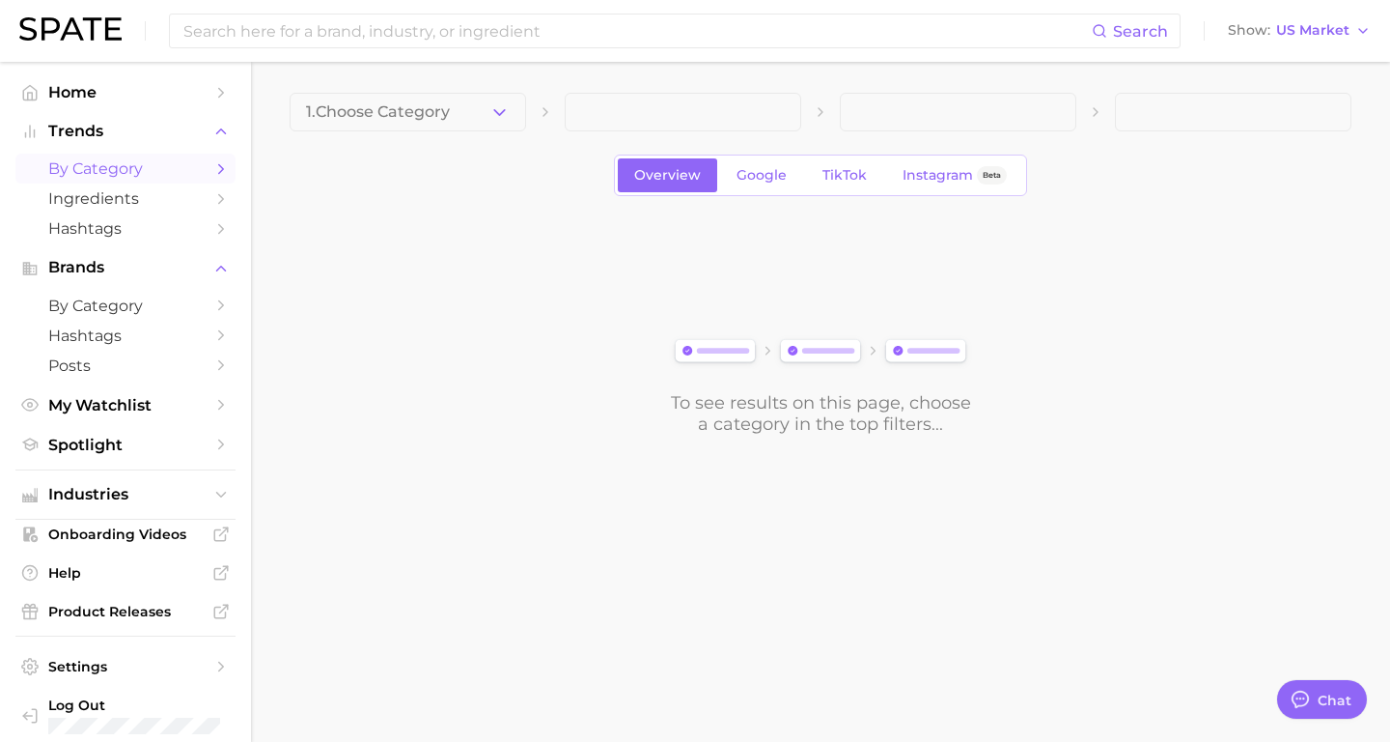
drag, startPoint x: 856, startPoint y: 346, endPoint x: 1219, endPoint y: 4, distance: 498.7
